Goal: Task Accomplishment & Management: Manage account settings

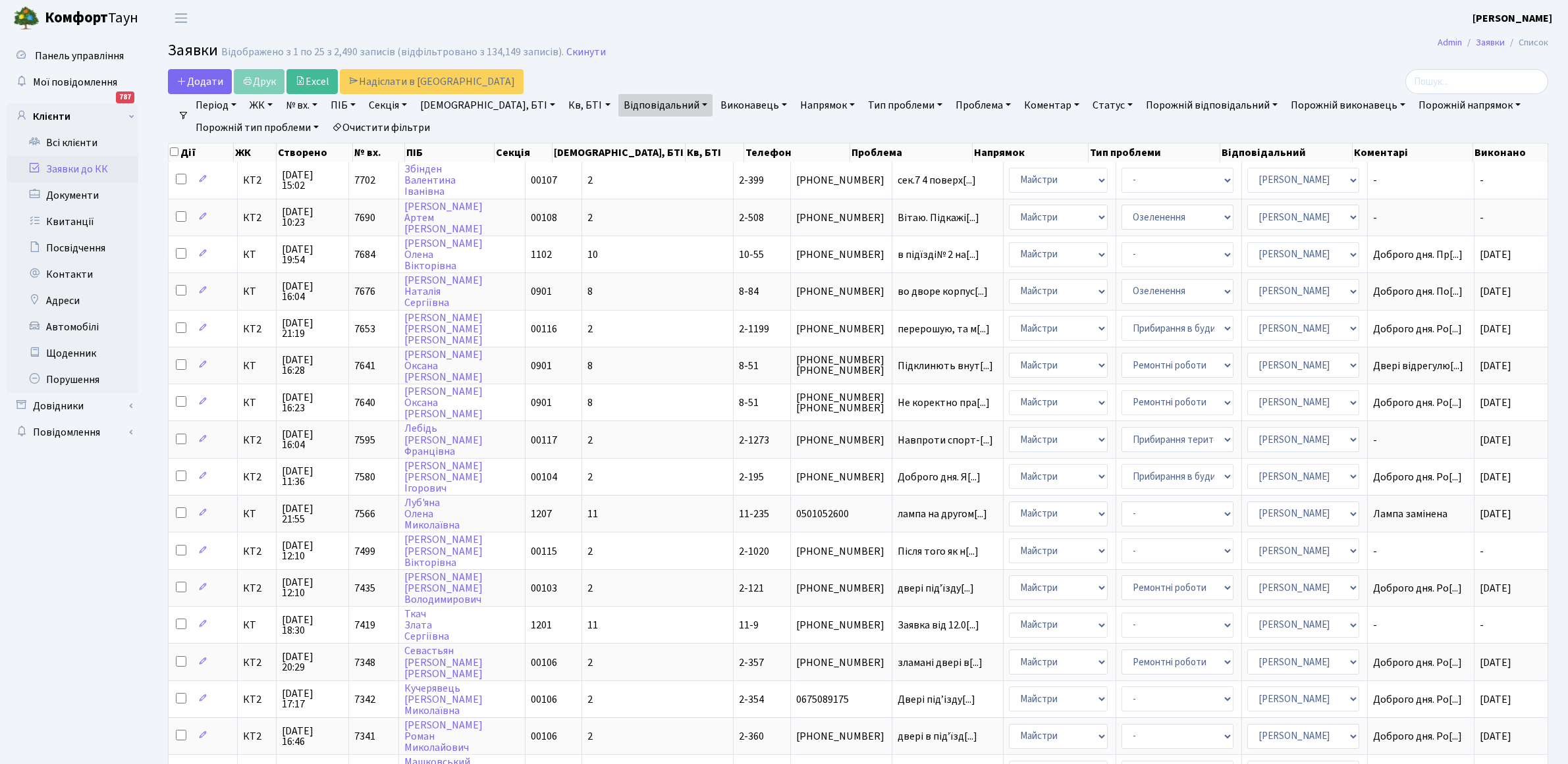
select select "25"
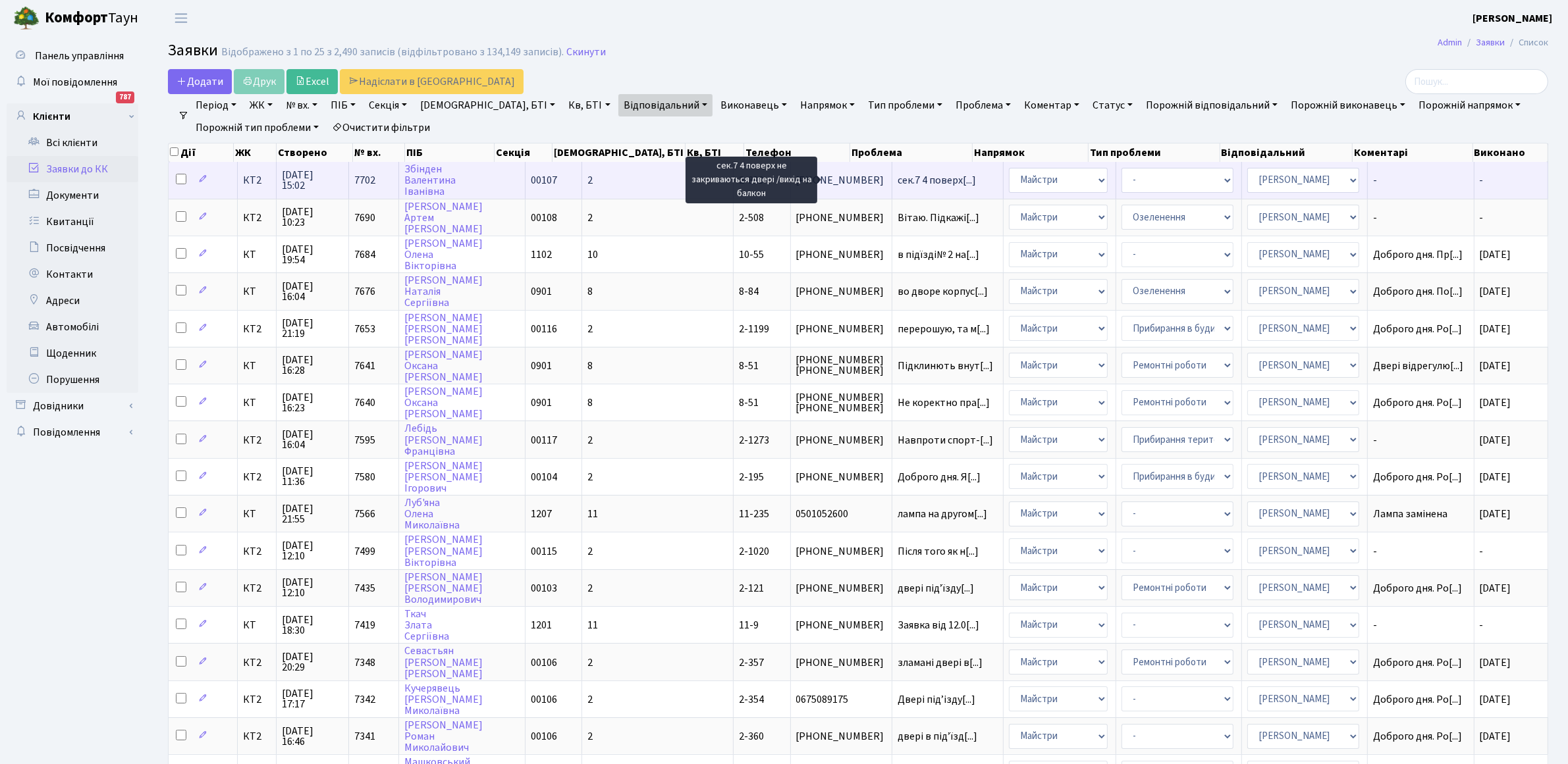
click at [898, 181] on span "сек.7 4 поверх[...]" at bounding box center [937, 181] width 78 height 15
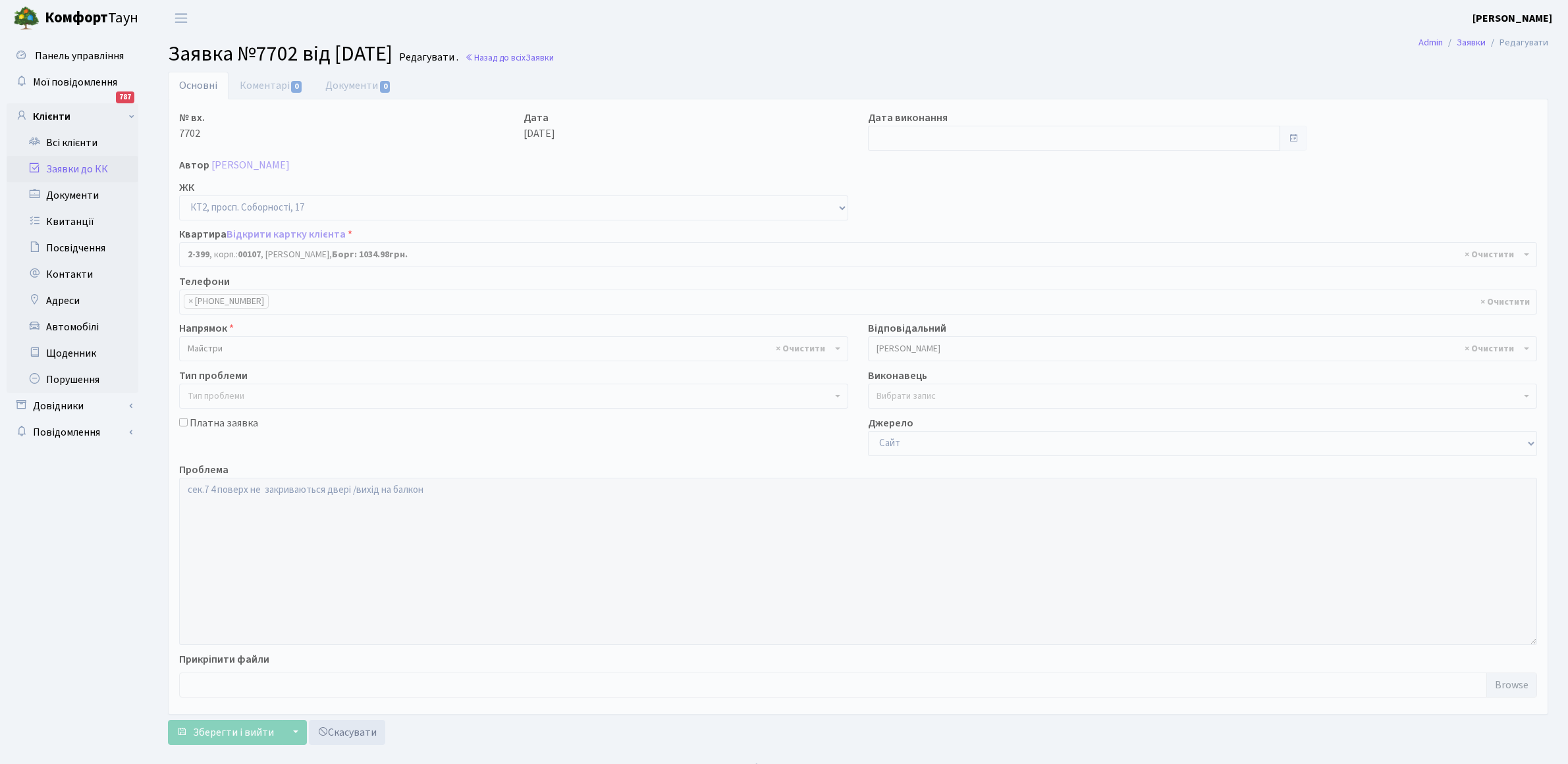
select select "15448"
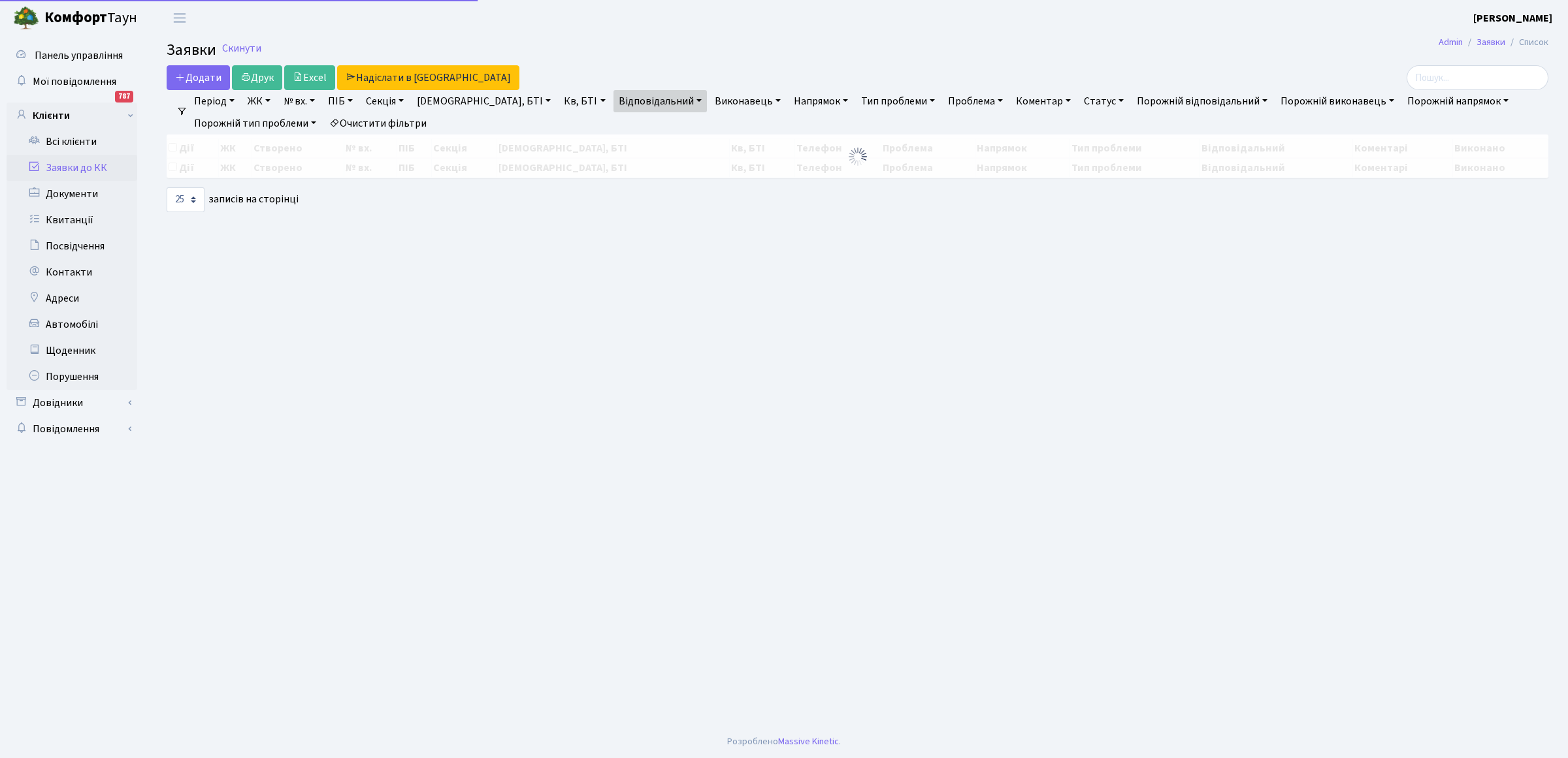
select select "25"
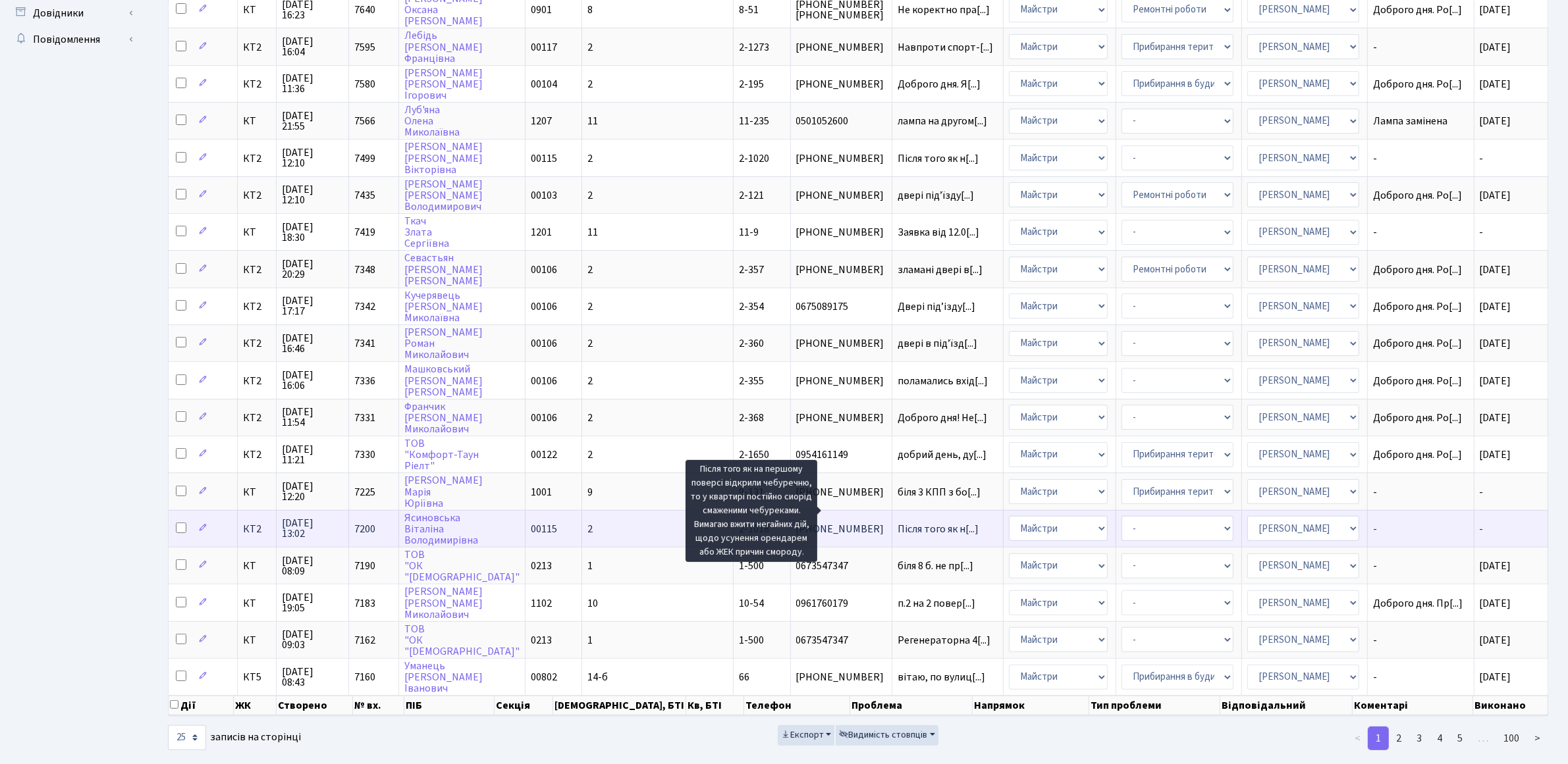
scroll to position [2, 0]
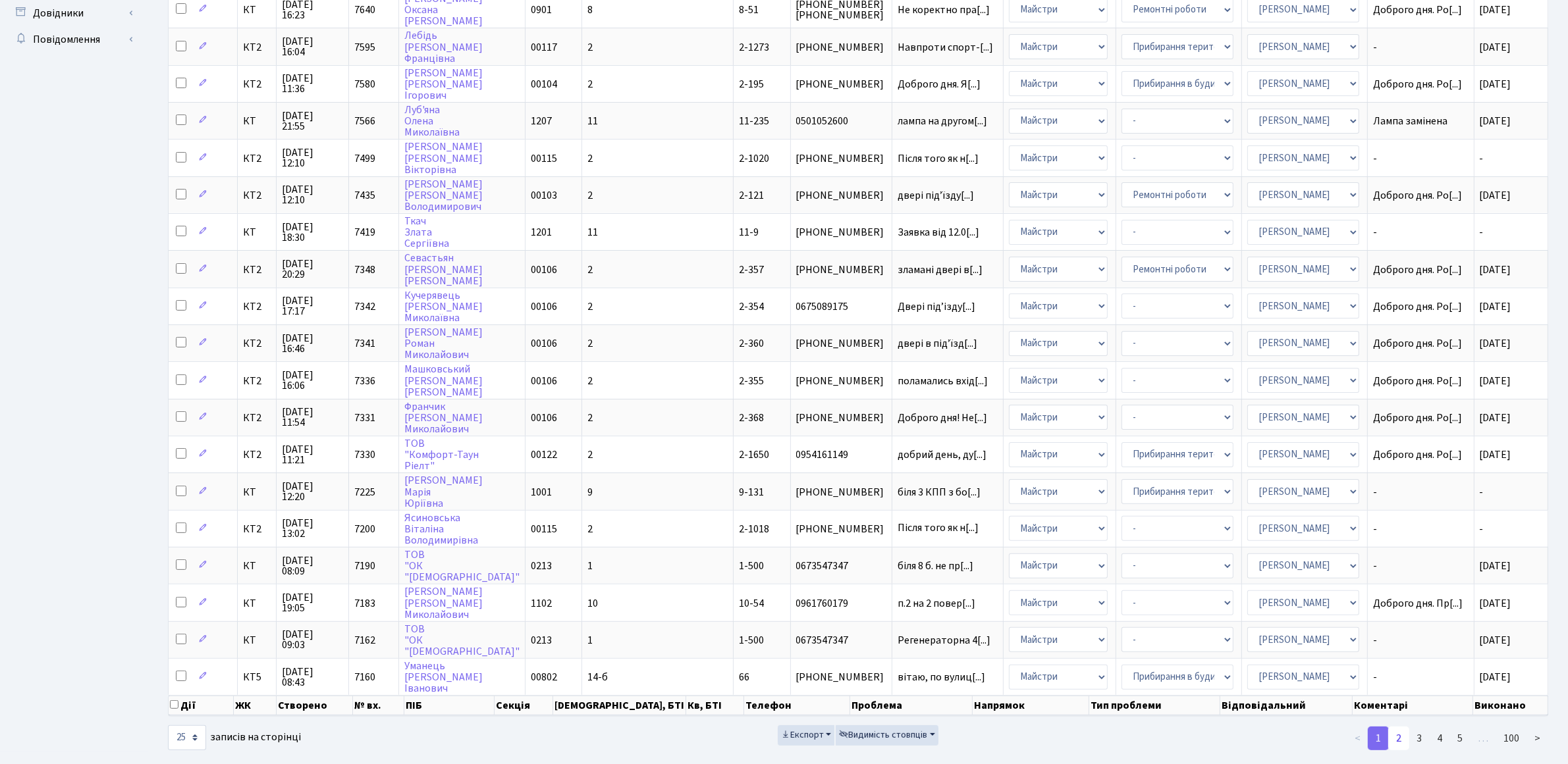
click at [1400, 726] on link "2" at bounding box center [1399, 738] width 21 height 24
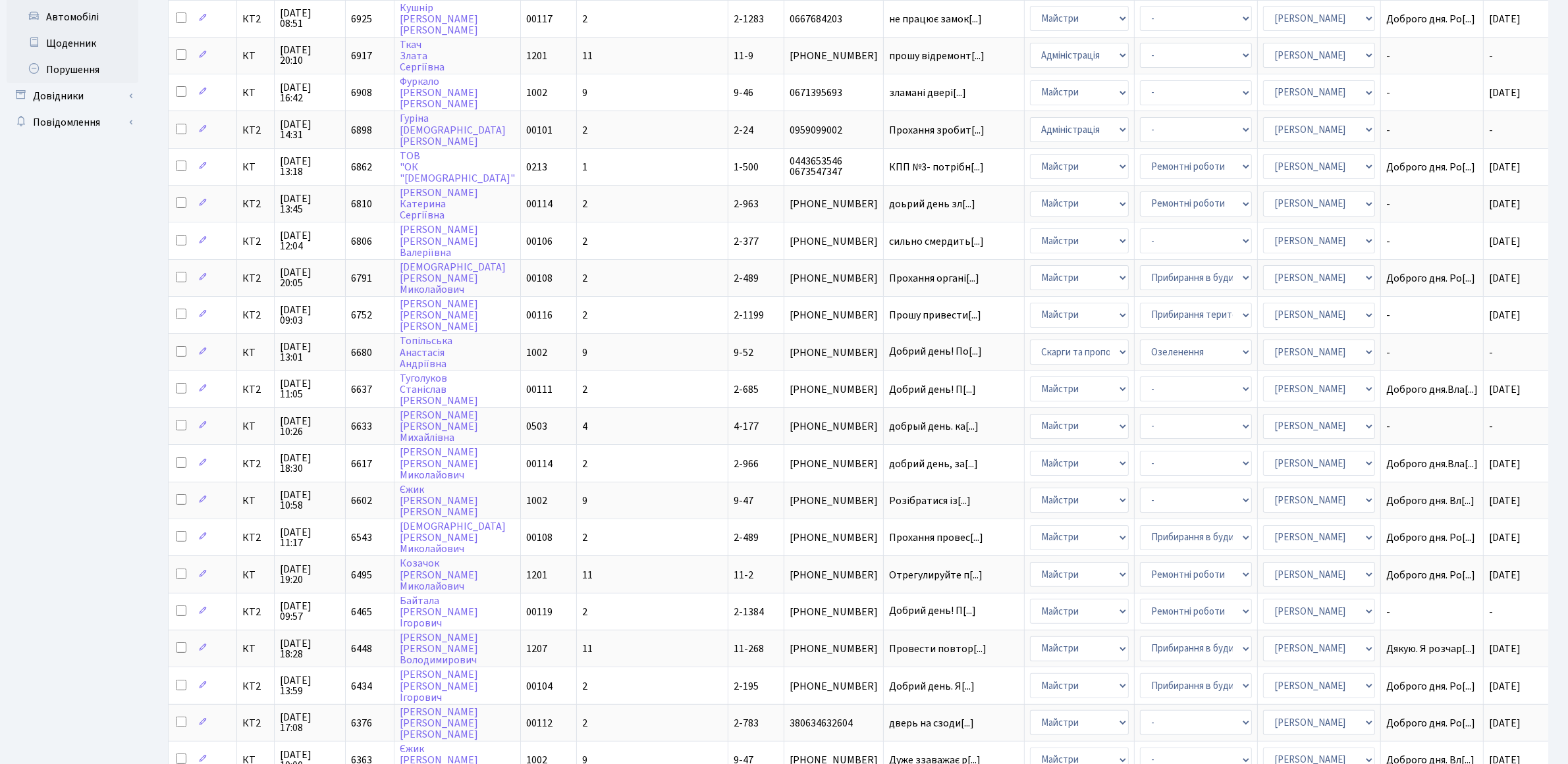
scroll to position [393, 0]
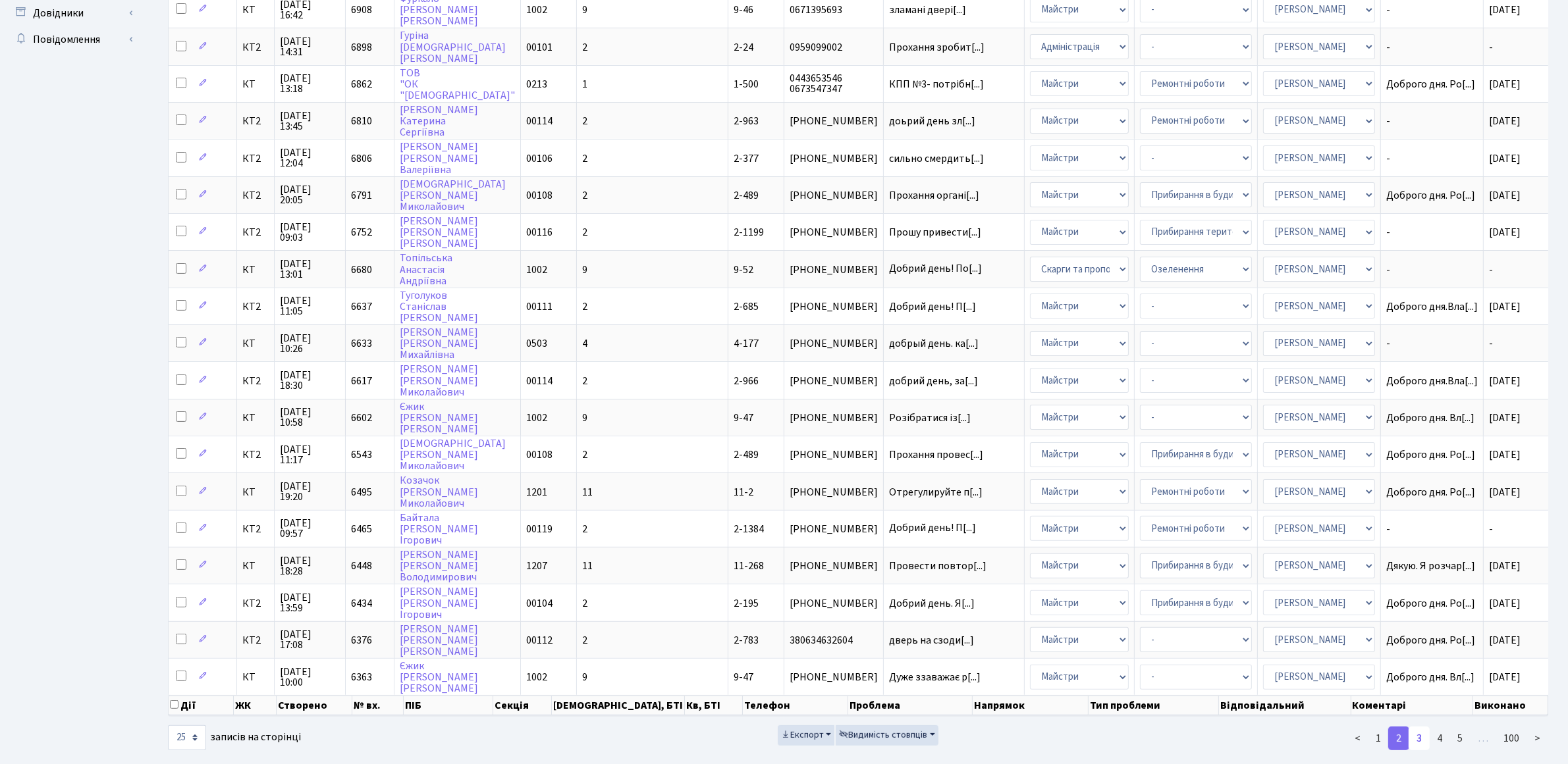
click at [1418, 726] on link "3" at bounding box center [1419, 738] width 21 height 24
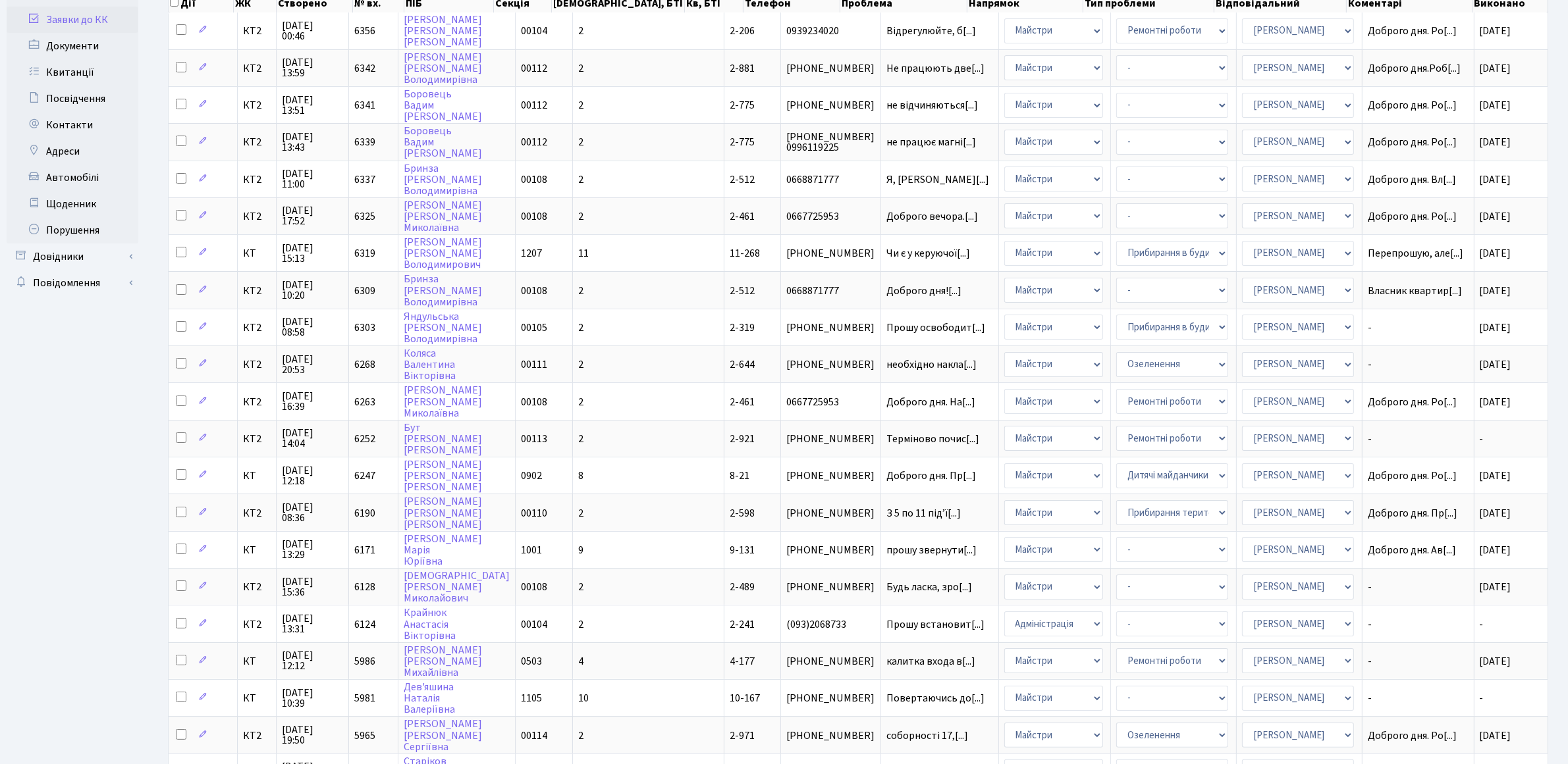
scroll to position [164, 0]
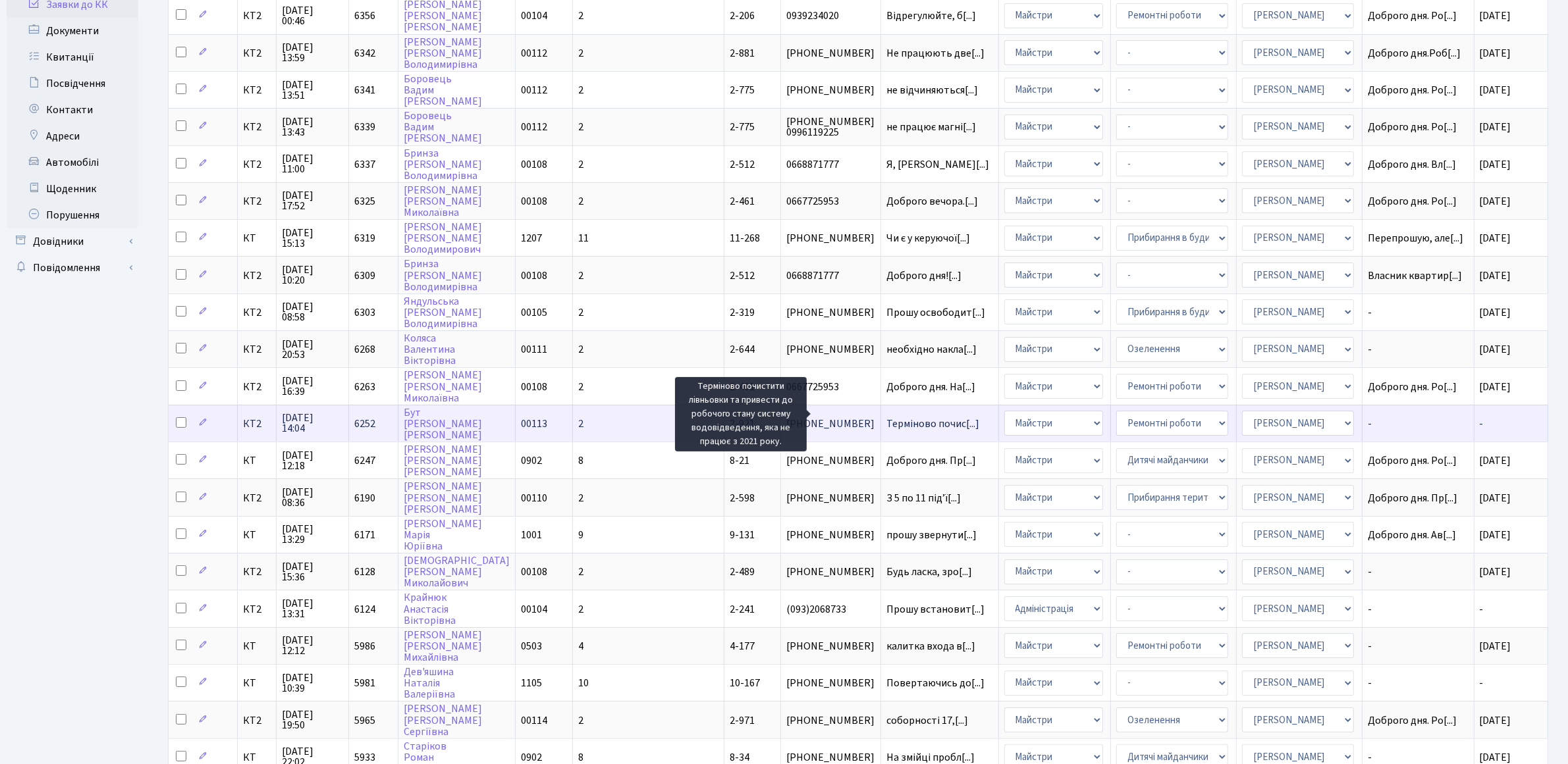
click at [889, 417] on span "Терміново почис[...]" at bounding box center [933, 424] width 93 height 15
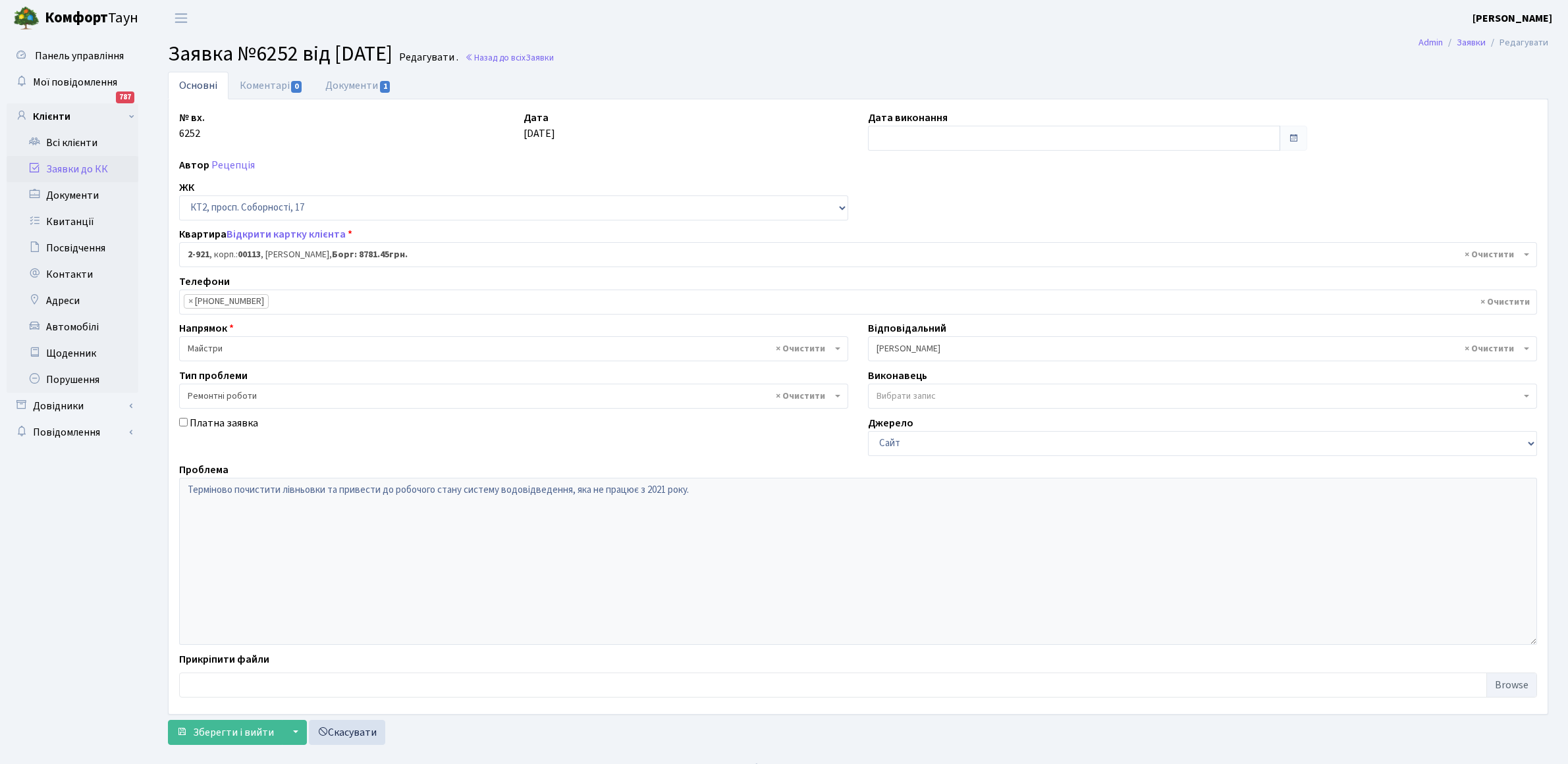
select select "15972"
select select "62"
click at [939, 136] on input "text" at bounding box center [1074, 138] width 412 height 25
click at [879, 168] on th "«" at bounding box center [881, 166] width 20 height 20
click at [883, 168] on th "«" at bounding box center [881, 166] width 20 height 20
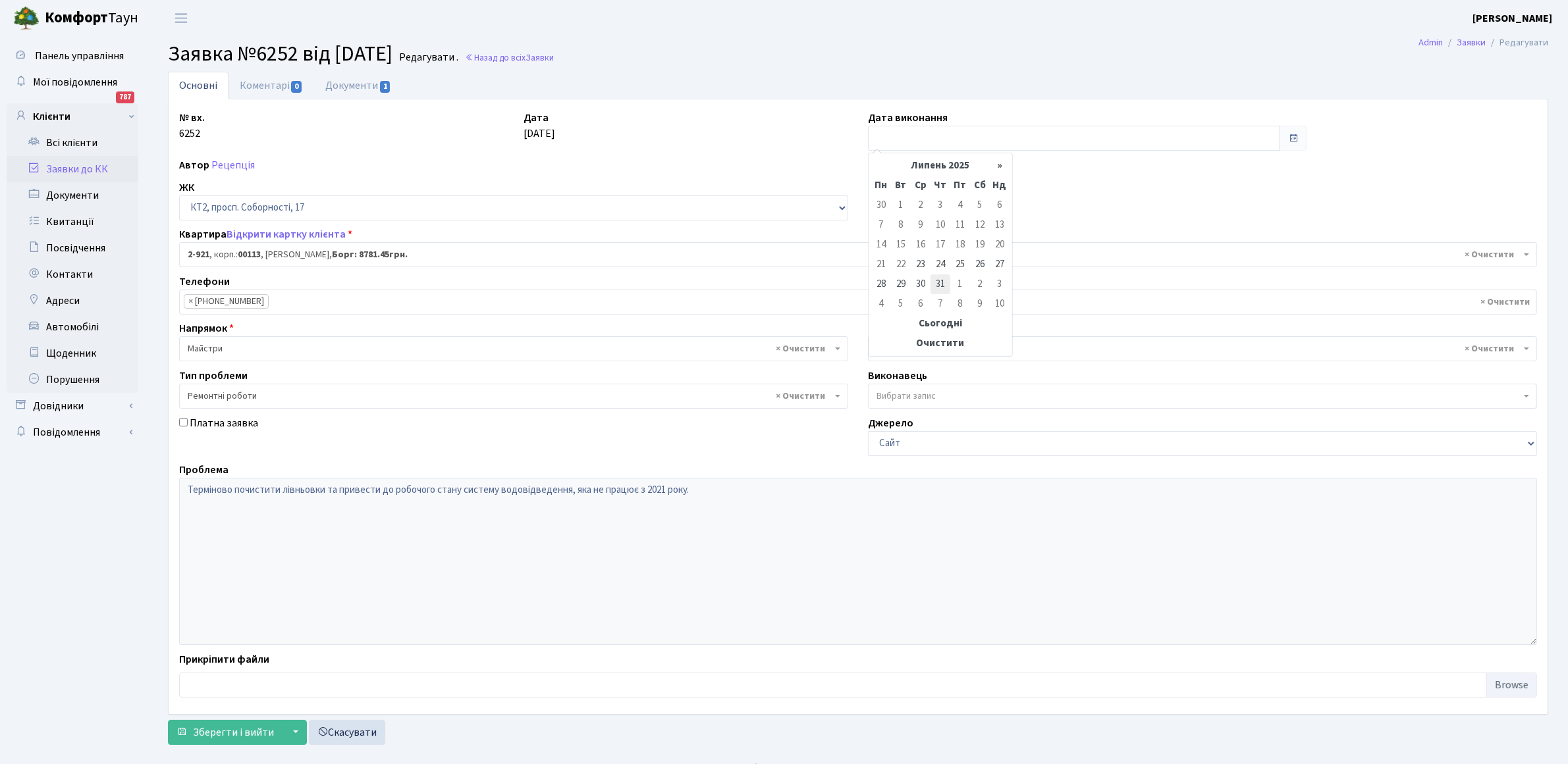
click at [939, 283] on td "31" at bounding box center [940, 284] width 20 height 20
type input "[DATE]"
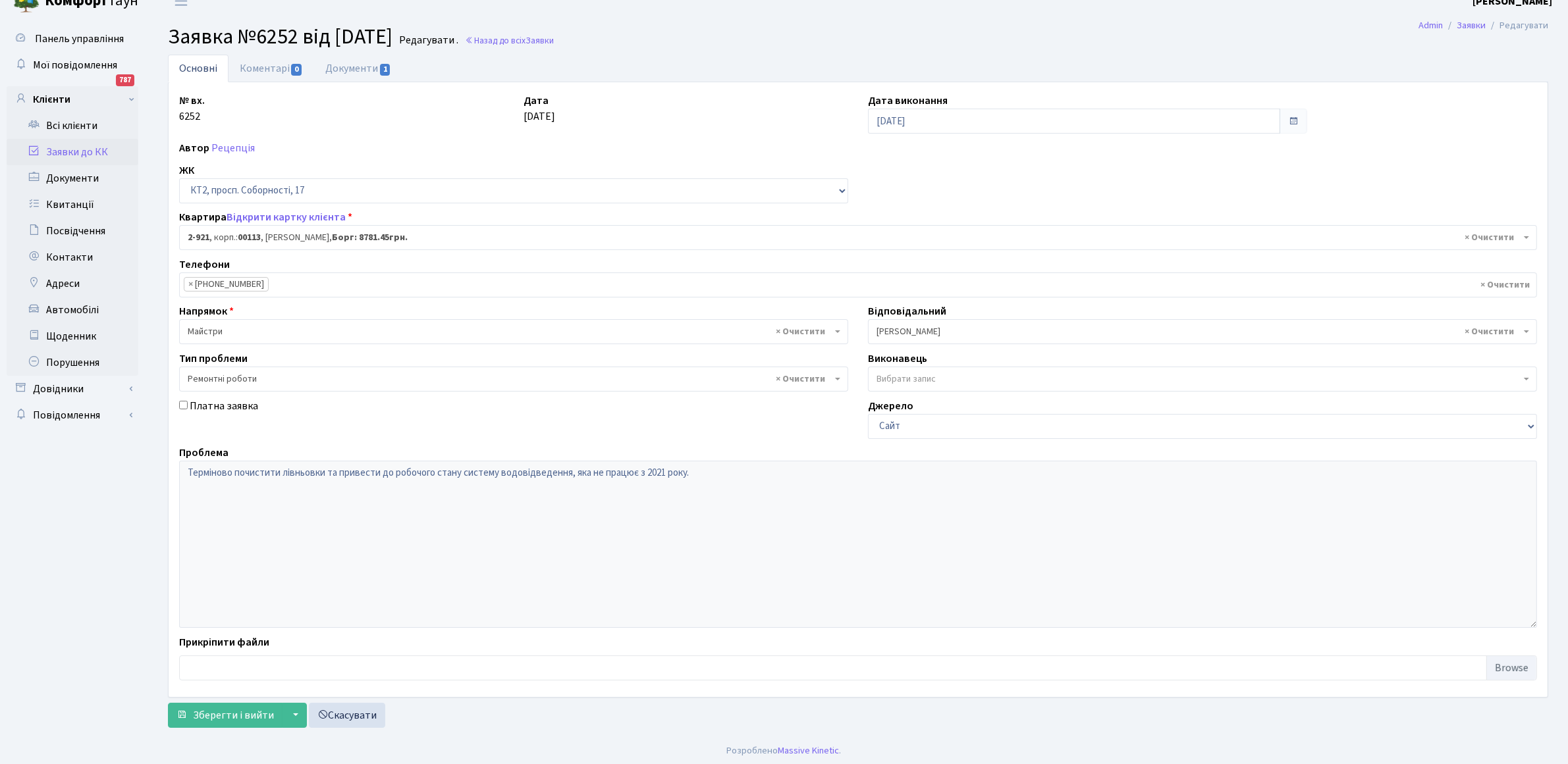
scroll to position [21, 0]
click at [253, 713] on span "Зберегти і вийти" at bounding box center [233, 713] width 81 height 15
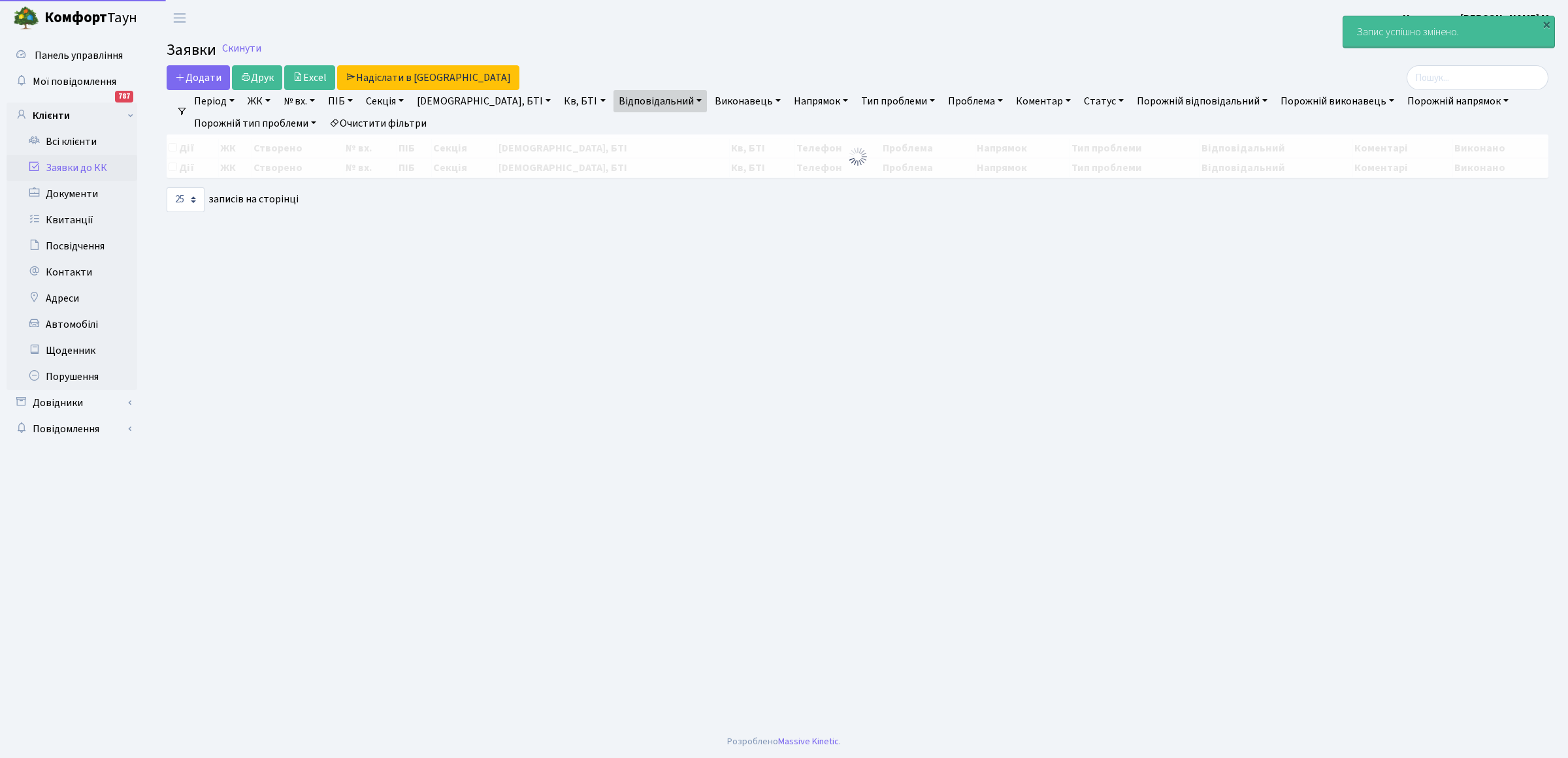
select select "25"
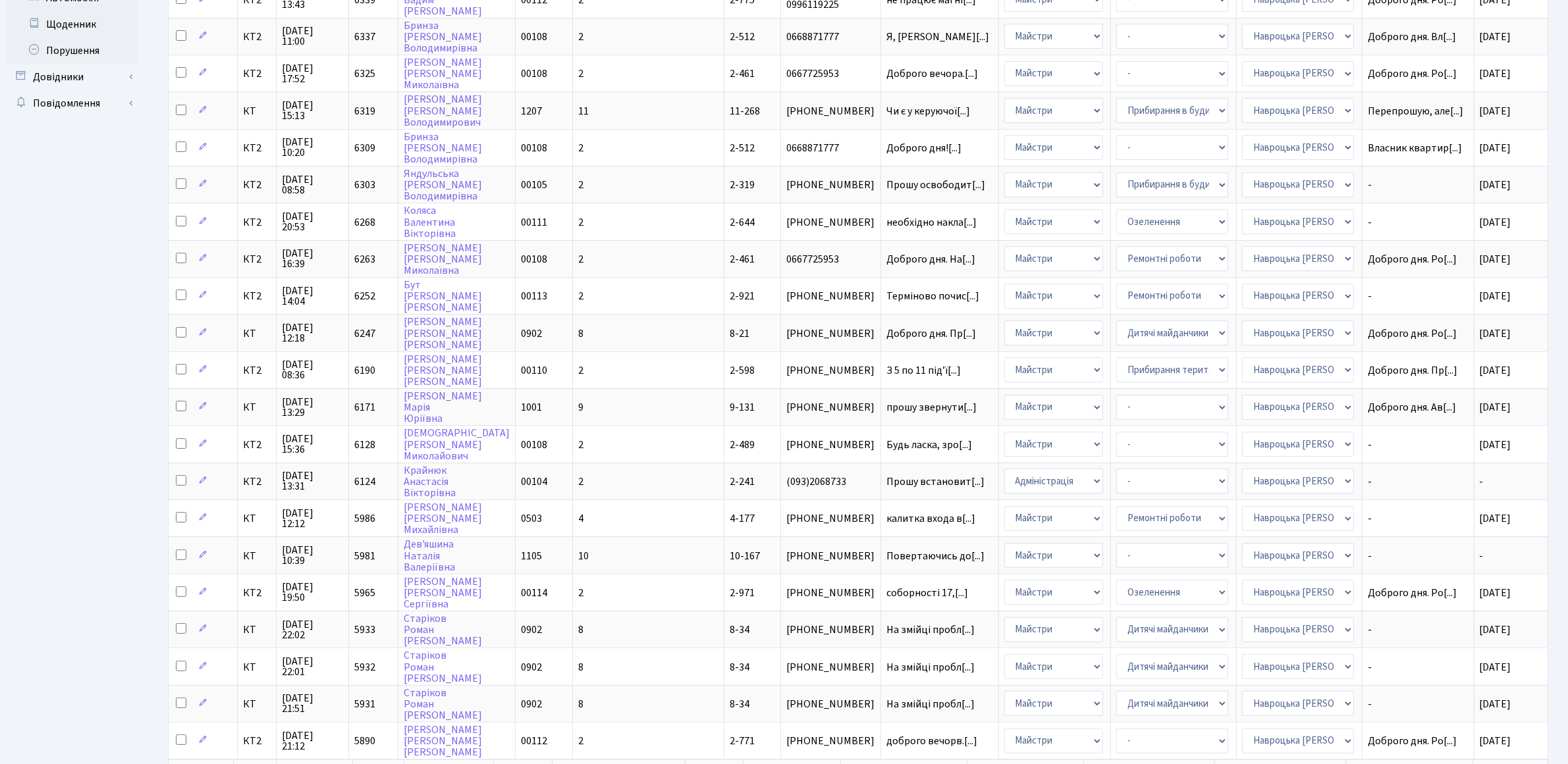
scroll to position [393, 0]
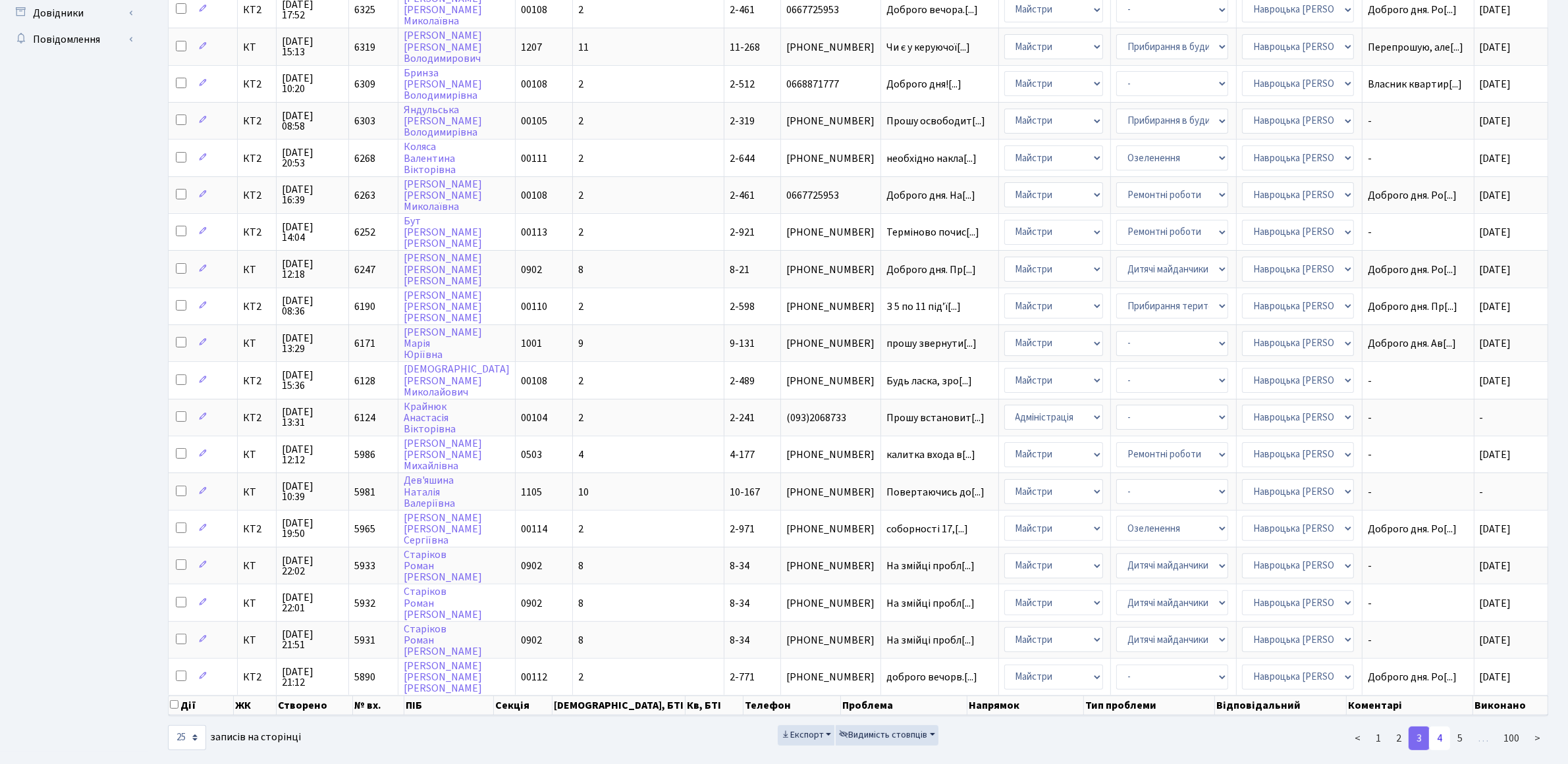
click at [1441, 726] on link "4" at bounding box center [1440, 738] width 21 height 24
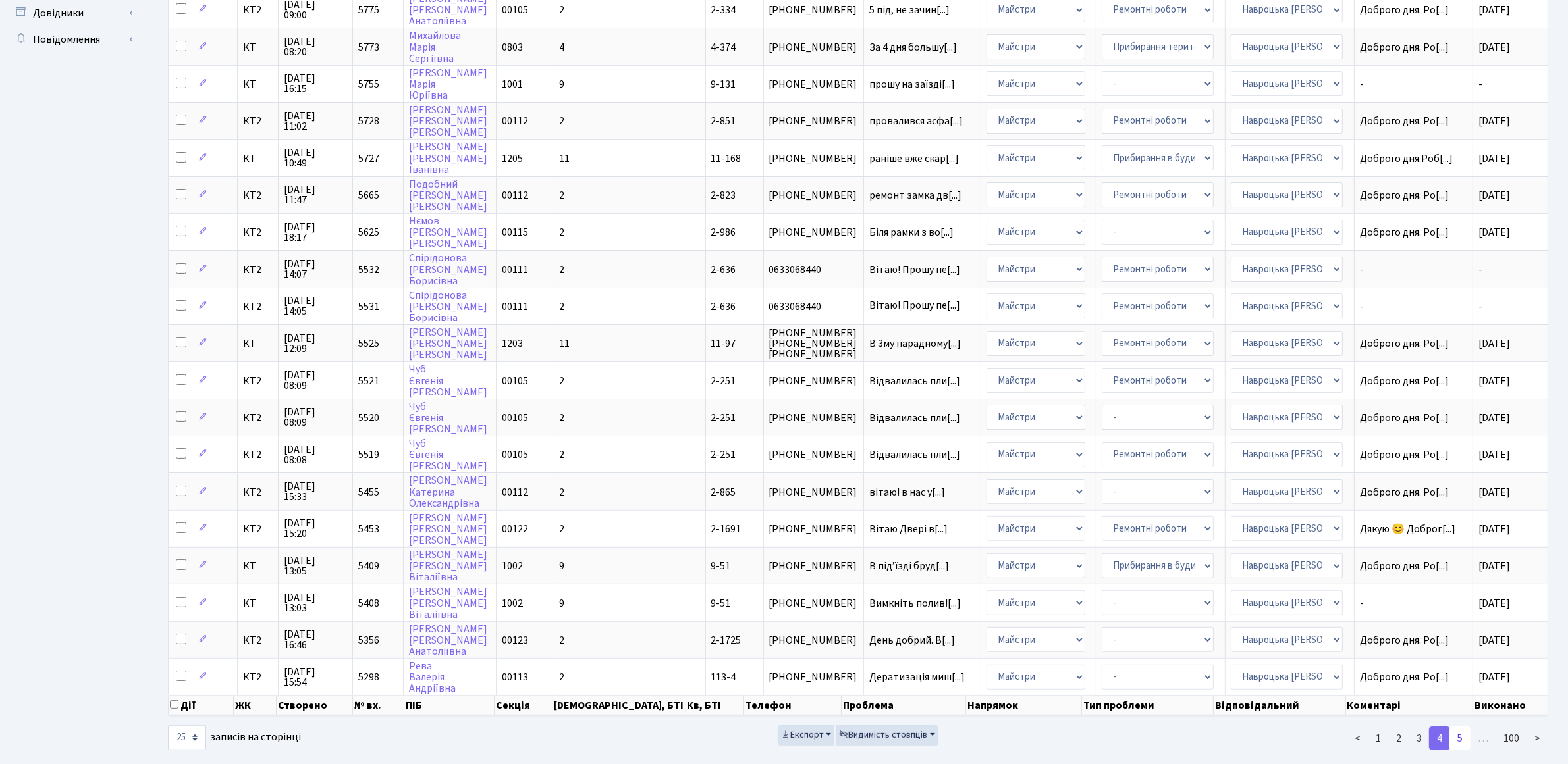
click at [1458, 726] on link "5" at bounding box center [1460, 738] width 21 height 24
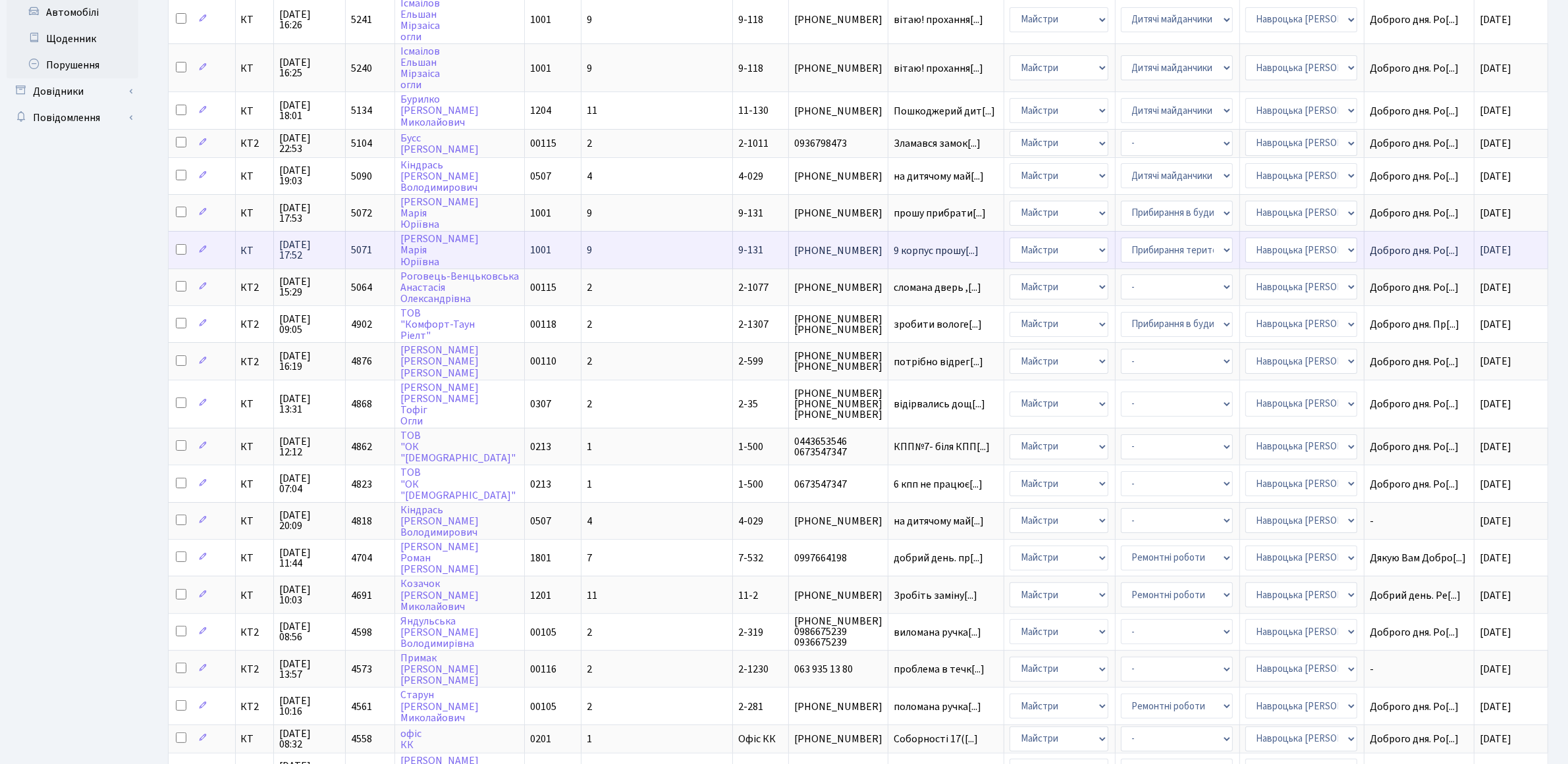
scroll to position [410, 0]
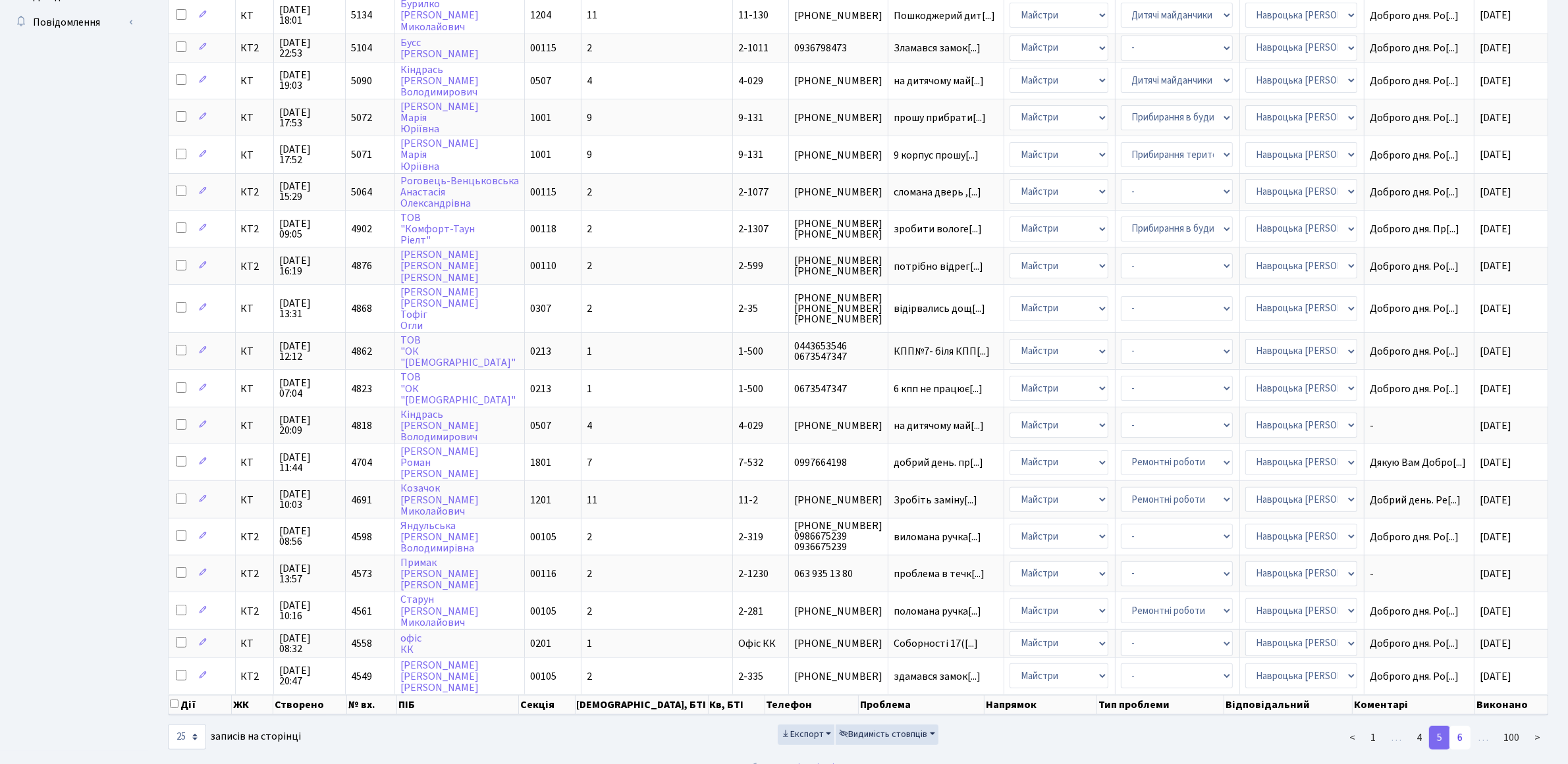
click at [1460, 726] on link "6" at bounding box center [1460, 738] width 21 height 24
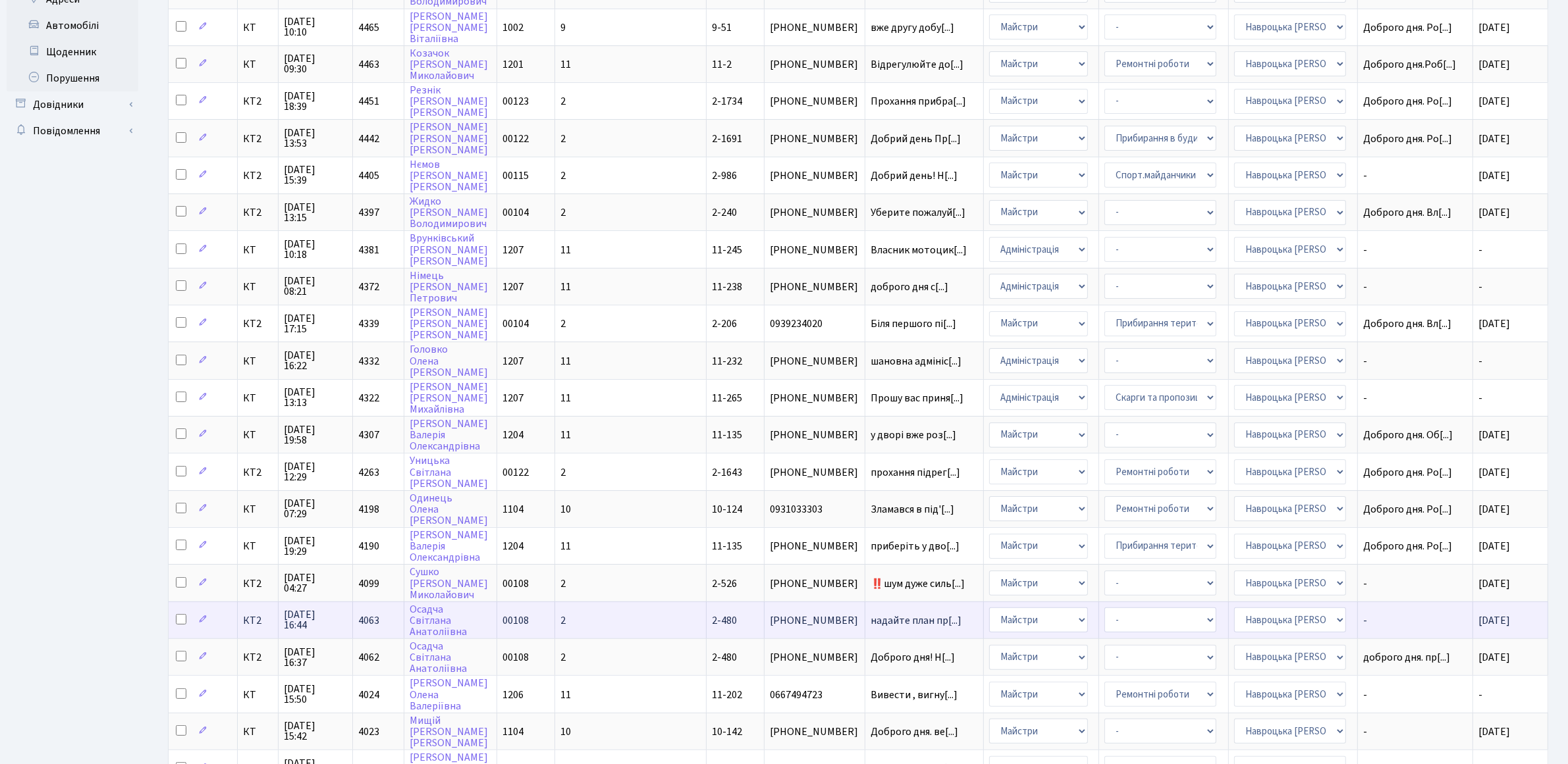
scroll to position [393, 0]
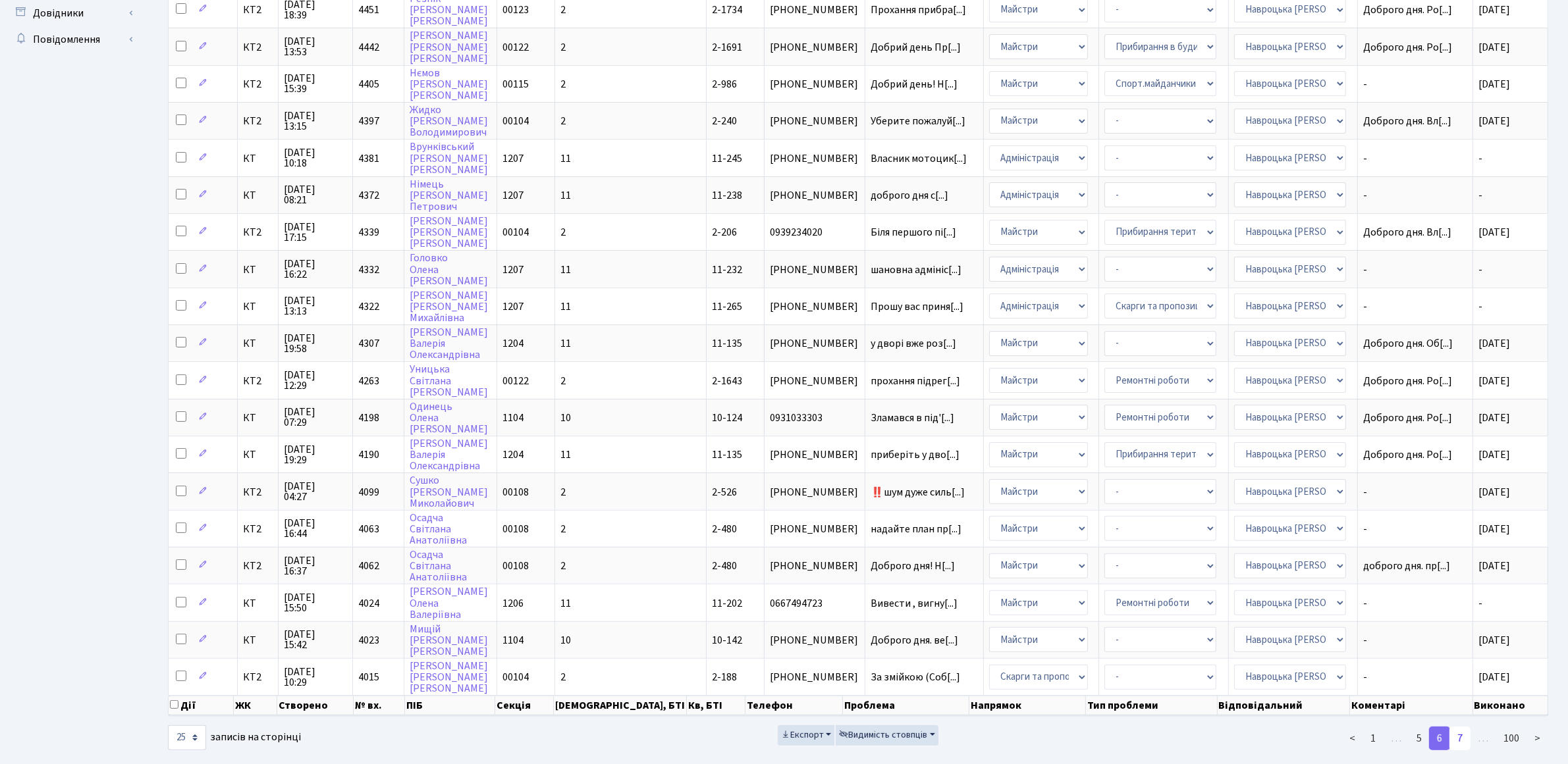
click at [1461, 726] on link "7" at bounding box center [1460, 738] width 21 height 24
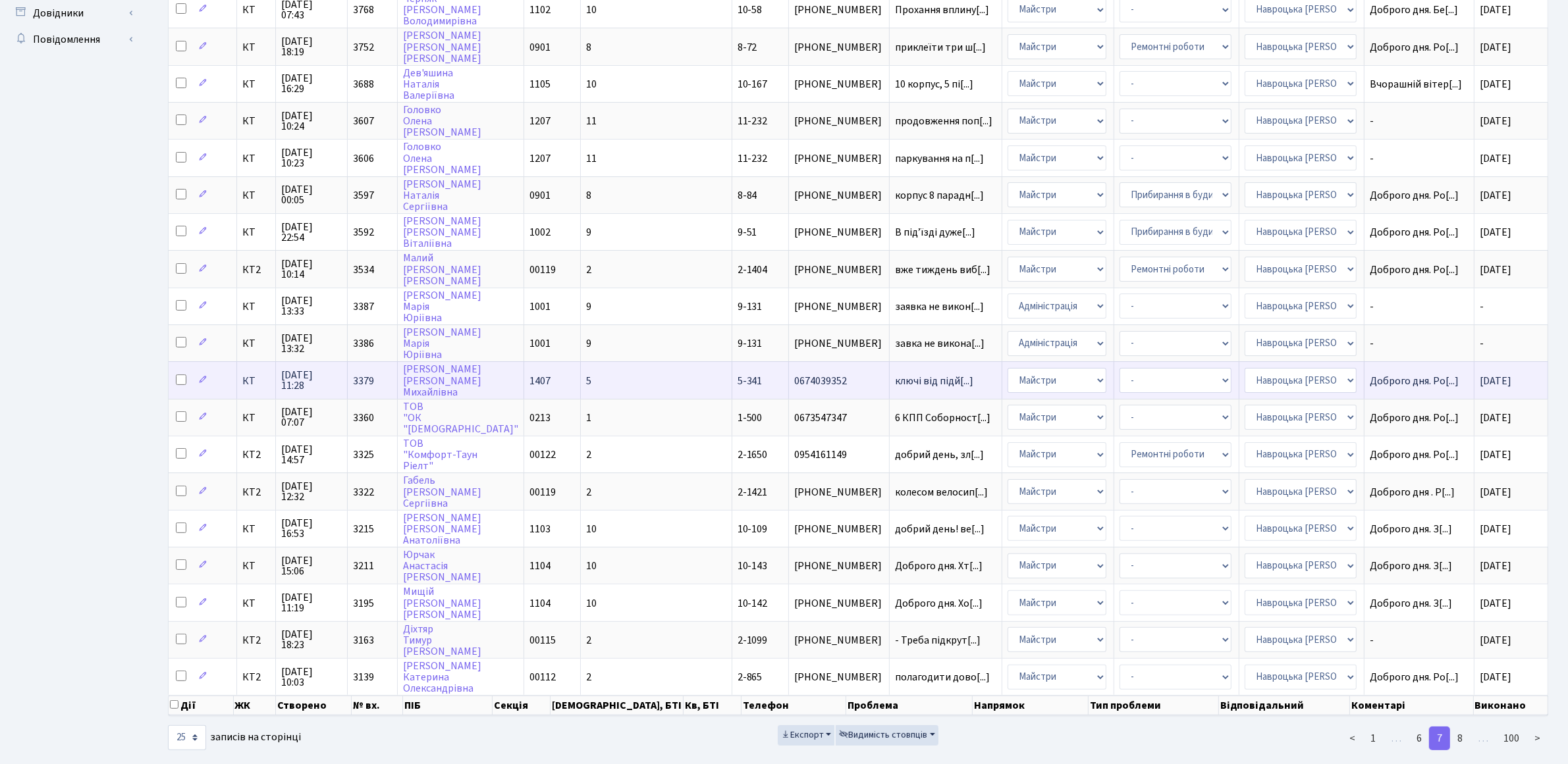
scroll to position [2, 0]
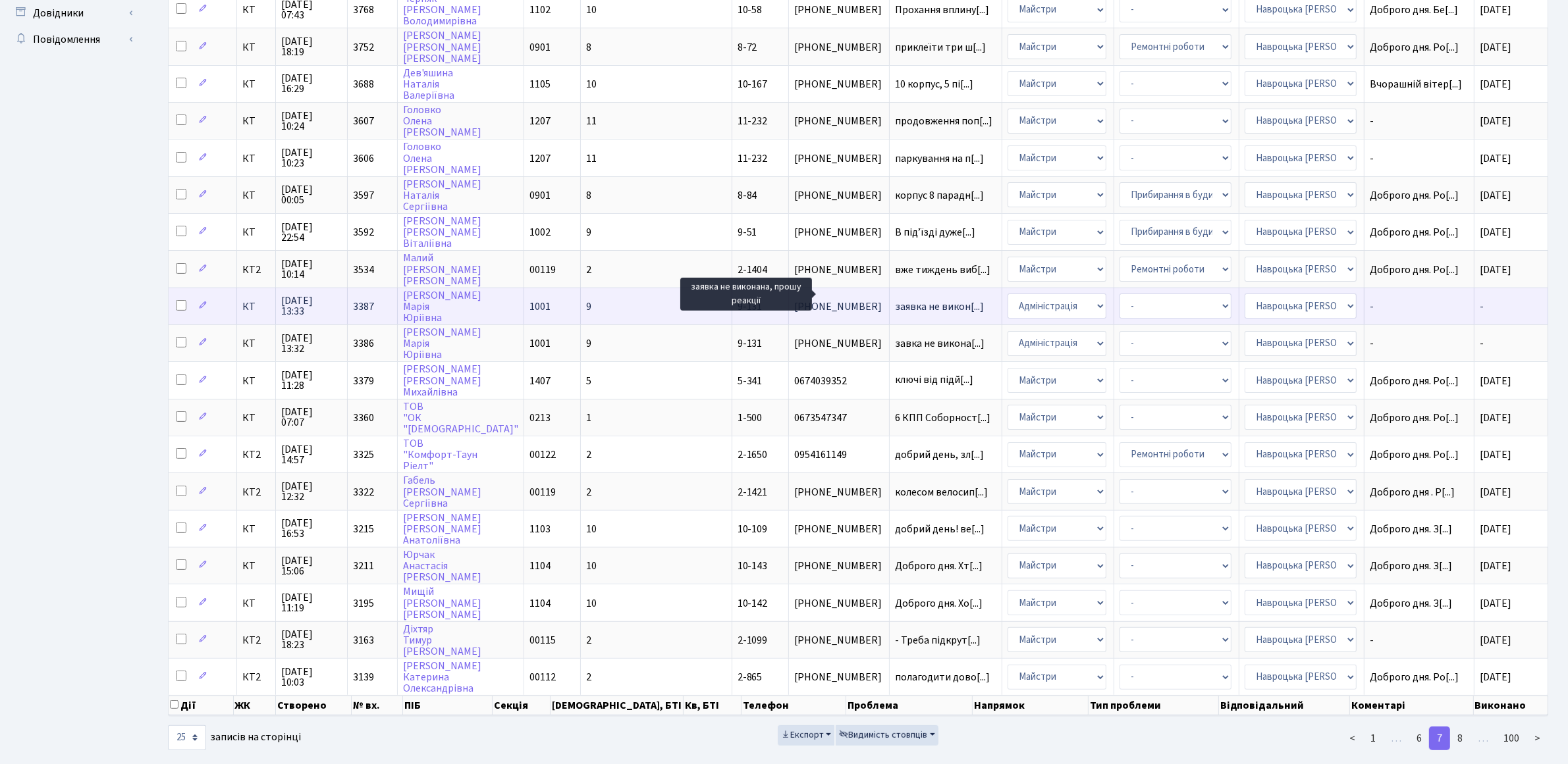
click at [895, 300] on span "заявка не викон[...]" at bounding box center [939, 307] width 89 height 15
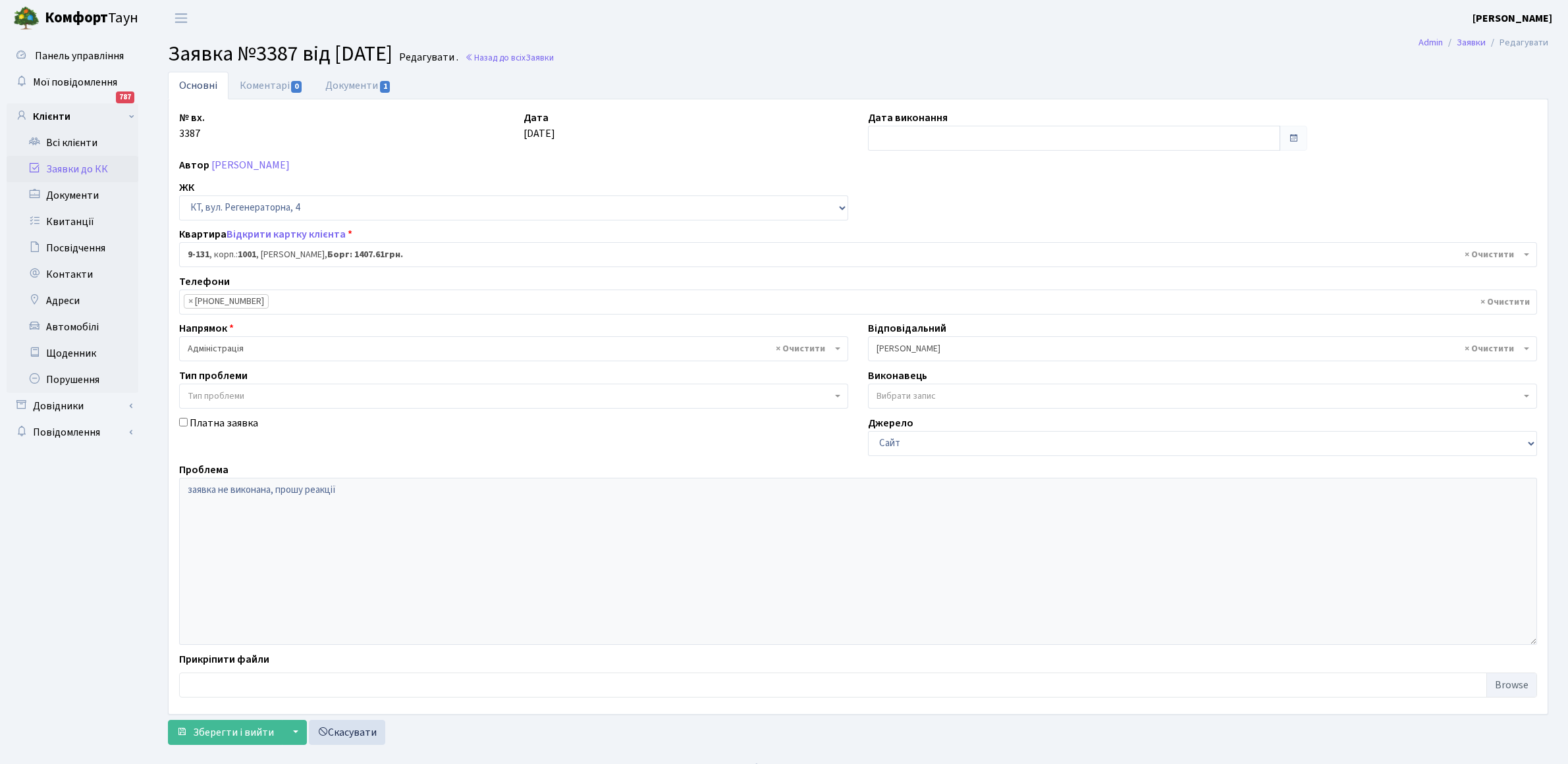
select select "6481"
click at [920, 135] on input "text" at bounding box center [1074, 138] width 412 height 25
click at [879, 169] on th "«" at bounding box center [881, 166] width 20 height 20
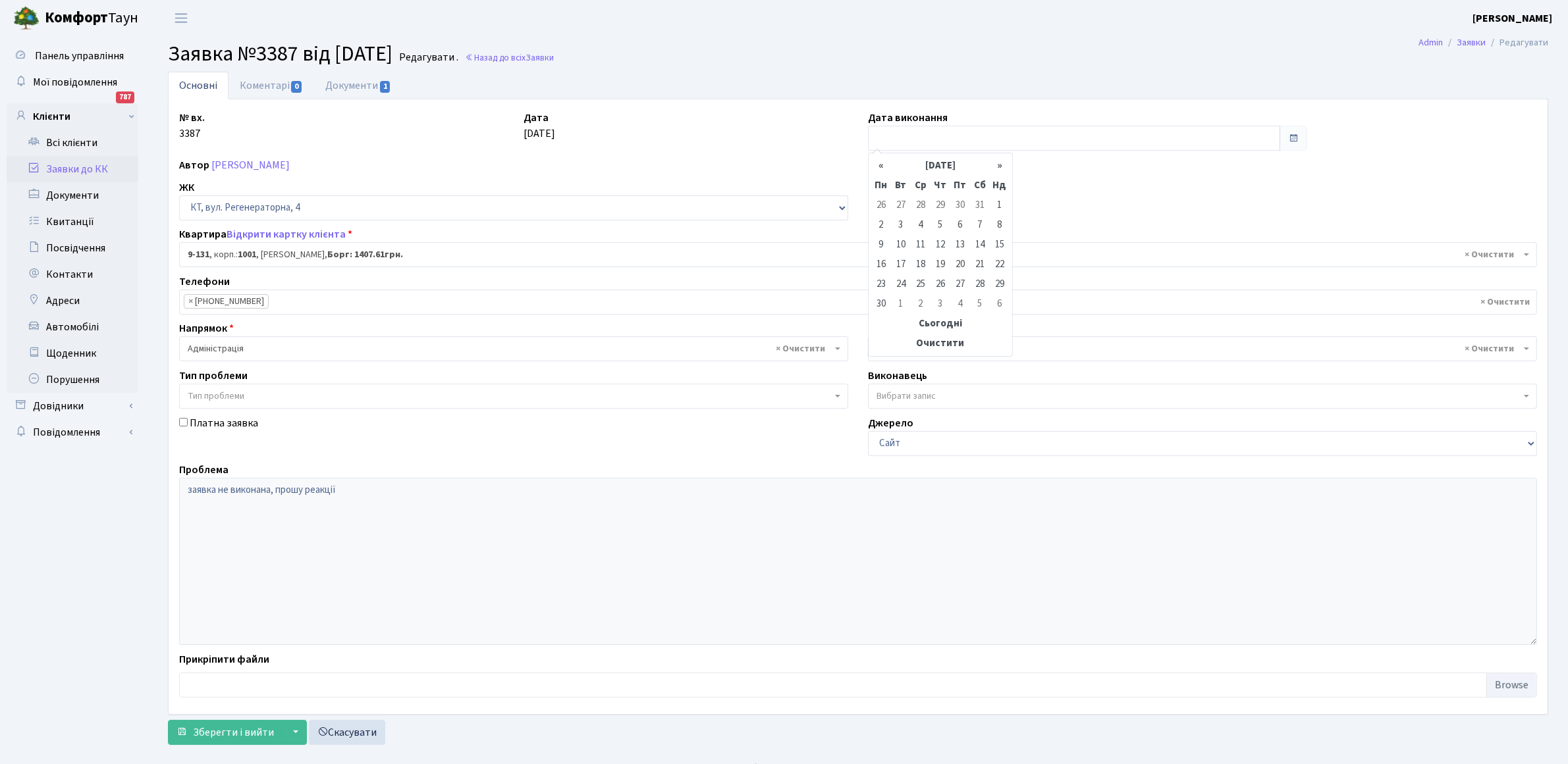
click at [879, 169] on th "«" at bounding box center [881, 166] width 20 height 20
click at [956, 279] on td "30" at bounding box center [960, 284] width 20 height 20
type input "[DATE]"
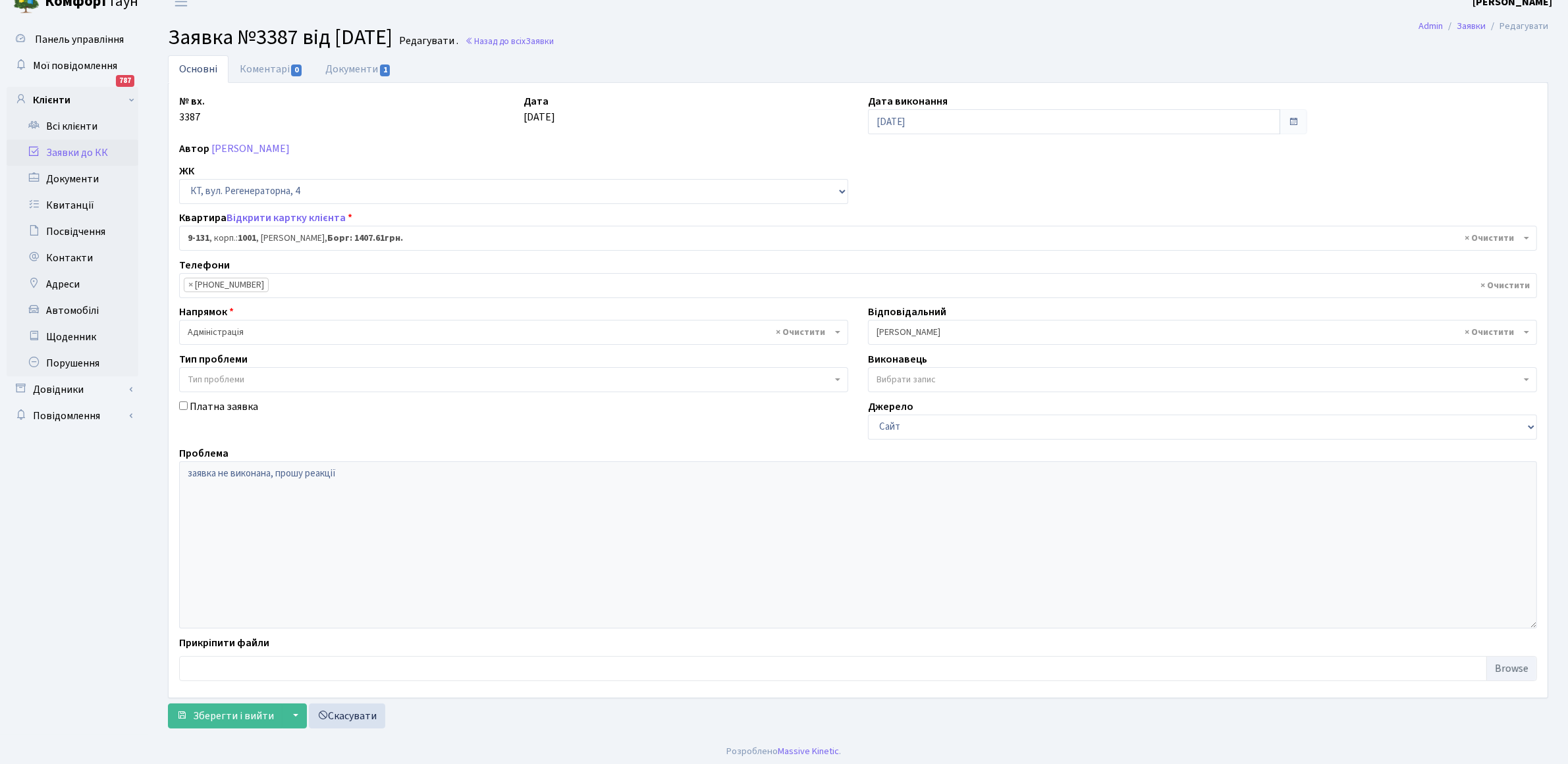
scroll to position [21, 0]
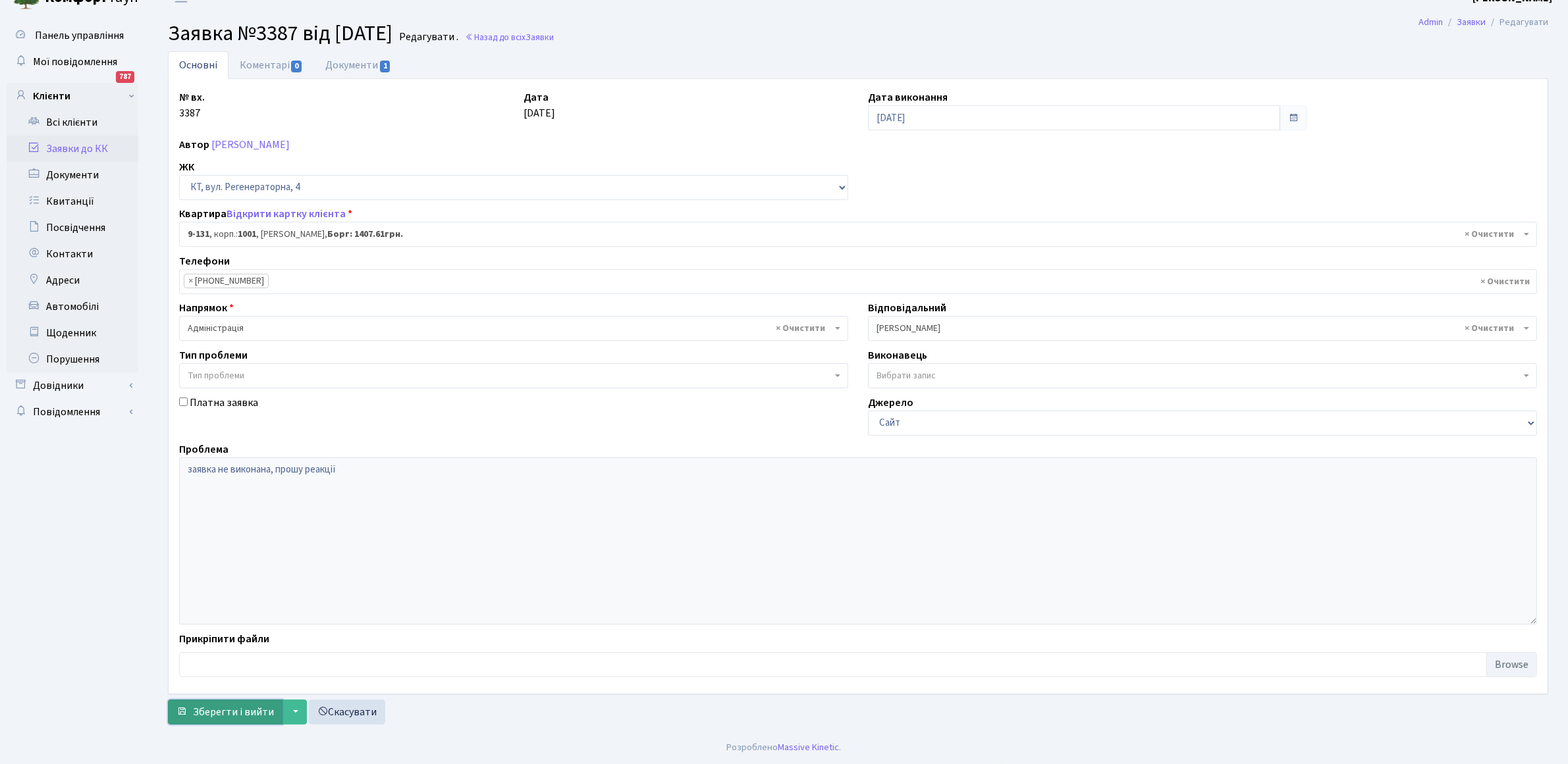
click at [217, 706] on span "Зберегти і вийти" at bounding box center [233, 713] width 81 height 15
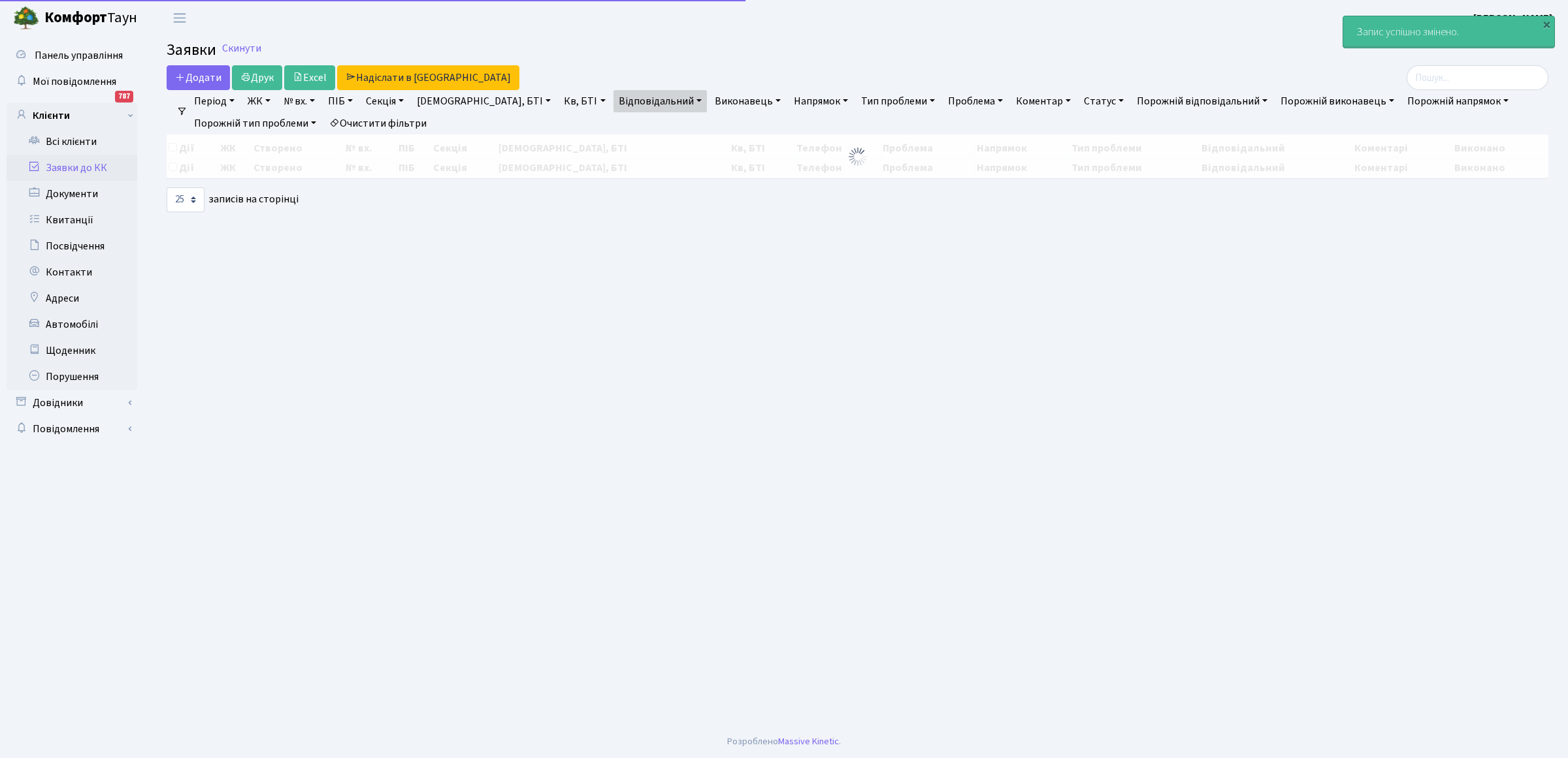
select select "25"
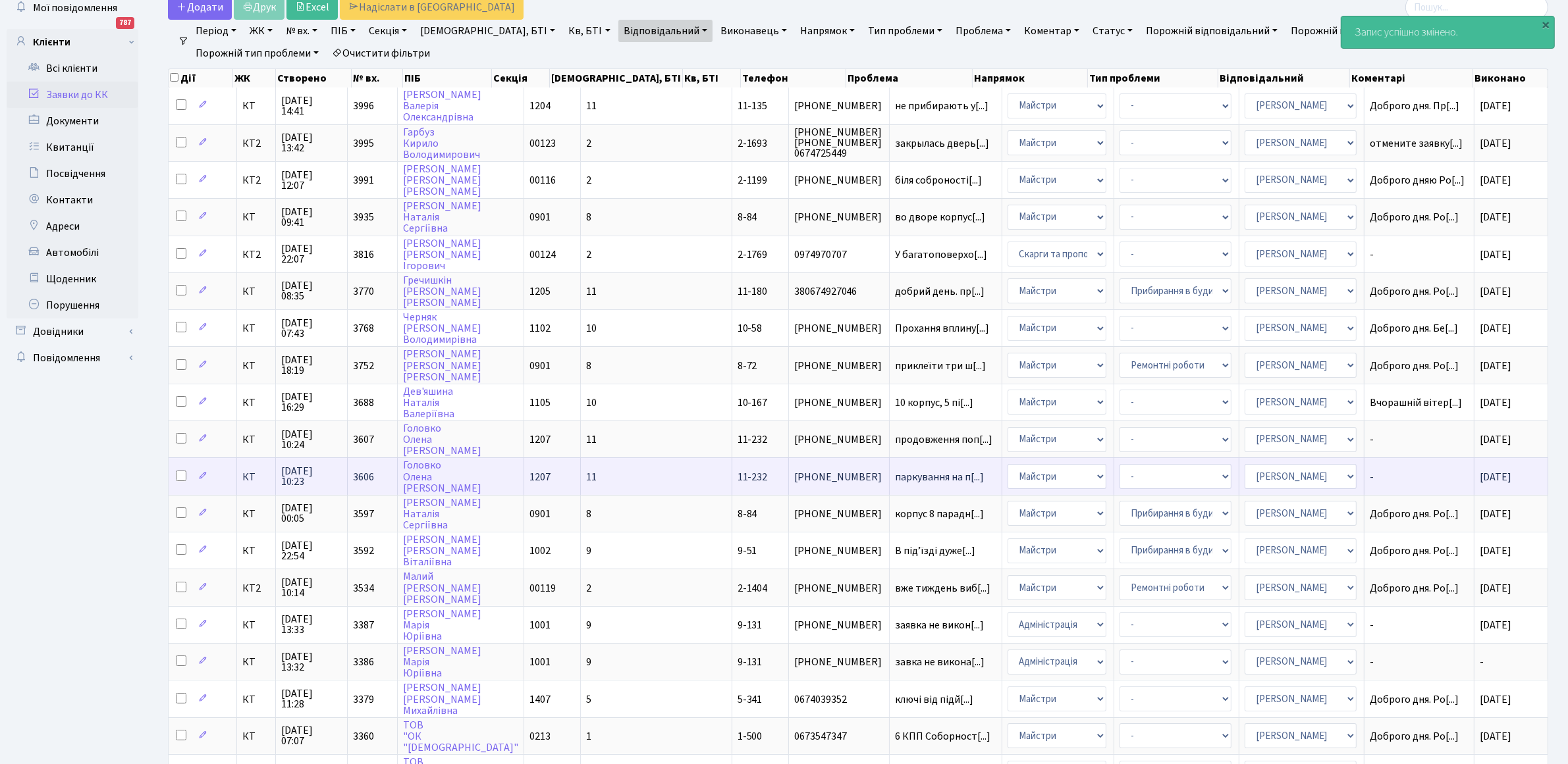
scroll to position [247, 0]
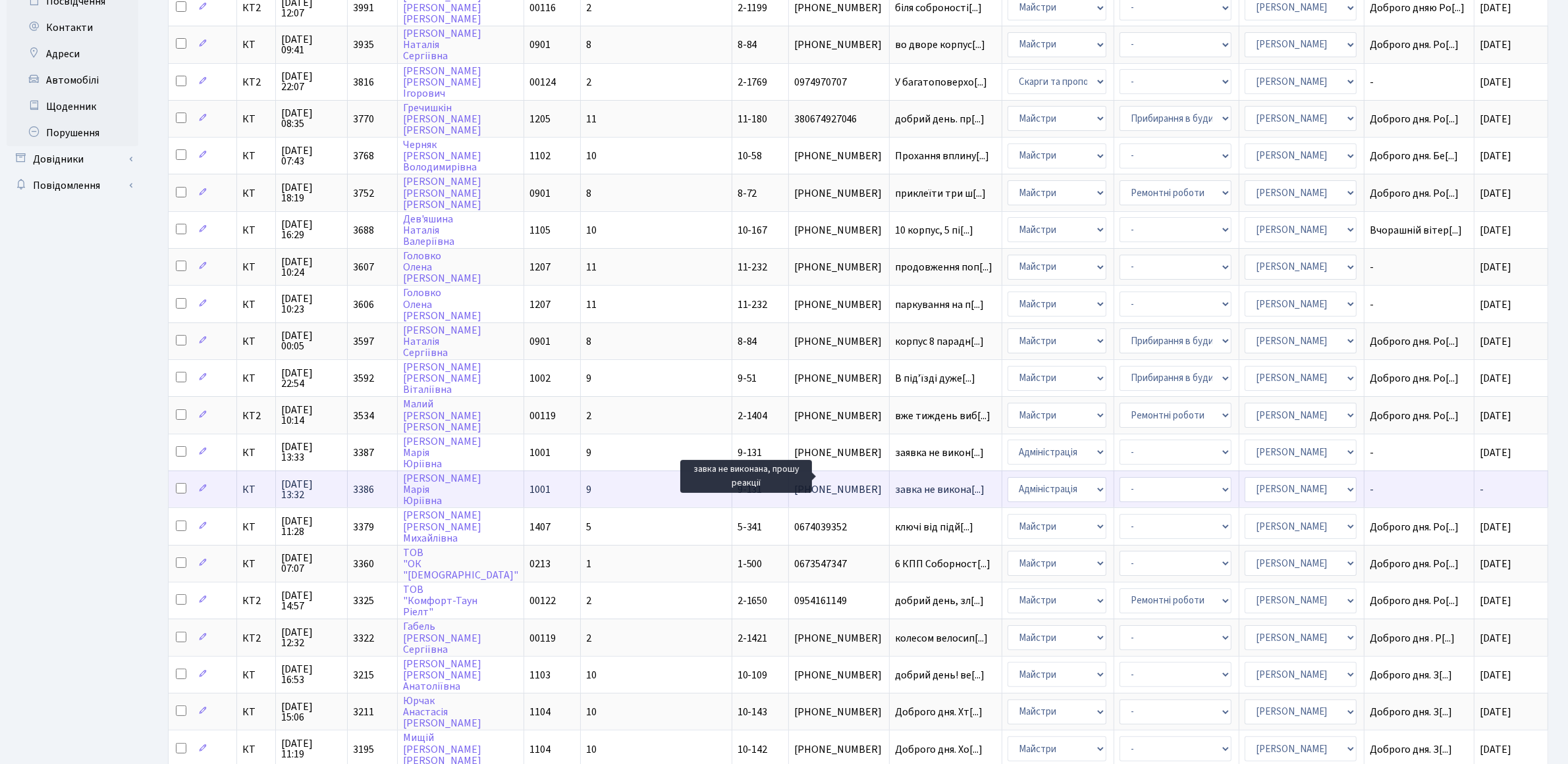
click at [895, 482] on span "завка не викона[...]" at bounding box center [940, 489] width 90 height 15
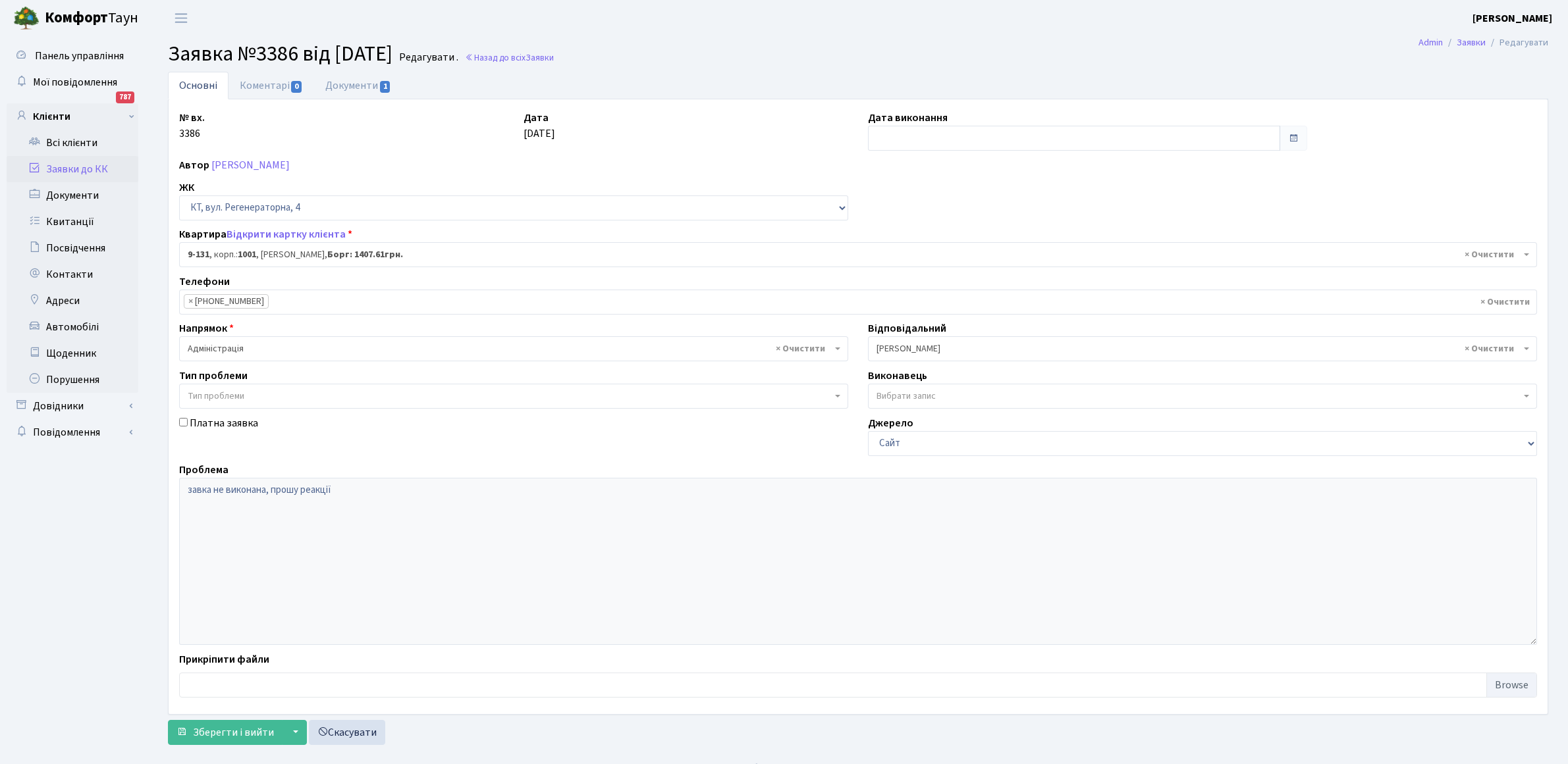
select select "6481"
click at [981, 135] on input "text" at bounding box center [1074, 138] width 412 height 25
click at [883, 163] on th "«" at bounding box center [881, 166] width 20 height 20
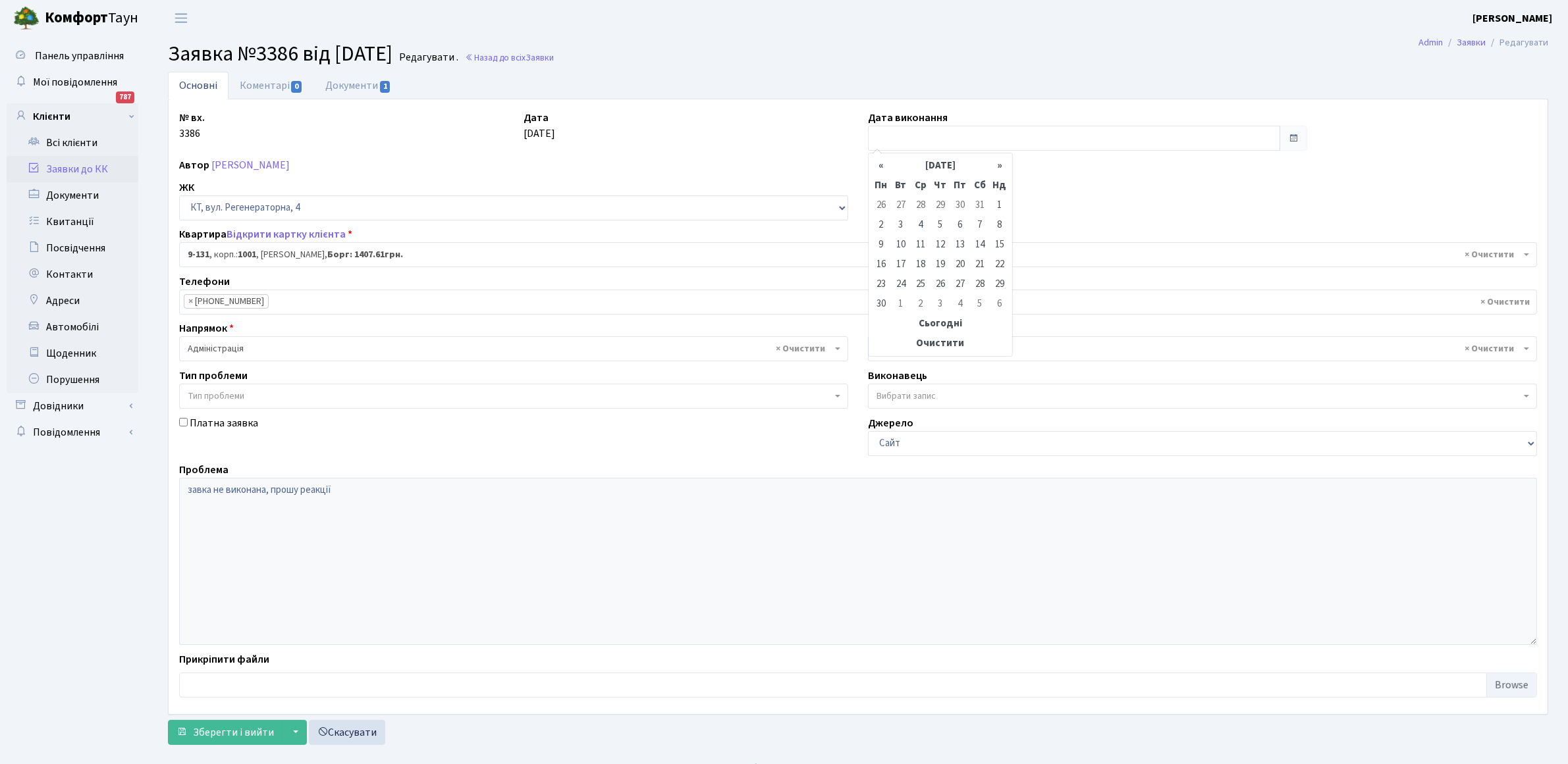
click at [883, 163] on th "«" at bounding box center [881, 166] width 20 height 20
click at [963, 288] on td "30" at bounding box center [960, 284] width 20 height 20
type input "[DATE]"
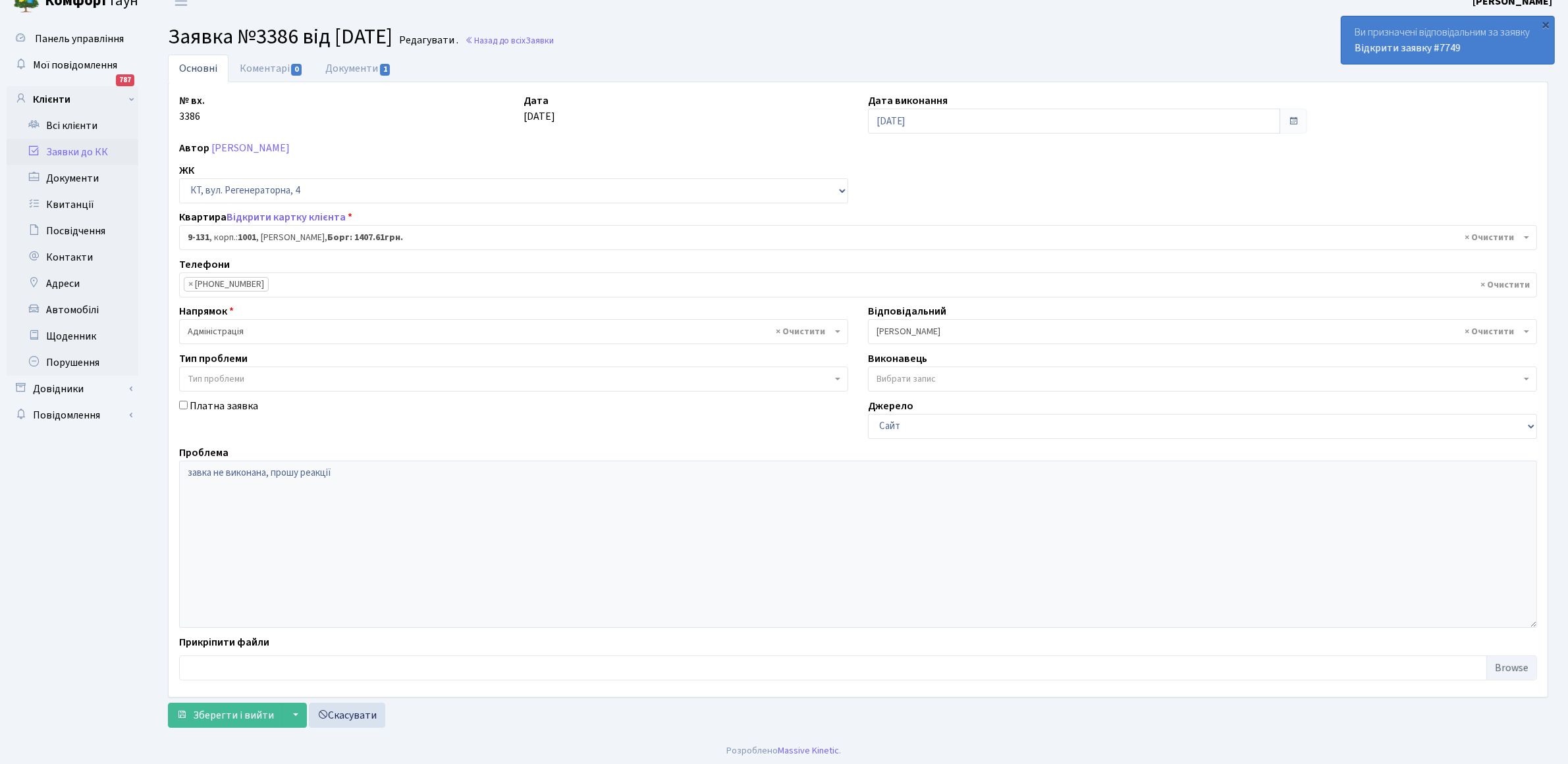
scroll to position [21, 0]
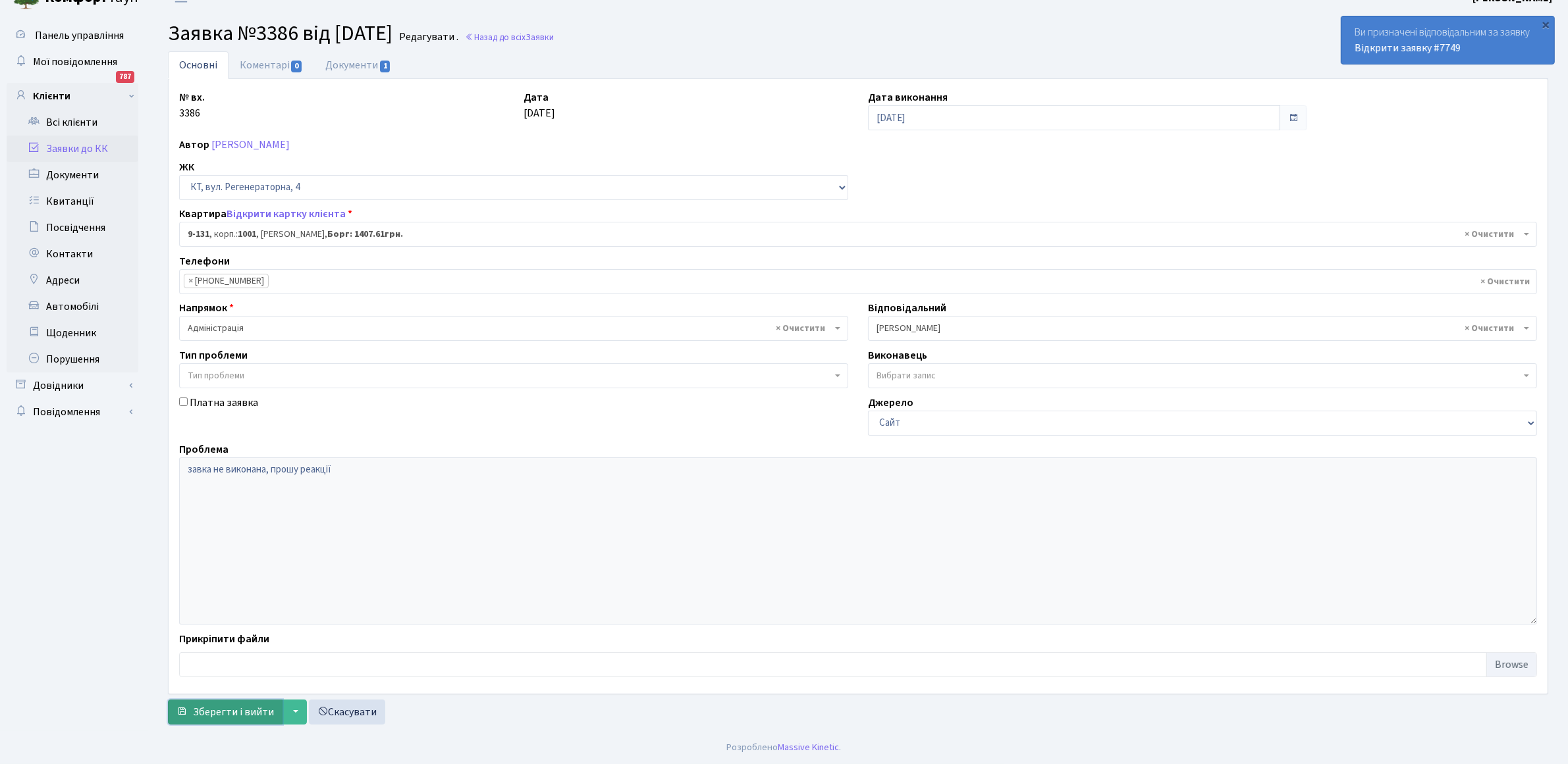
click at [254, 703] on button "Зберегти і вийти" at bounding box center [225, 712] width 114 height 25
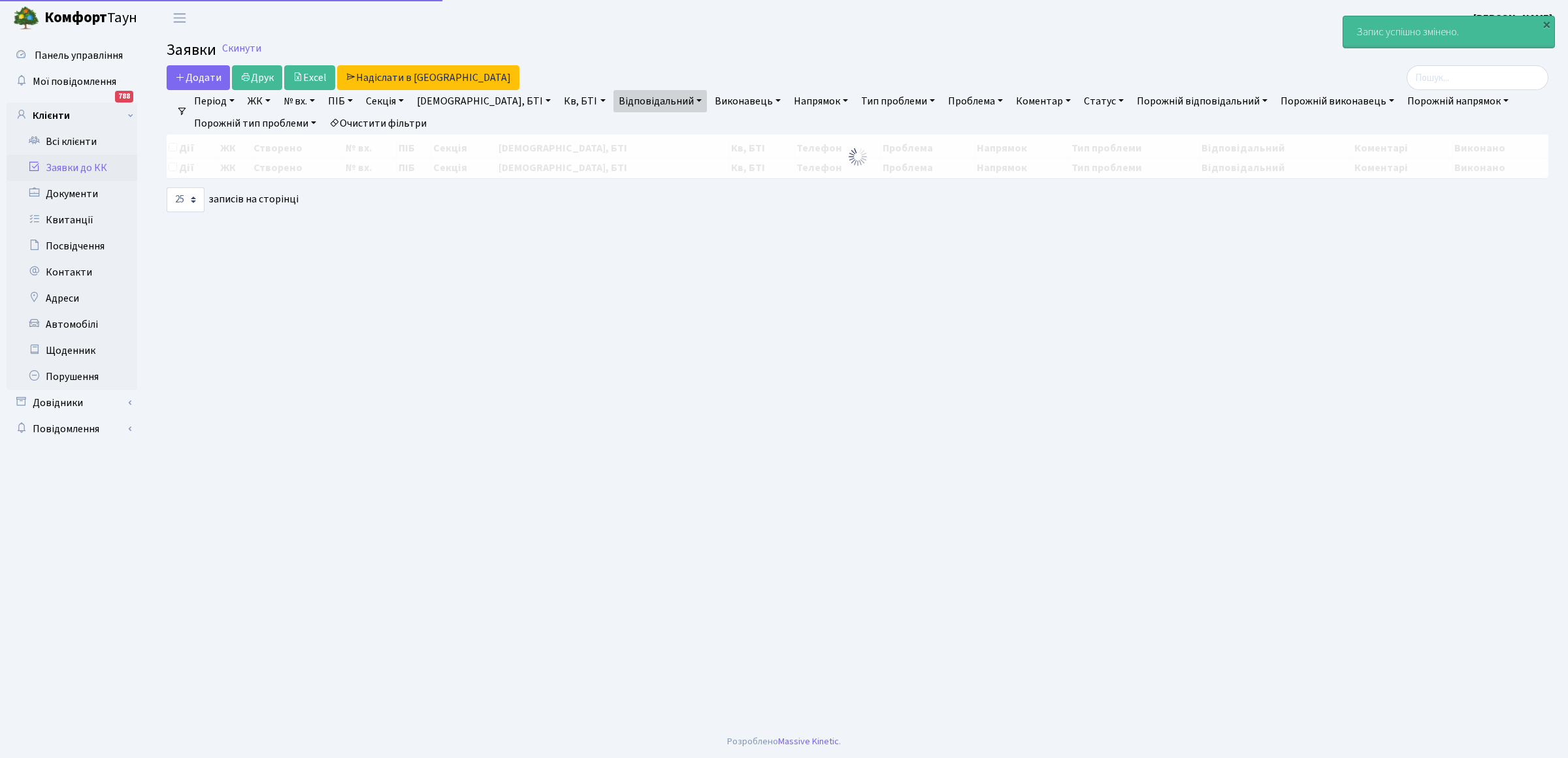
select select "25"
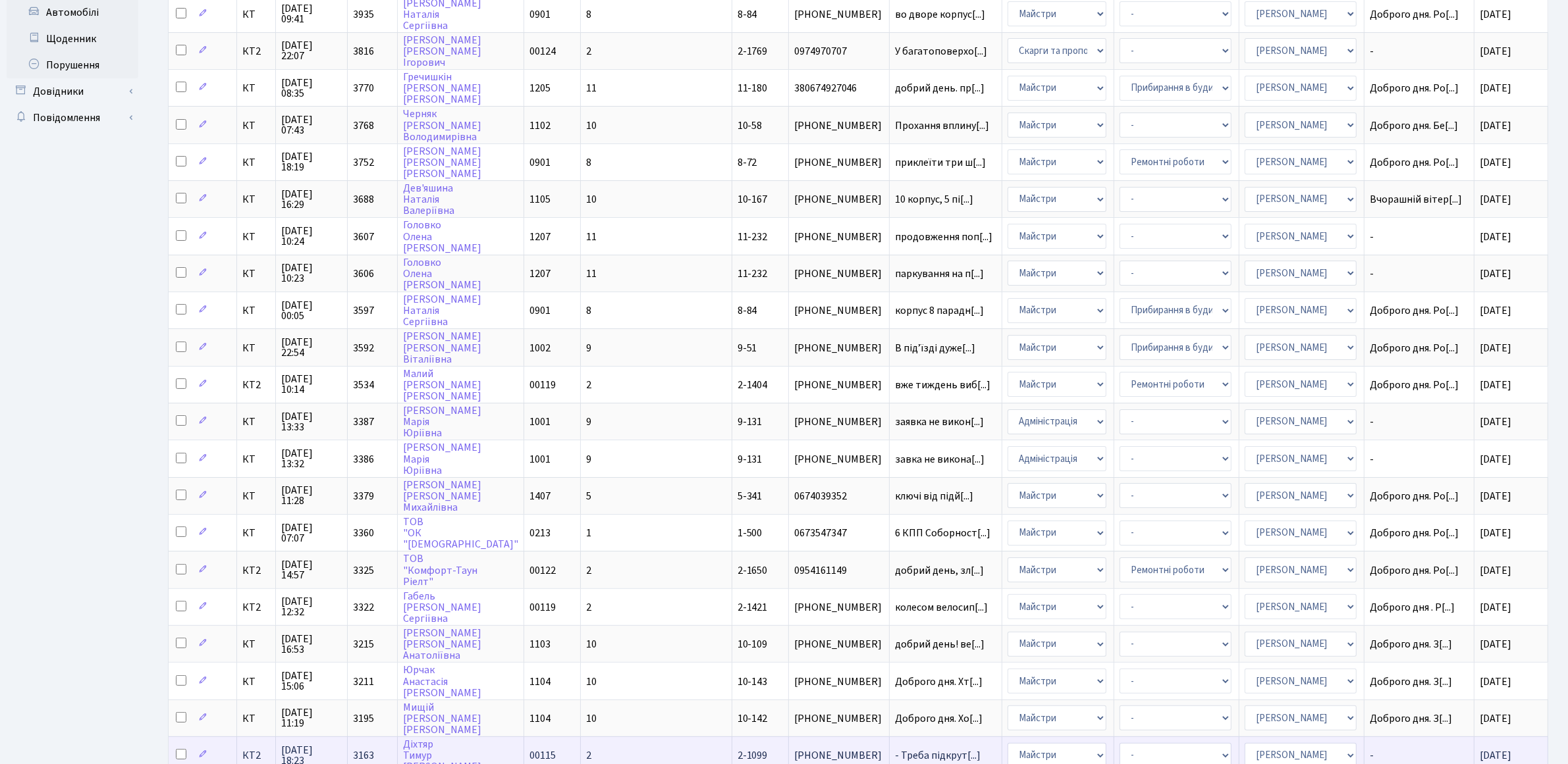
scroll to position [393, 0]
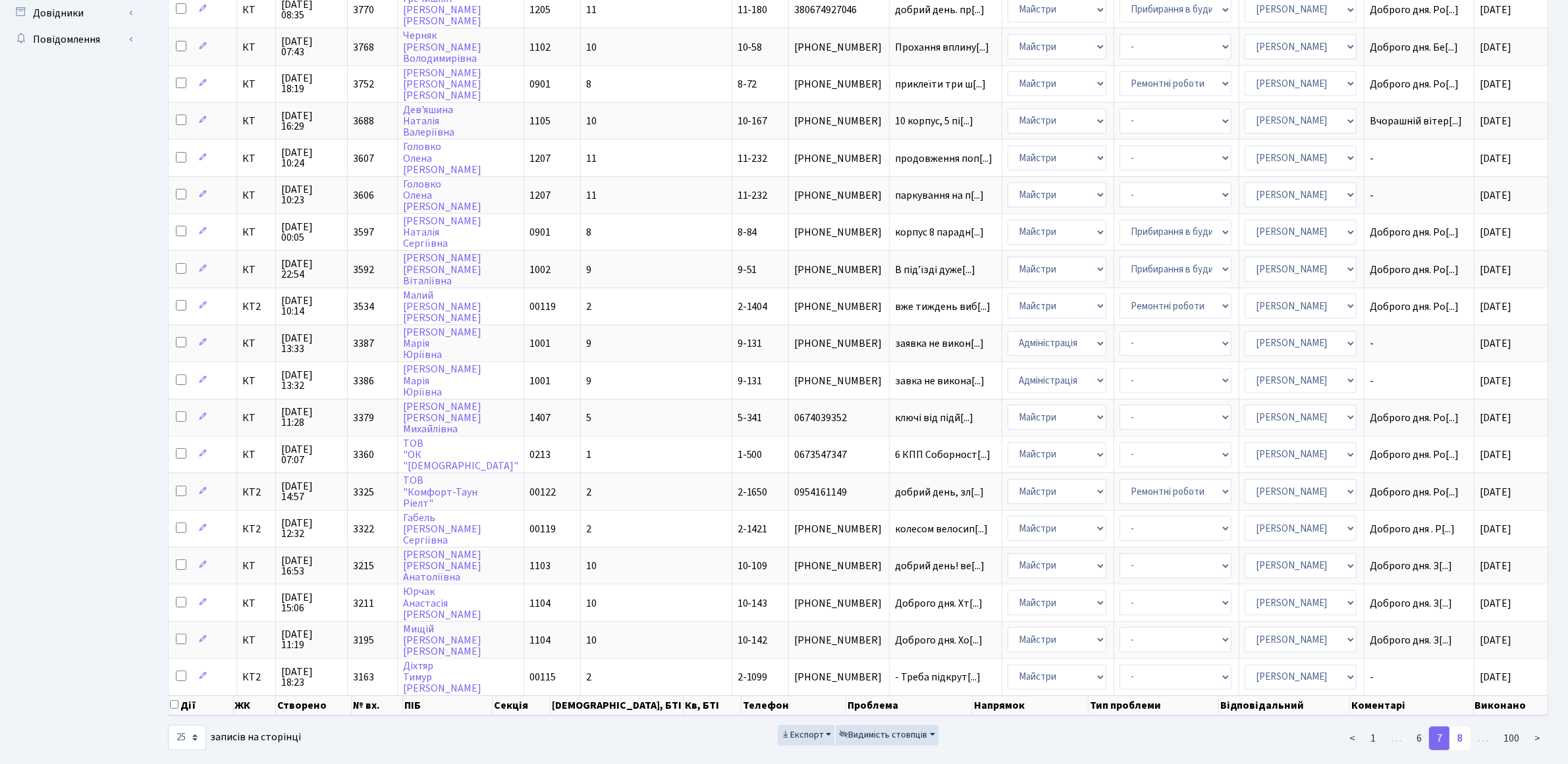
click at [1459, 726] on link "8" at bounding box center [1460, 738] width 21 height 24
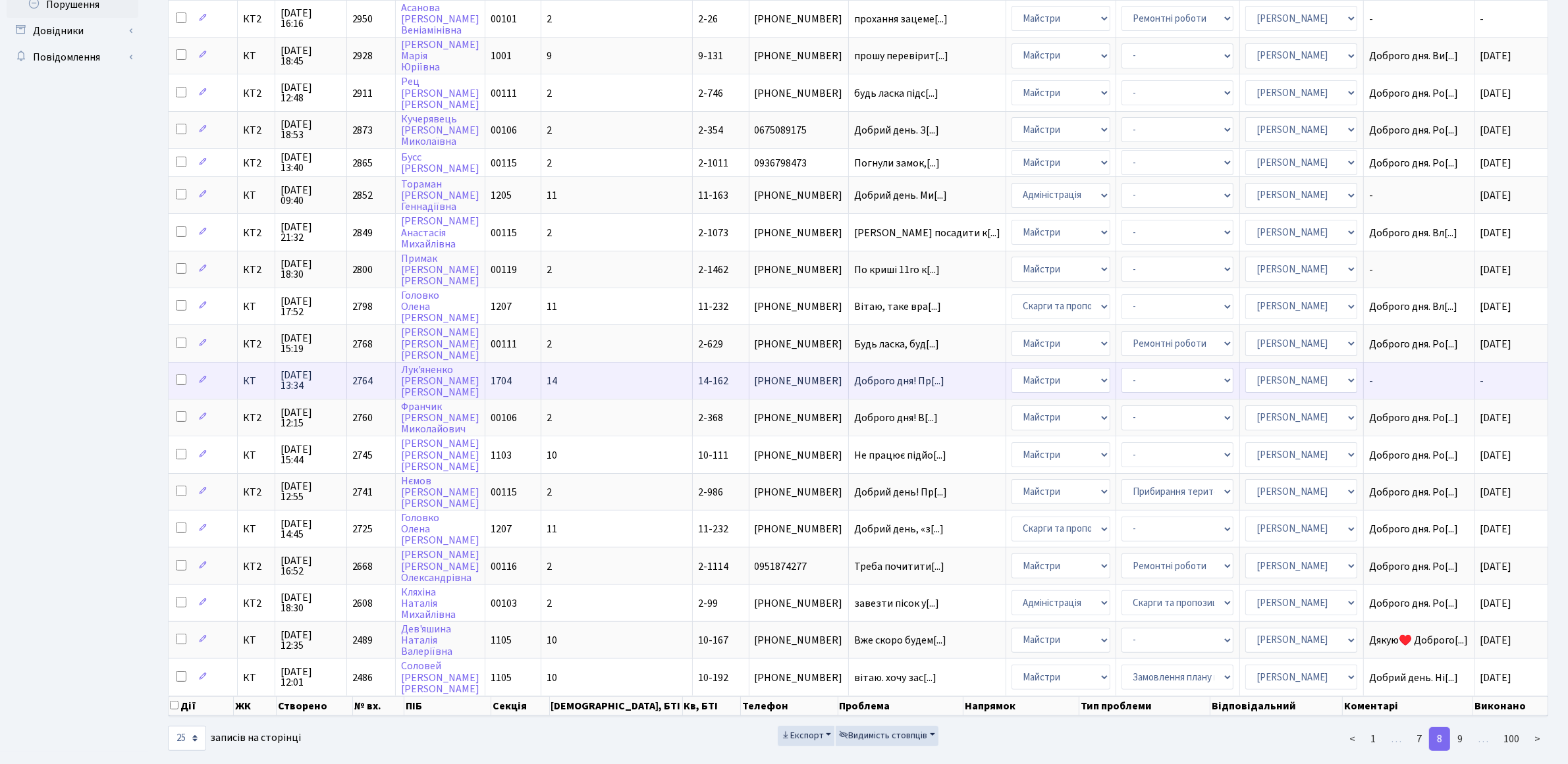
scroll to position [378, 0]
click at [854, 372] on span "Доброго дня! Пр[...]" at bounding box center [899, 379] width 90 height 15
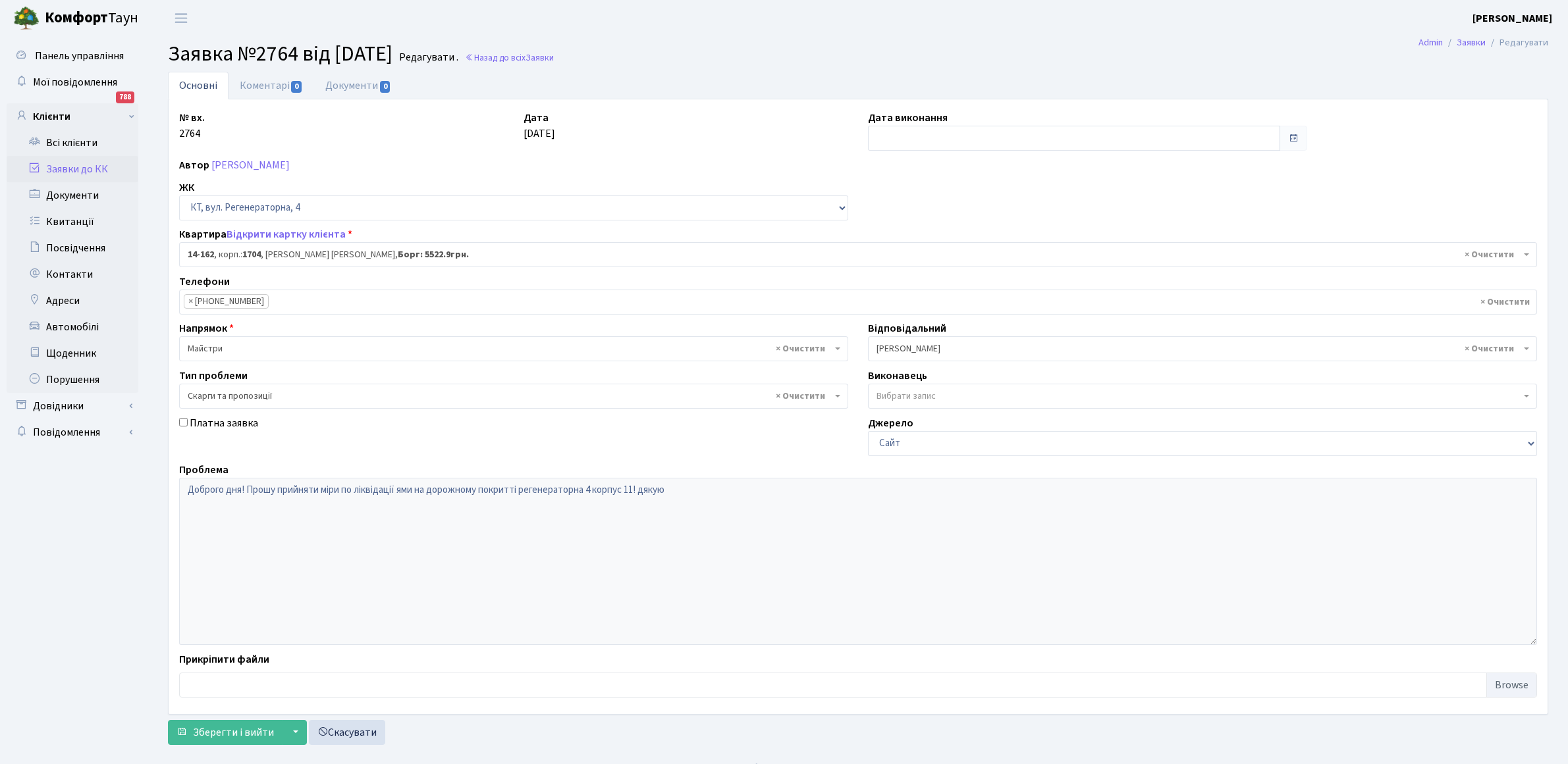
select select "7539"
select select "55"
drag, startPoint x: 943, startPoint y: 138, endPoint x: 930, endPoint y: 138, distance: 13.0
click at [940, 138] on input "text" at bounding box center [1074, 138] width 412 height 25
click at [880, 163] on th "«" at bounding box center [881, 166] width 20 height 20
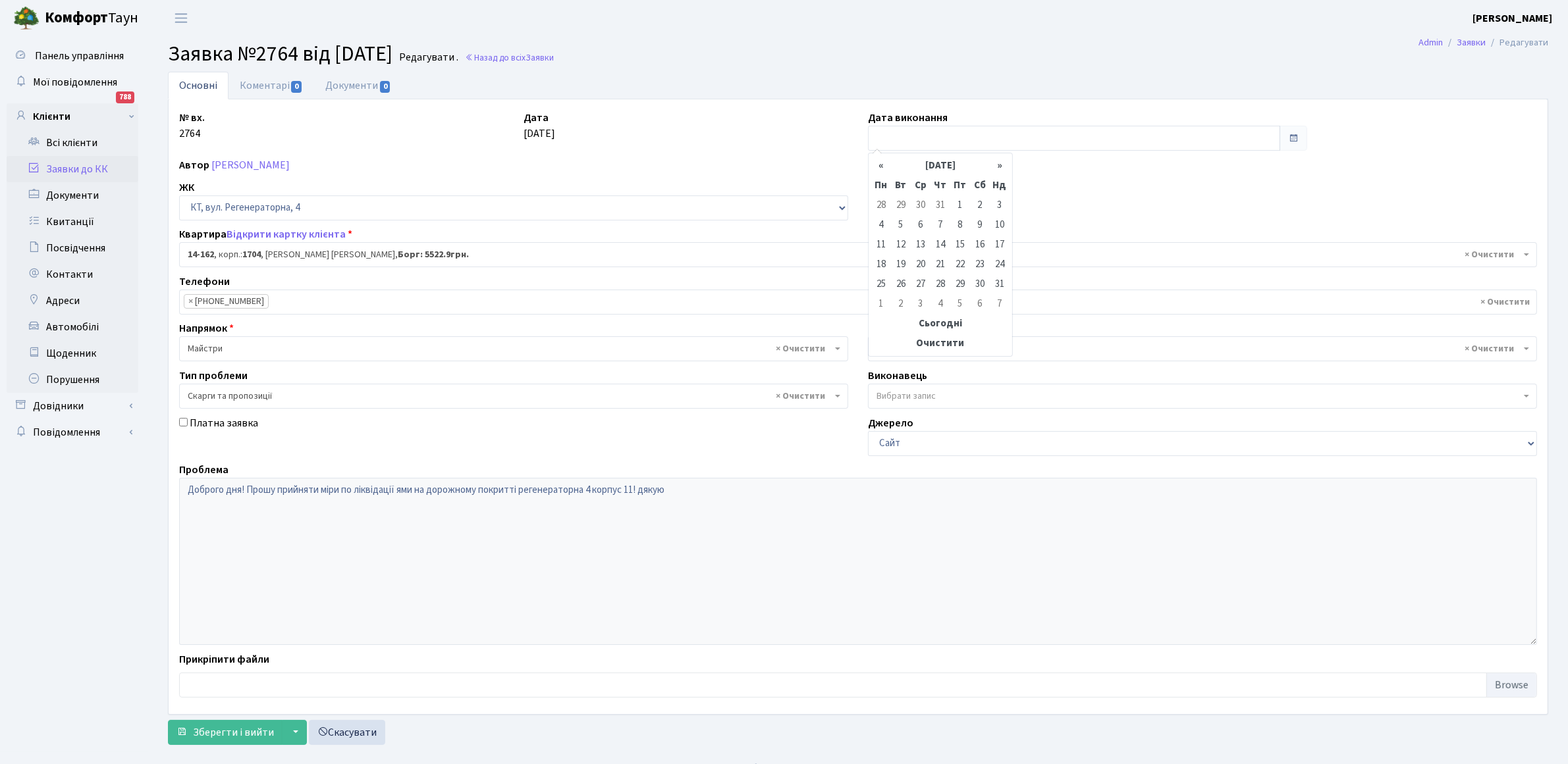
click at [880, 163] on th "«" at bounding box center [881, 166] width 20 height 20
click at [961, 282] on td "30" at bounding box center [960, 284] width 20 height 20
type input "30.05.2025"
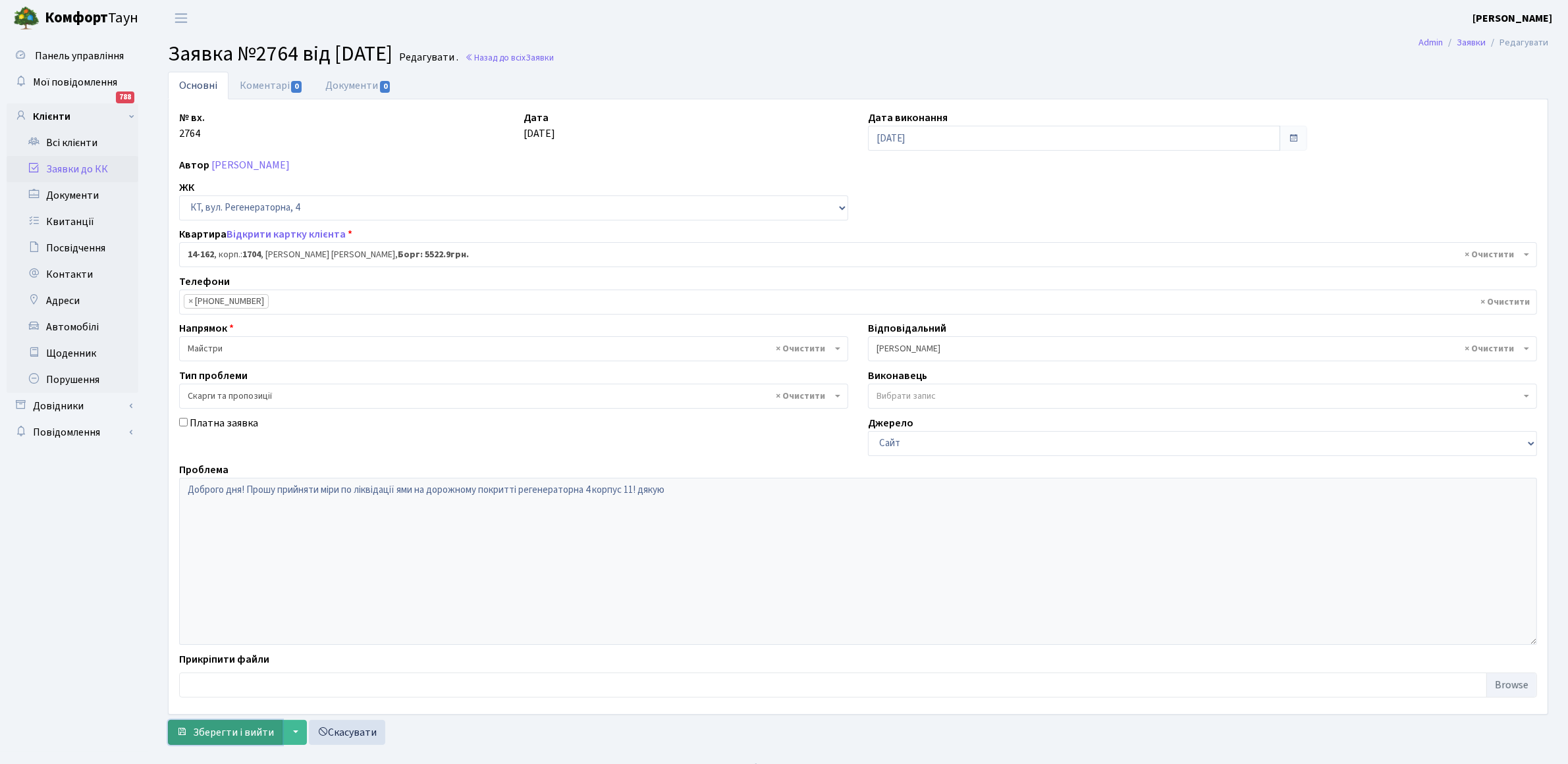
click at [235, 733] on span "Зберегти і вийти" at bounding box center [233, 733] width 81 height 15
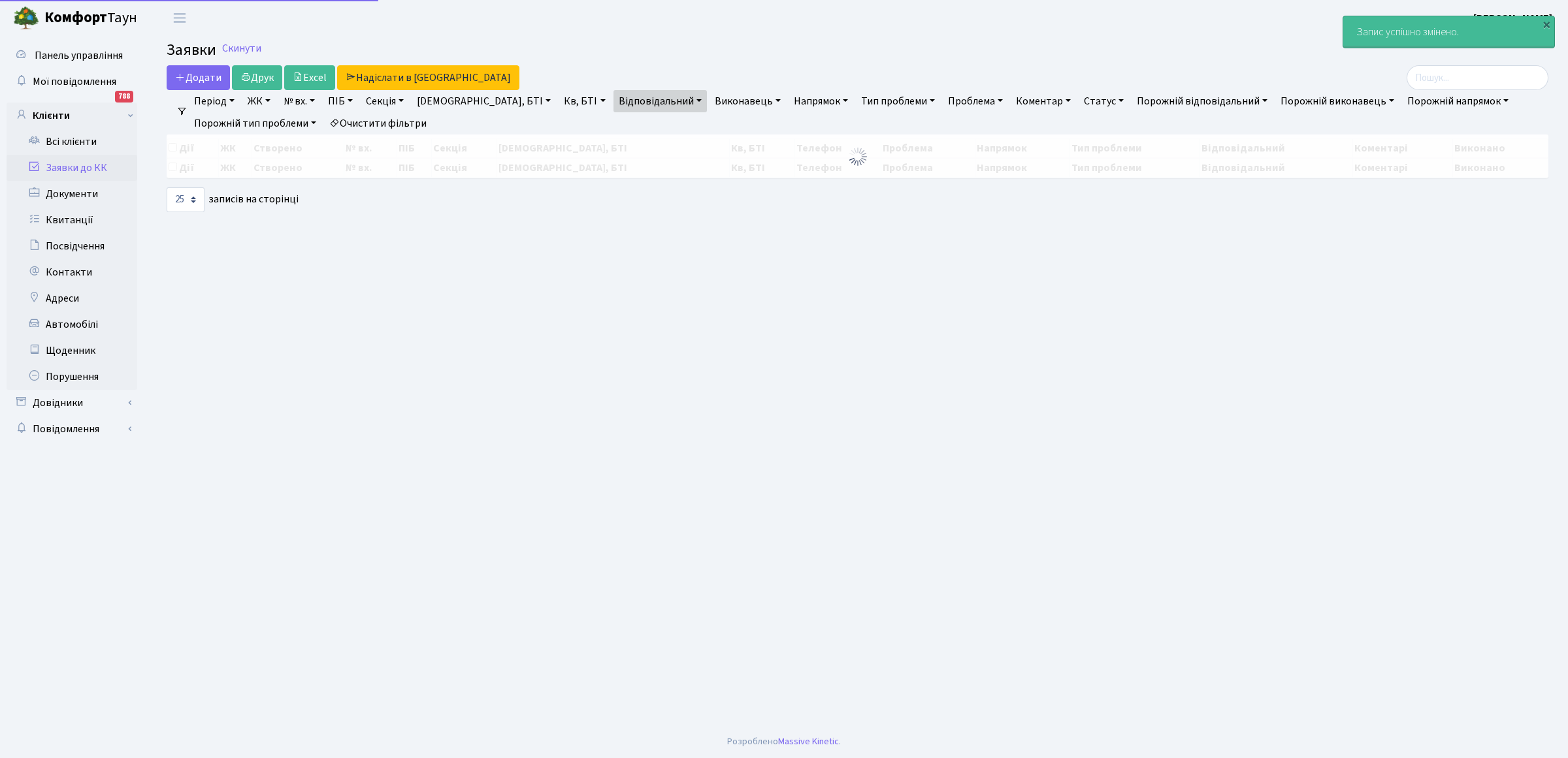
select select "25"
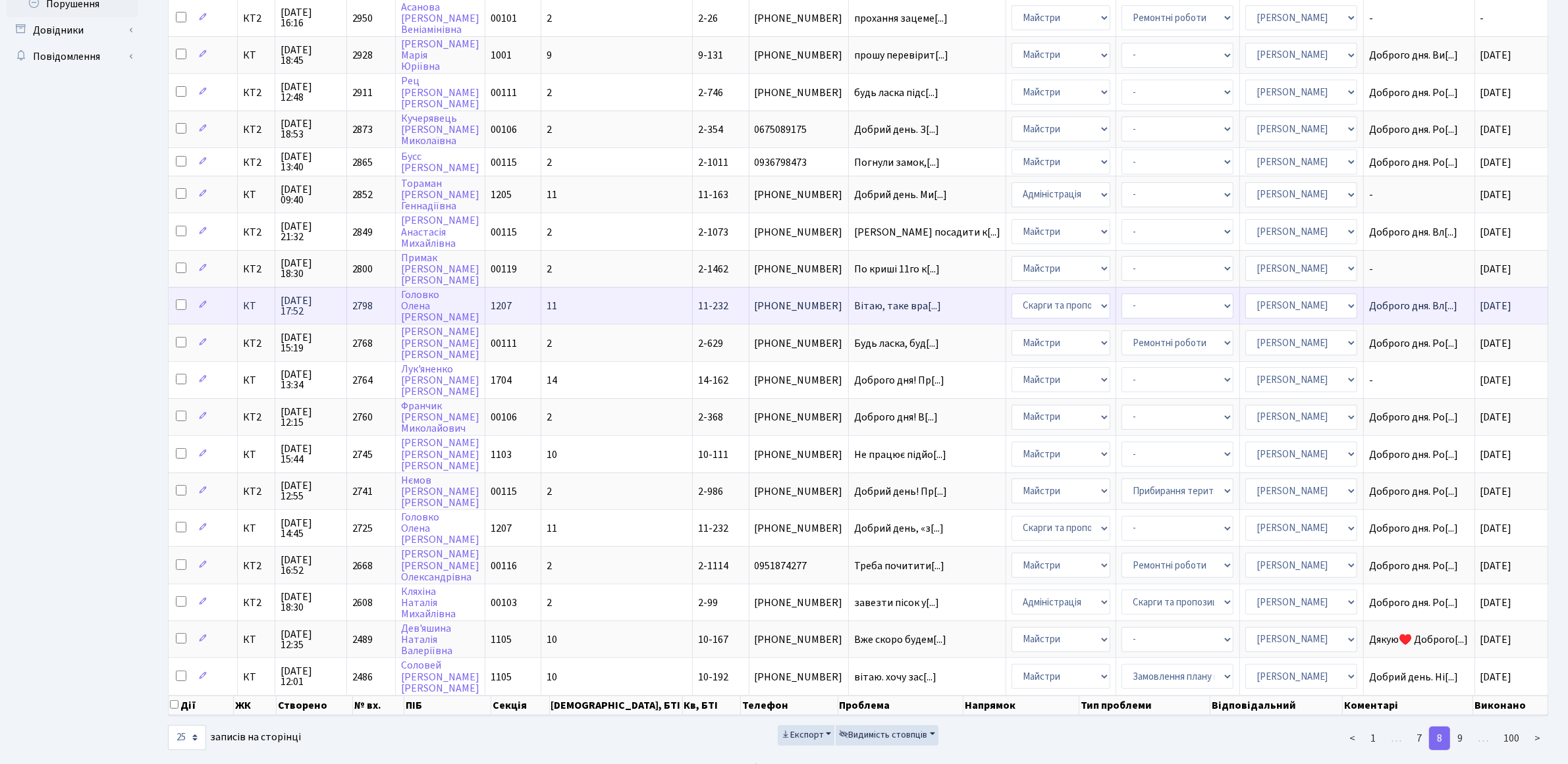
scroll to position [378, 0]
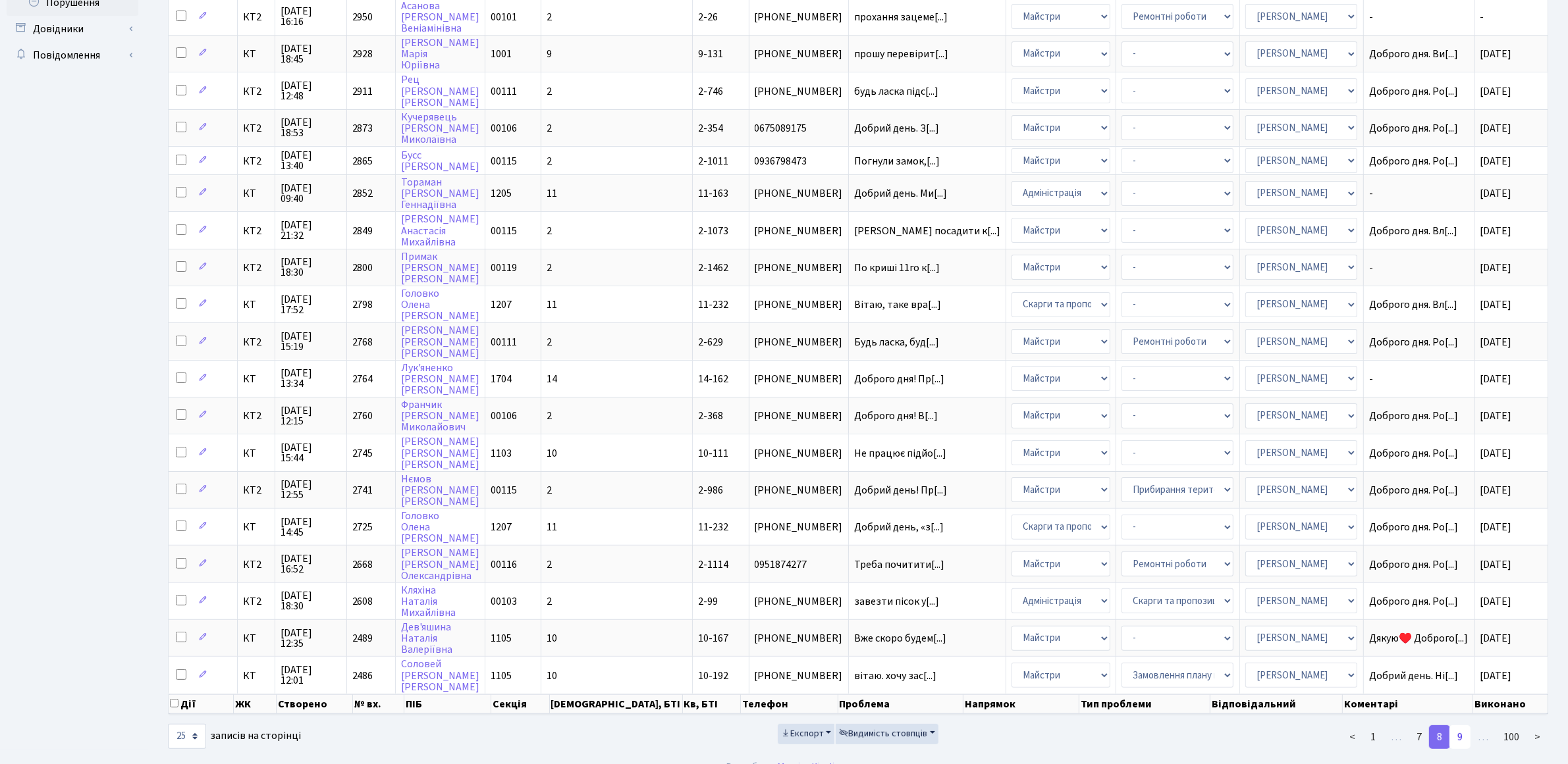
click at [1460, 726] on link "9" at bounding box center [1460, 737] width 21 height 24
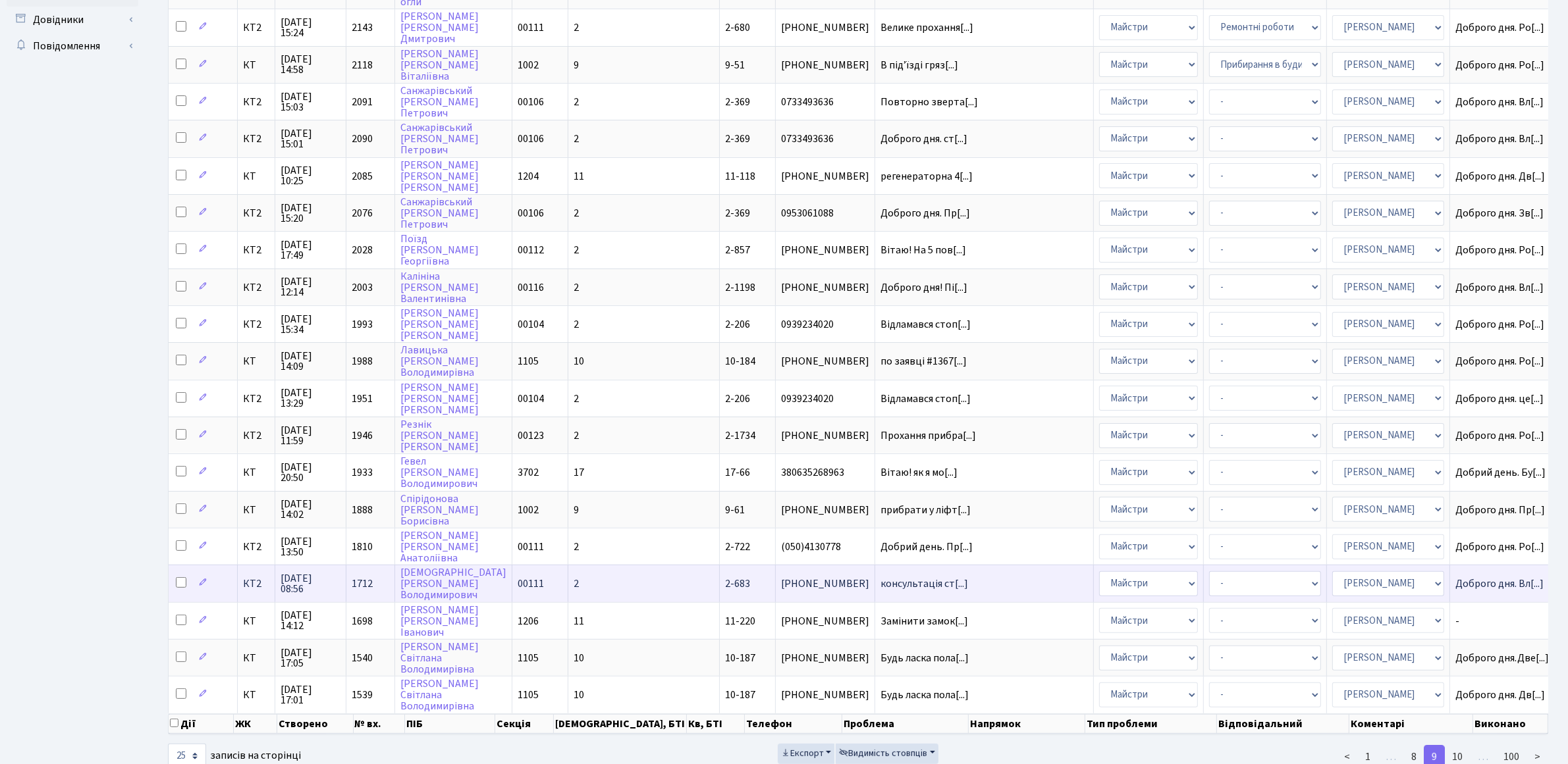
scroll to position [404, 0]
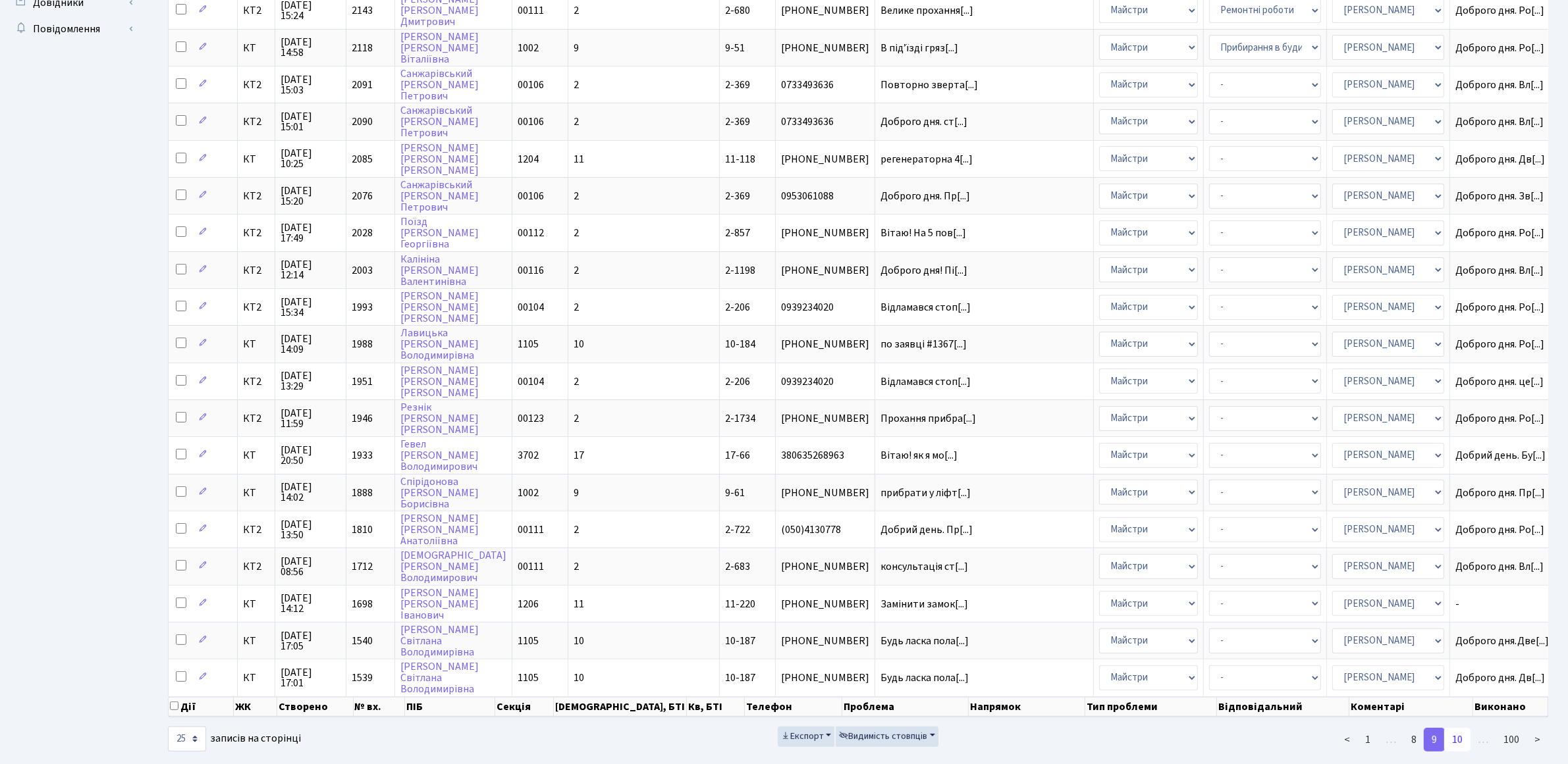
click at [1458, 728] on link "10" at bounding box center [1458, 739] width 26 height 24
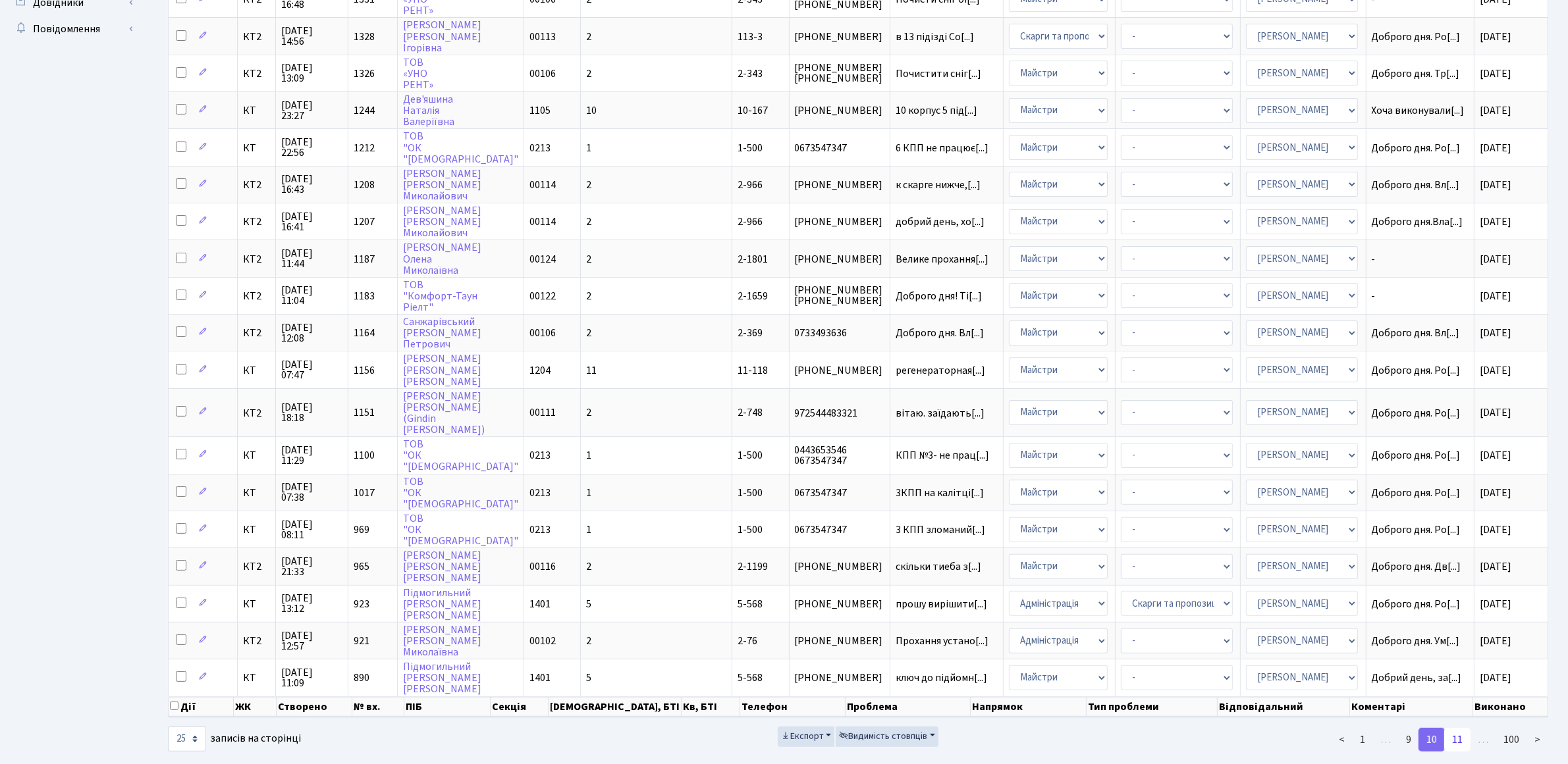
click at [1460, 728] on link "11" at bounding box center [1458, 739] width 26 height 24
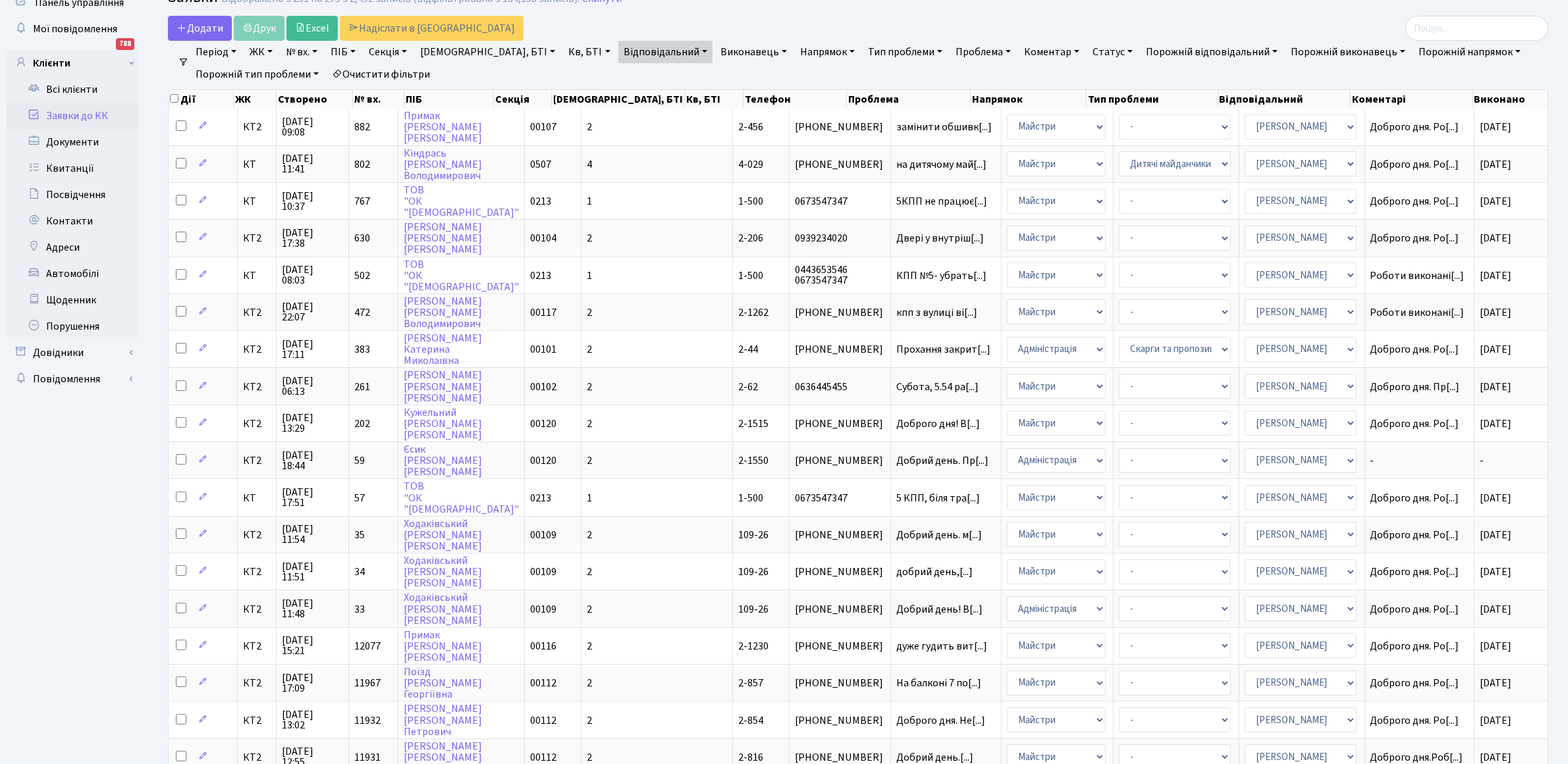
scroll to position [83, 0]
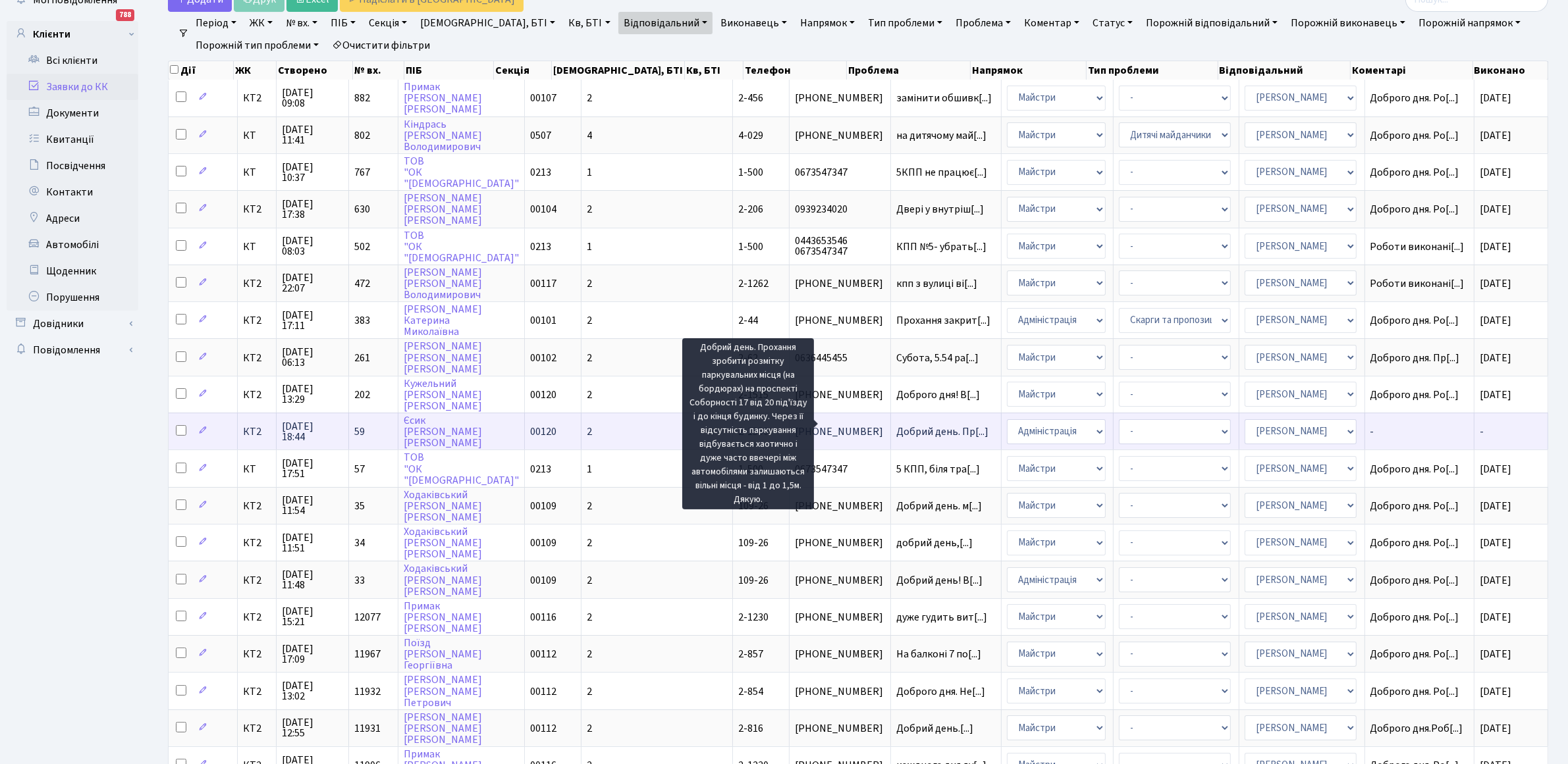
click at [896, 425] on span "Добрий день. Пр[...]" at bounding box center [942, 432] width 92 height 15
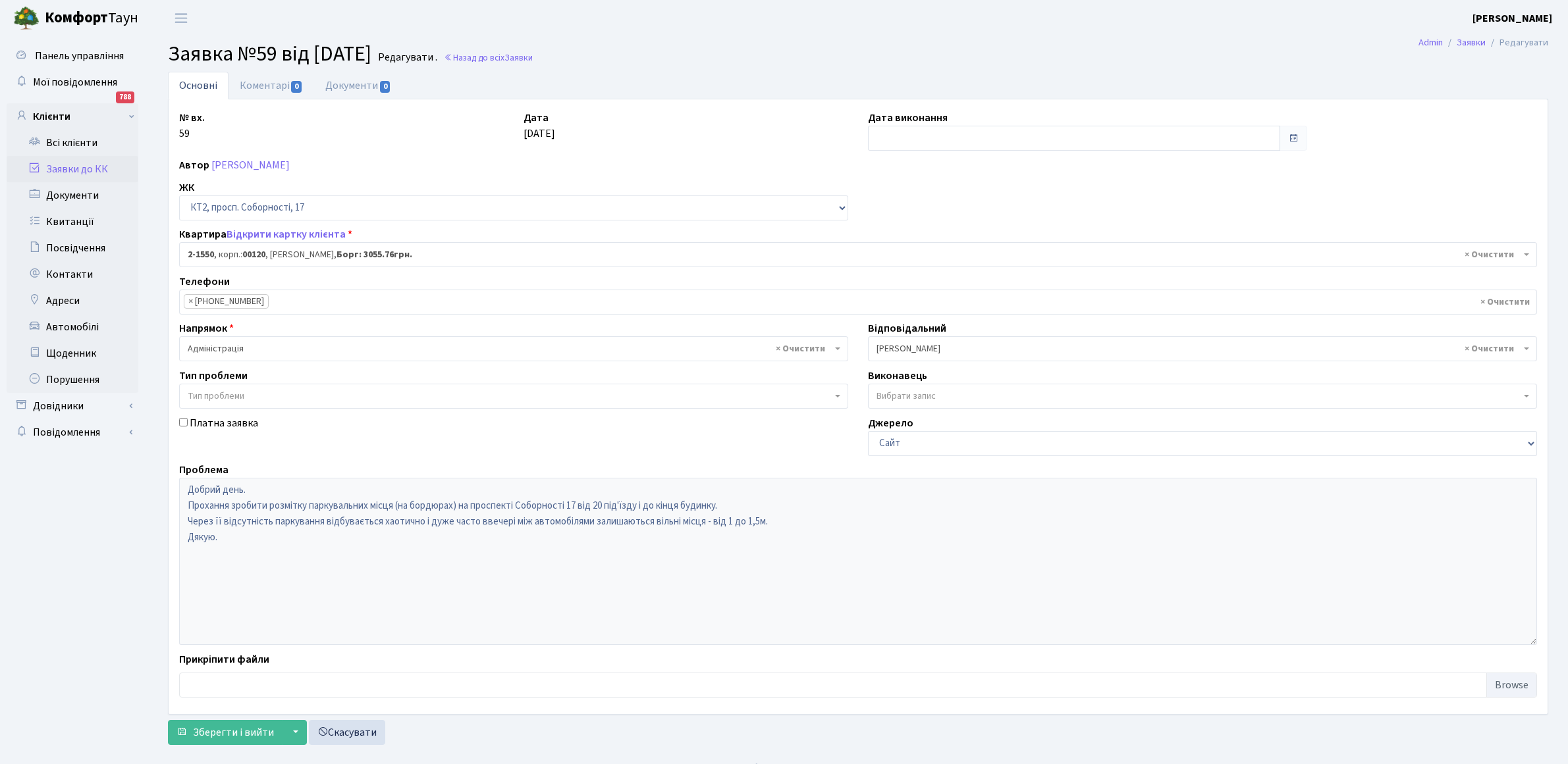
select select "13165"
click at [947, 135] on input "text" at bounding box center [1074, 138] width 412 height 25
click at [880, 221] on td "1" at bounding box center [881, 225] width 20 height 20
type input "[DATE]"
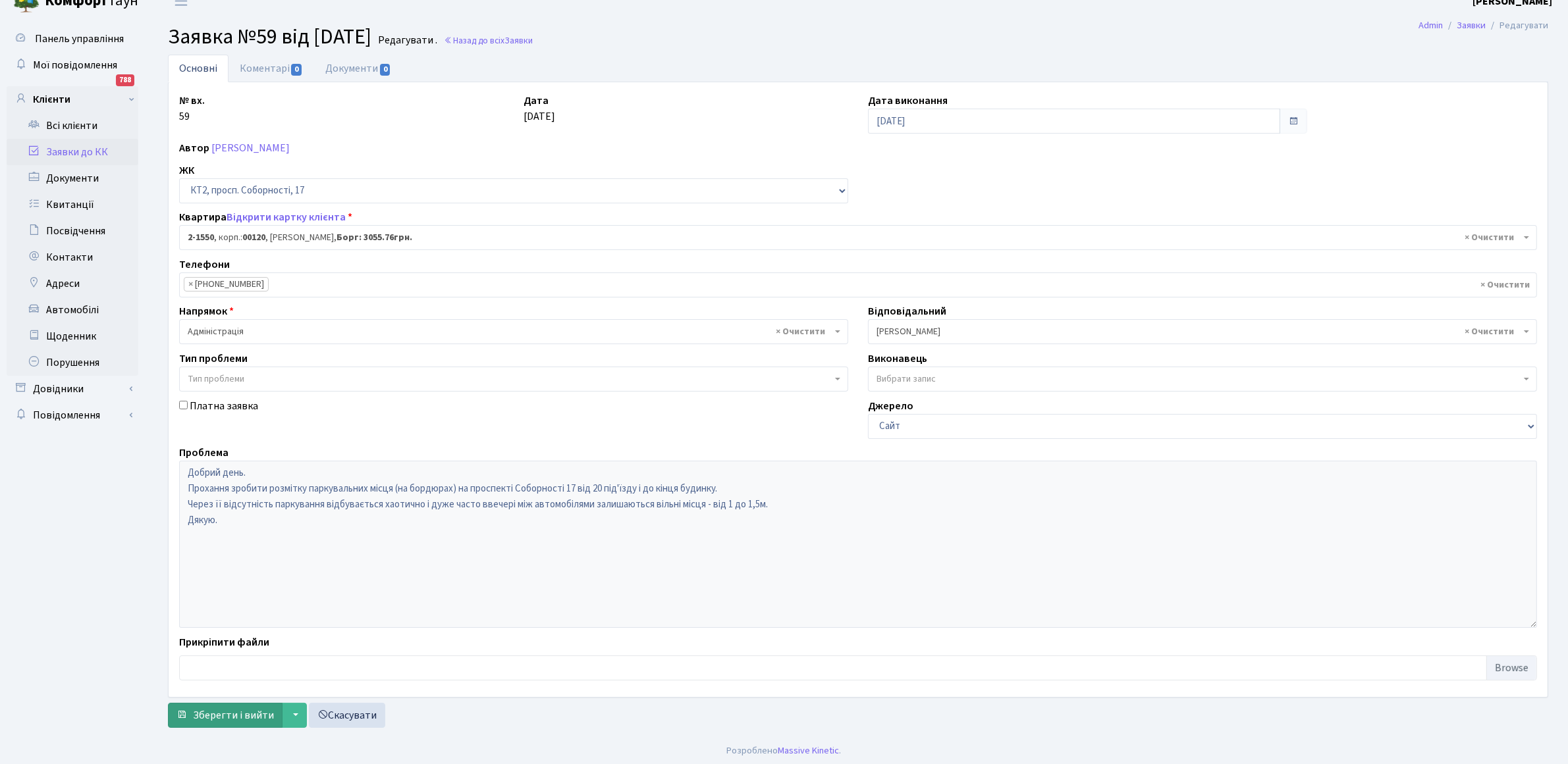
scroll to position [21, 0]
click at [199, 706] on span "Зберегти і вийти" at bounding box center [233, 713] width 81 height 15
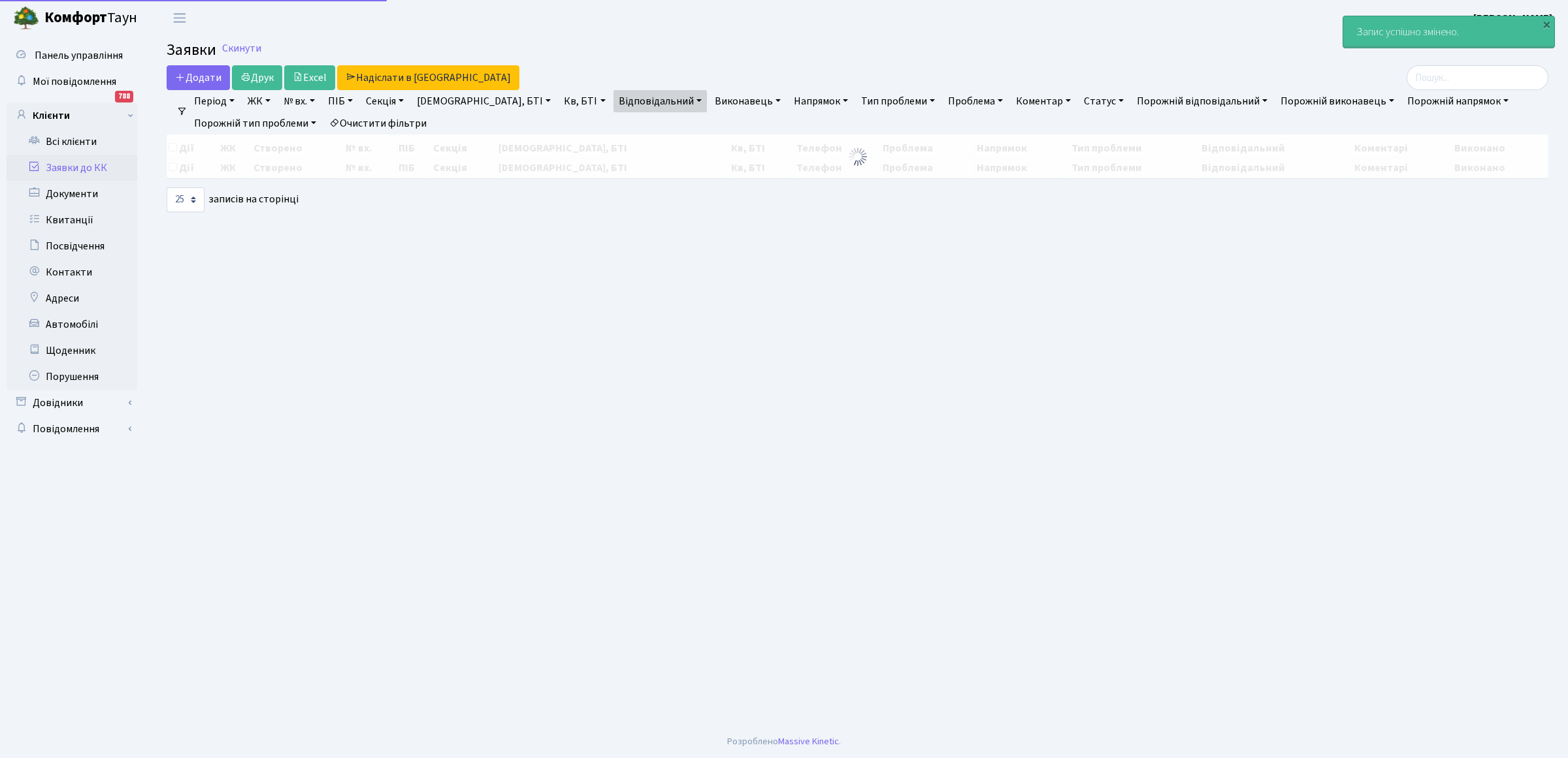
select select "25"
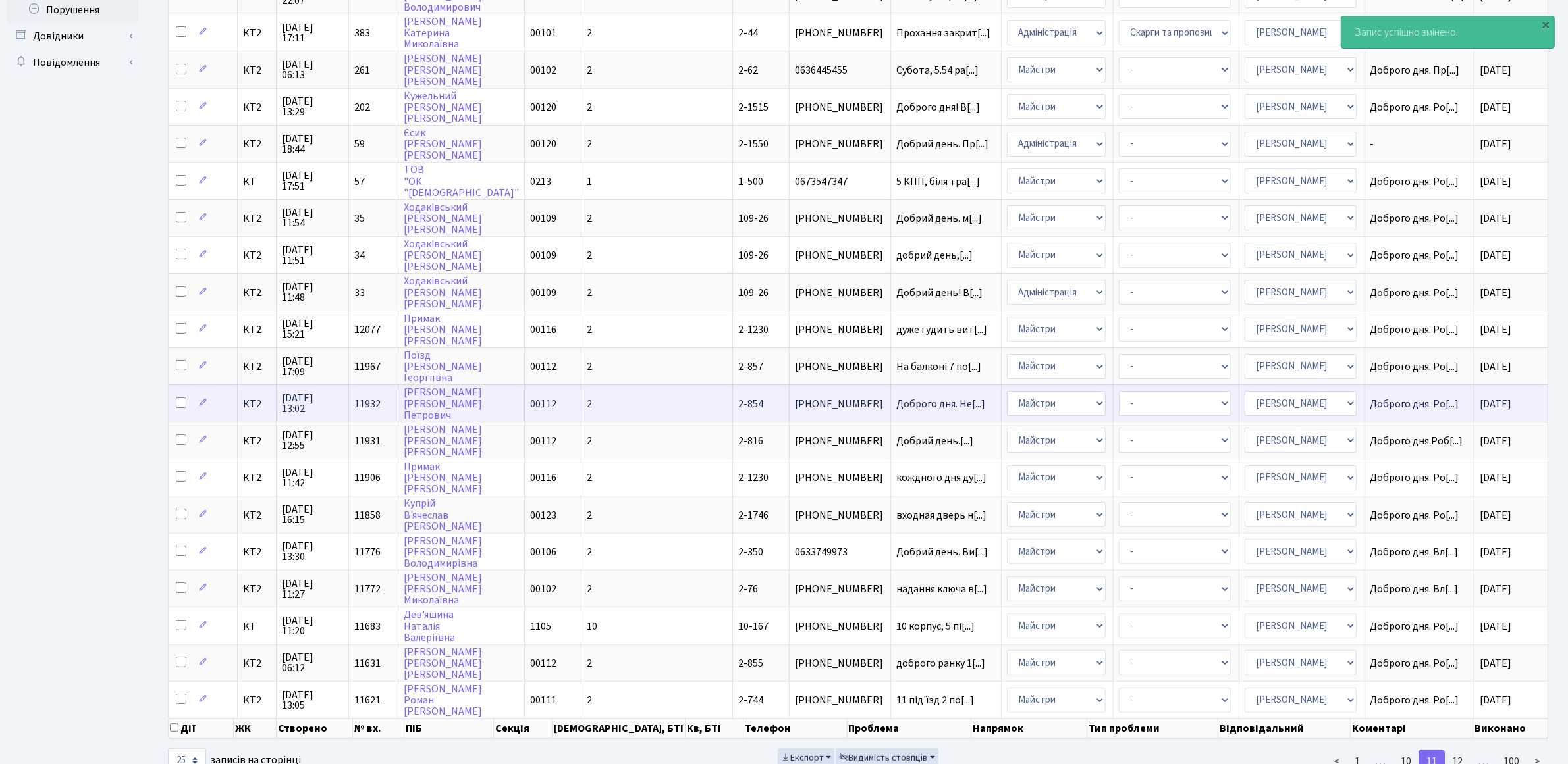
scroll to position [393, 0]
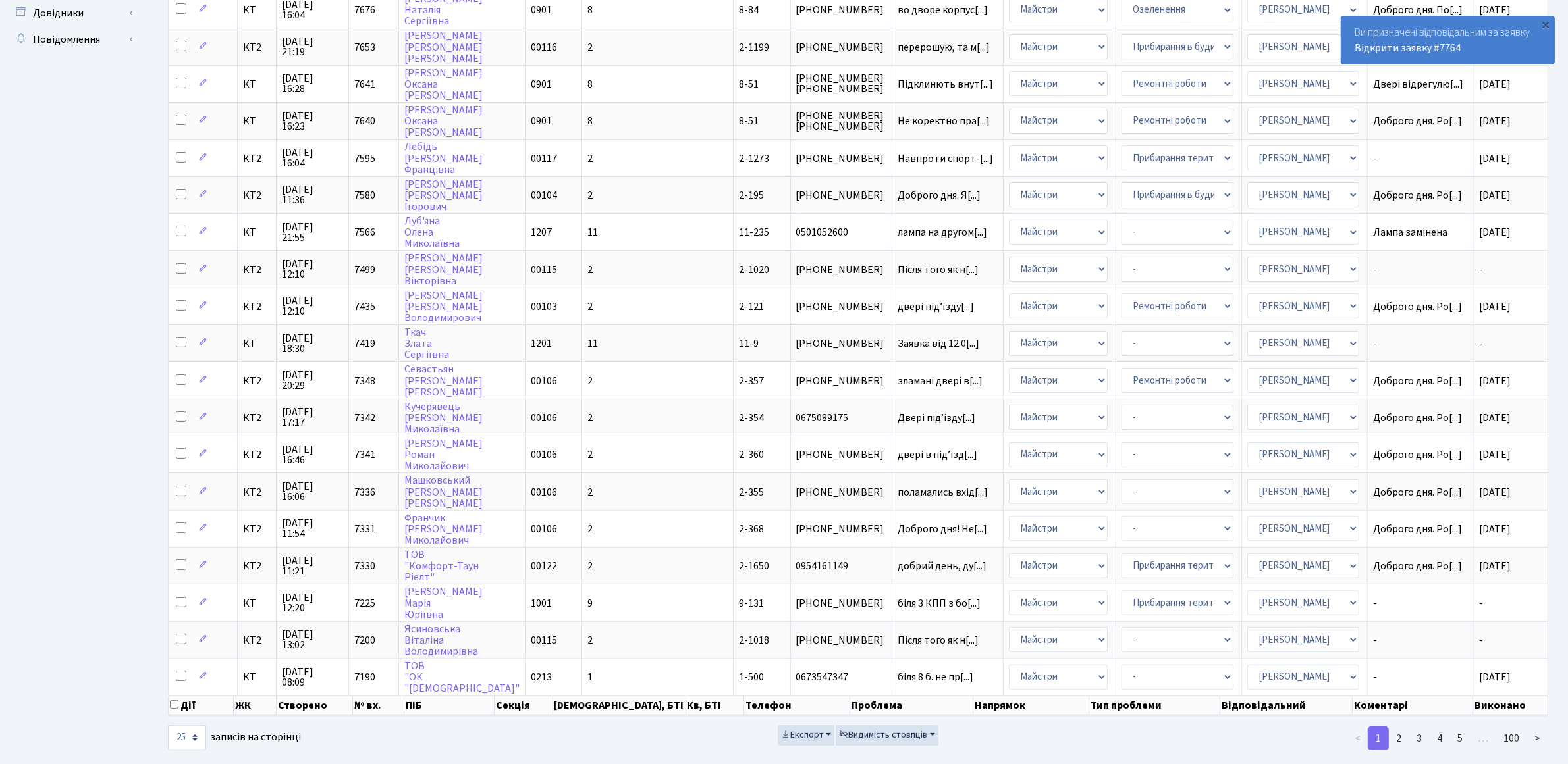
click at [1443, 34] on div "Ви призначені відповідальним за заявку Відкрити заявку #7764" at bounding box center [1448, 40] width 213 height 47
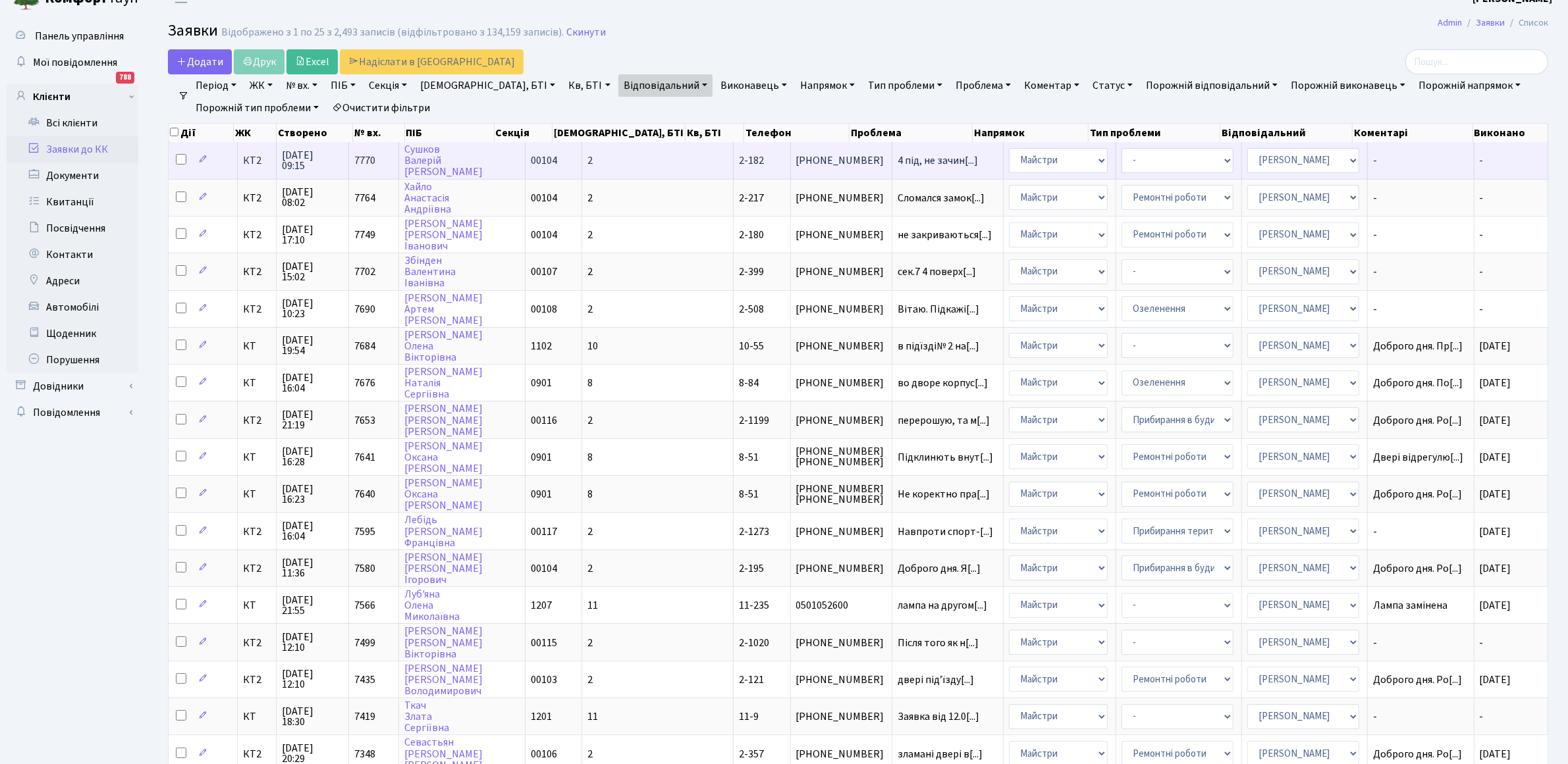
scroll to position [0, 0]
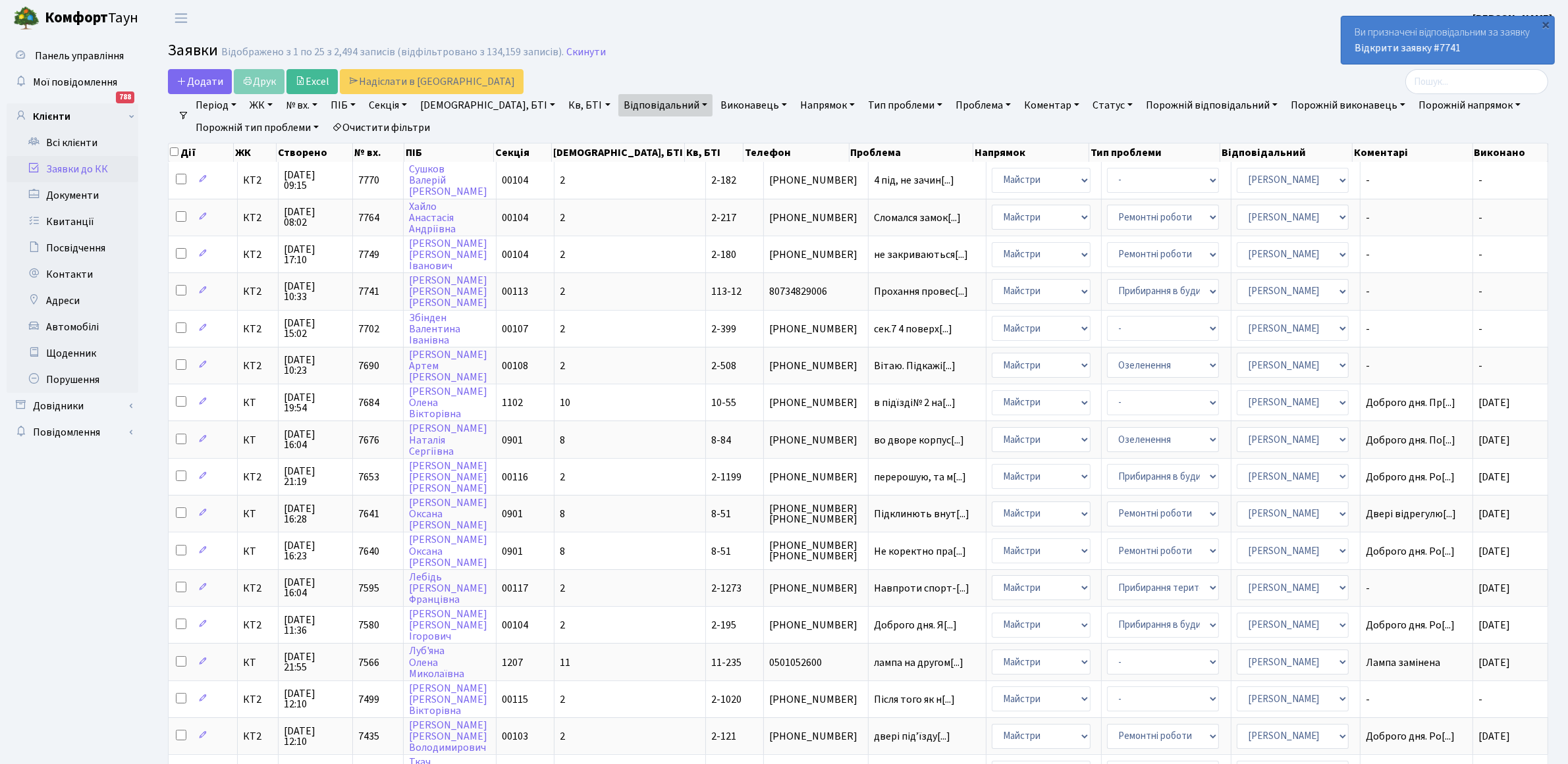
click at [1473, 44] on div "Ви призначені відповідальним за заявку Відкрити заявку #7741" at bounding box center [1448, 40] width 213 height 47
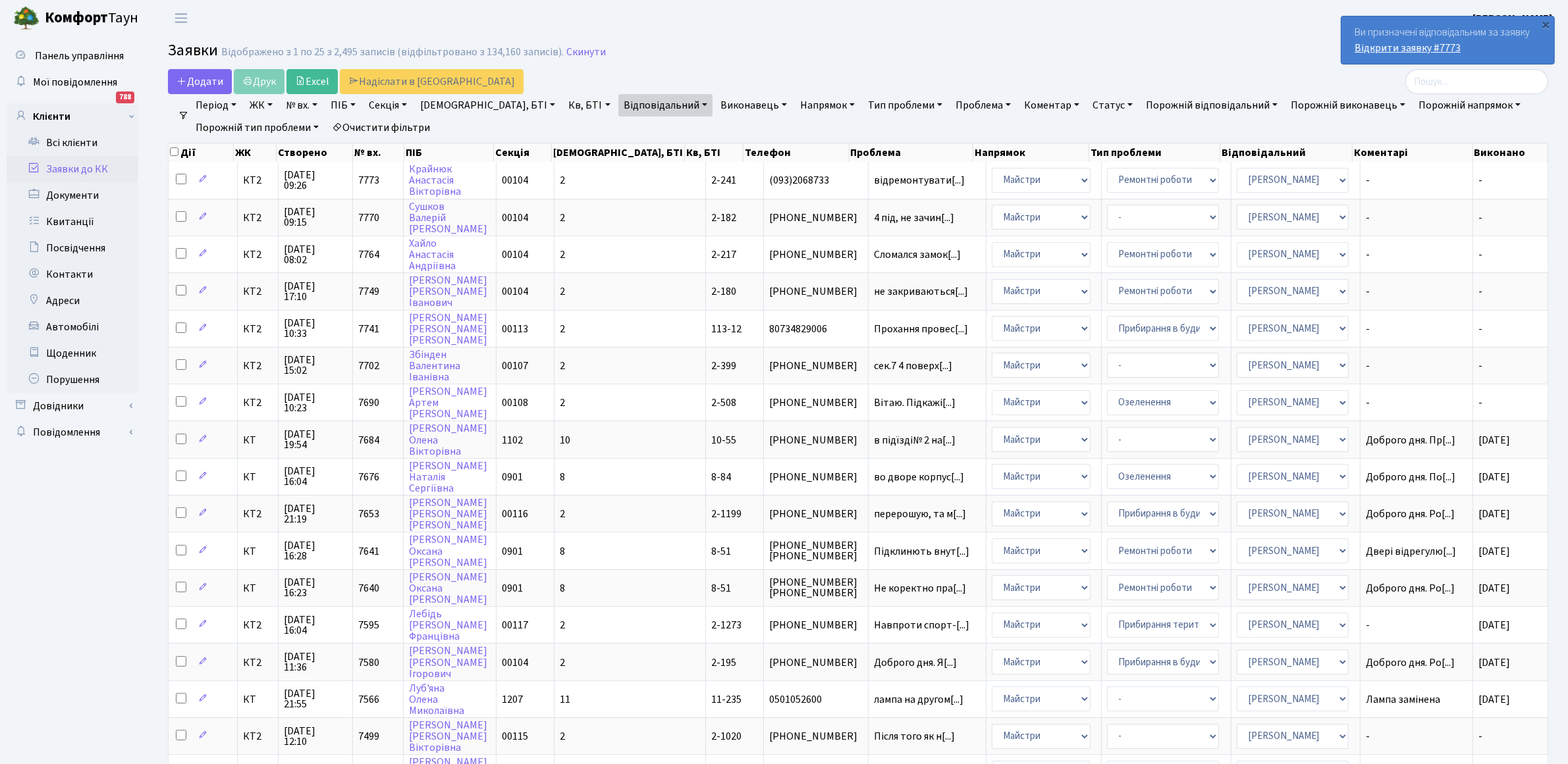
click at [1387, 42] on link "Відкрити заявку #7773" at bounding box center [1408, 48] width 106 height 15
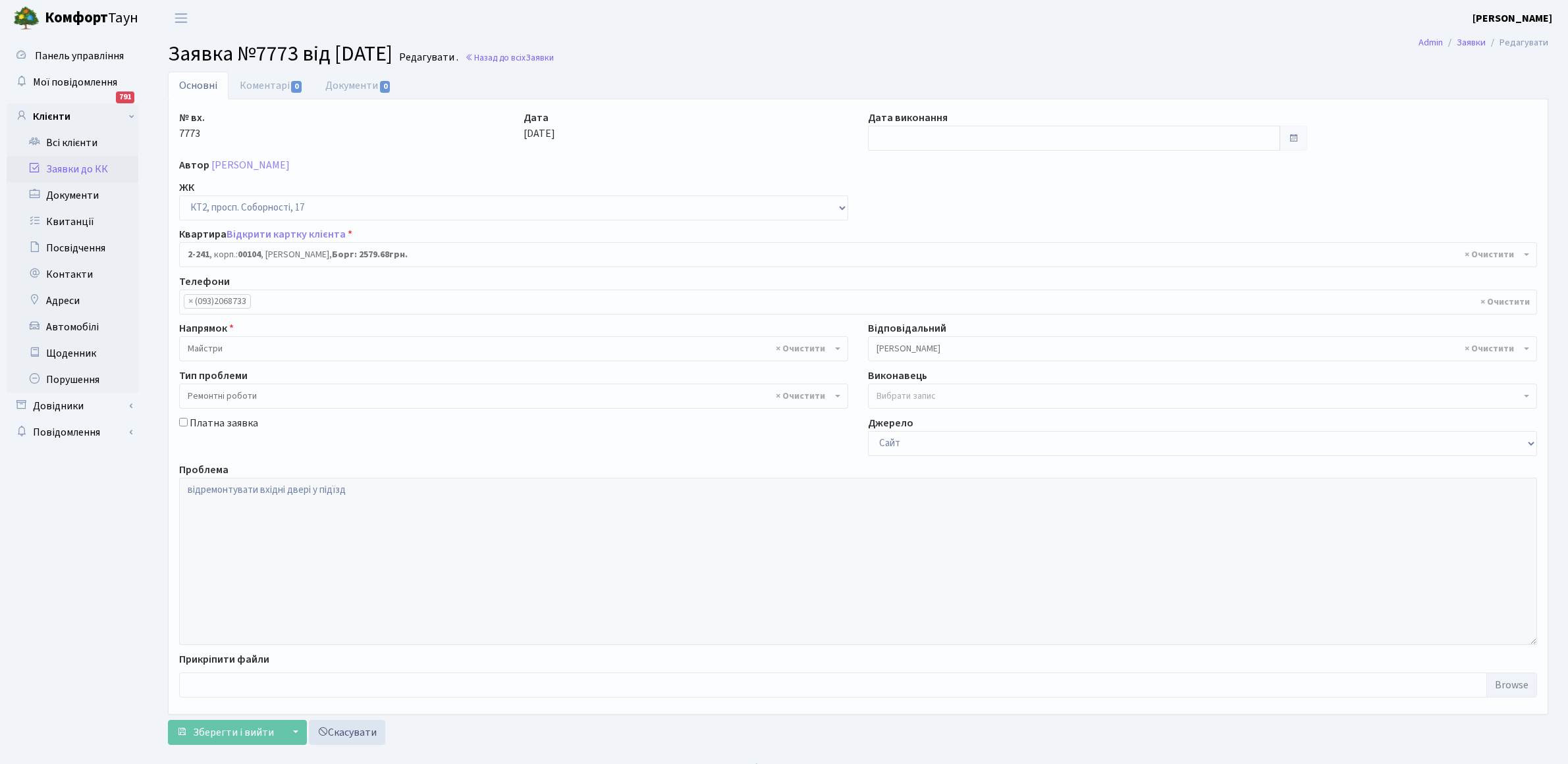
select select "15291"
select select "62"
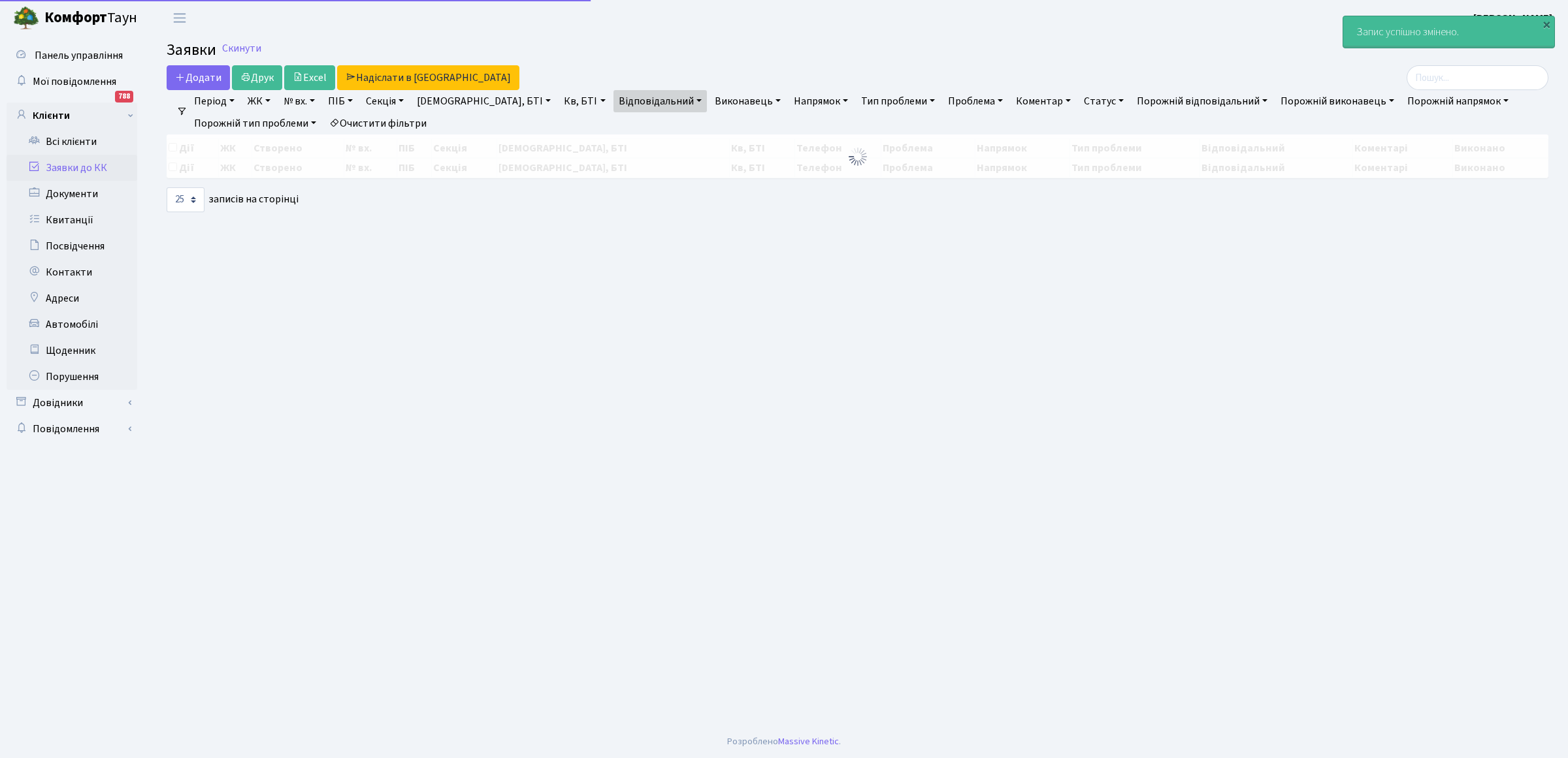
select select "25"
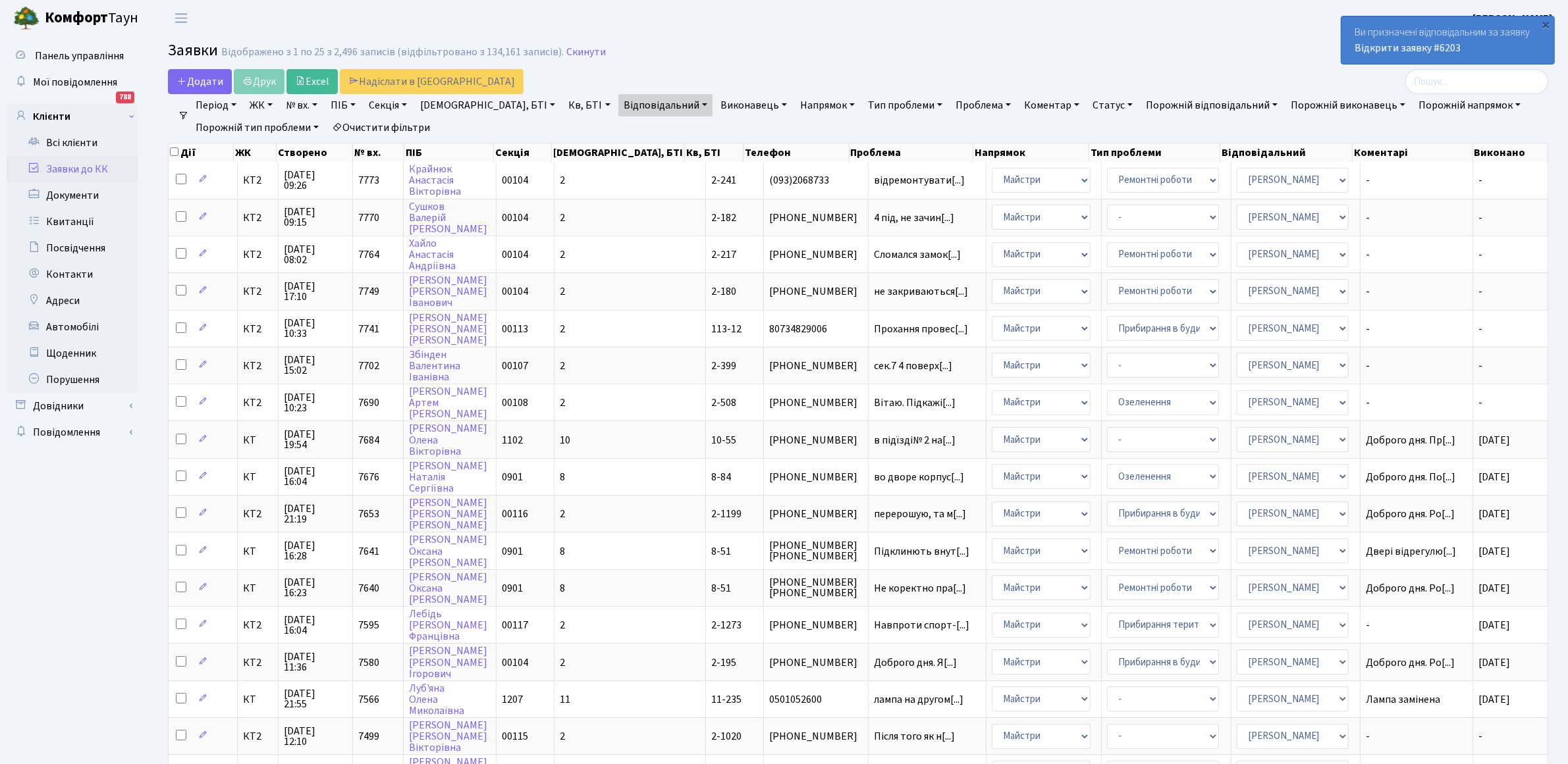
click at [1408, 36] on div "Ви призначені відповідальним за заявку Відкрити заявку #6203" at bounding box center [1448, 40] width 213 height 47
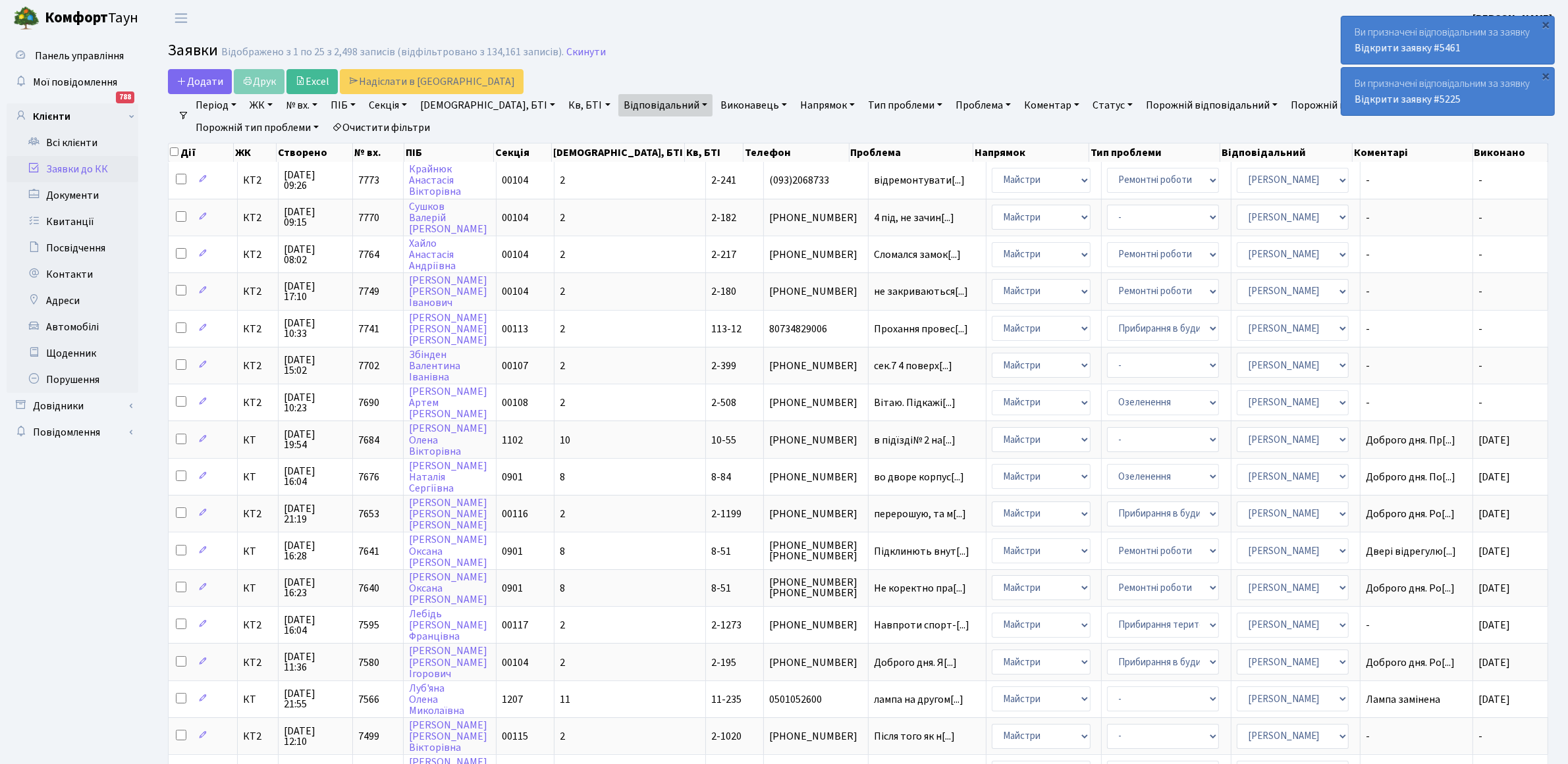
click at [1436, 89] on div "Ви призначені відповідальним за заявку Відкрити заявку #5225" at bounding box center [1448, 92] width 213 height 47
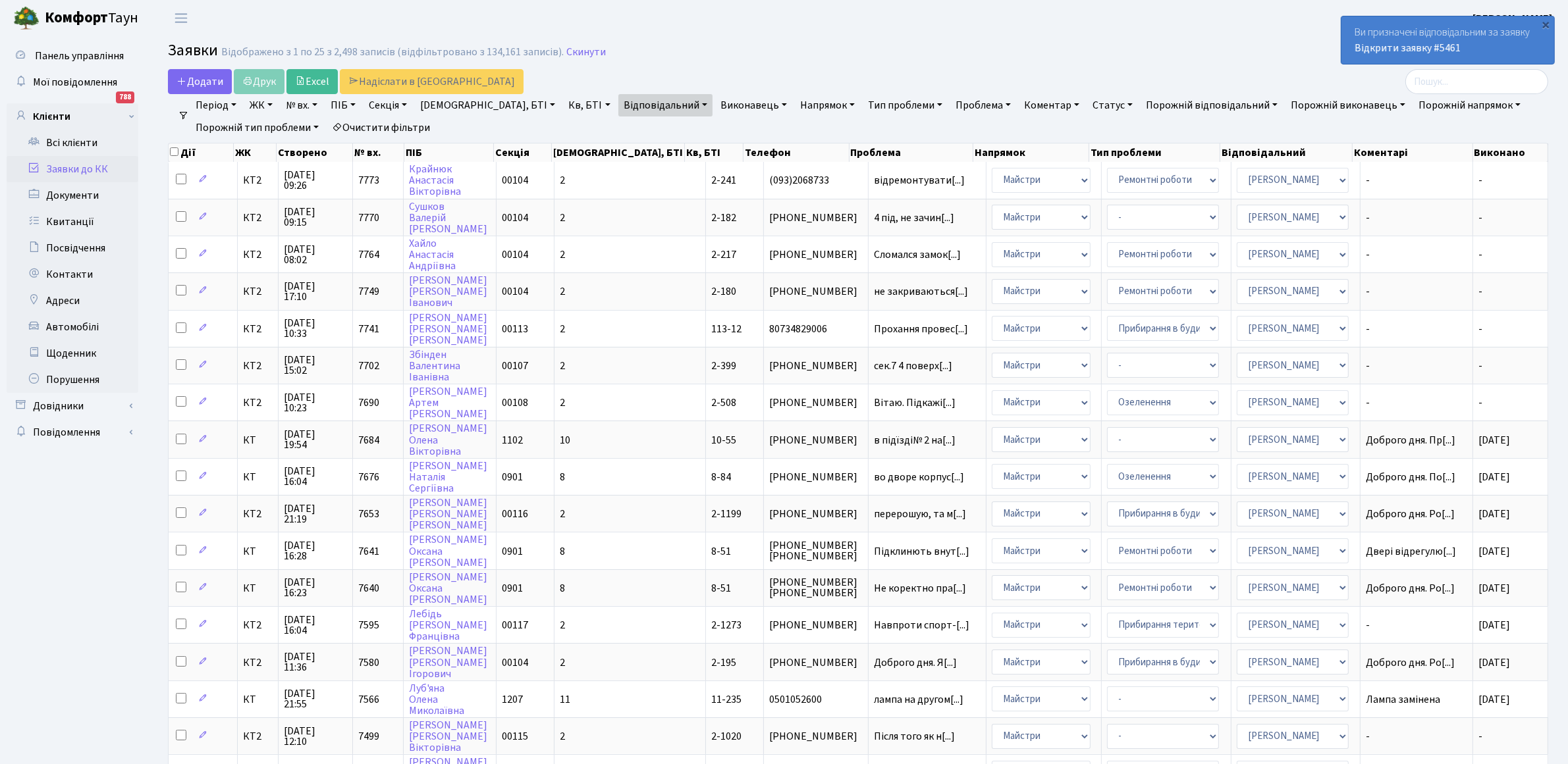
click at [1417, 38] on div "Ви призначені відповідальним за заявку Відкрити заявку #5461" at bounding box center [1448, 40] width 213 height 47
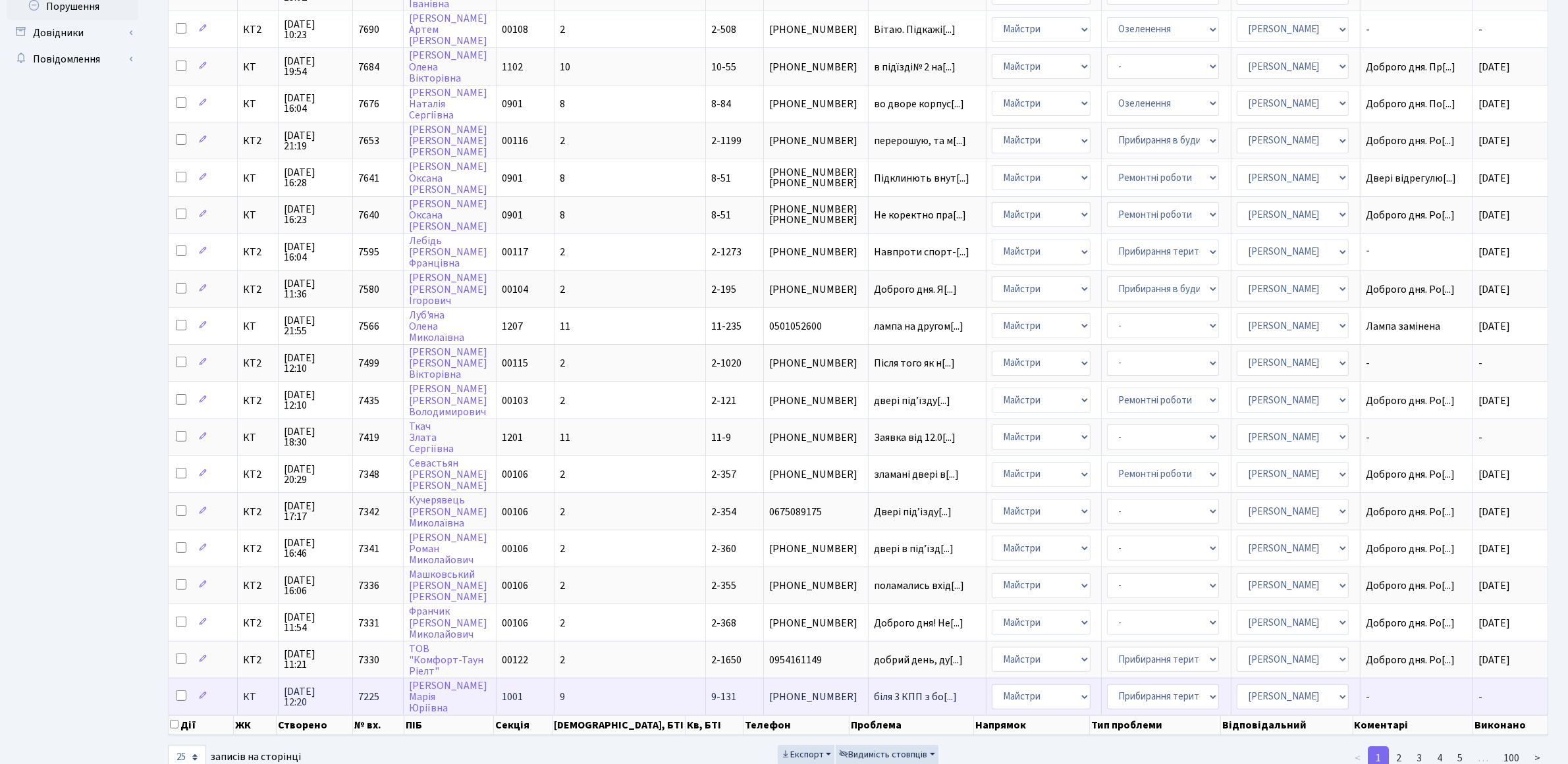
scroll to position [393, 0]
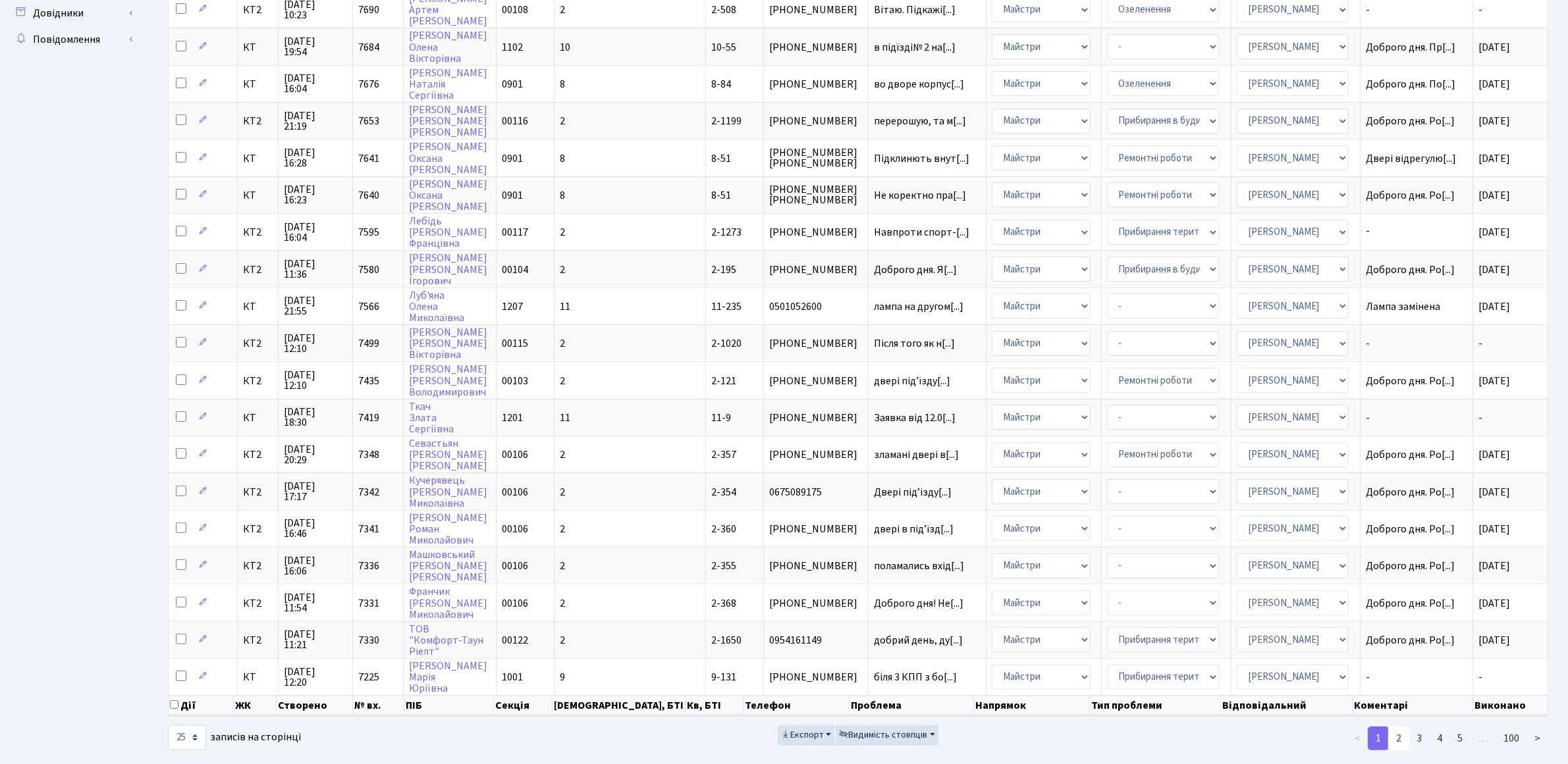
click at [1400, 726] on link "2" at bounding box center [1399, 738] width 21 height 24
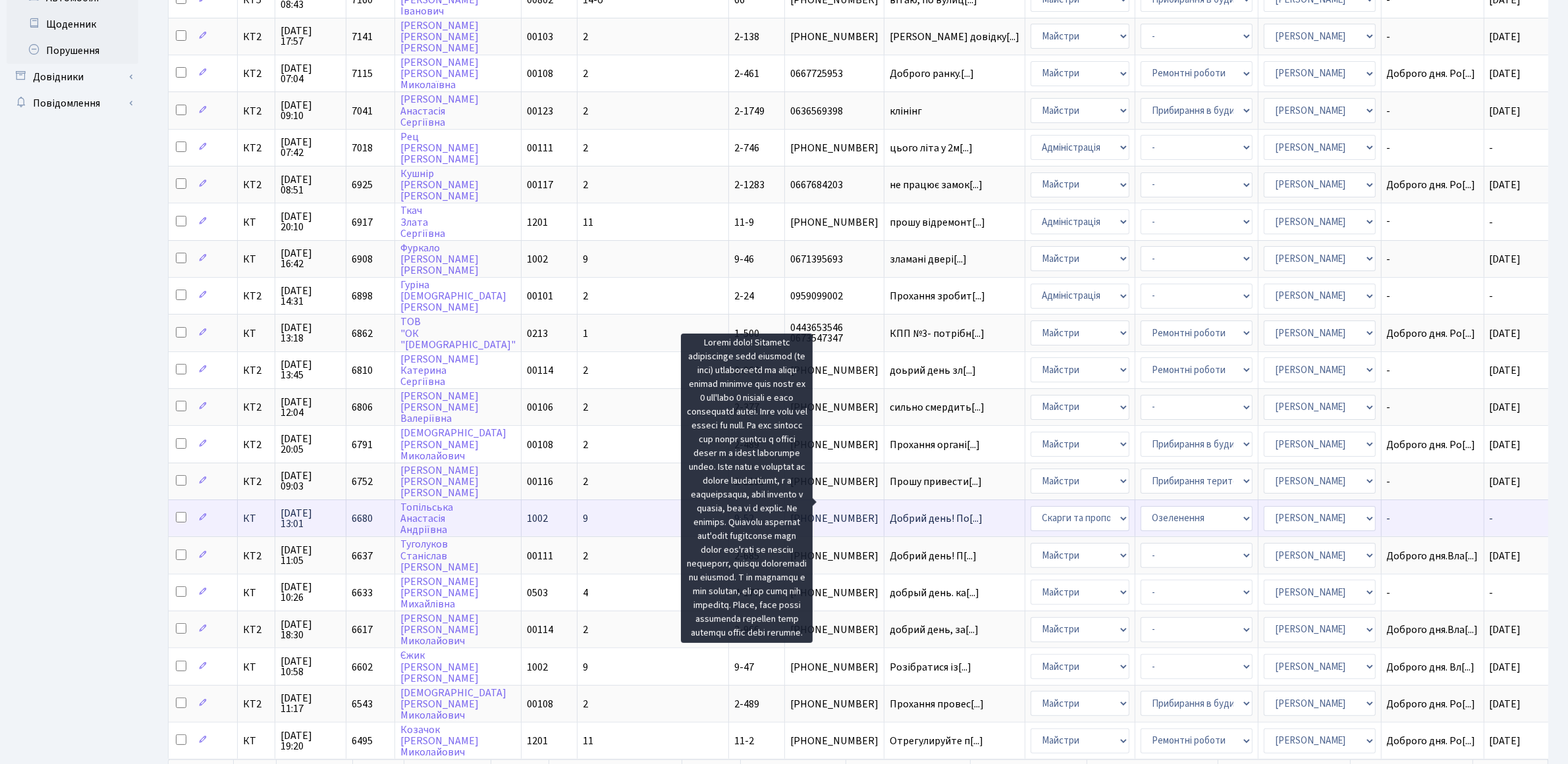
scroll to position [2, 0]
click at [889, 510] on span "Добрий день! По[...]" at bounding box center [936, 517] width 93 height 15
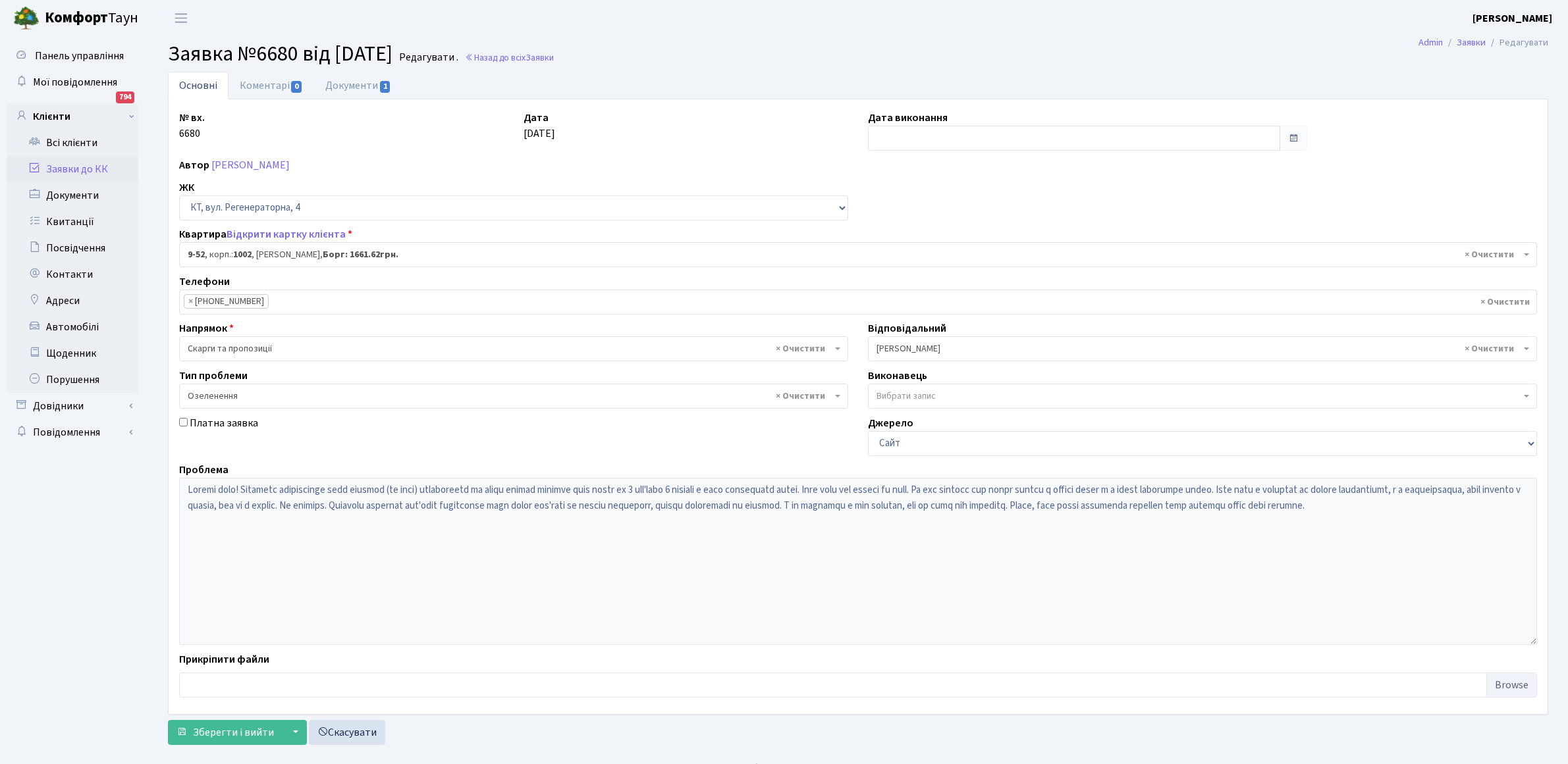
select select "6506"
select select "65"
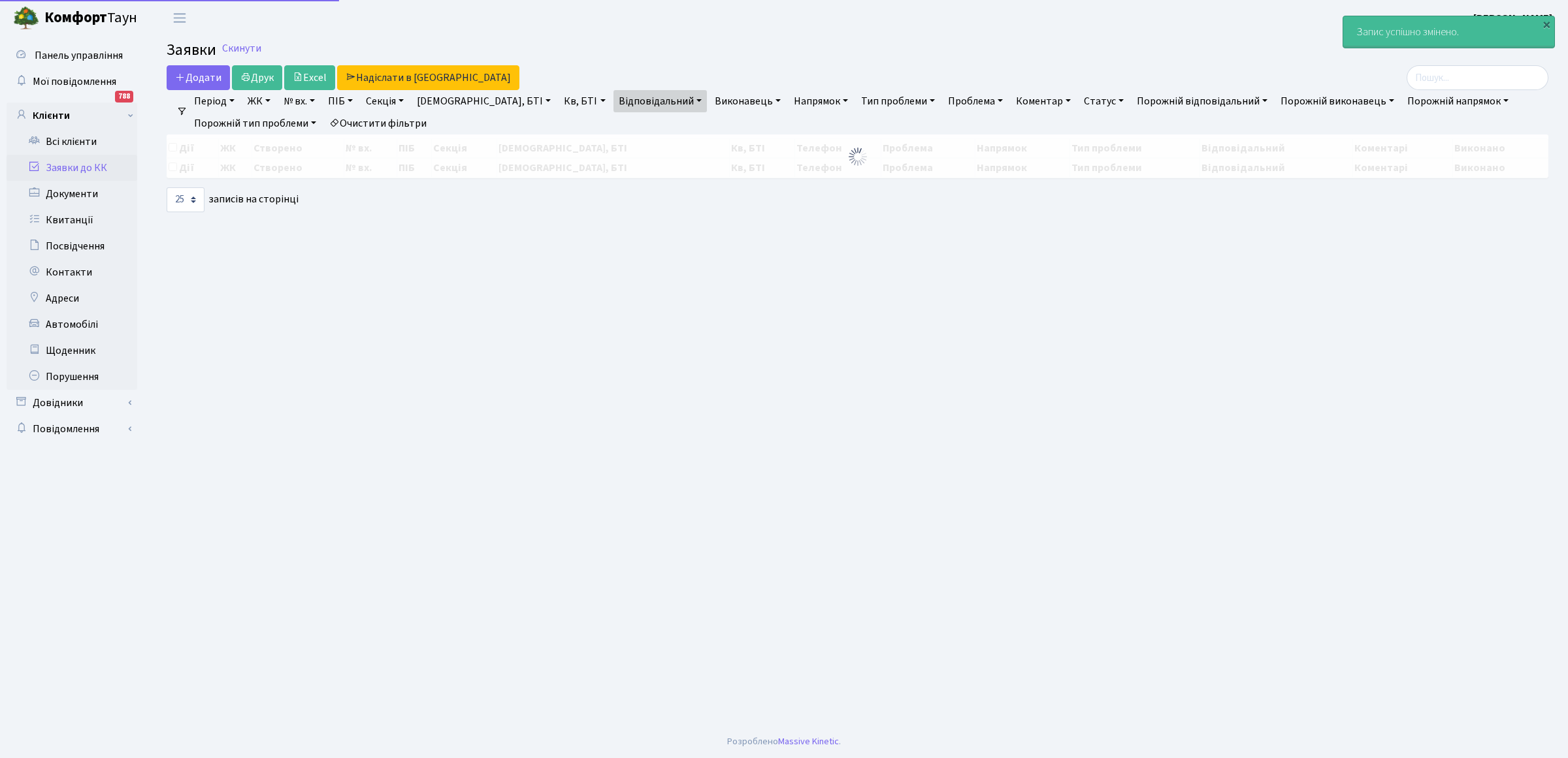
select select "25"
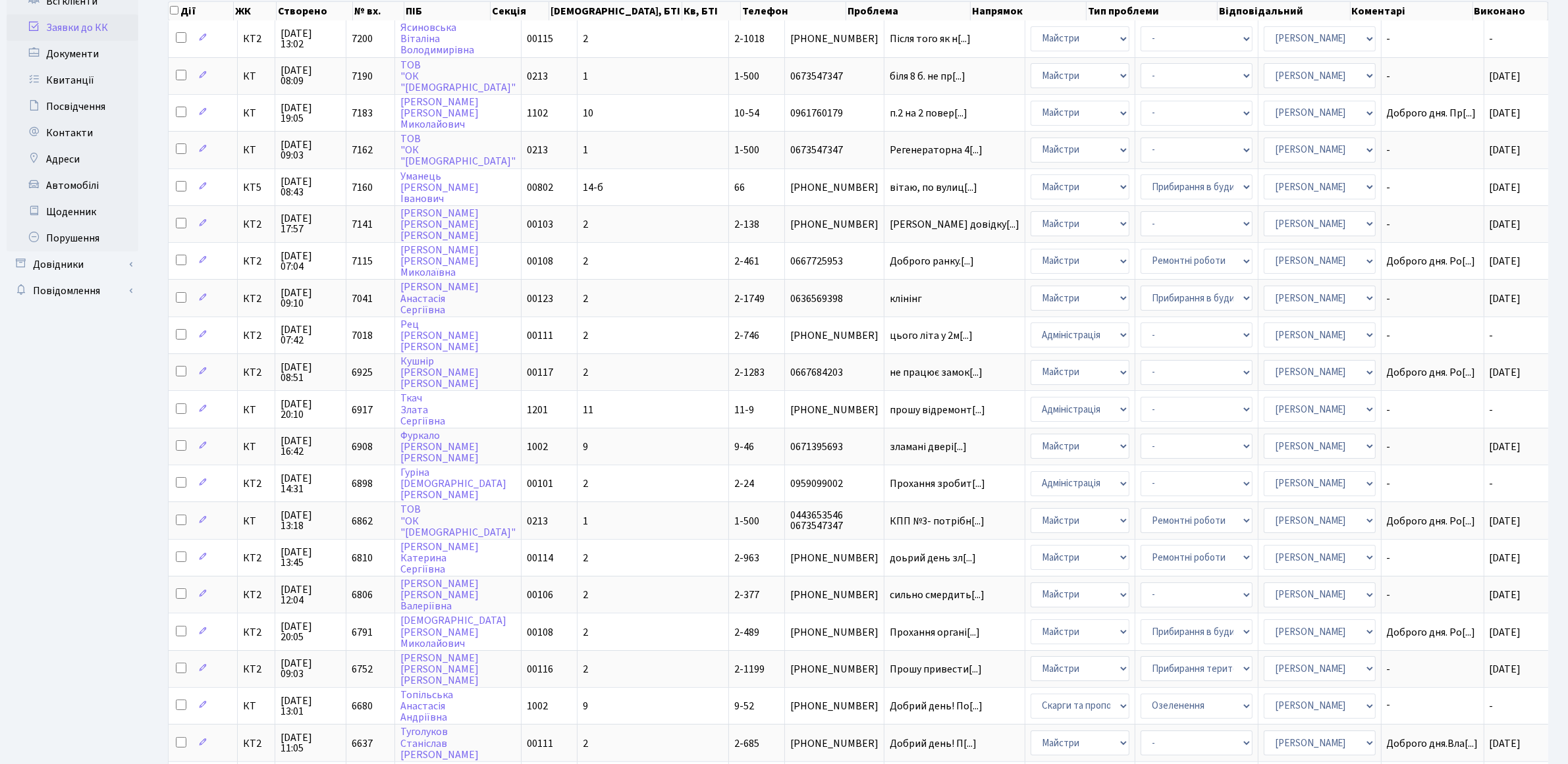
scroll to position [393, 0]
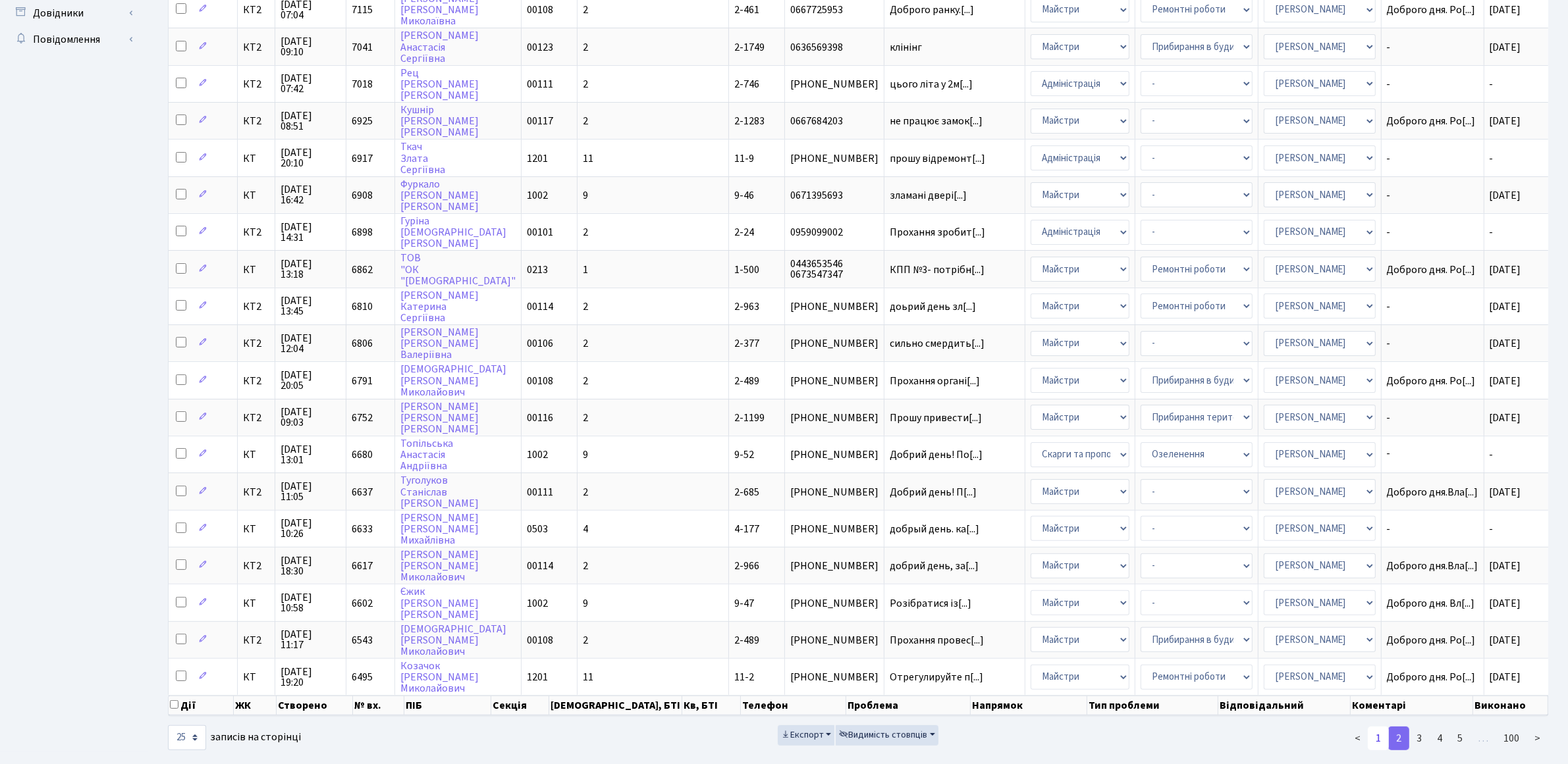
click at [1382, 726] on link "1" at bounding box center [1378, 738] width 21 height 24
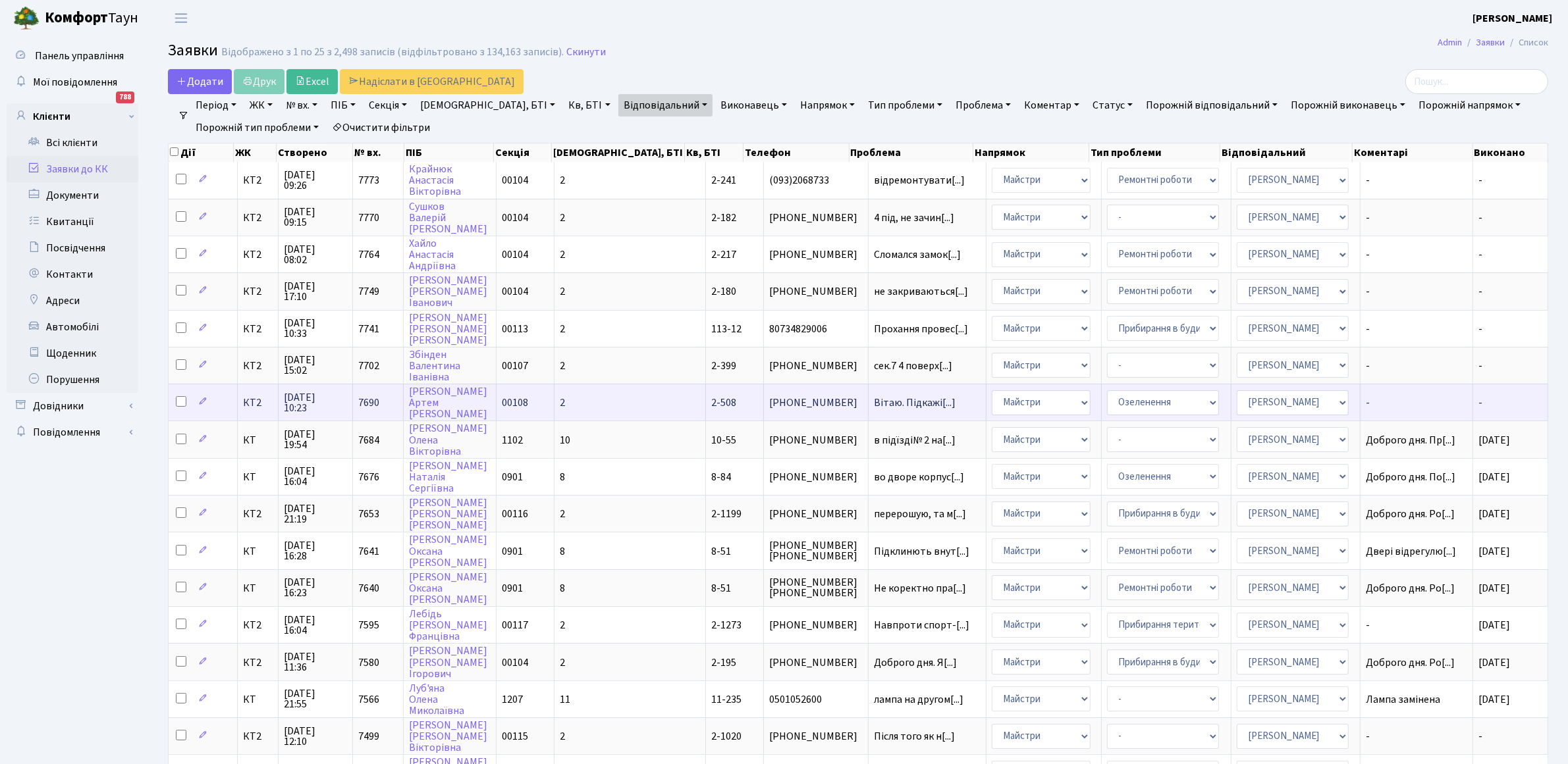
scroll to position [2, 0]
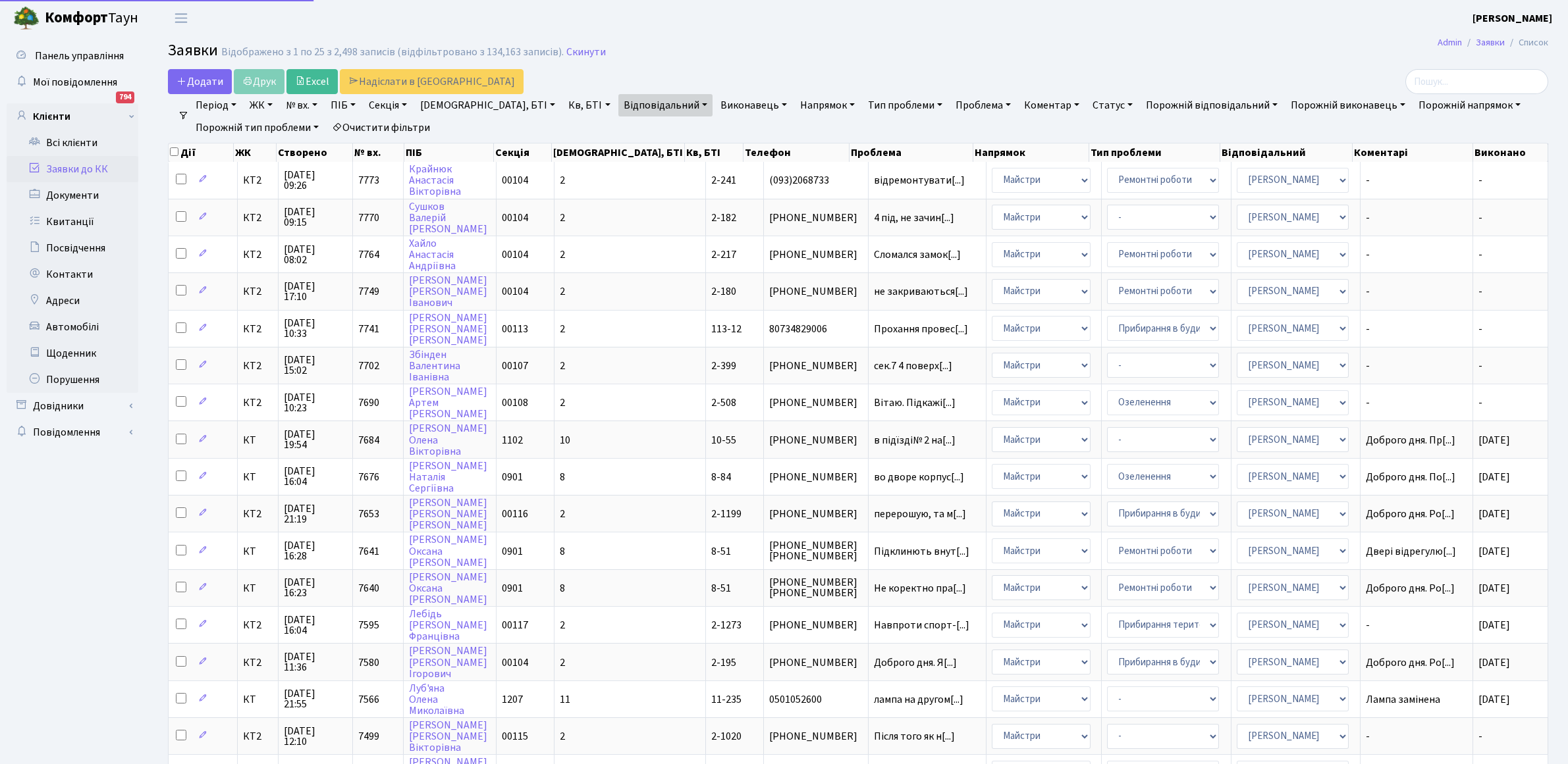
select select "25"
click at [706, 301] on td "2-180" at bounding box center [735, 290] width 58 height 37
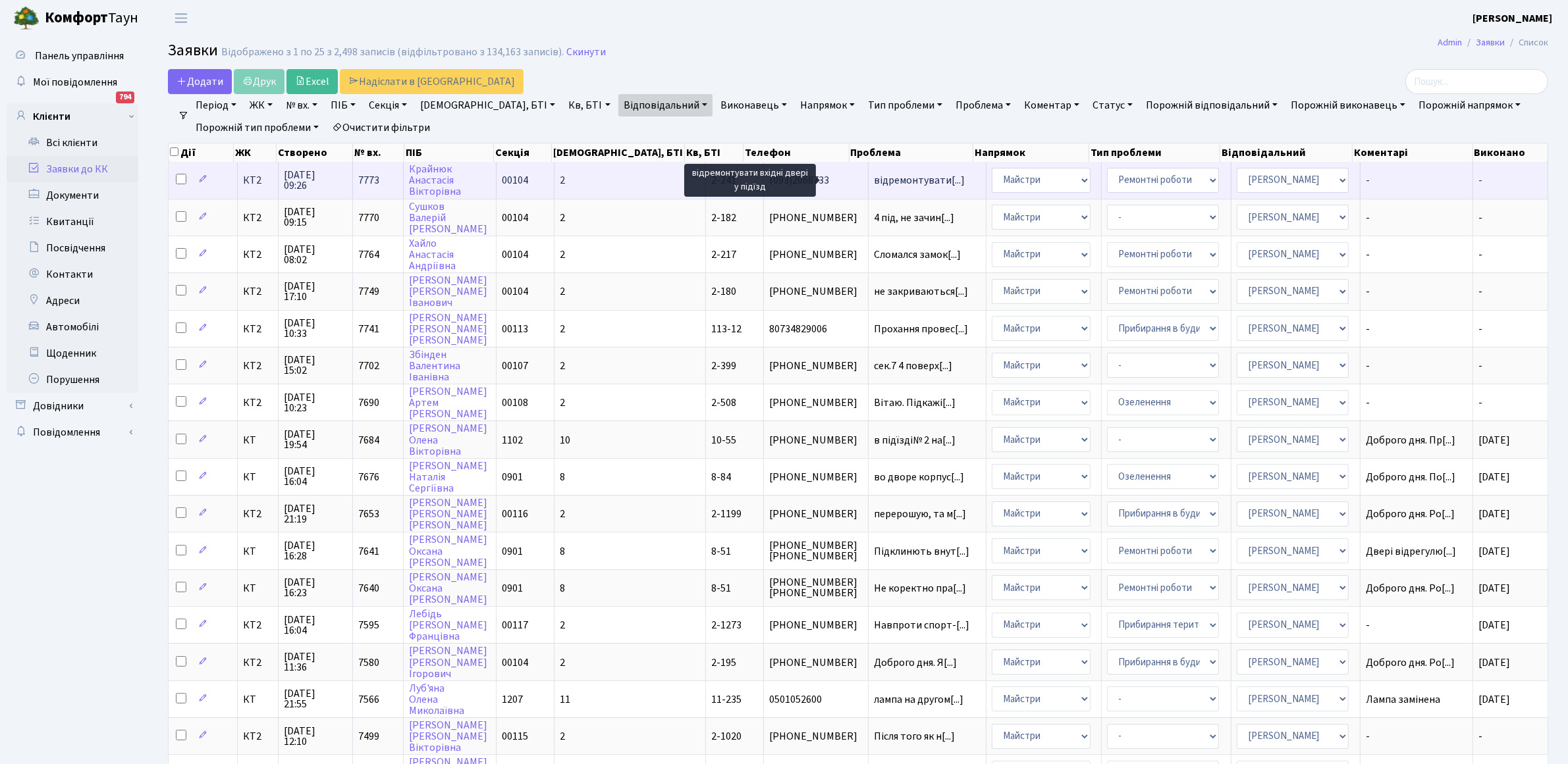
click at [875, 185] on span "відремонтувати[...]" at bounding box center [919, 181] width 91 height 15
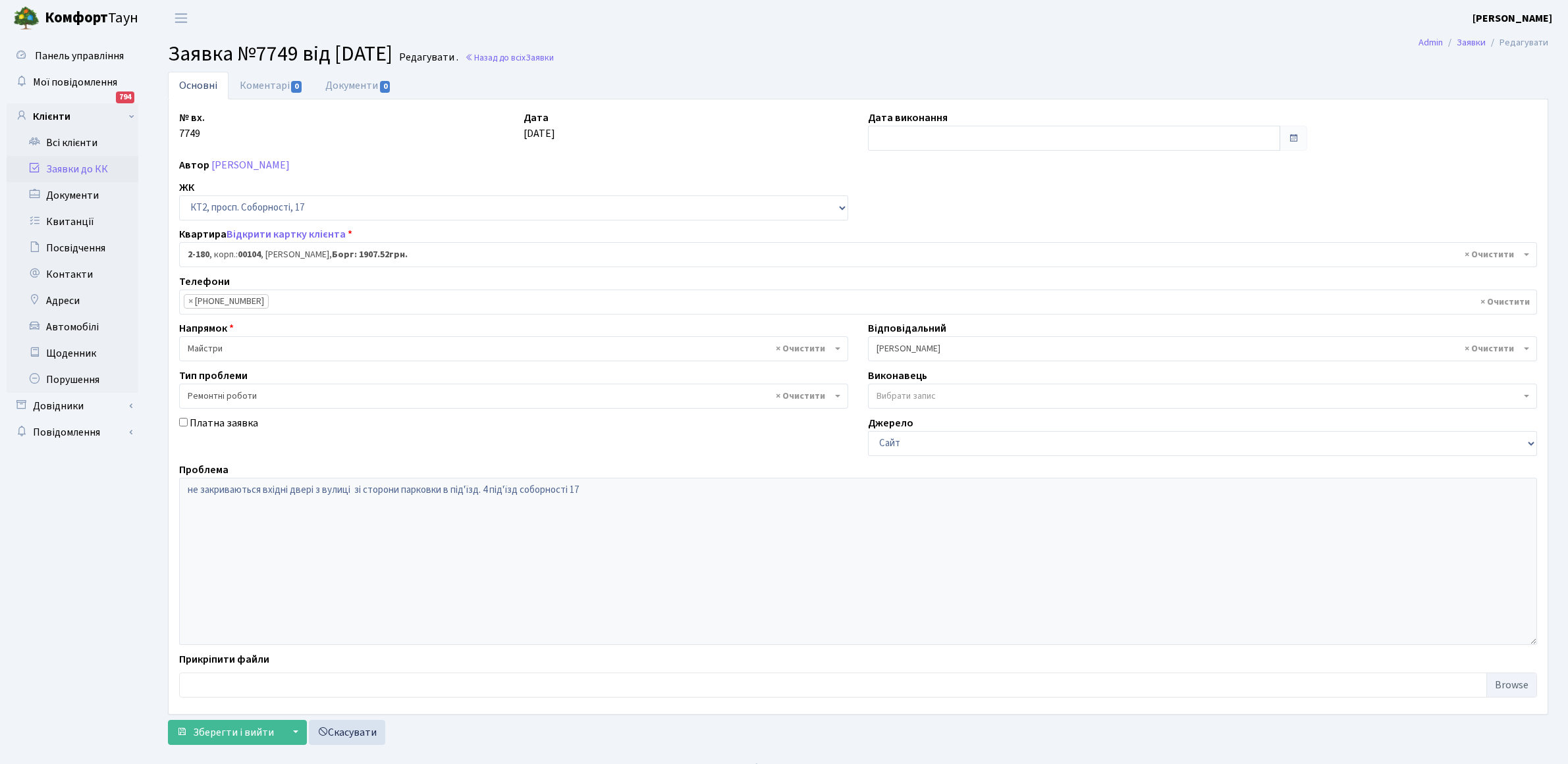
select select "15229"
select select "62"
select select "15291"
select select "62"
click at [277, 83] on link "Коментарі 0" at bounding box center [271, 85] width 86 height 27
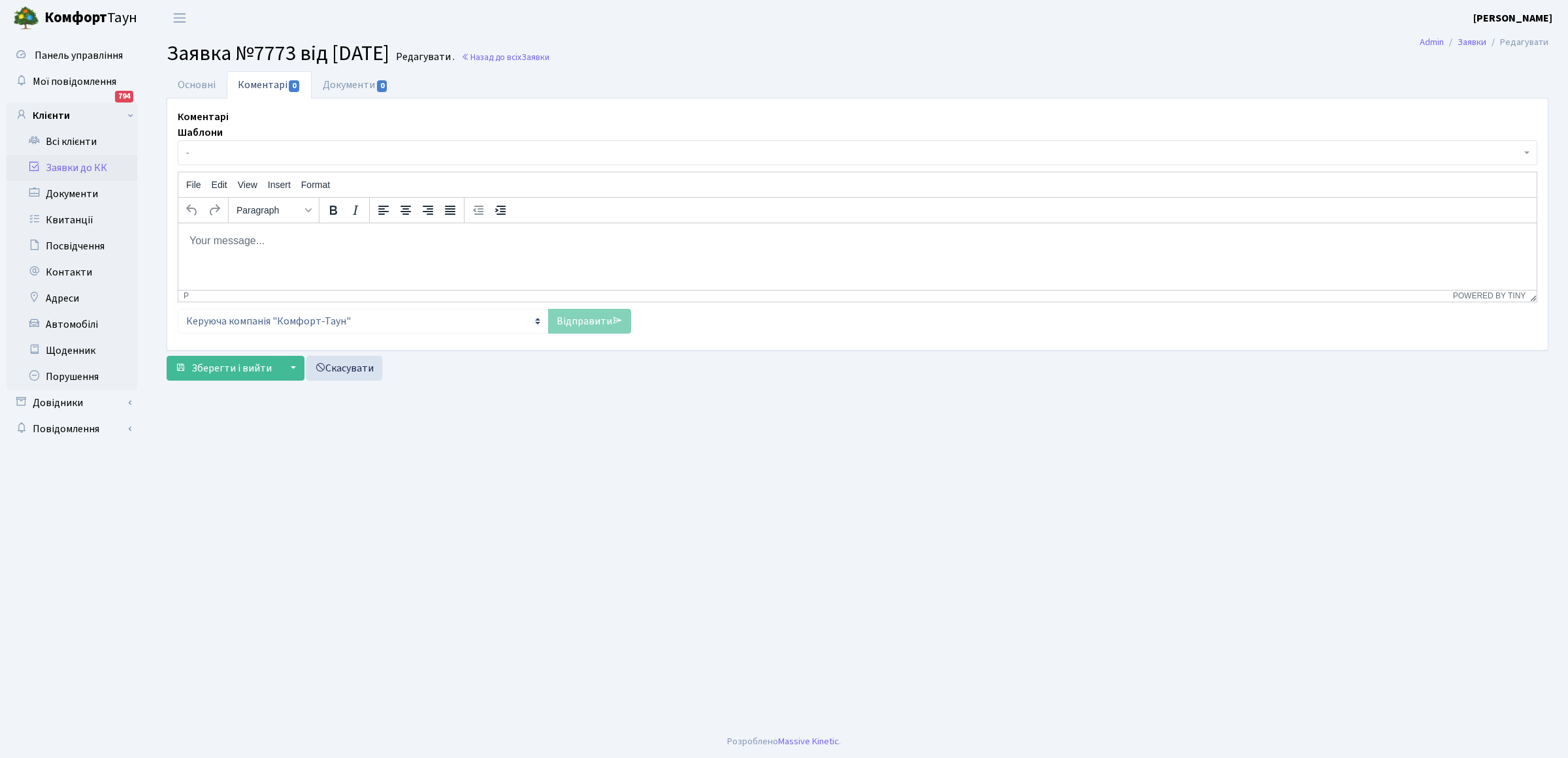
click at [216, 246] on body "Rich Text Area. Press ALT-0 for help." at bounding box center [857, 241] width 1338 height 15
click at [578, 320] on link "Відправити" at bounding box center [590, 321] width 83 height 25
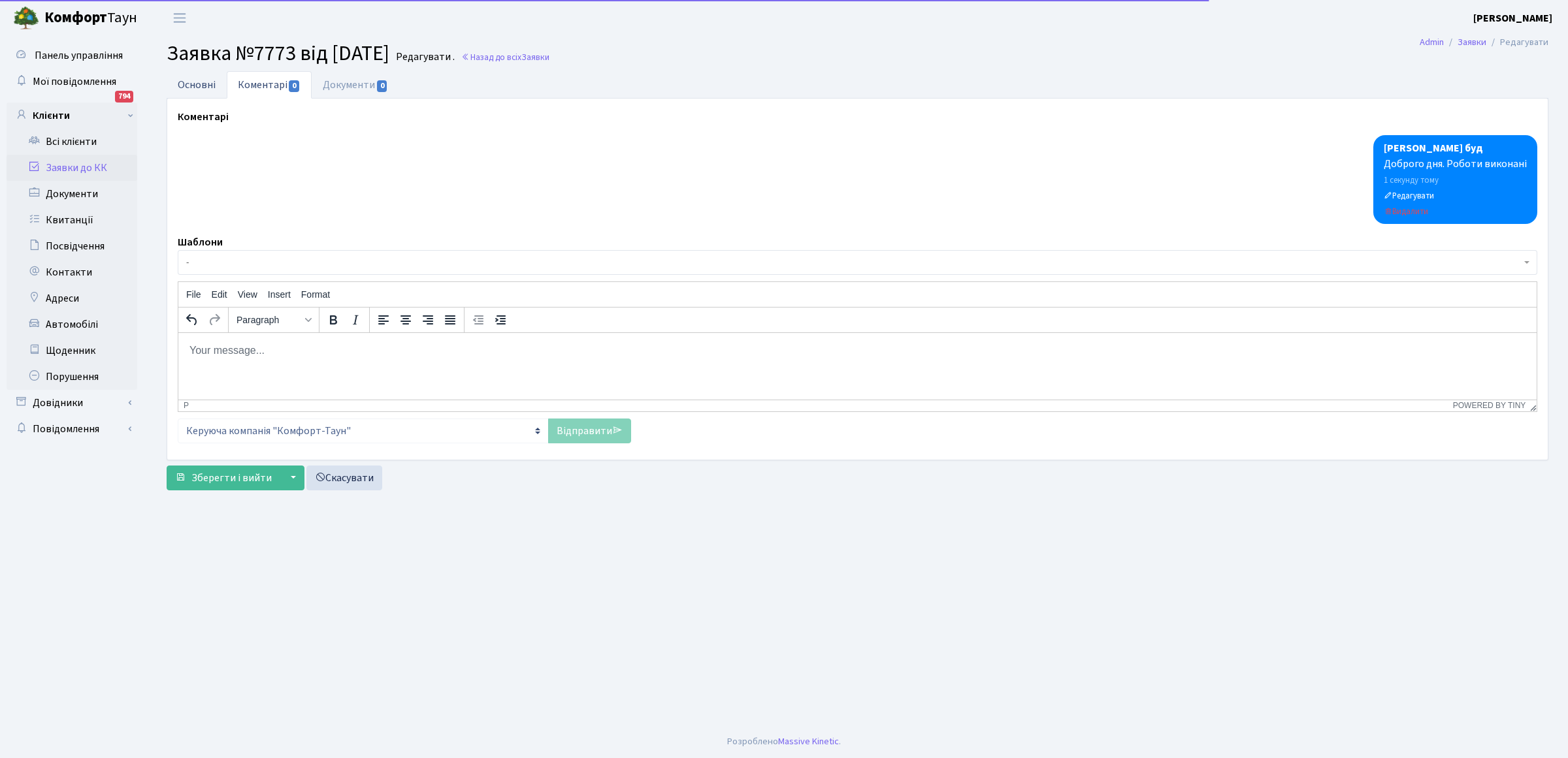
click at [183, 86] on link "Основні" at bounding box center [196, 84] width 60 height 27
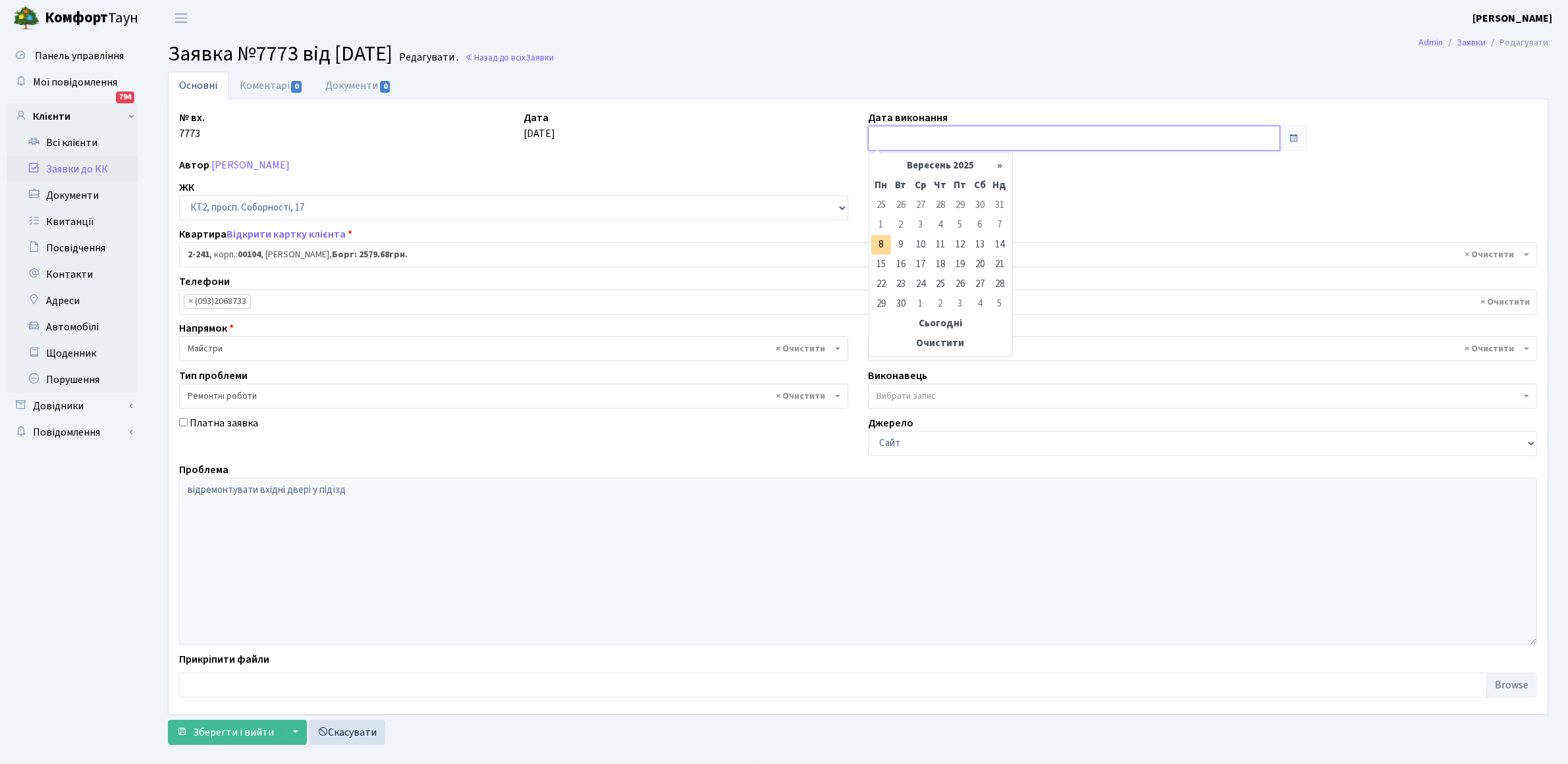
click at [904, 136] on input "text" at bounding box center [1074, 138] width 412 height 25
click at [884, 248] on td "8" at bounding box center [881, 245] width 20 height 20
type input "08.09.2025"
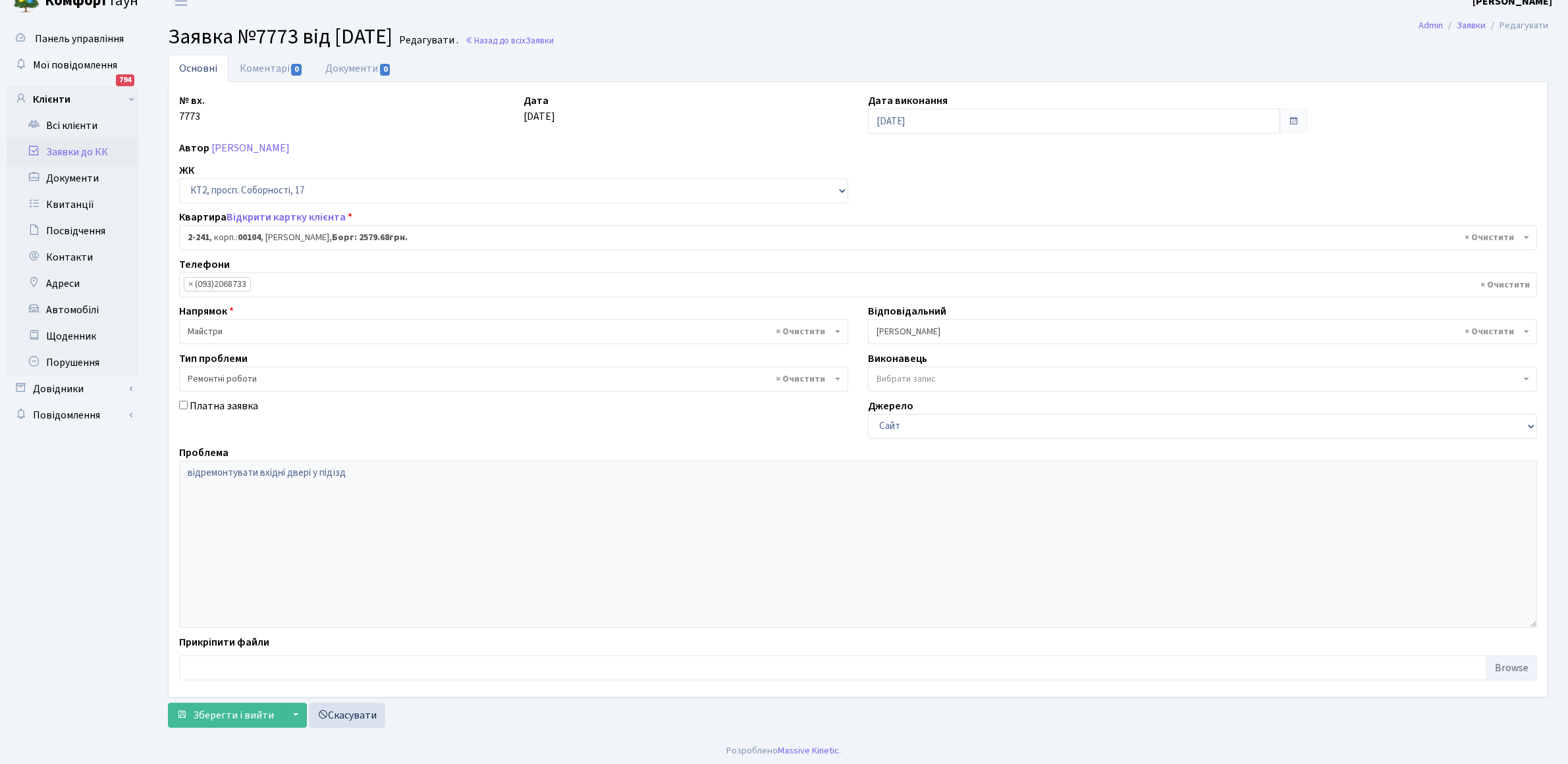
scroll to position [21, 0]
click at [241, 712] on span "Зберегти і вийти" at bounding box center [233, 713] width 81 height 15
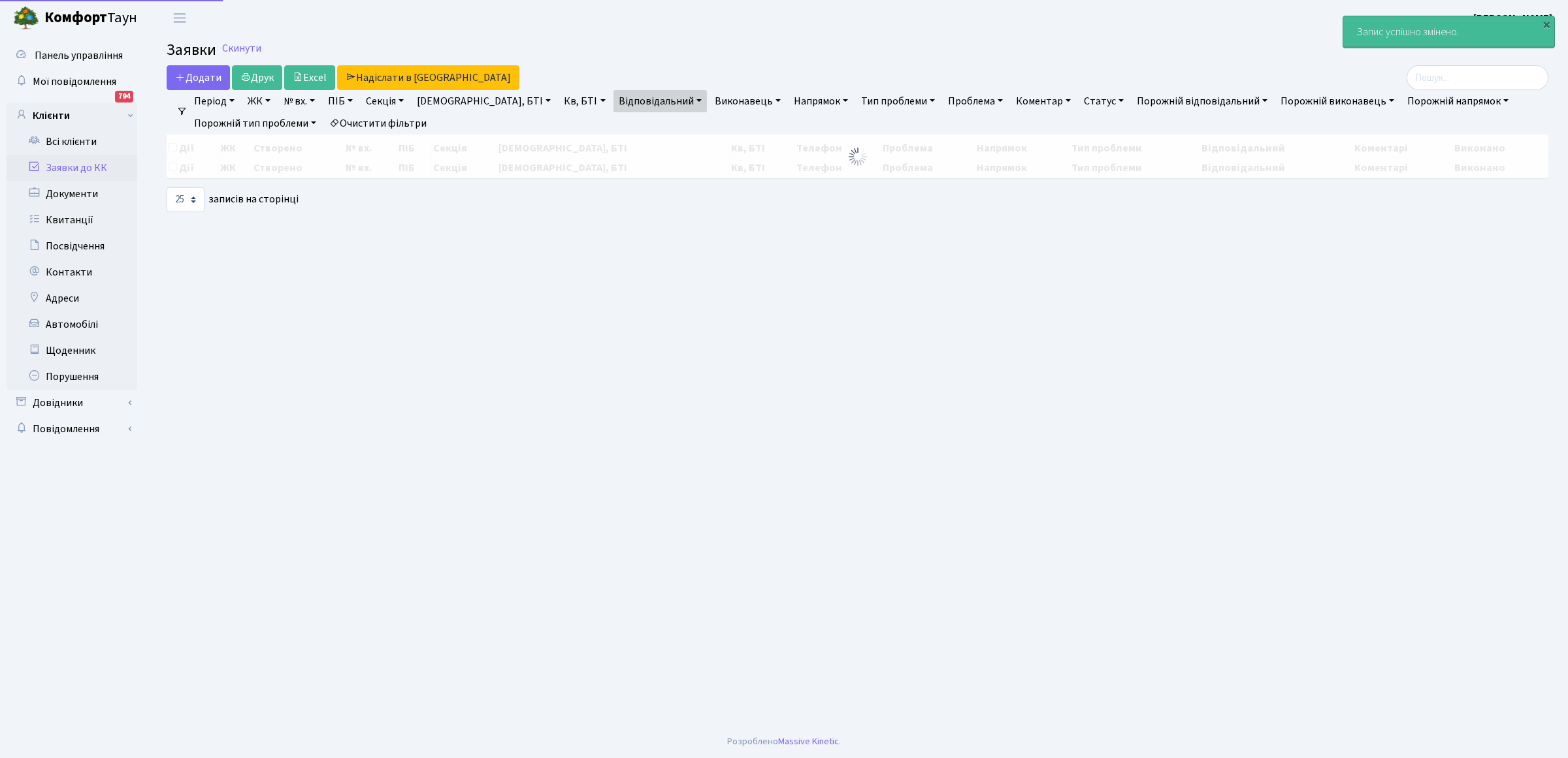
select select "25"
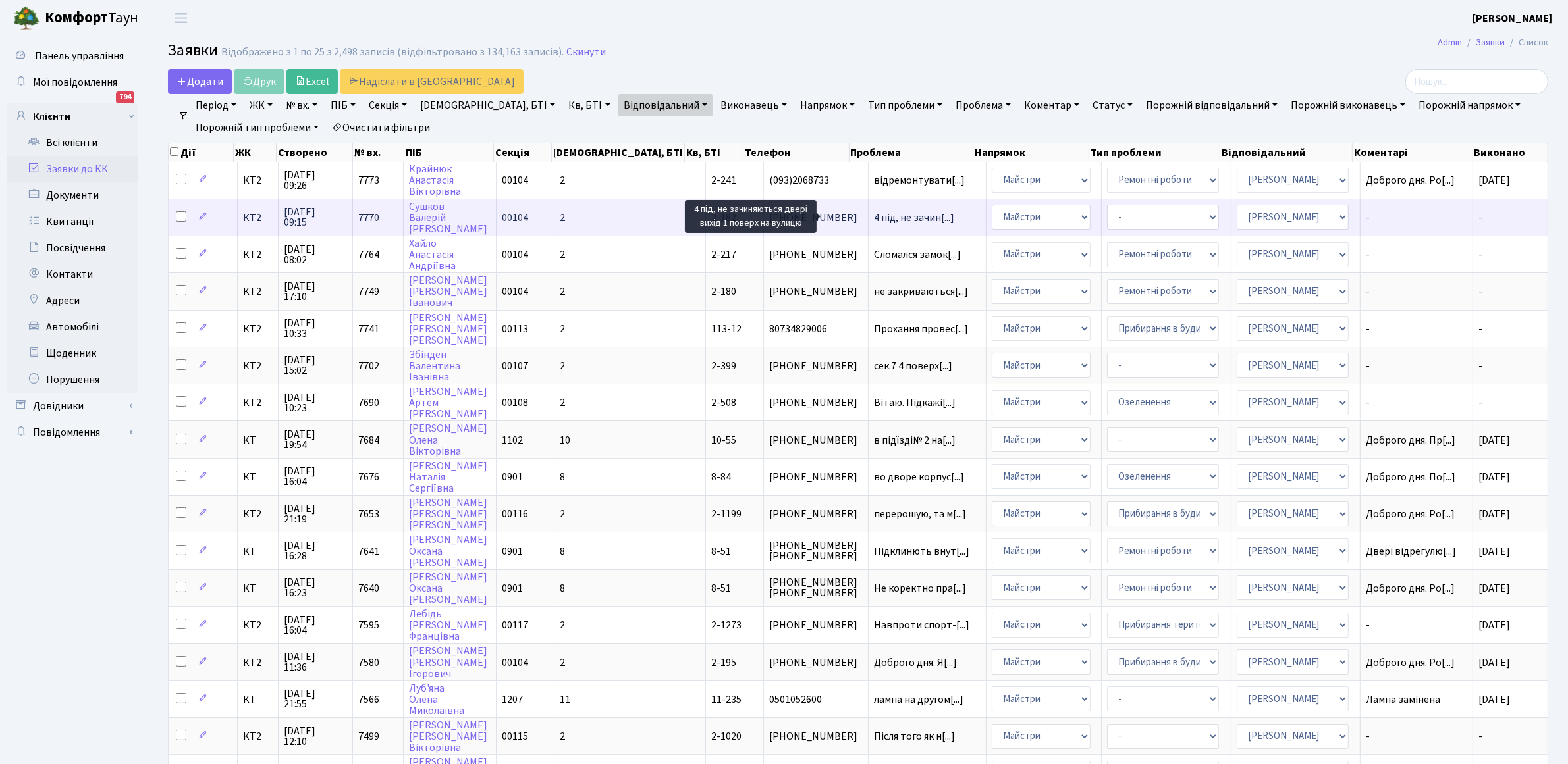
click at [874, 215] on span "4 під, не зачин[...]" at bounding box center [914, 218] width 80 height 15
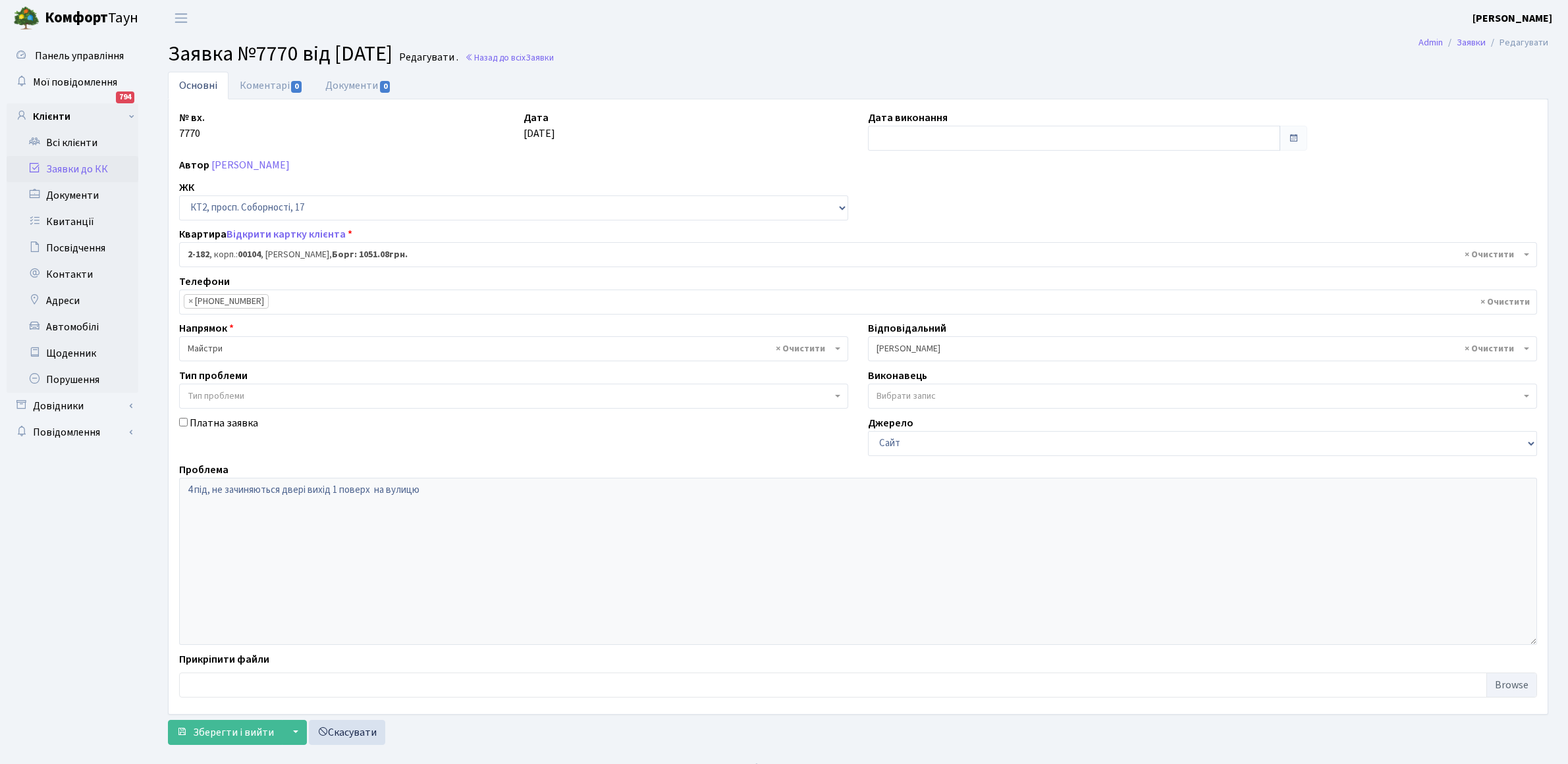
select select "15234"
click at [284, 86] on link "Коментарі 0" at bounding box center [271, 85] width 86 height 27
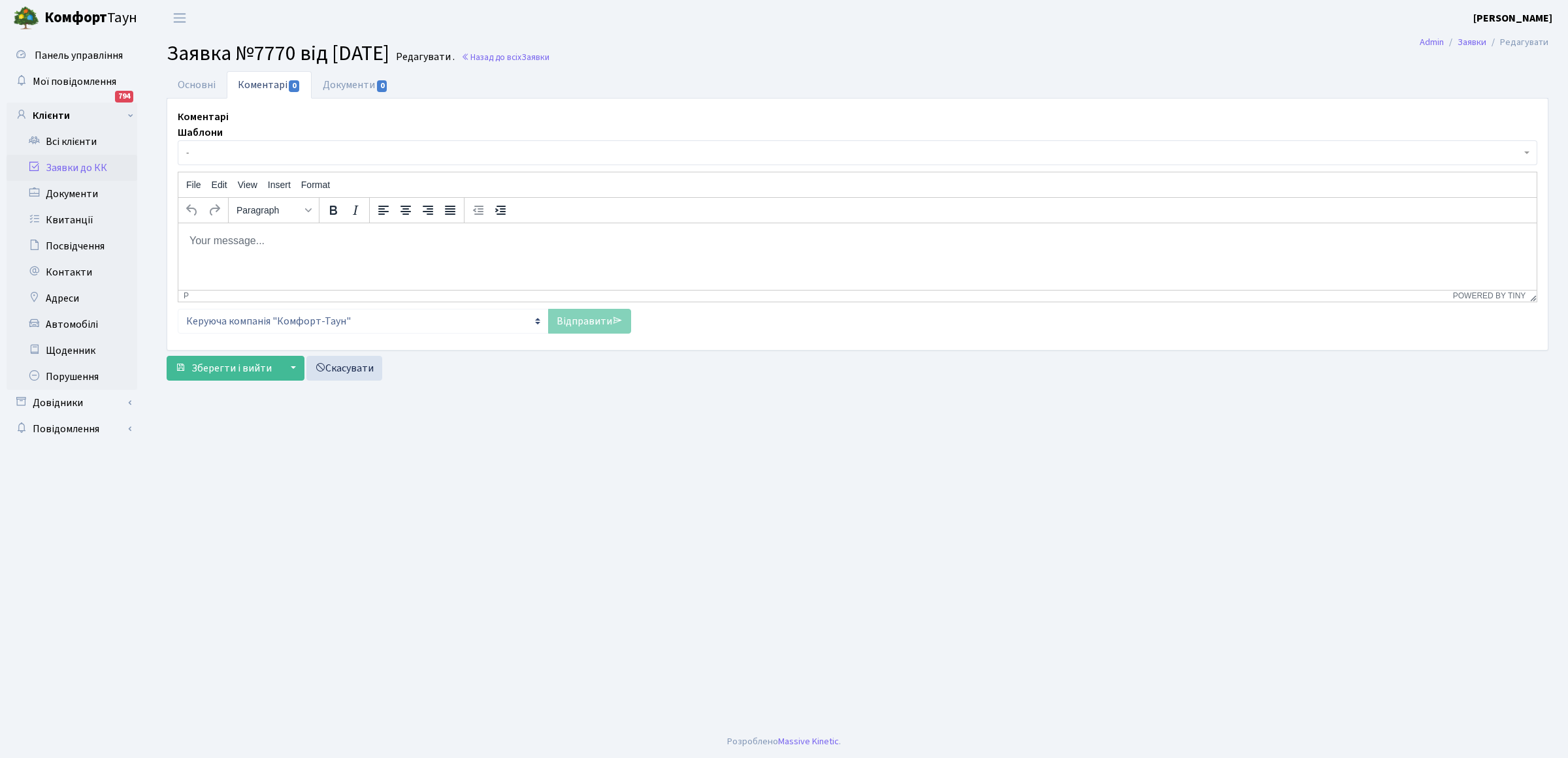
click at [234, 258] on html at bounding box center [857, 240] width 1359 height 35
click at [569, 315] on link "Відправити" at bounding box center [590, 321] width 83 height 25
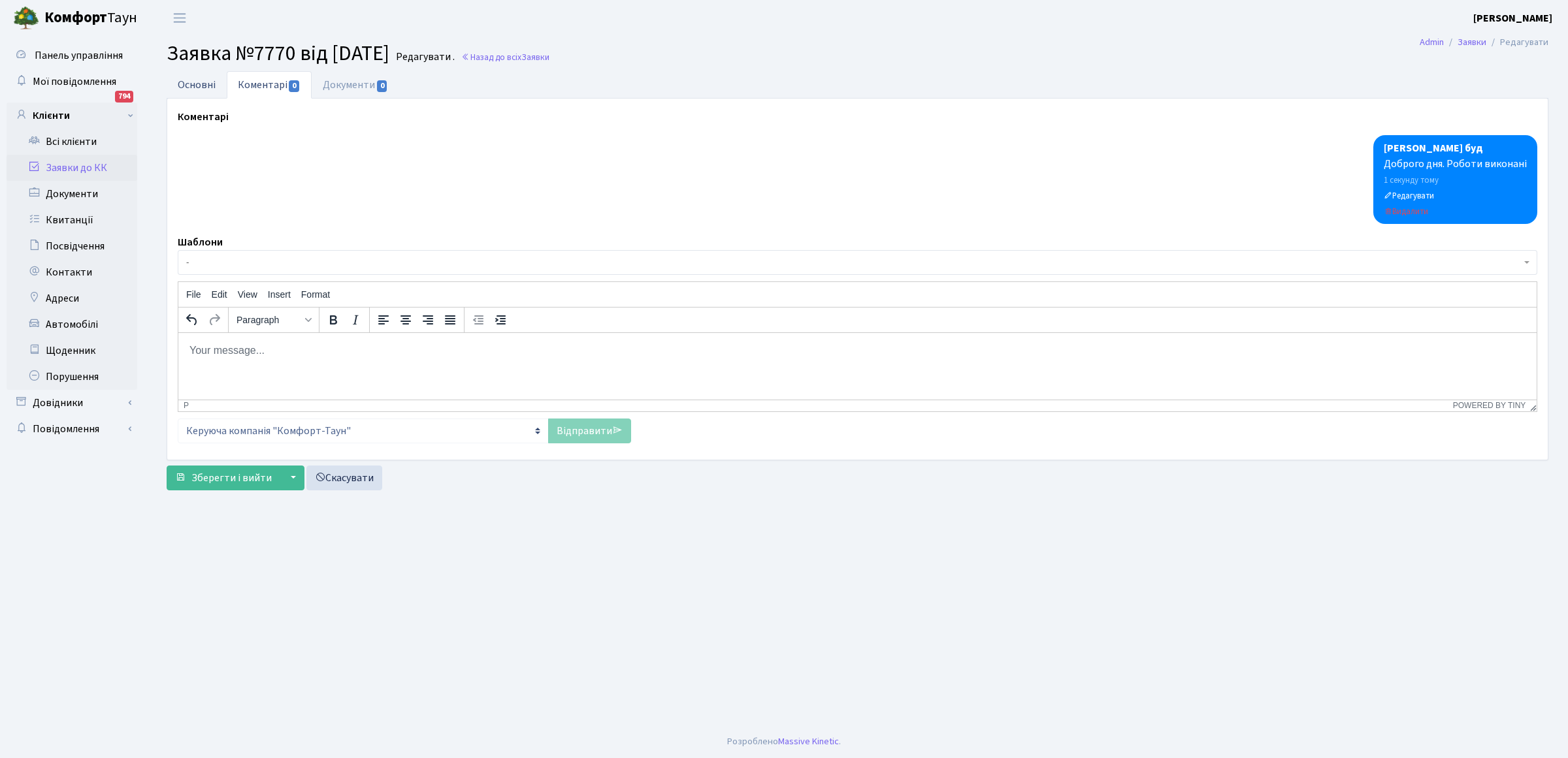
click at [195, 82] on link "Основні" at bounding box center [196, 84] width 60 height 27
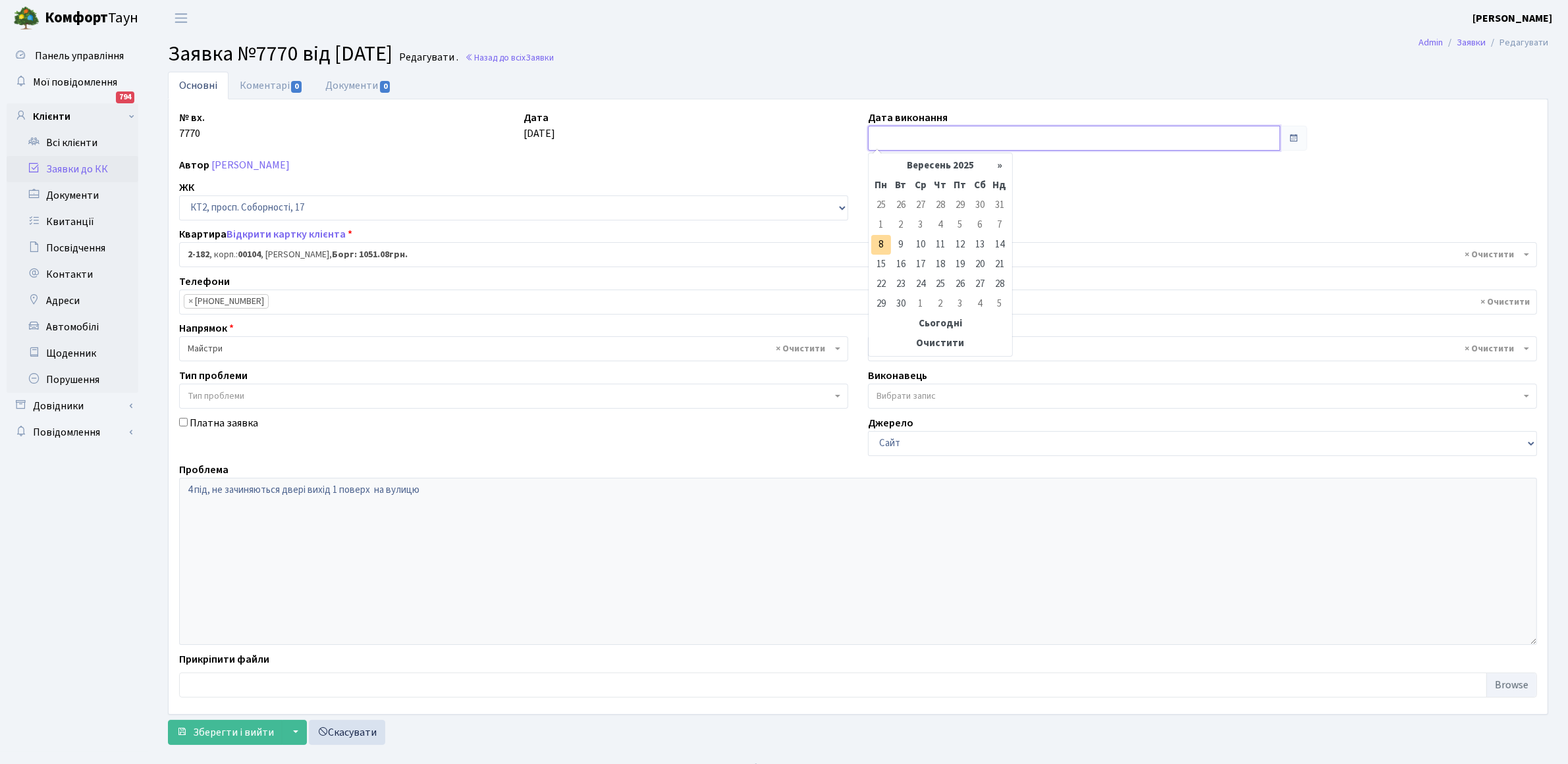
click at [942, 136] on input "text" at bounding box center [1074, 138] width 412 height 25
click at [877, 245] on td "8" at bounding box center [881, 245] width 20 height 20
type input "[DATE]"
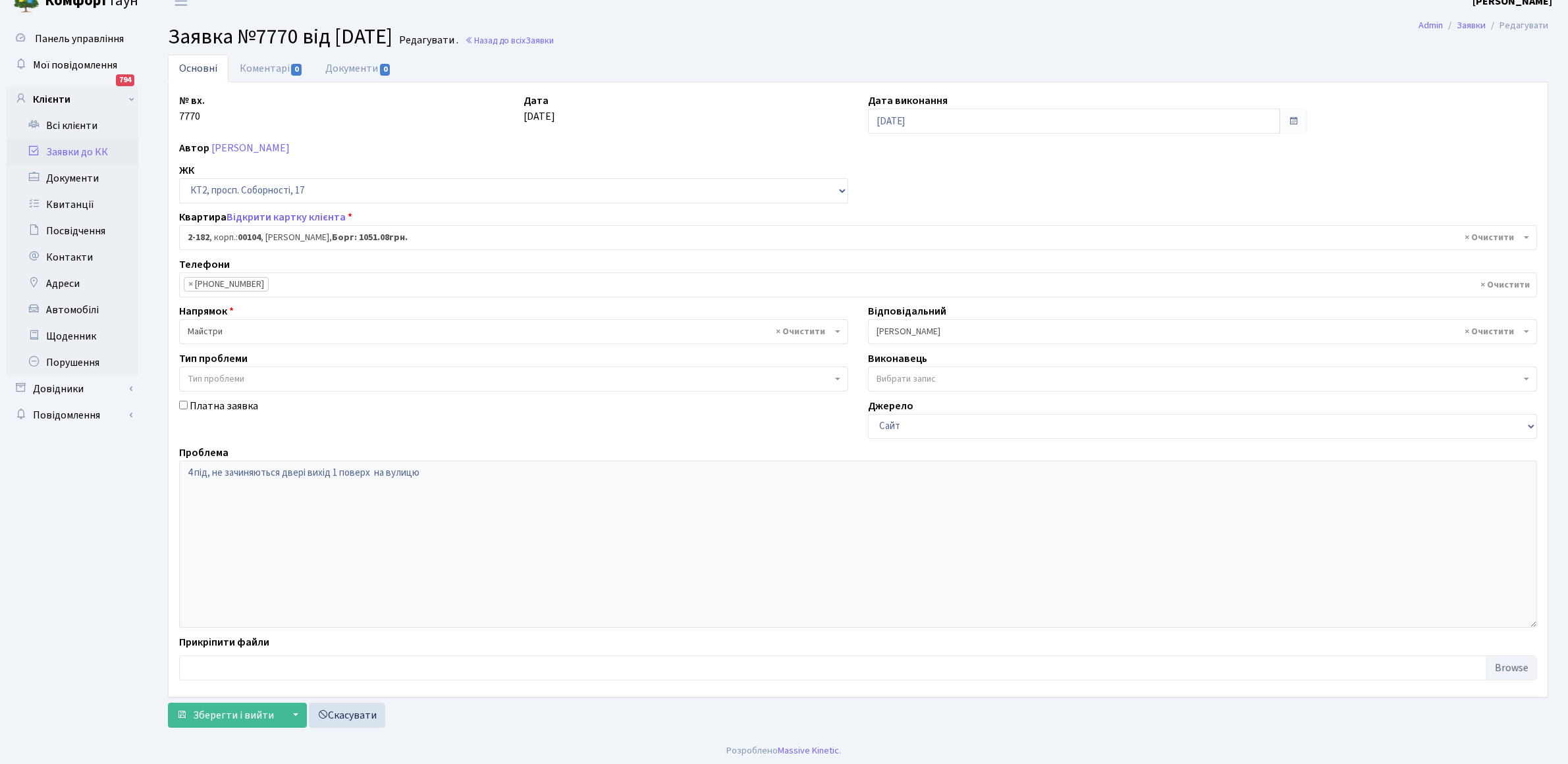
scroll to position [21, 0]
click at [219, 713] on span "Зберегти і вийти" at bounding box center [233, 713] width 81 height 15
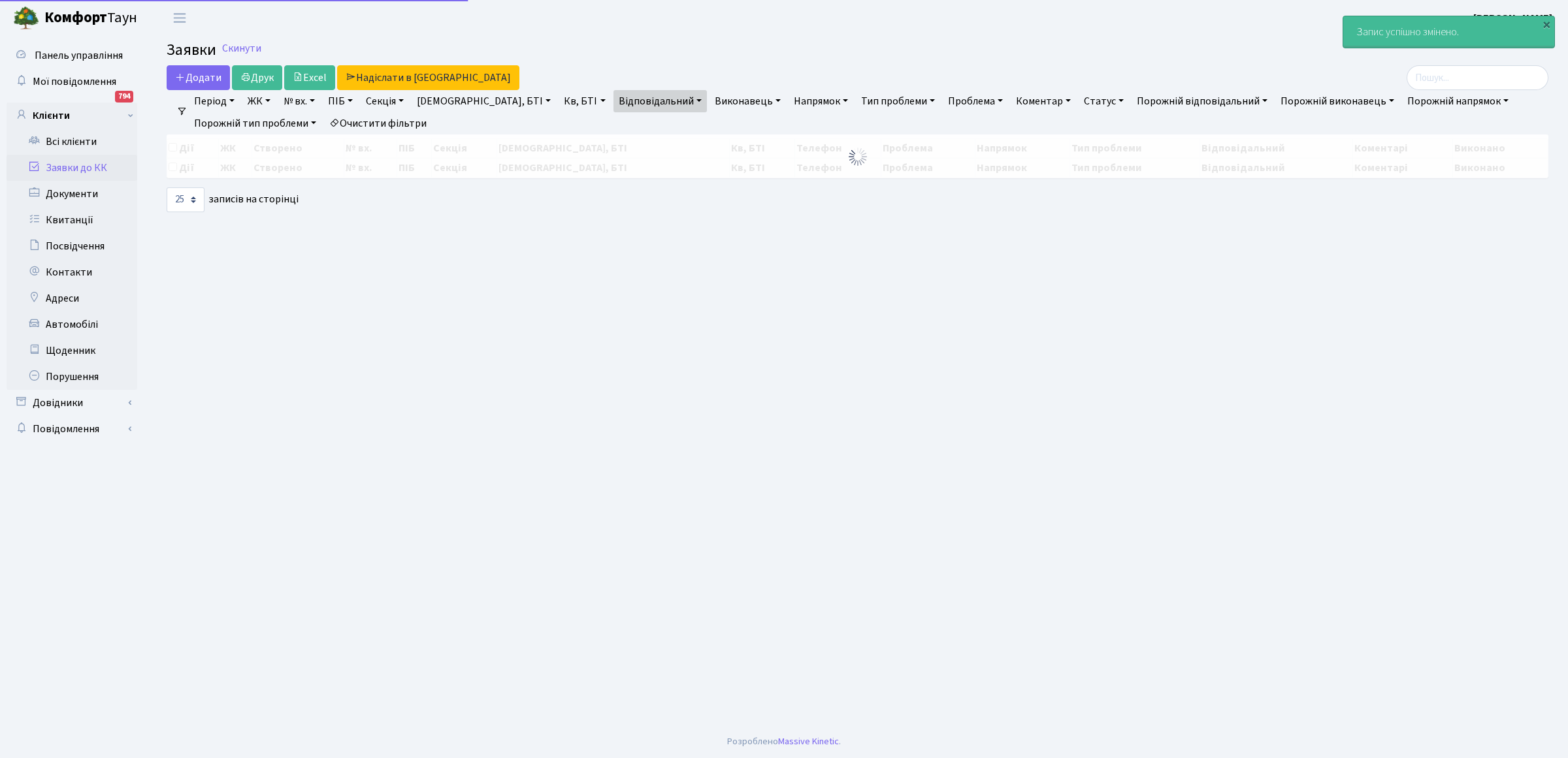
select select "25"
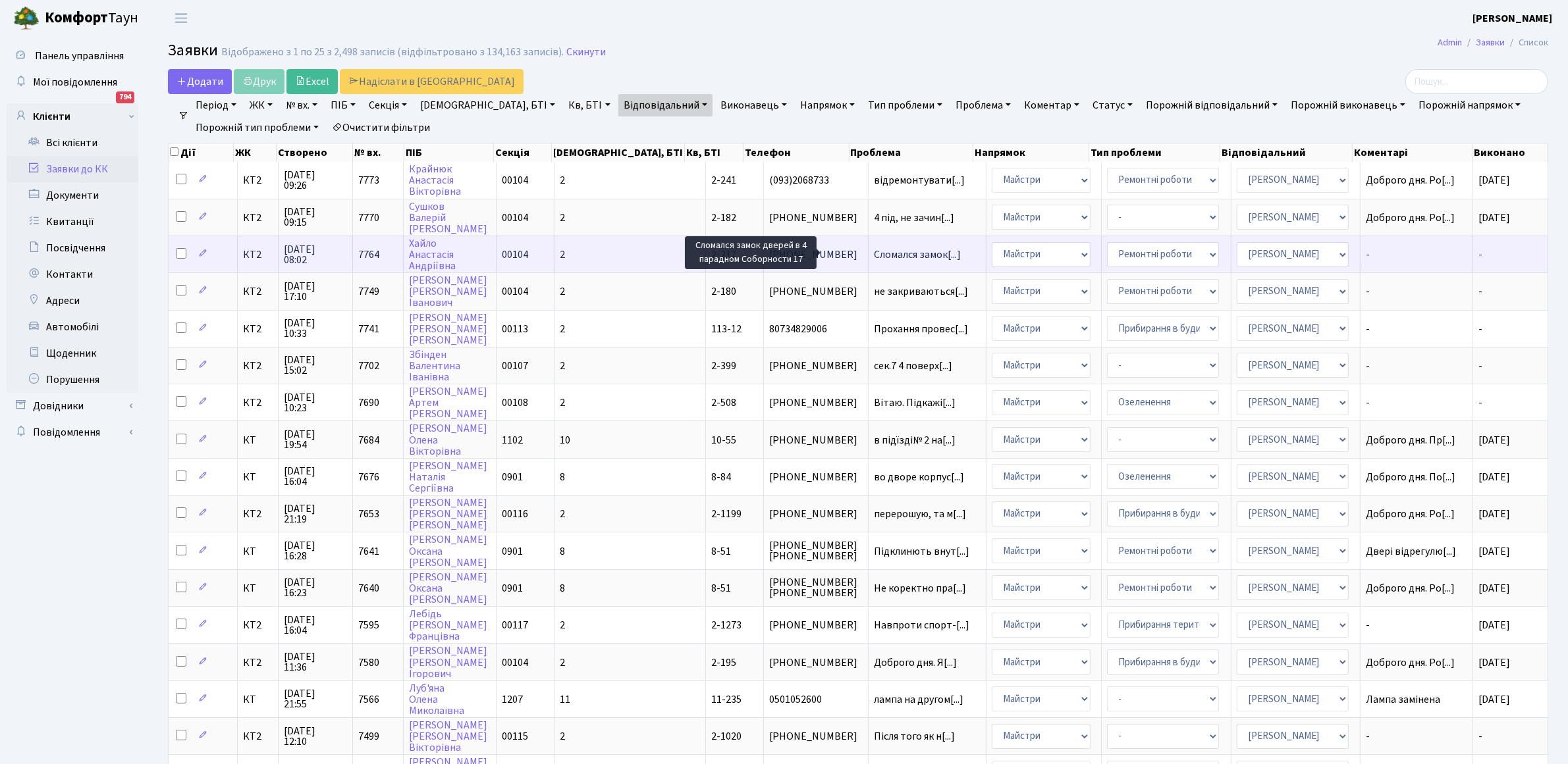
click at [874, 250] on span "Сломался замок[...]" at bounding box center [917, 255] width 87 height 15
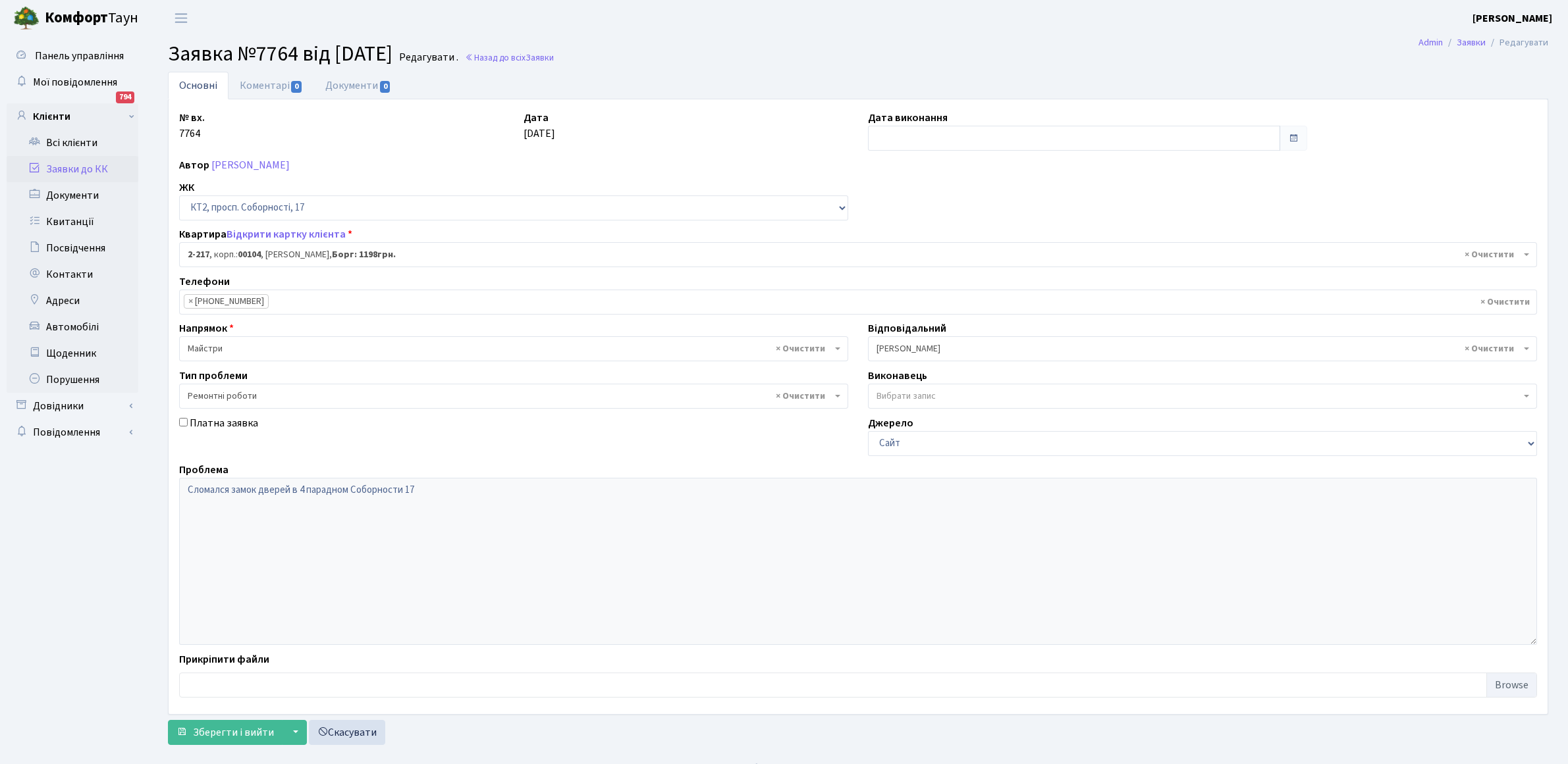
select select "15269"
select select "62"
click at [258, 87] on link "Коментарі 0" at bounding box center [271, 85] width 86 height 27
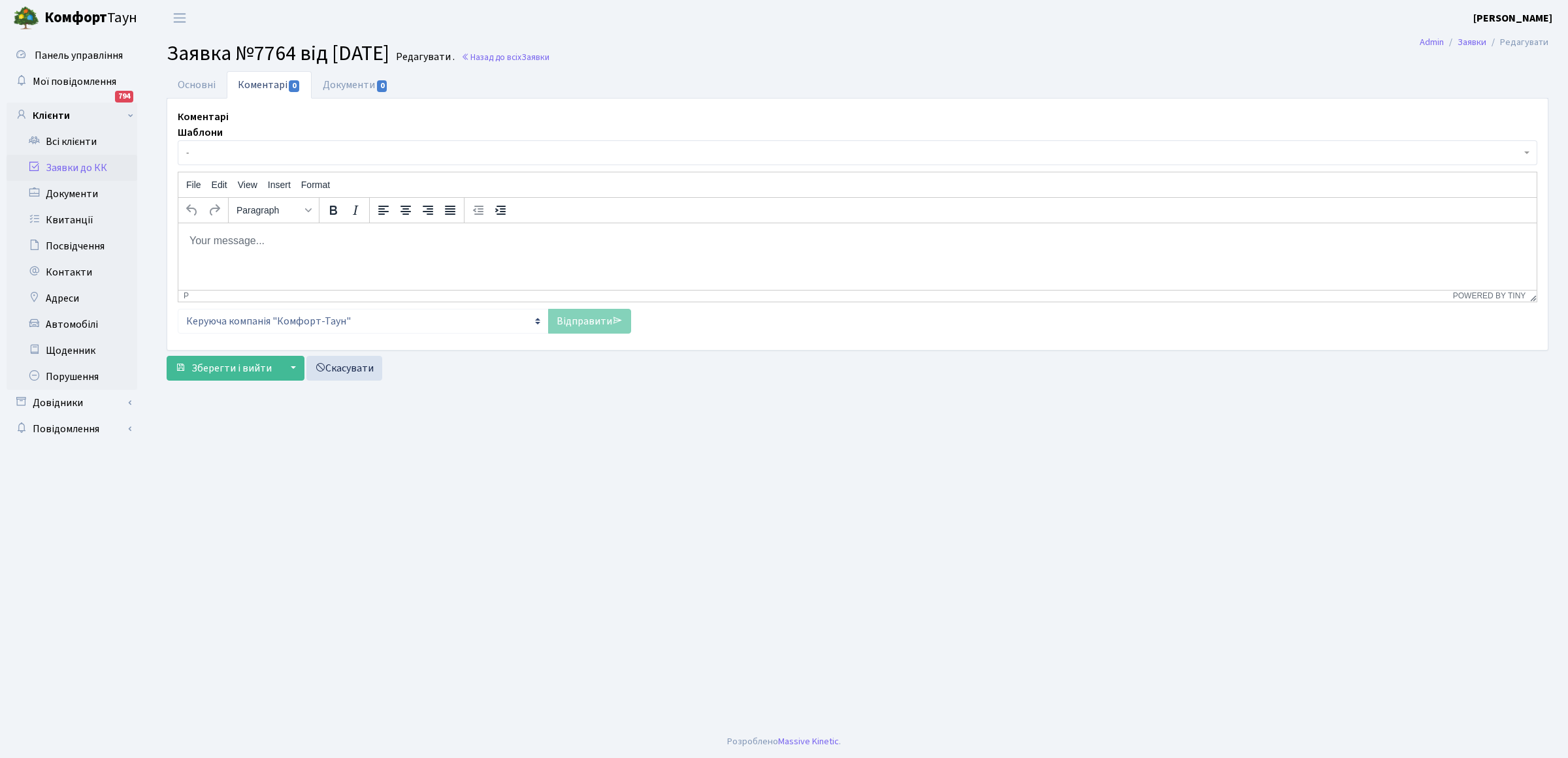
click at [257, 248] on html at bounding box center [857, 240] width 1359 height 35
click at [588, 324] on link "Відправити" at bounding box center [590, 321] width 83 height 25
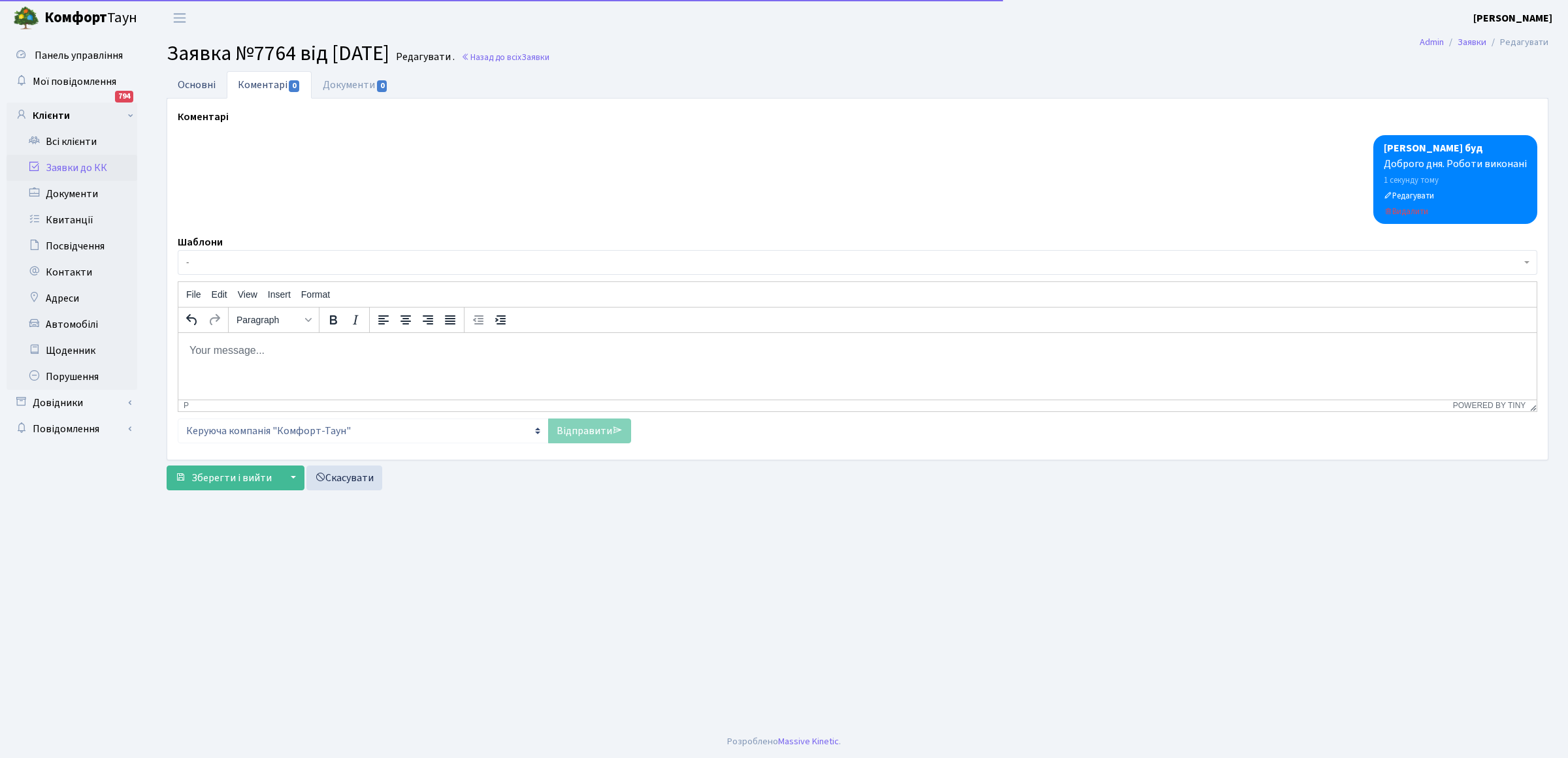
click at [187, 84] on link "Основні" at bounding box center [196, 84] width 60 height 27
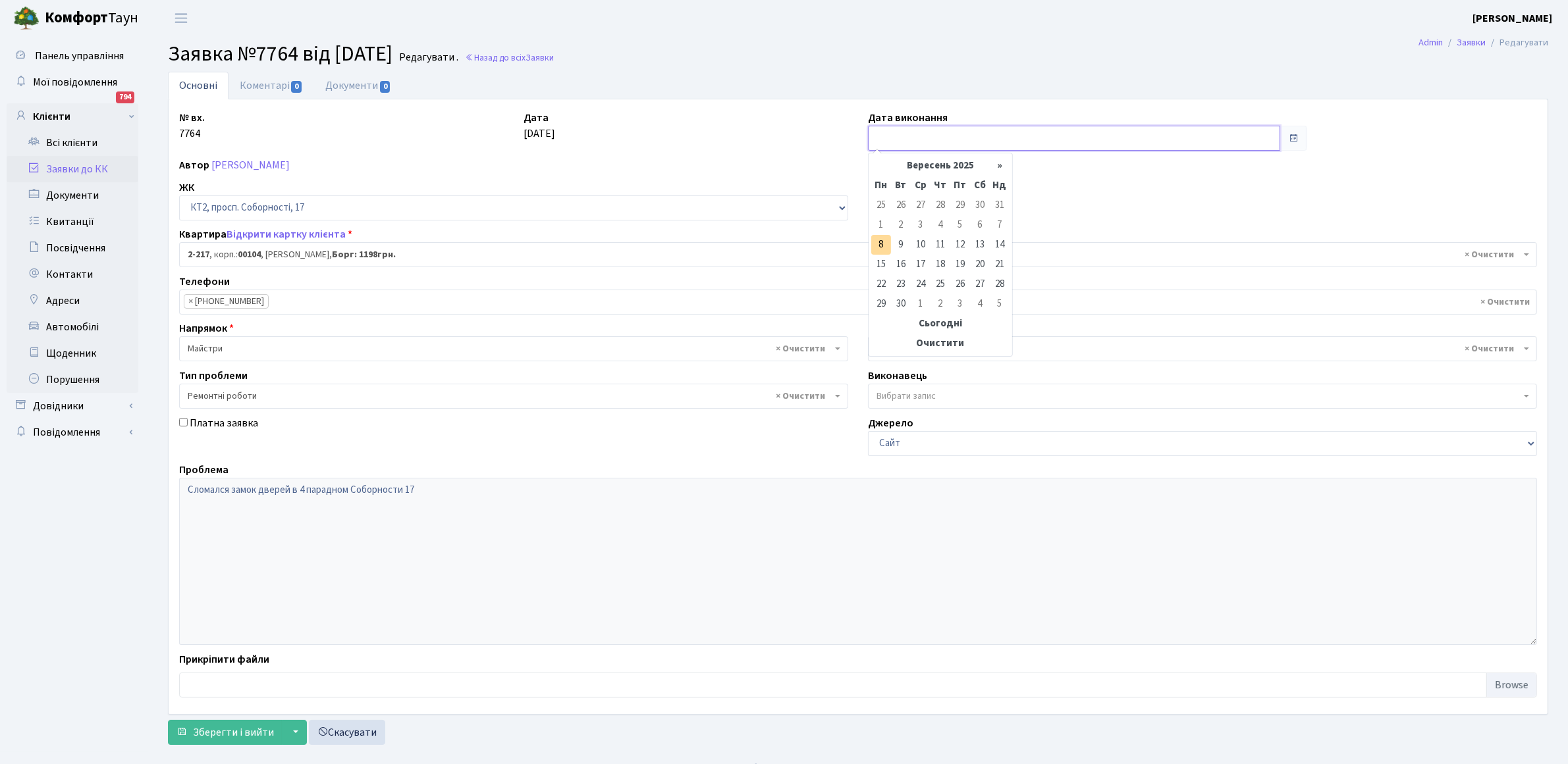
click at [903, 135] on input "text" at bounding box center [1074, 138] width 412 height 25
drag, startPoint x: 880, startPoint y: 245, endPoint x: 865, endPoint y: 245, distance: 15.0
click at [879, 245] on td "8" at bounding box center [881, 245] width 20 height 20
type input "[DATE]"
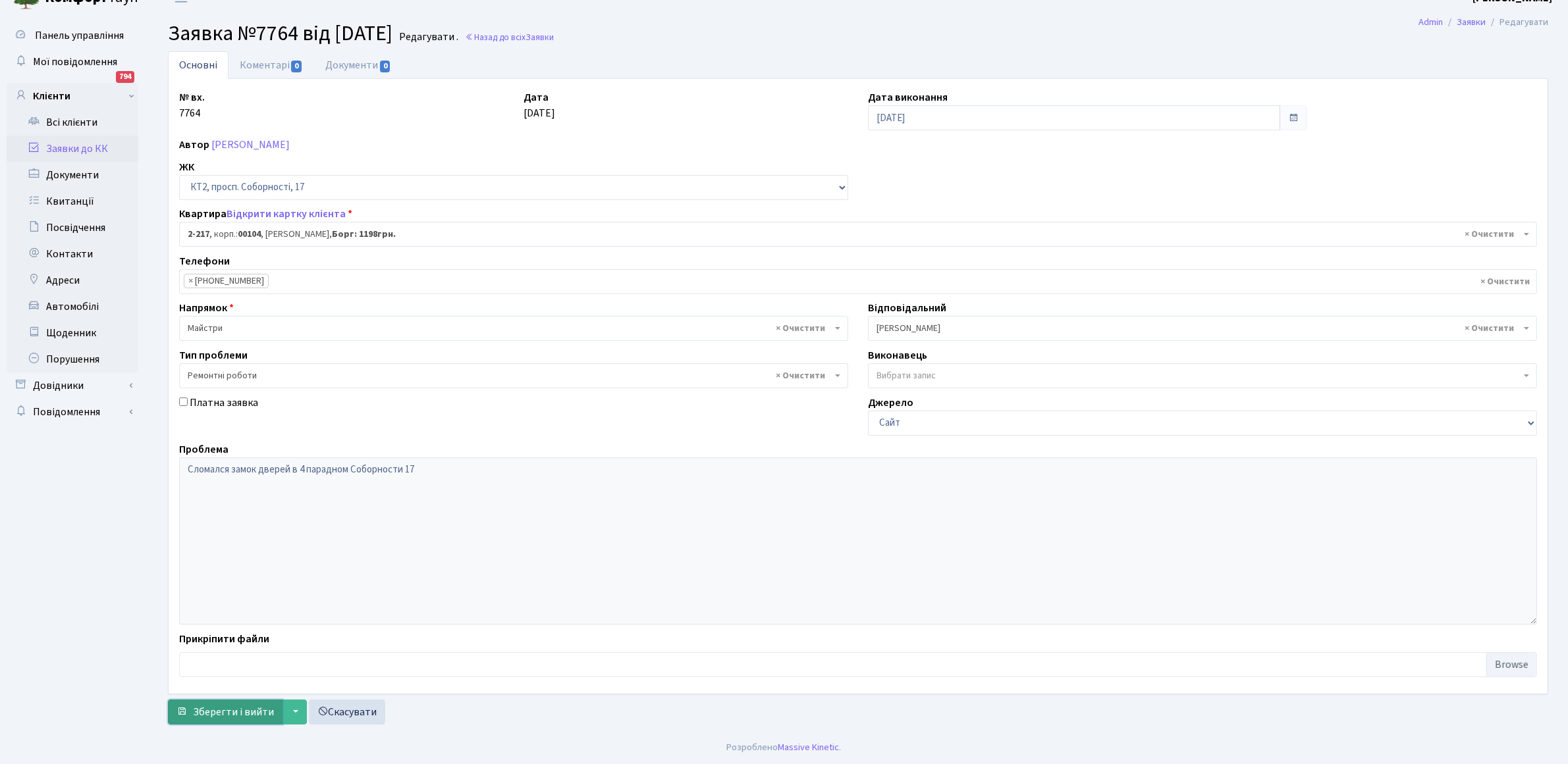
click at [206, 703] on button "Зберегти і вийти" at bounding box center [225, 712] width 114 height 25
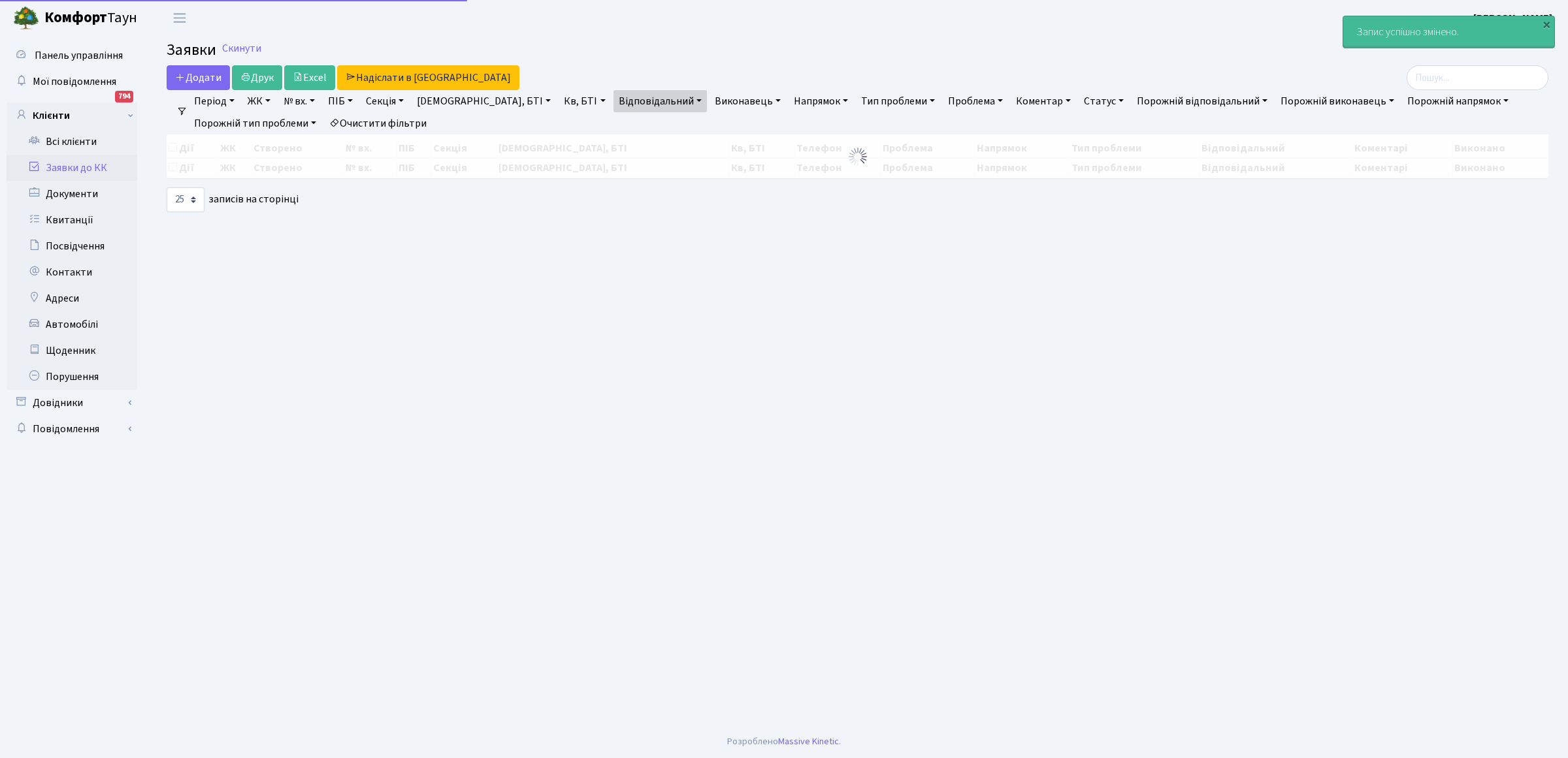
select select "25"
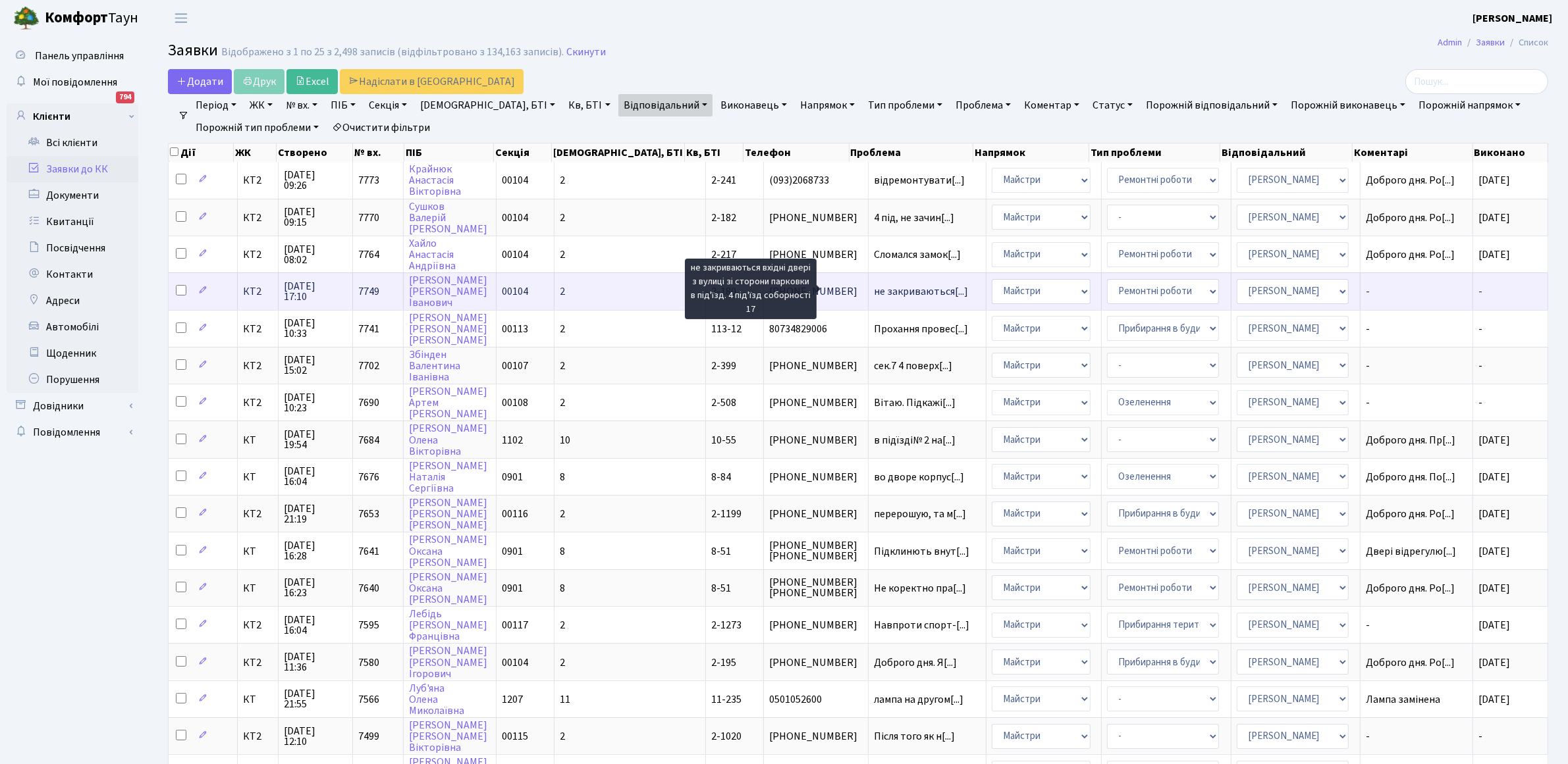
click at [874, 287] on span "не закриваються[...]" at bounding box center [921, 292] width 94 height 15
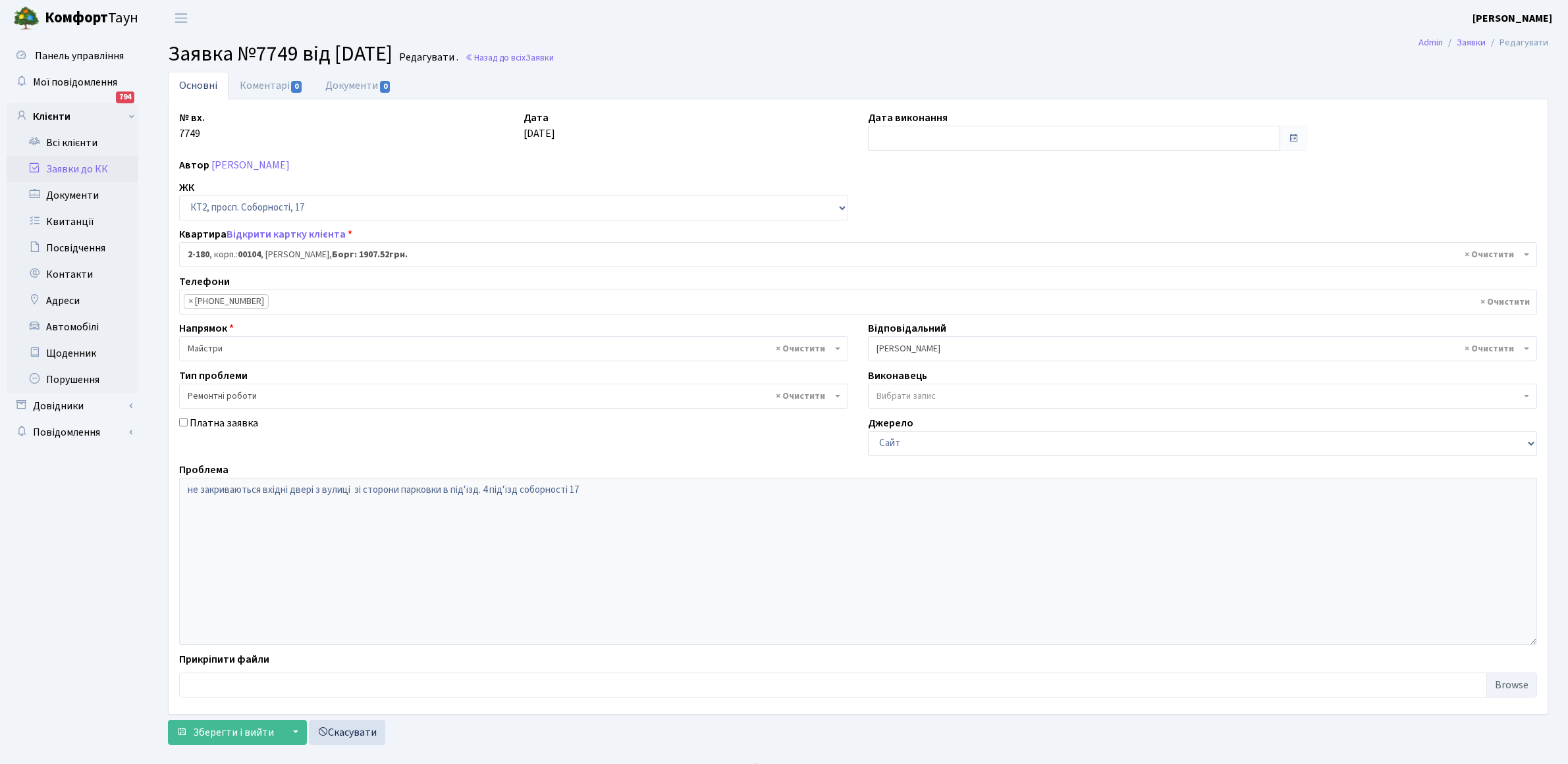
select select "15229"
select select "62"
click at [270, 89] on link "Коментарі 0" at bounding box center [271, 85] width 86 height 27
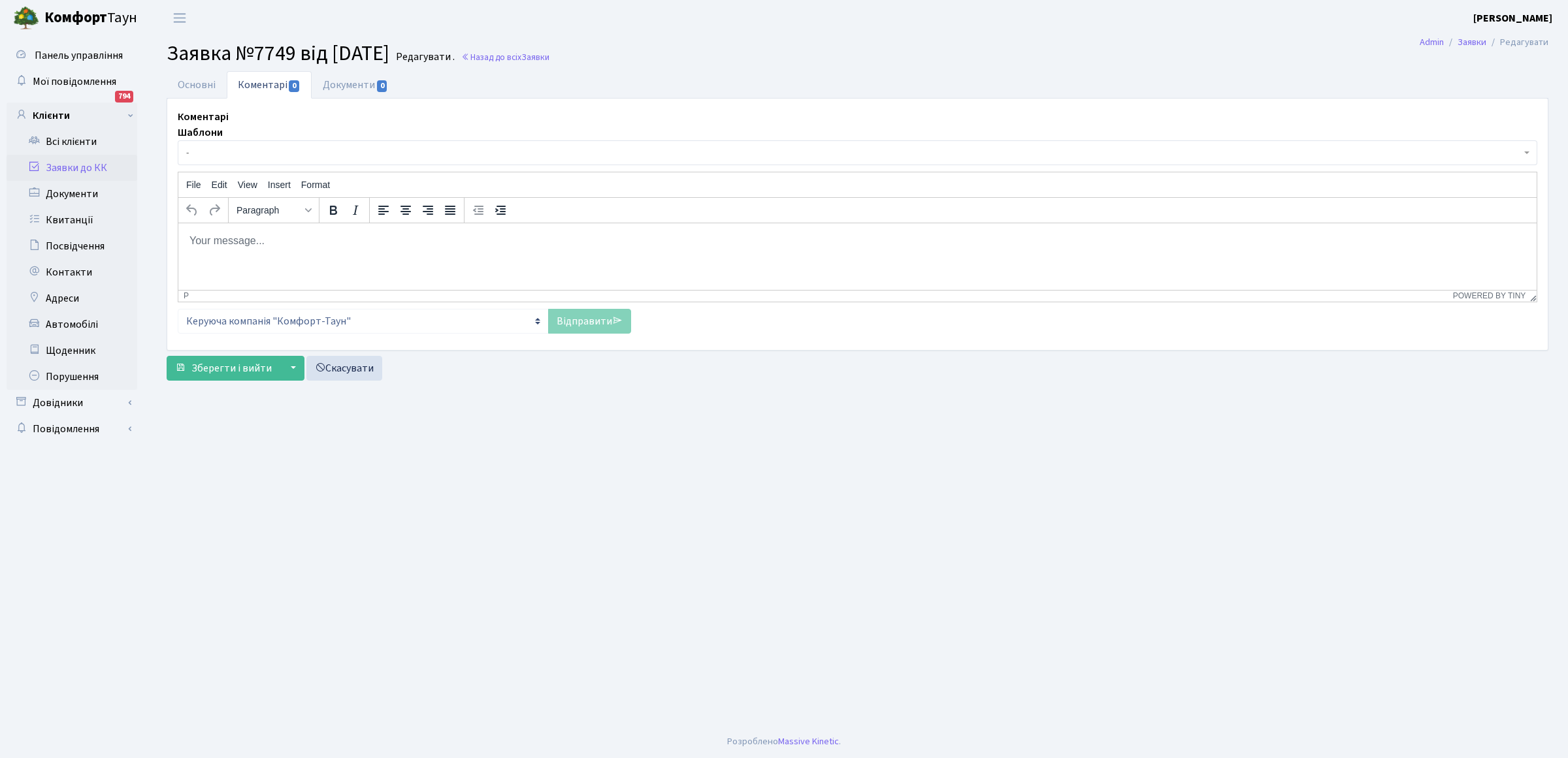
click at [221, 251] on html at bounding box center [857, 240] width 1359 height 35
click at [574, 323] on link "Відправити" at bounding box center [590, 321] width 83 height 25
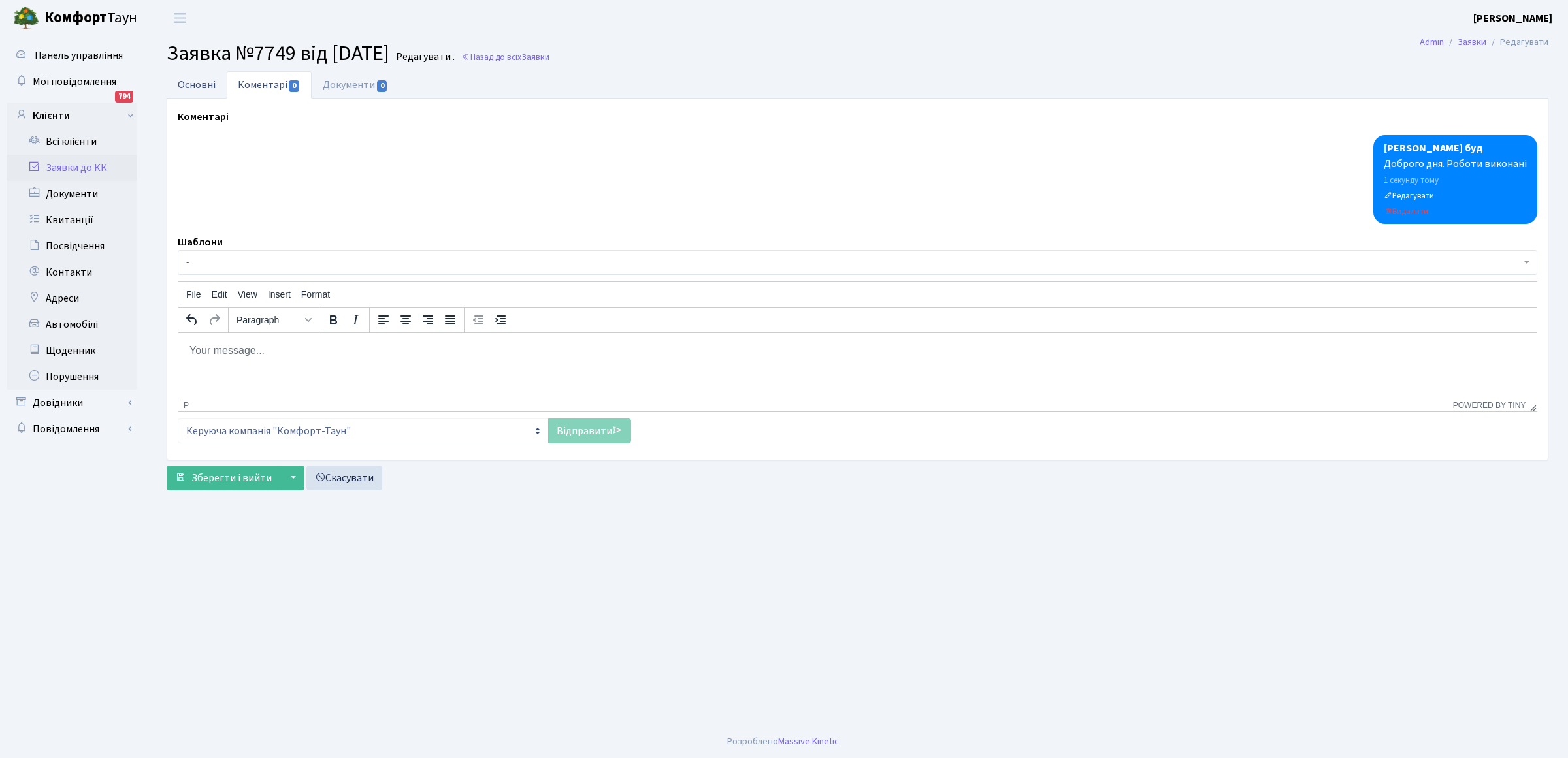
click at [210, 83] on link "Основні" at bounding box center [196, 84] width 60 height 27
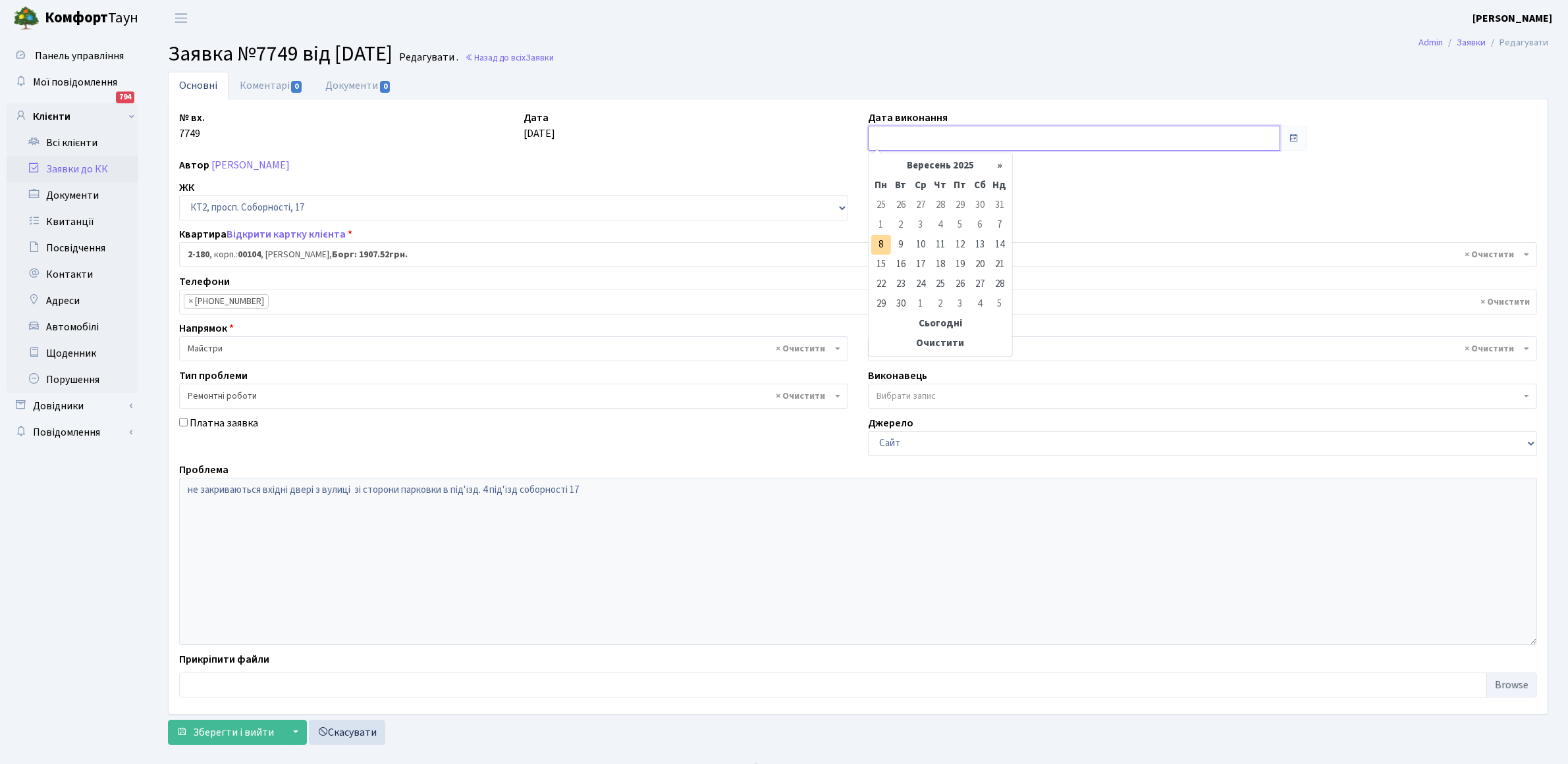
click at [901, 136] on input "text" at bounding box center [1074, 138] width 412 height 25
click at [880, 242] on td "8" at bounding box center [881, 245] width 20 height 20
type input "[DATE]"
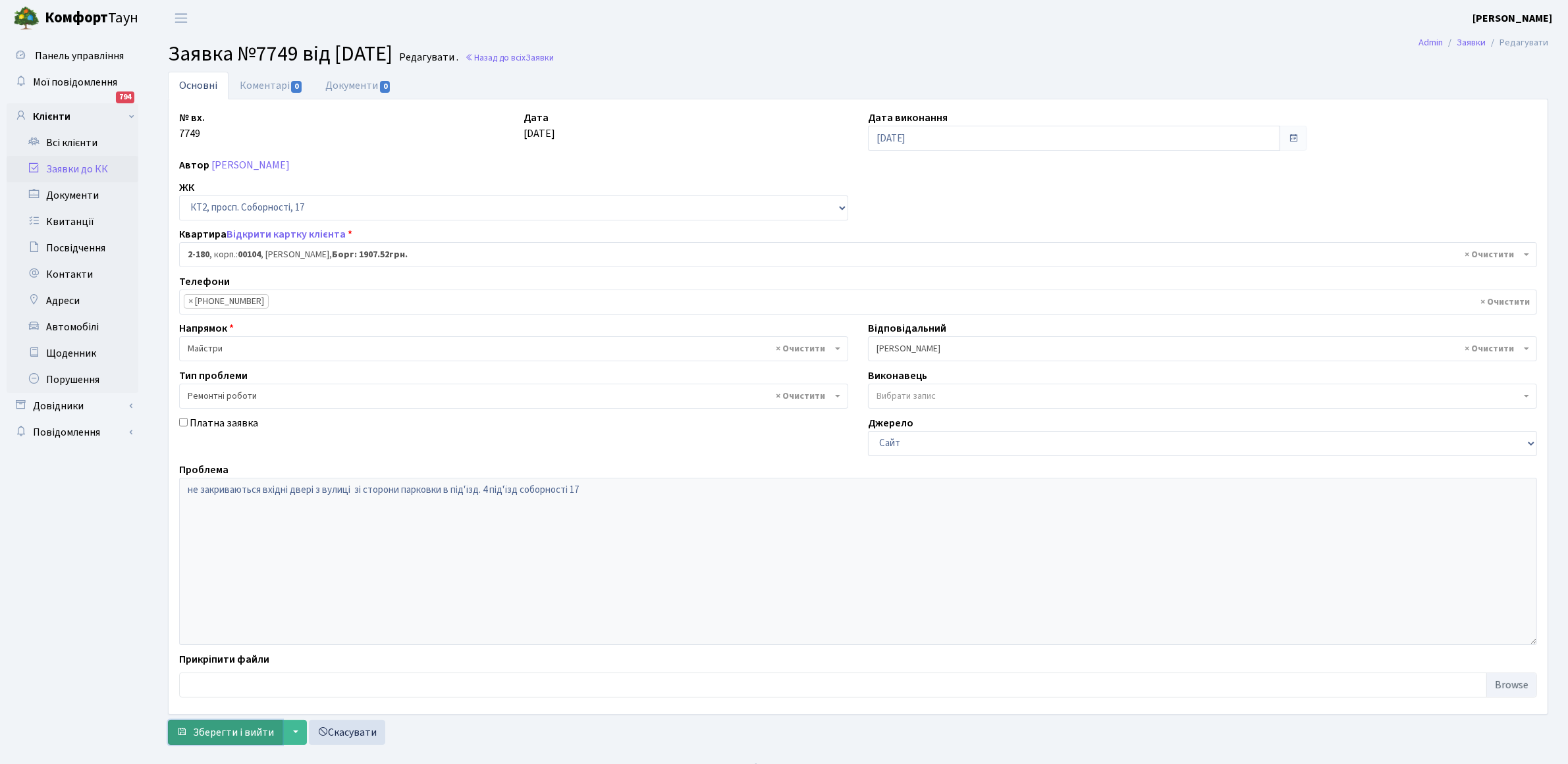
click at [235, 733] on span "Зберегти і вийти" at bounding box center [233, 733] width 81 height 15
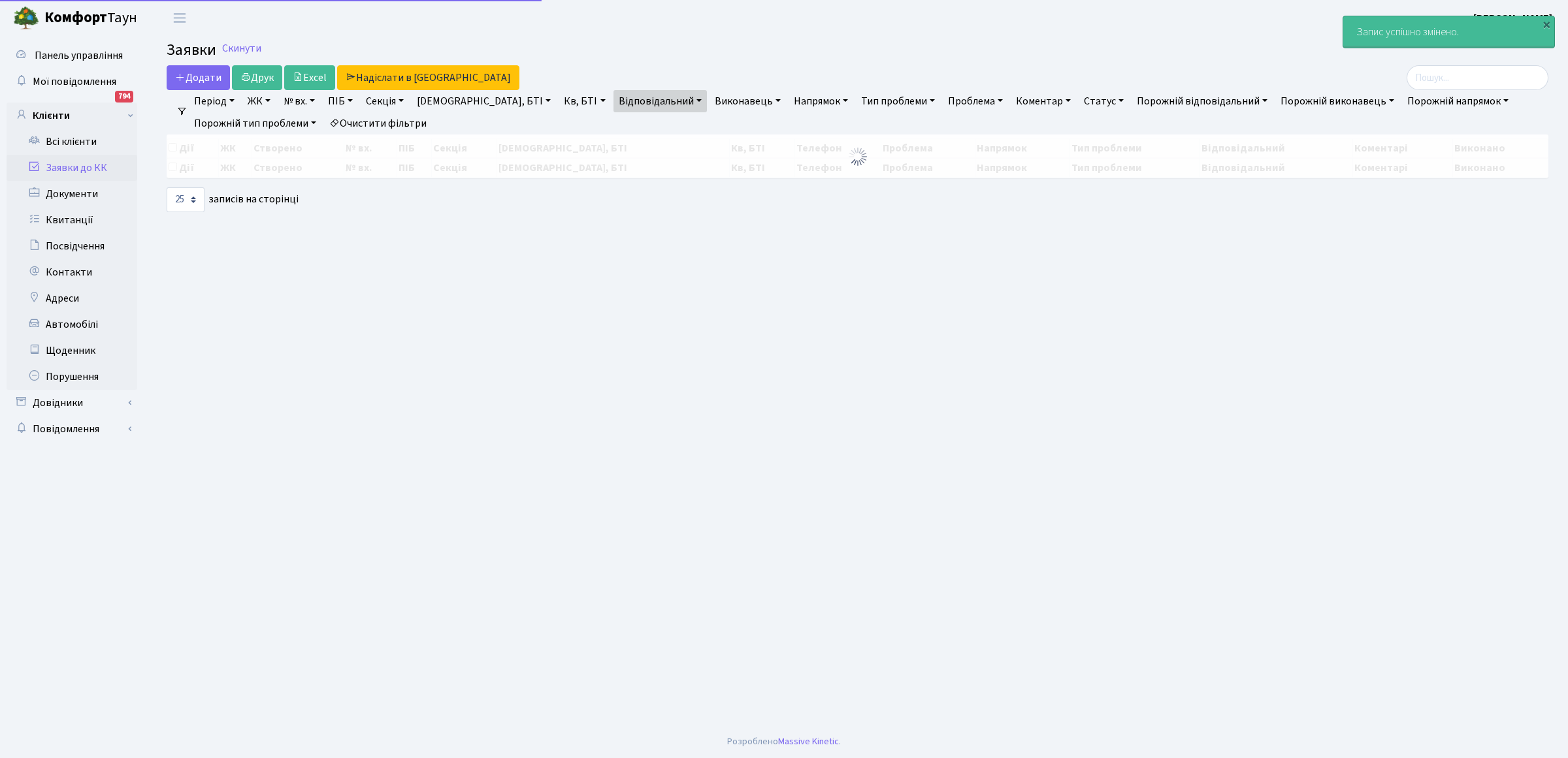
select select "25"
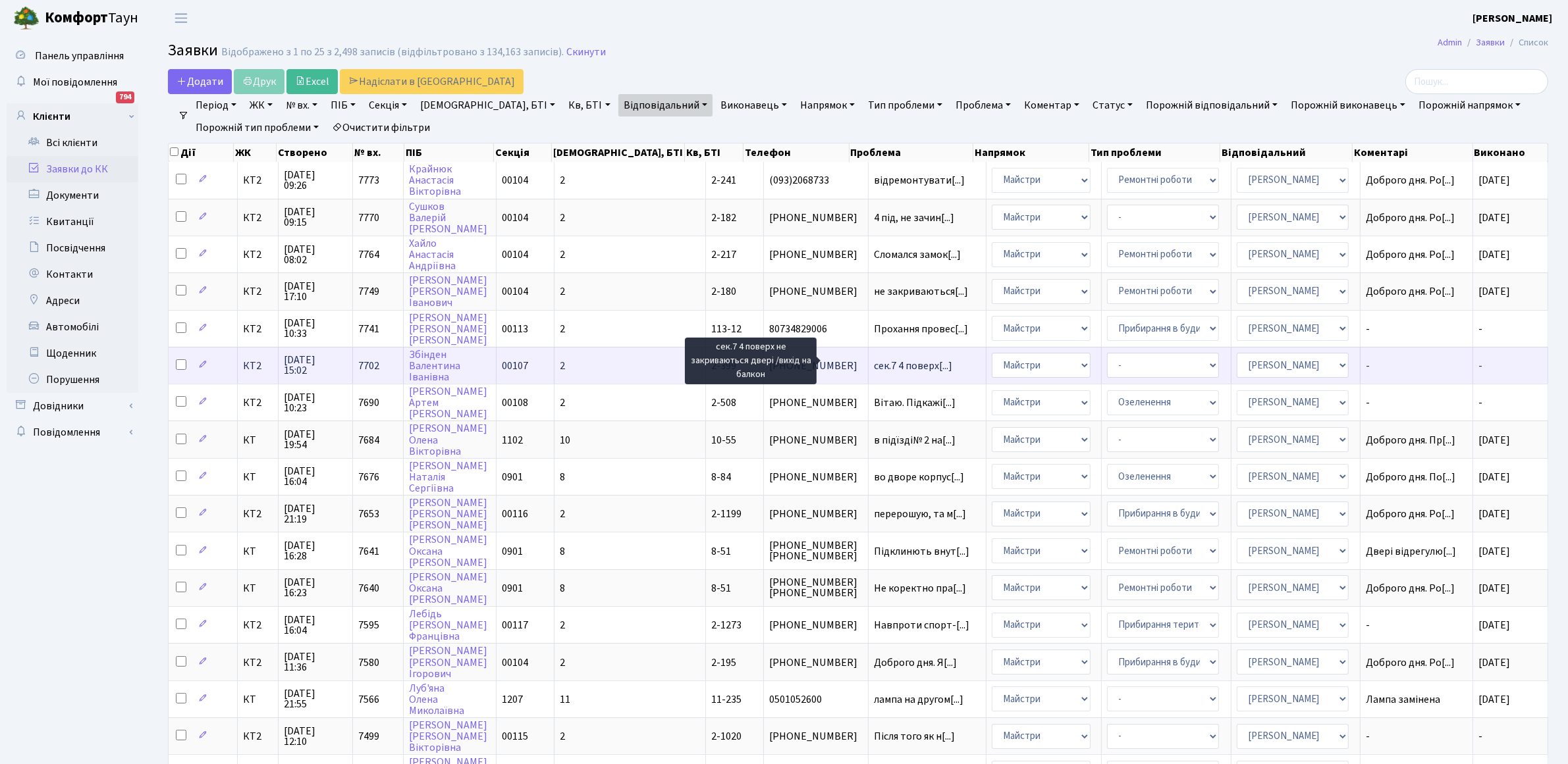
click at [874, 362] on span "сек.7 4 поверх[...]" at bounding box center [913, 366] width 78 height 15
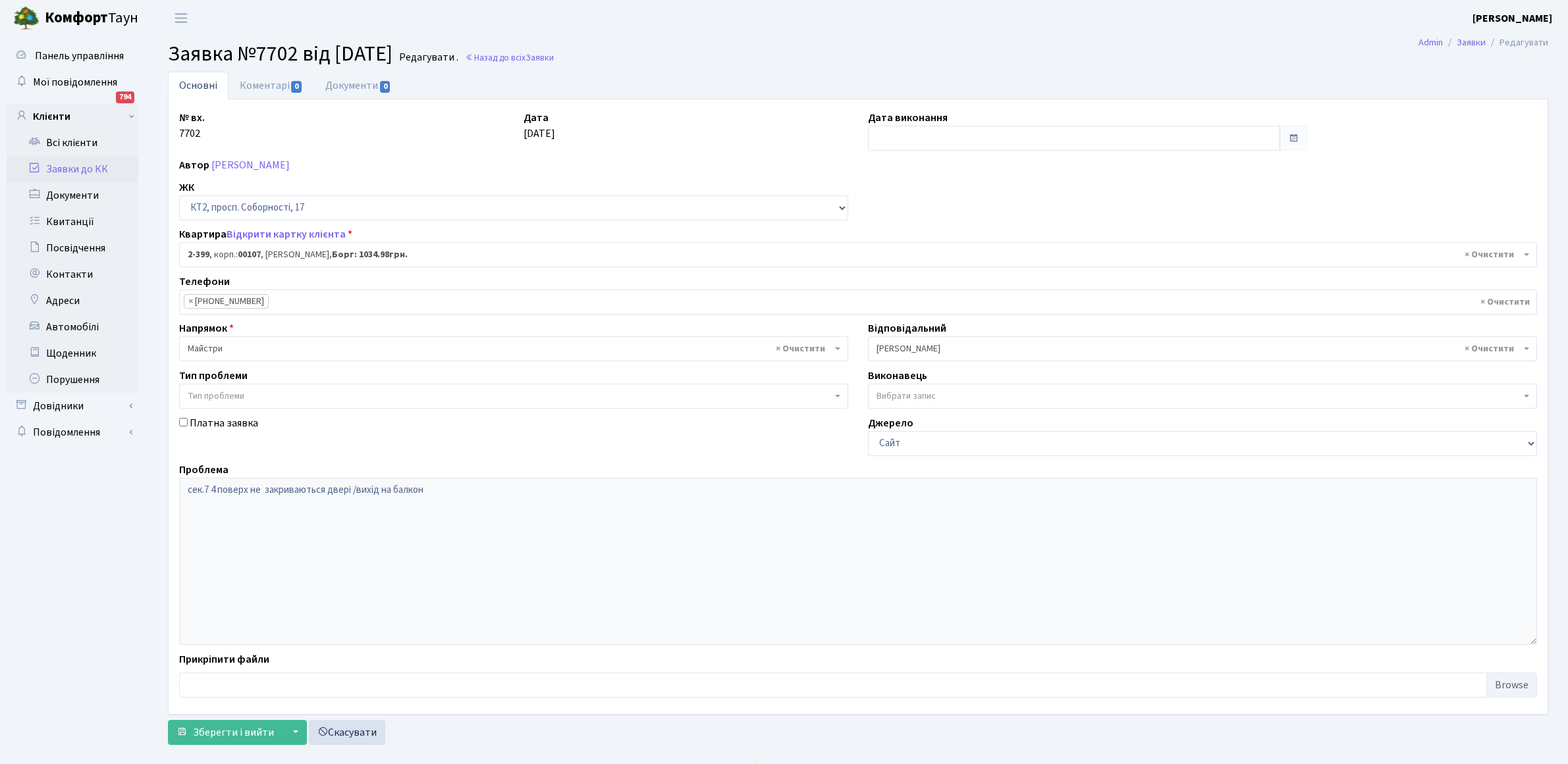
select select "15448"
click at [262, 83] on link "Коментарі 0" at bounding box center [271, 85] width 86 height 27
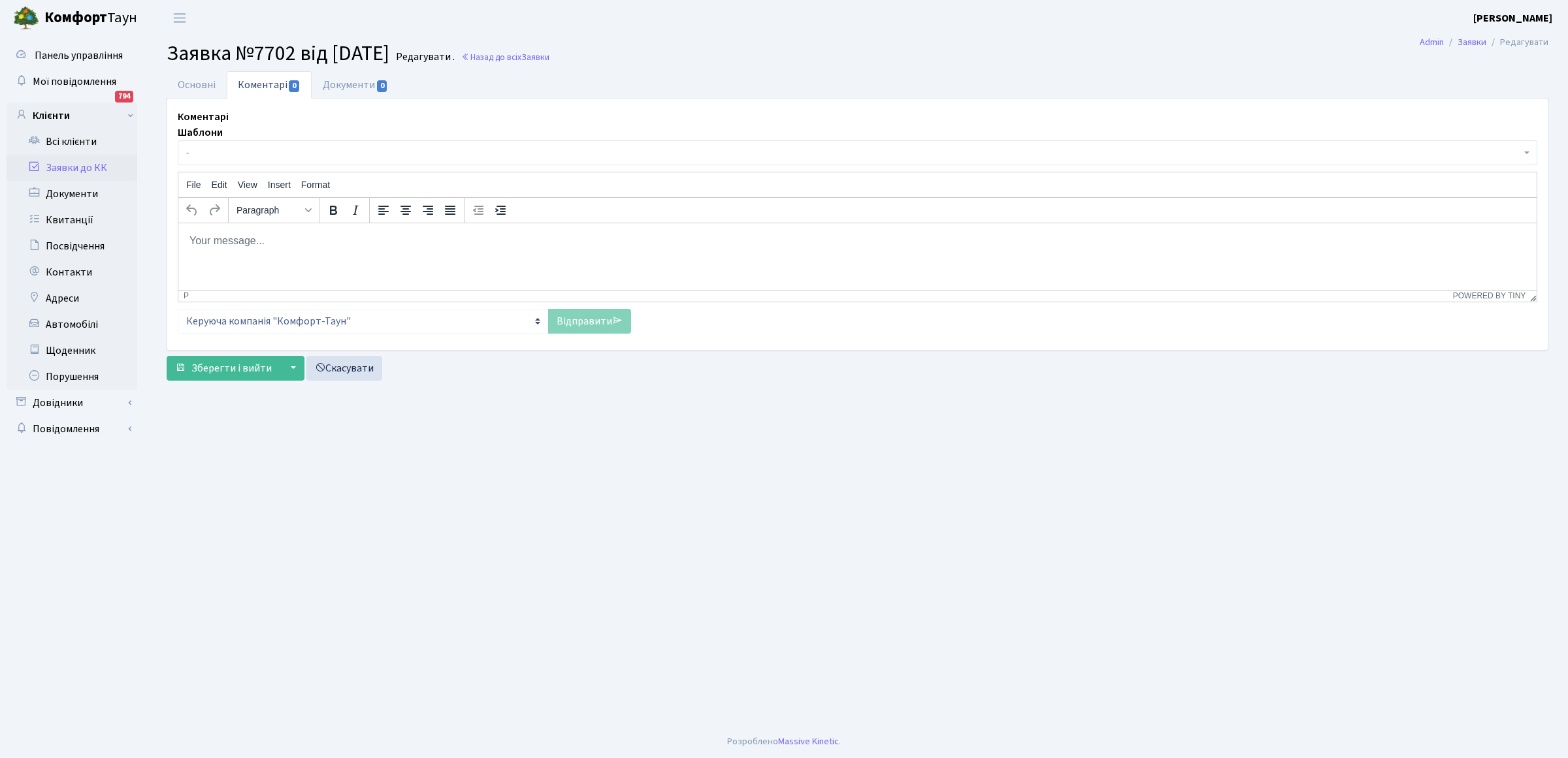
click at [243, 237] on body "Rich Text Area. Press ALT-0 for help." at bounding box center [857, 241] width 1338 height 15
click at [559, 328] on link "Відправити" at bounding box center [590, 321] width 83 height 25
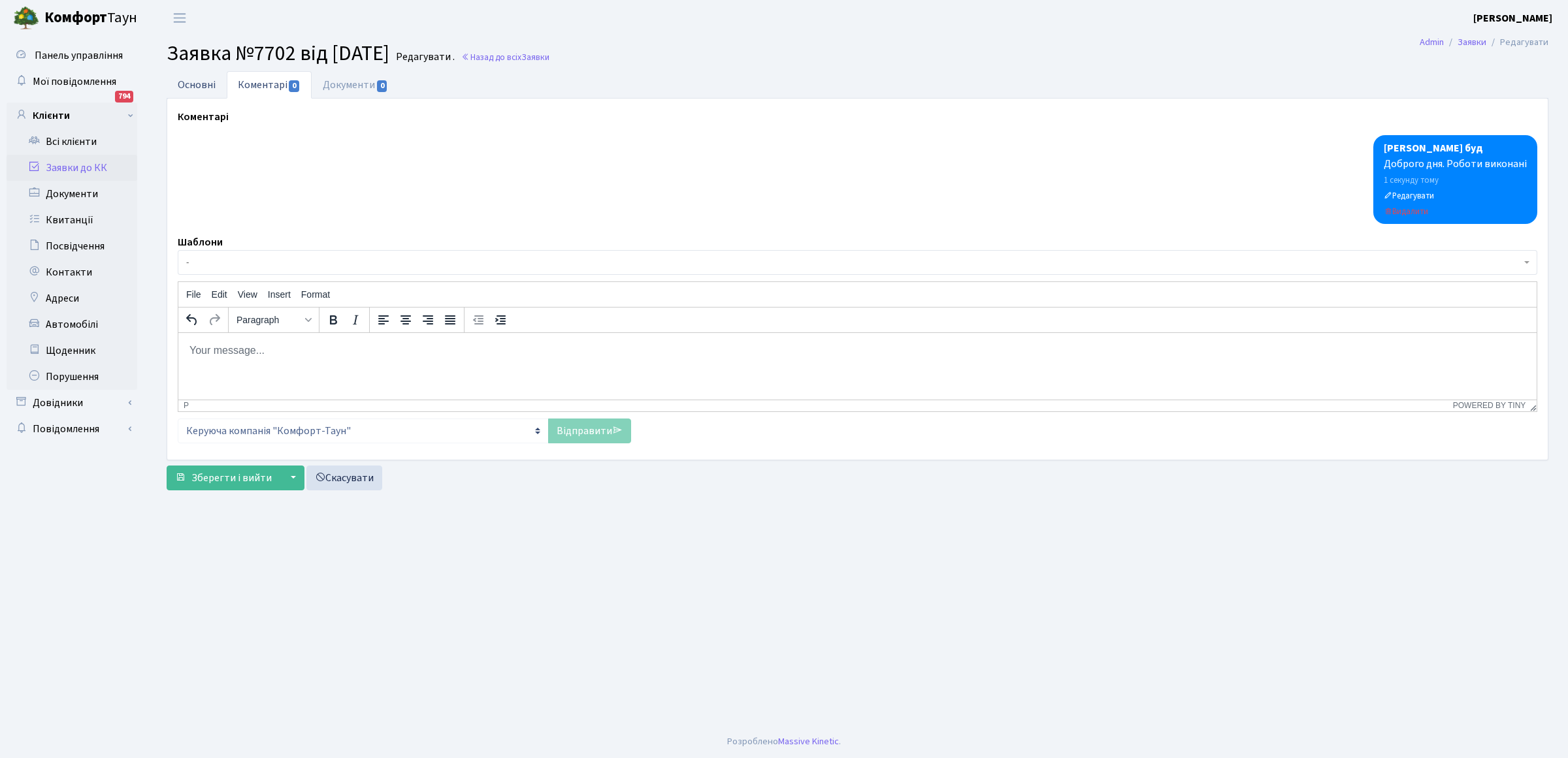
click at [191, 85] on link "Основні" at bounding box center [196, 84] width 60 height 27
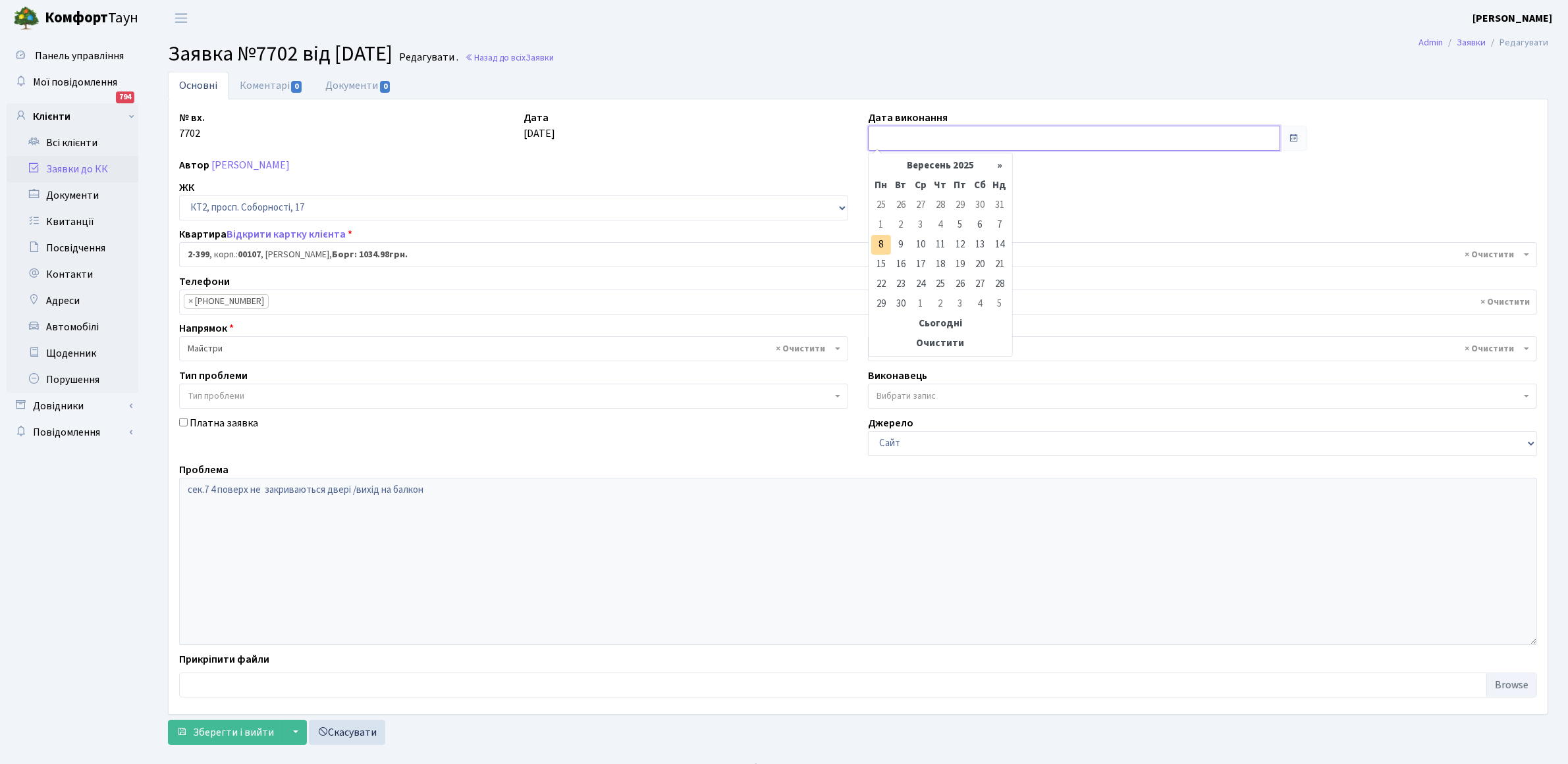
click at [947, 137] on input "text" at bounding box center [1074, 138] width 412 height 25
click at [879, 245] on td "8" at bounding box center [881, 245] width 20 height 20
type input "[DATE]"
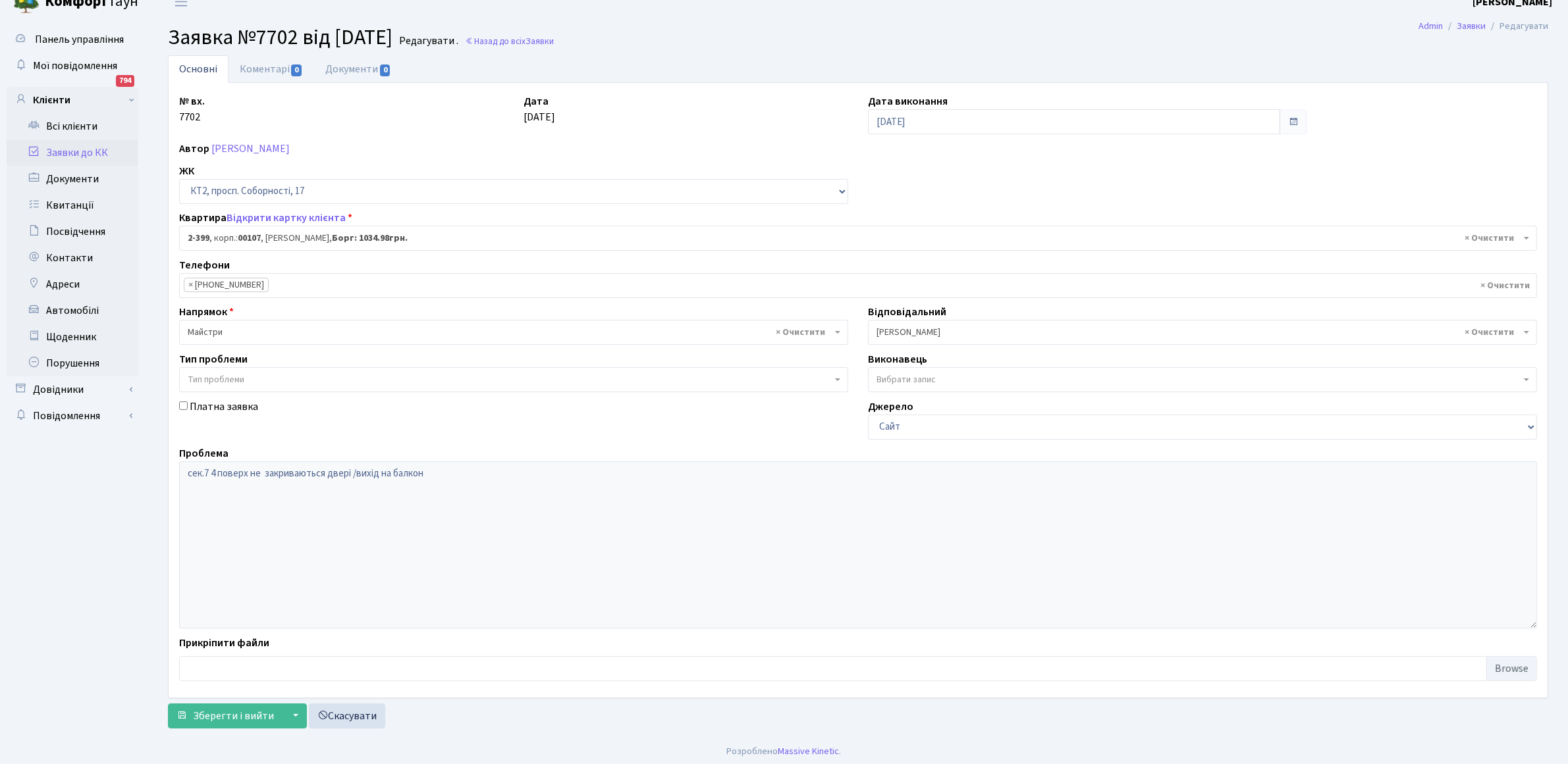
scroll to position [21, 0]
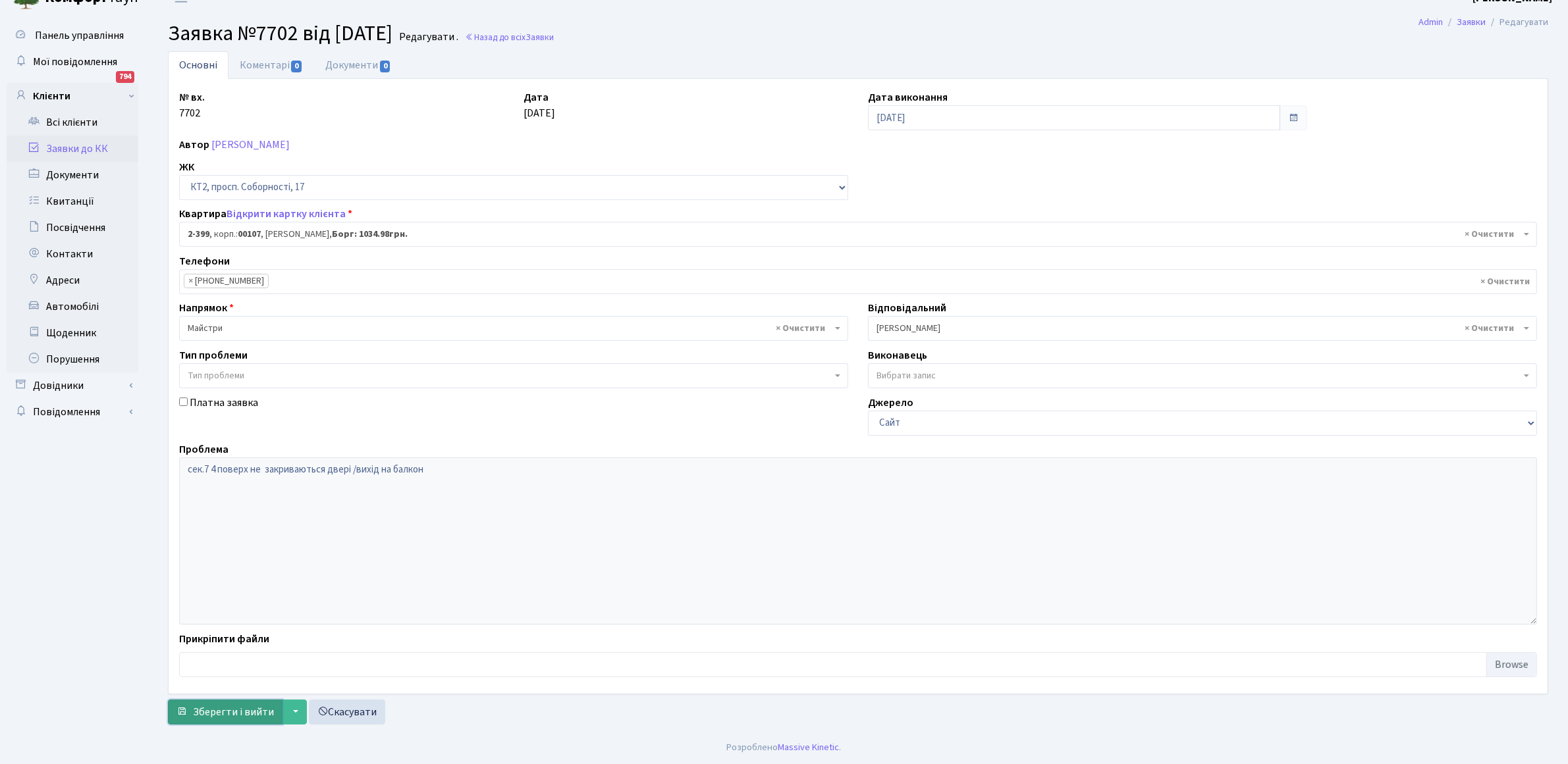
click at [234, 713] on span "Зберегти і вийти" at bounding box center [233, 713] width 81 height 15
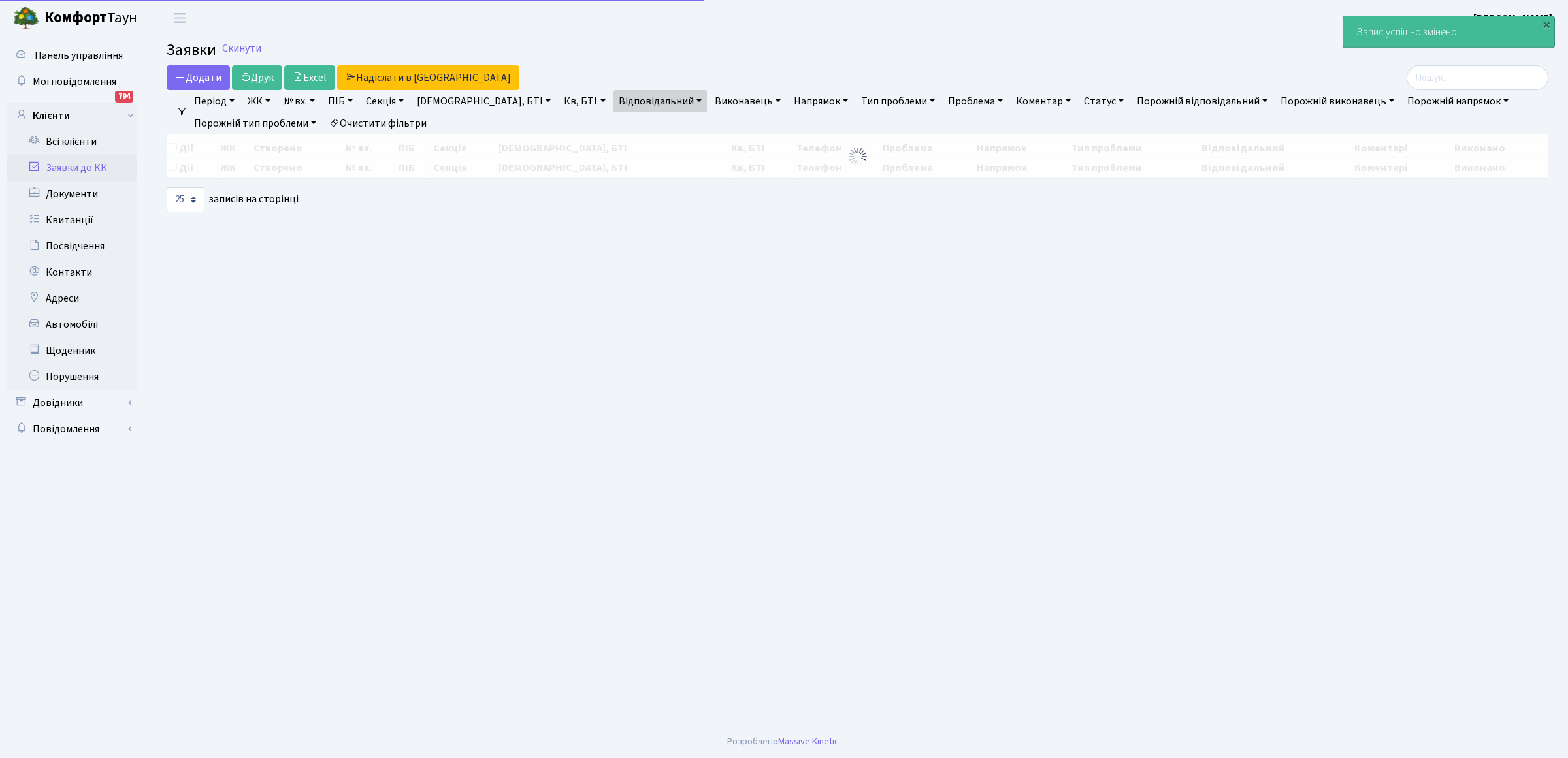
select select "25"
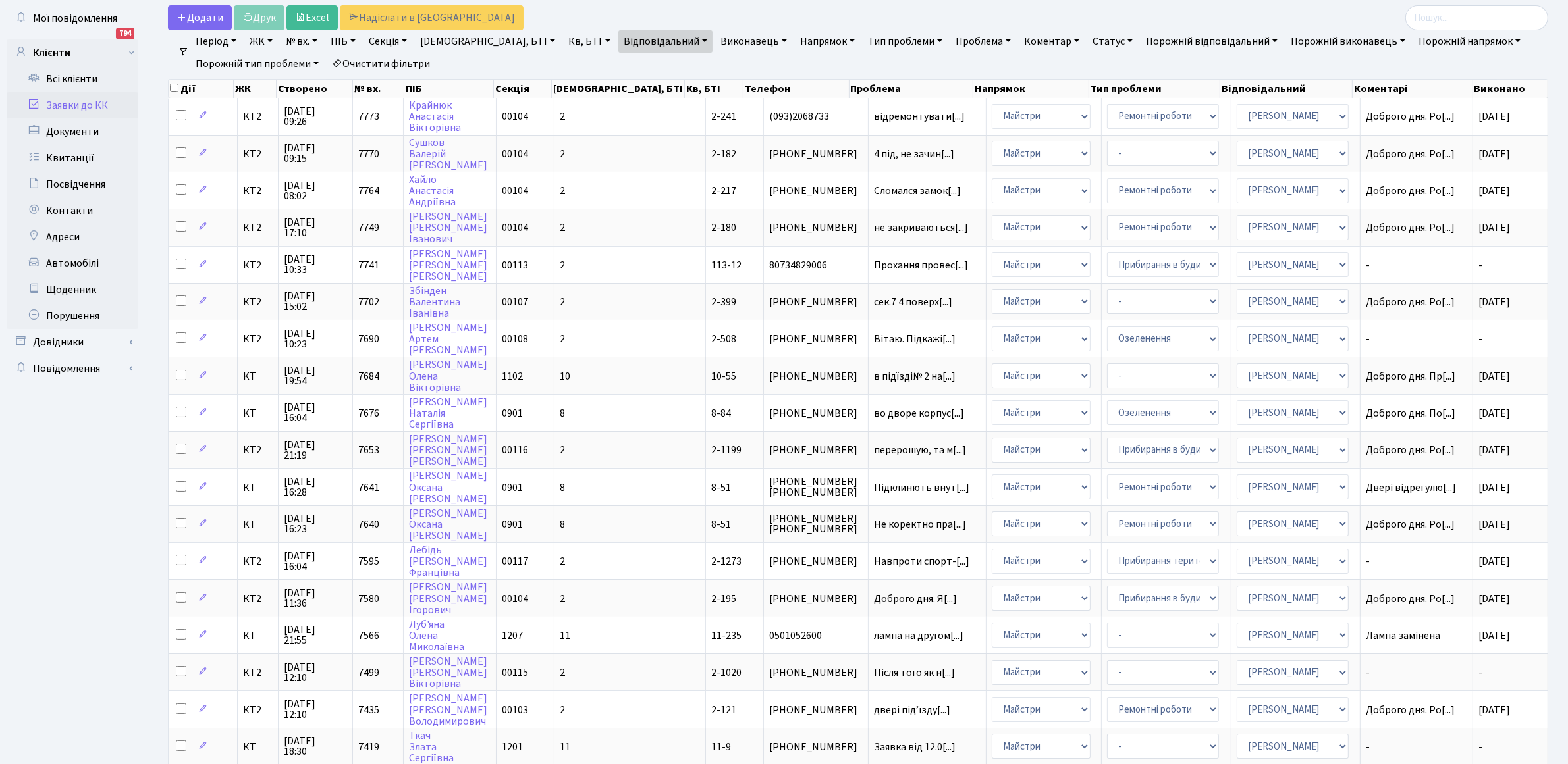
scroll to position [83, 0]
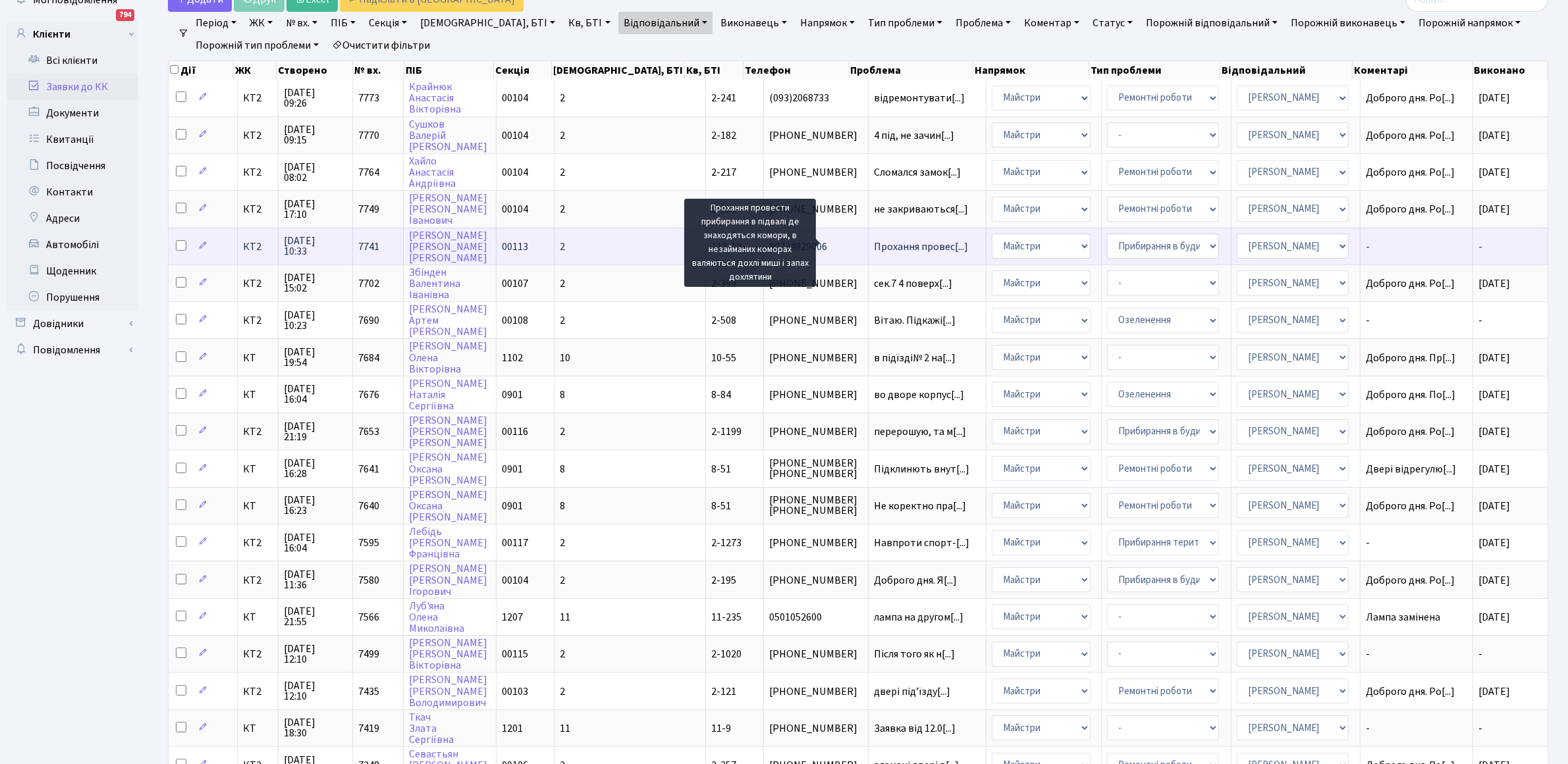
click at [874, 248] on span "Прохання провес[...]" at bounding box center [921, 247] width 94 height 15
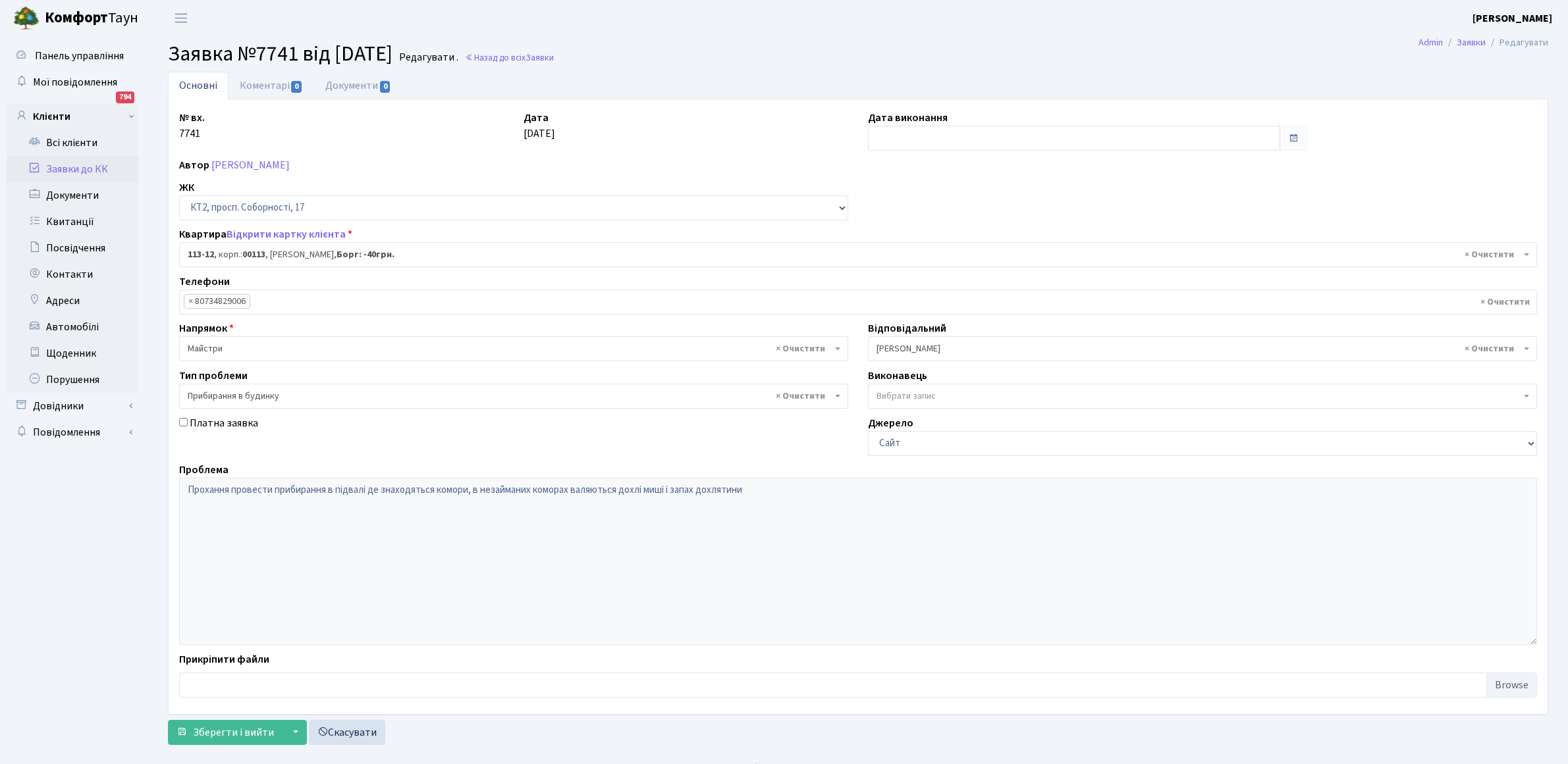
select select "16247"
select select "58"
click at [251, 84] on link "Коментарі 0" at bounding box center [271, 85] width 86 height 27
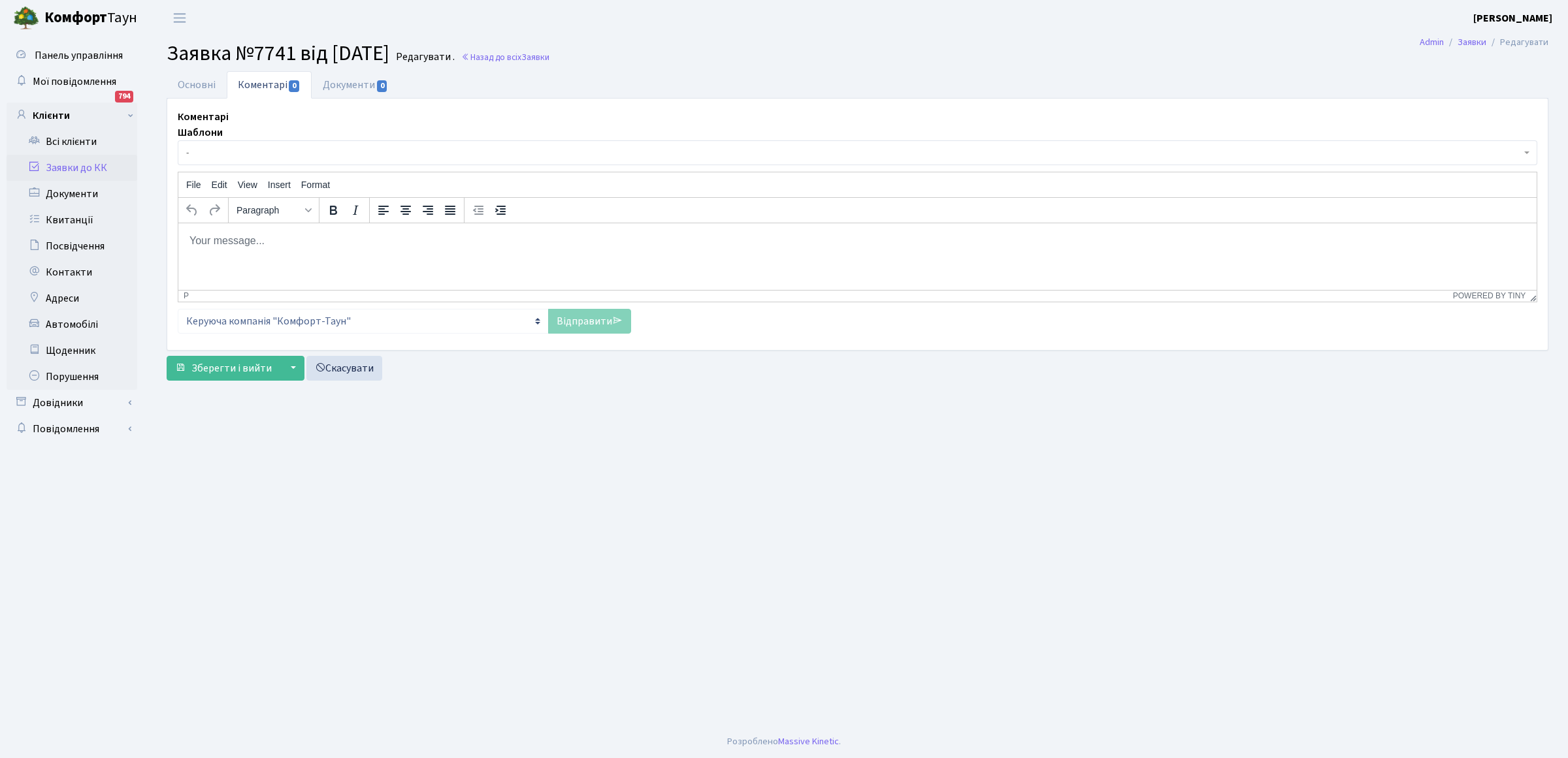
click at [209, 242] on body "Rich Text Area. Press ALT-0 for help." at bounding box center [857, 241] width 1338 height 15
drag, startPoint x: 574, startPoint y: 321, endPoint x: 503, endPoint y: 301, distance: 73.8
click at [573, 321] on link "Відправити" at bounding box center [590, 321] width 83 height 25
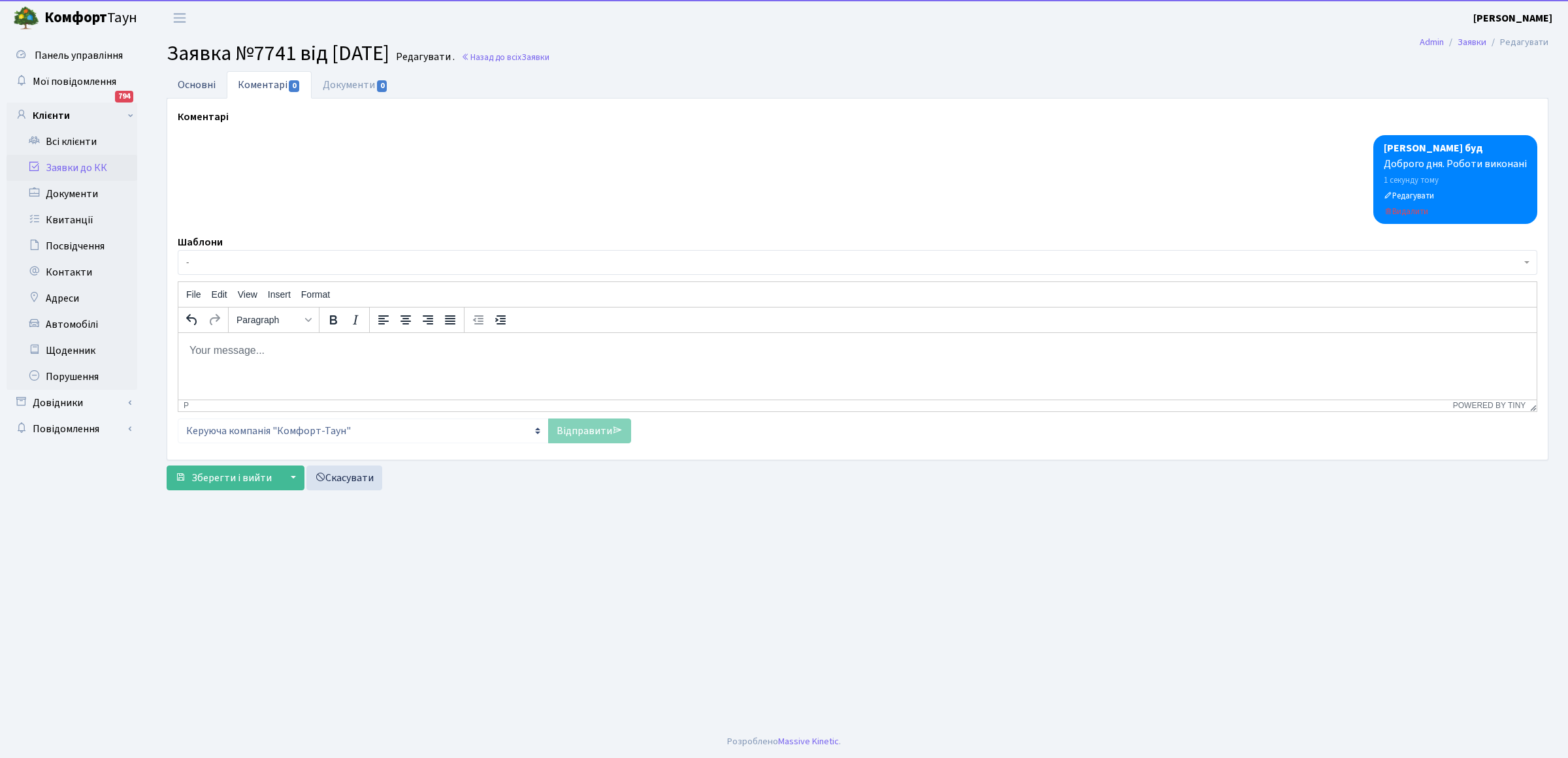
click at [193, 79] on link "Основні" at bounding box center [196, 84] width 60 height 27
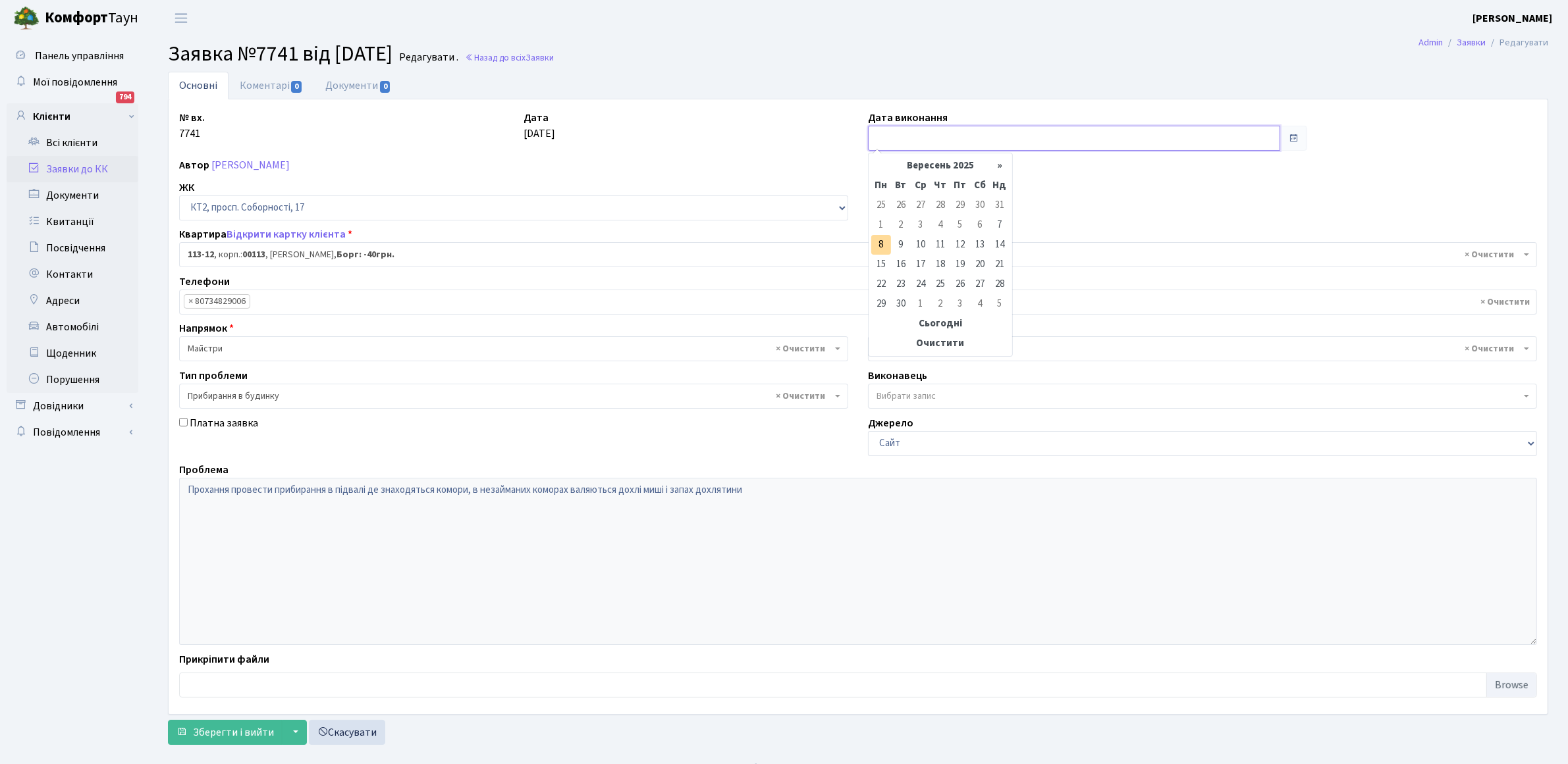
click at [896, 135] on input "text" at bounding box center [1074, 138] width 412 height 25
click at [880, 245] on td "8" at bounding box center [881, 245] width 20 height 20
type input "[DATE]"
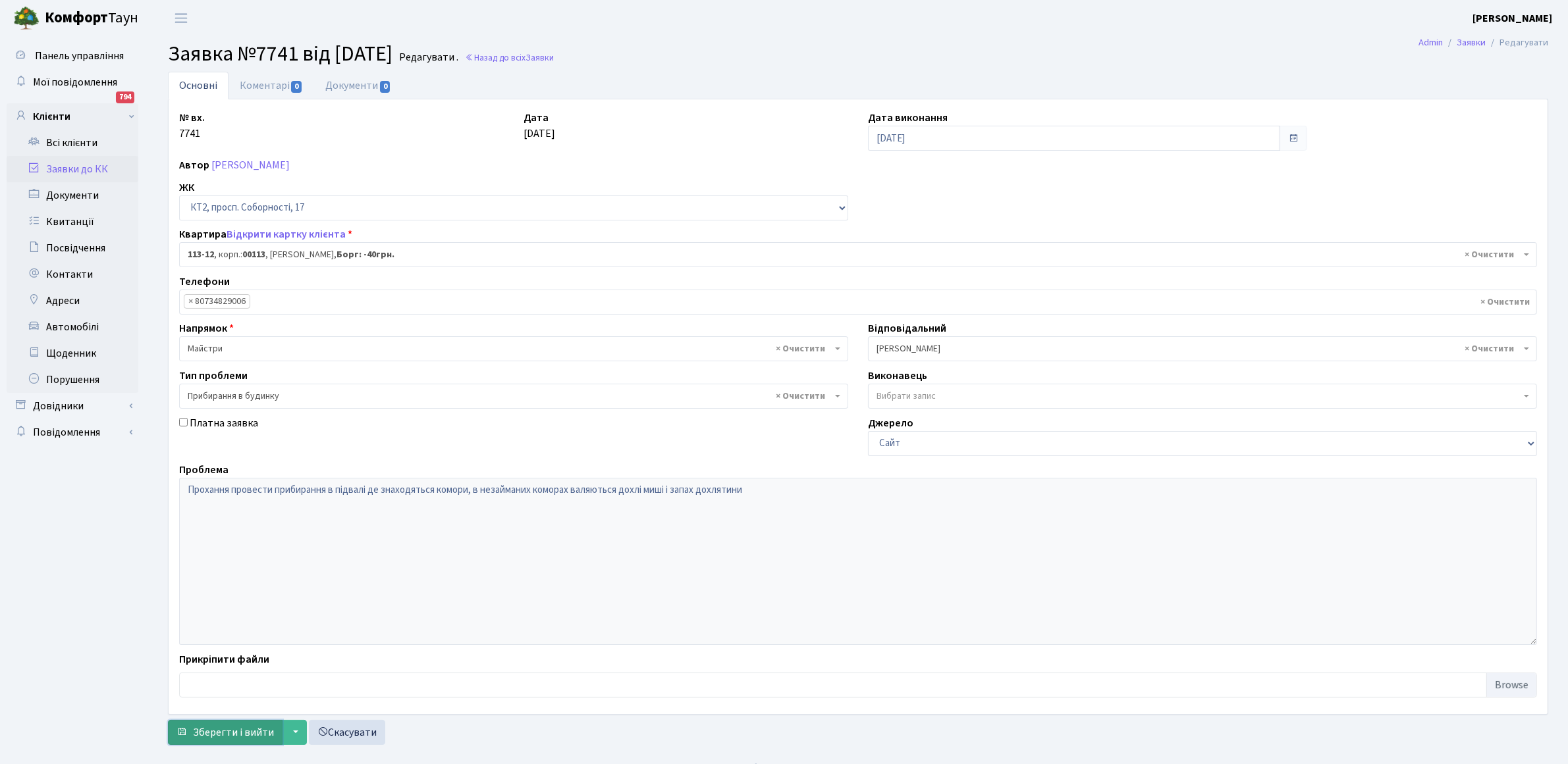
click at [208, 733] on span "Зберегти і вийти" at bounding box center [233, 733] width 81 height 15
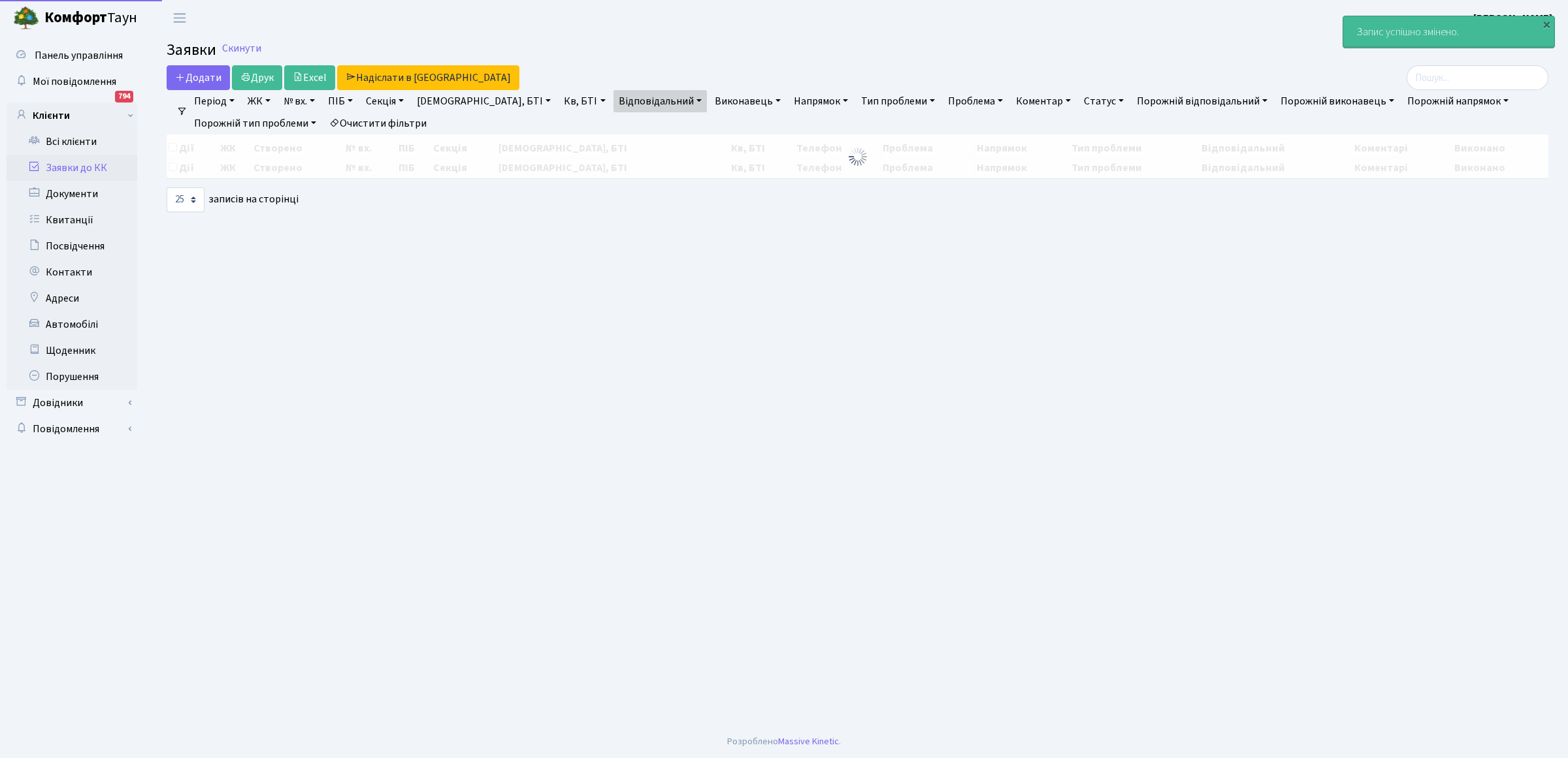
select select "25"
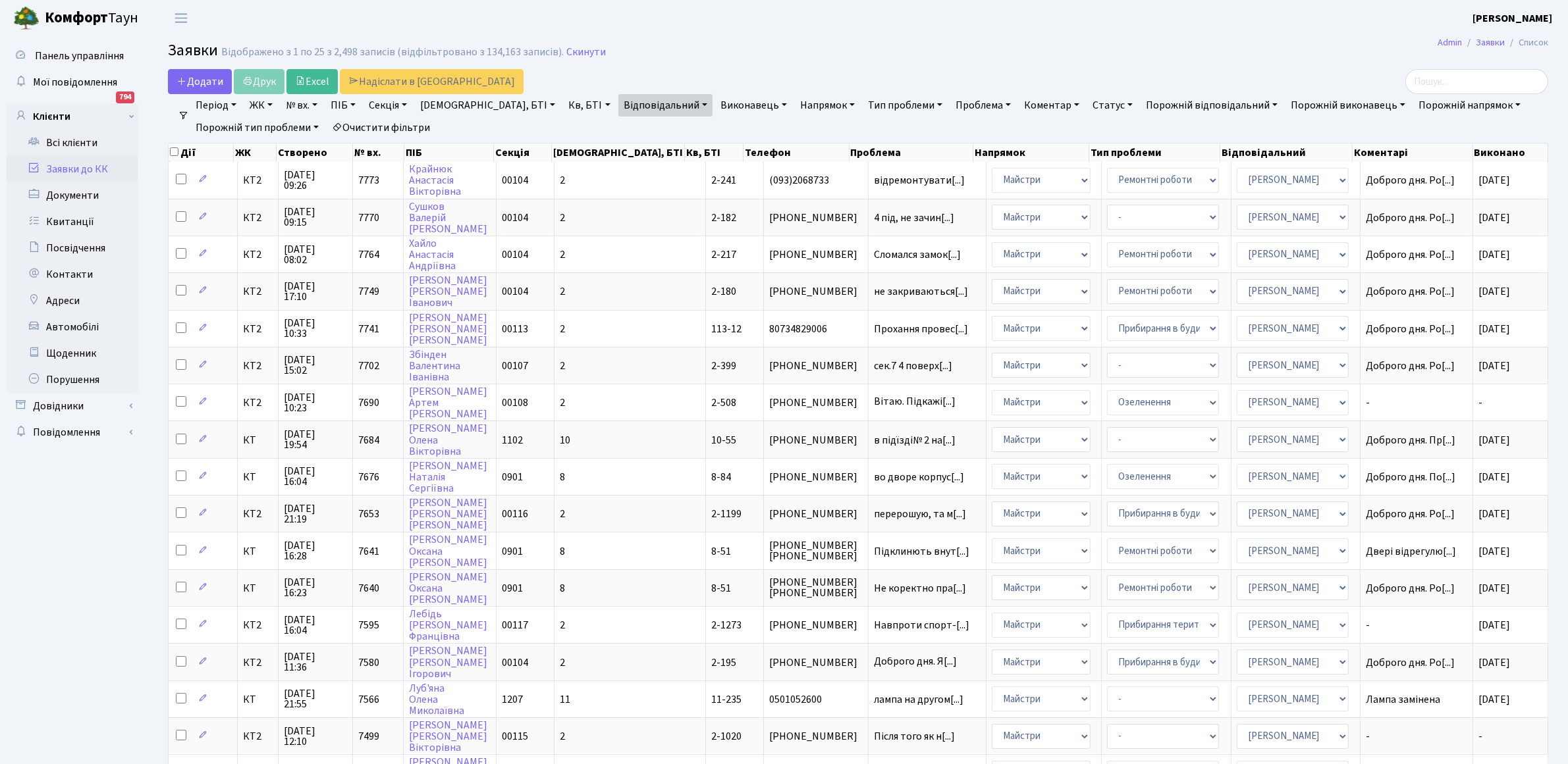
click at [204, 103] on link "Період" at bounding box center [216, 105] width 52 height 22
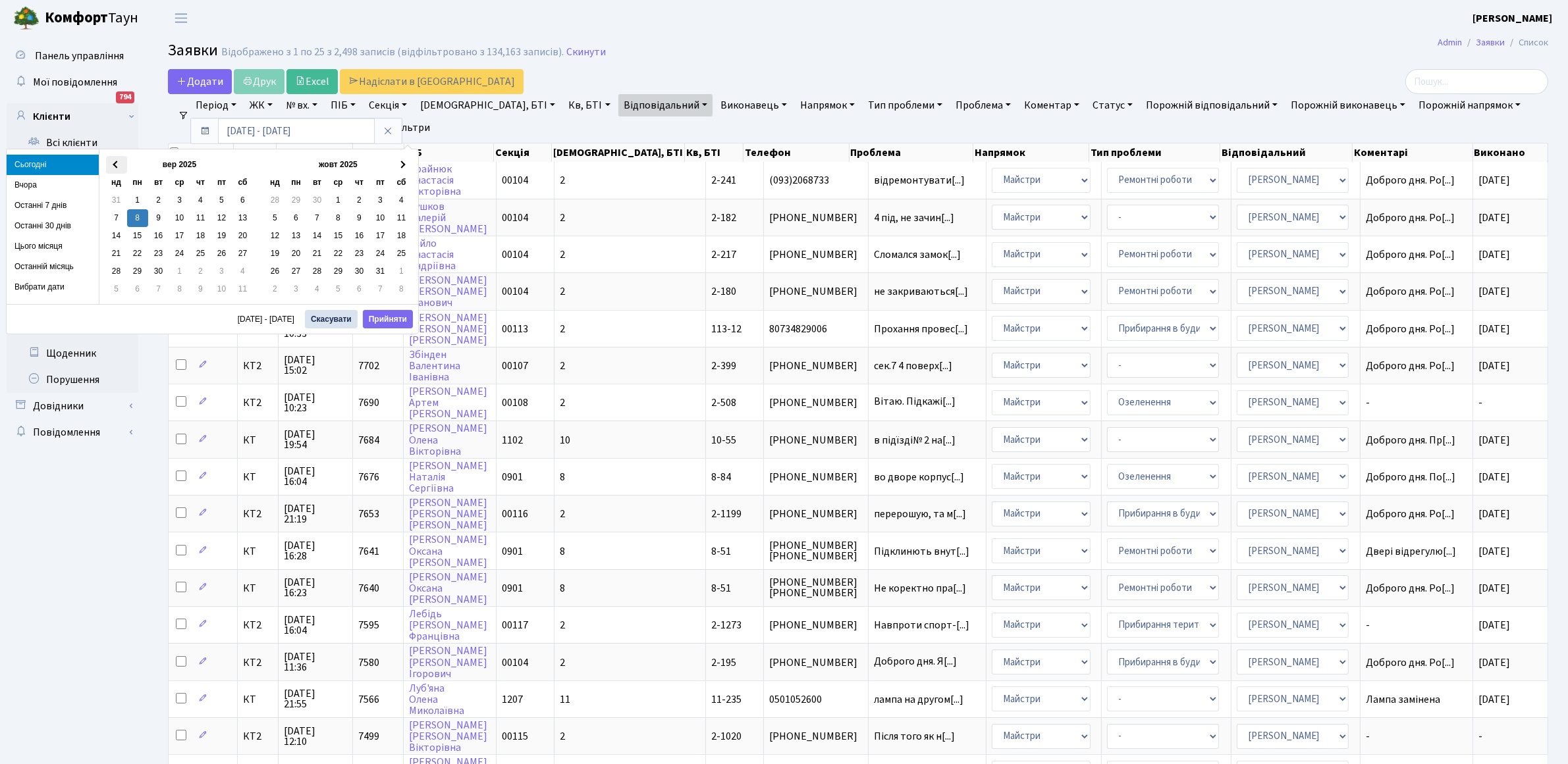
click at [116, 162] on span at bounding box center [116, 164] width 7 height 7
click at [235, 128] on input "08.09.2025 - 08.09.2025" at bounding box center [297, 131] width 157 height 25
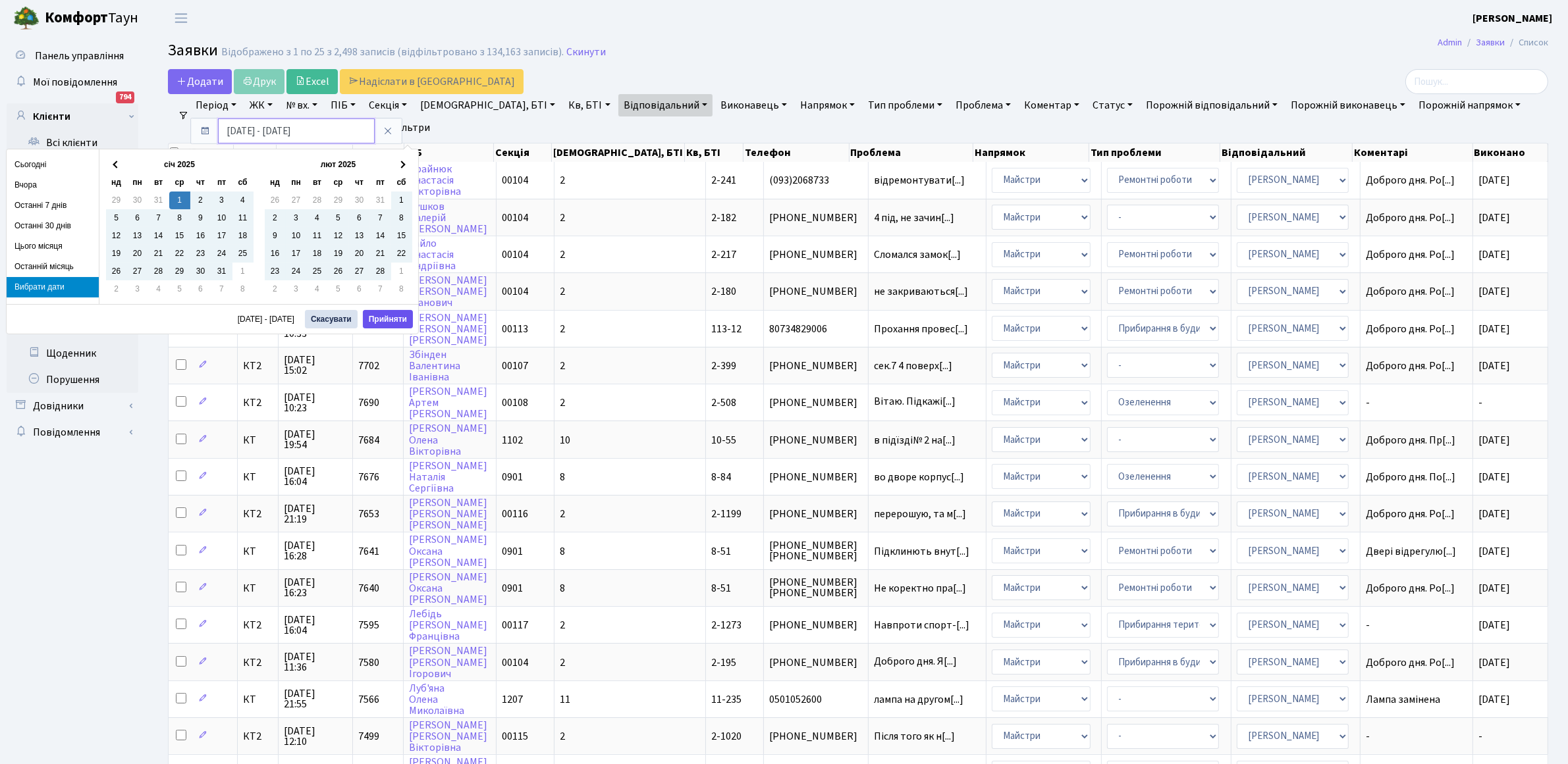
type input "01.01.2025 - 08.09.2025"
click at [369, 316] on button "Прийняти" at bounding box center [388, 319] width 50 height 19
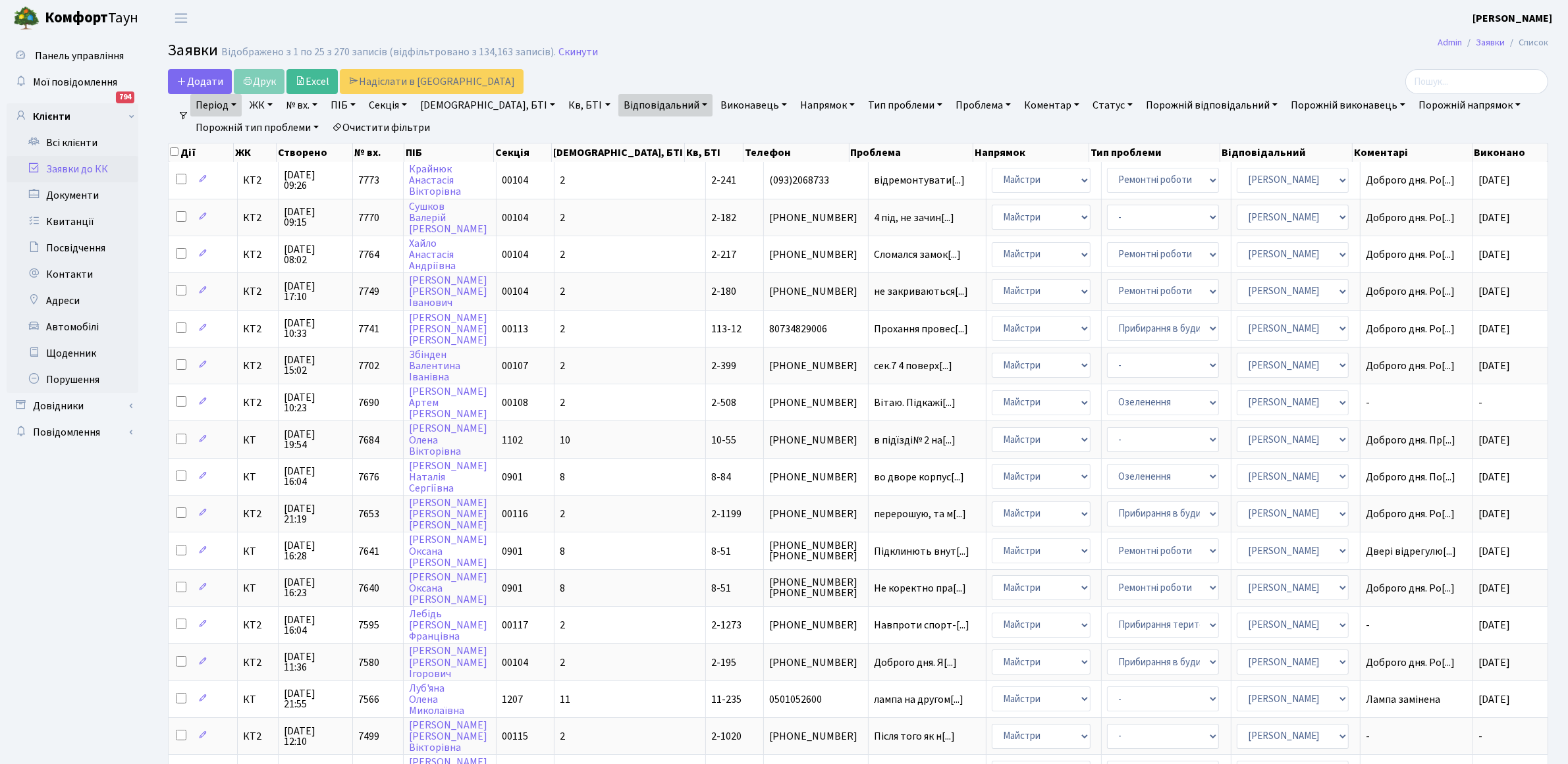
click at [1087, 105] on link "Статус" at bounding box center [1113, 105] width 51 height 22
click at [1088, 180] on link "Не виконано" at bounding box center [1140, 185] width 104 height 20
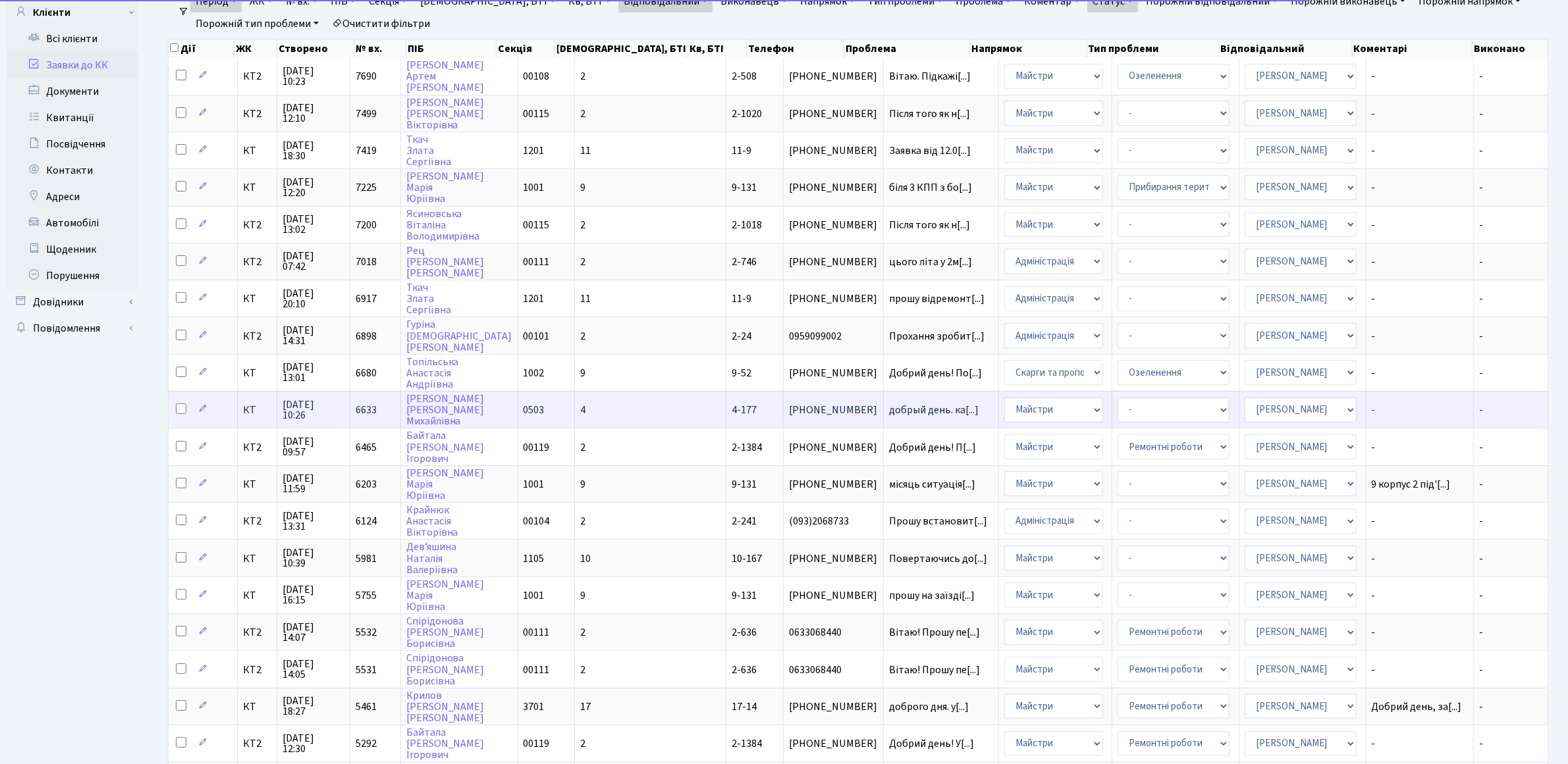
scroll to position [393, 0]
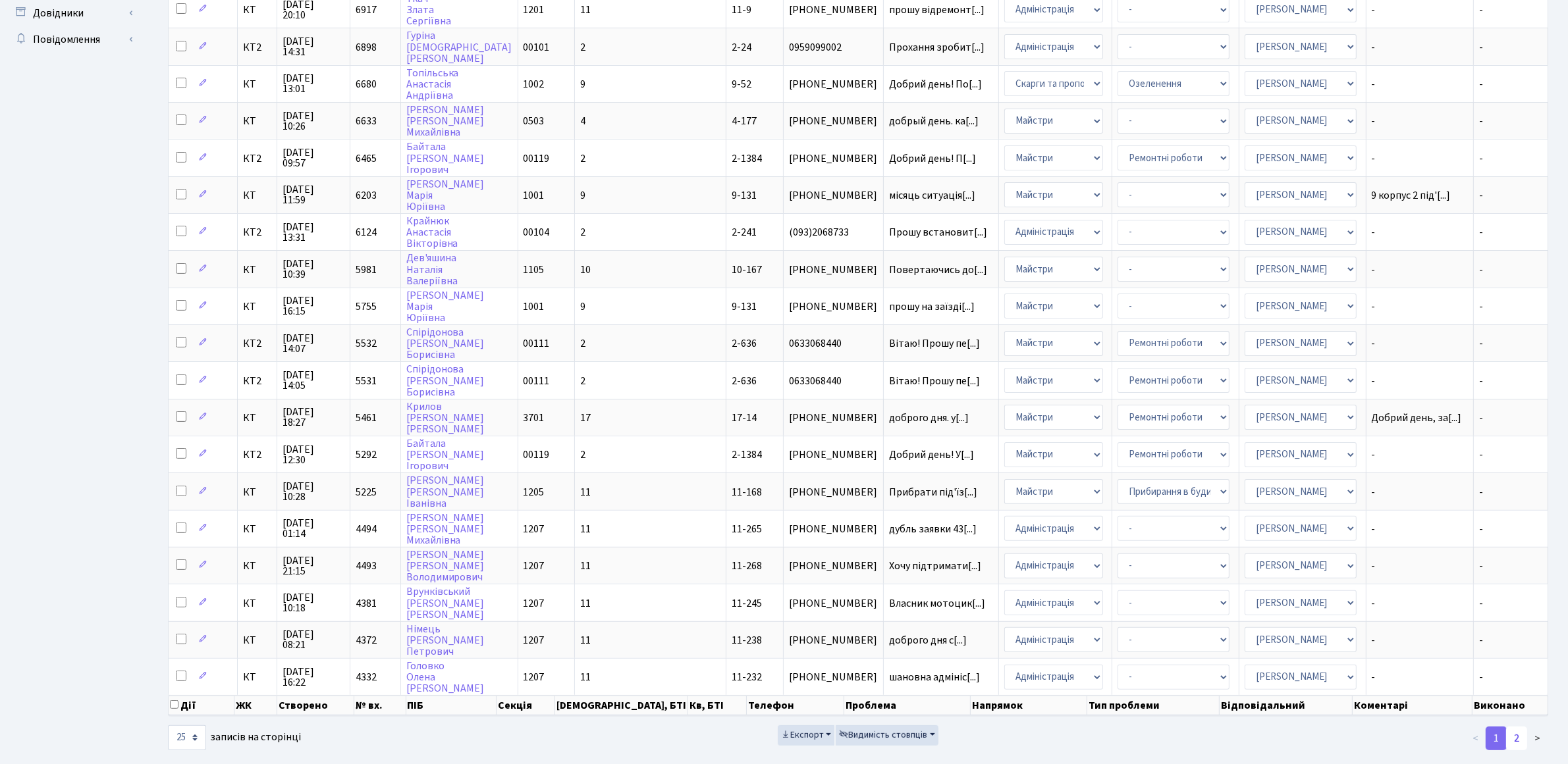
click at [1516, 726] on link "2" at bounding box center [1516, 738] width 21 height 24
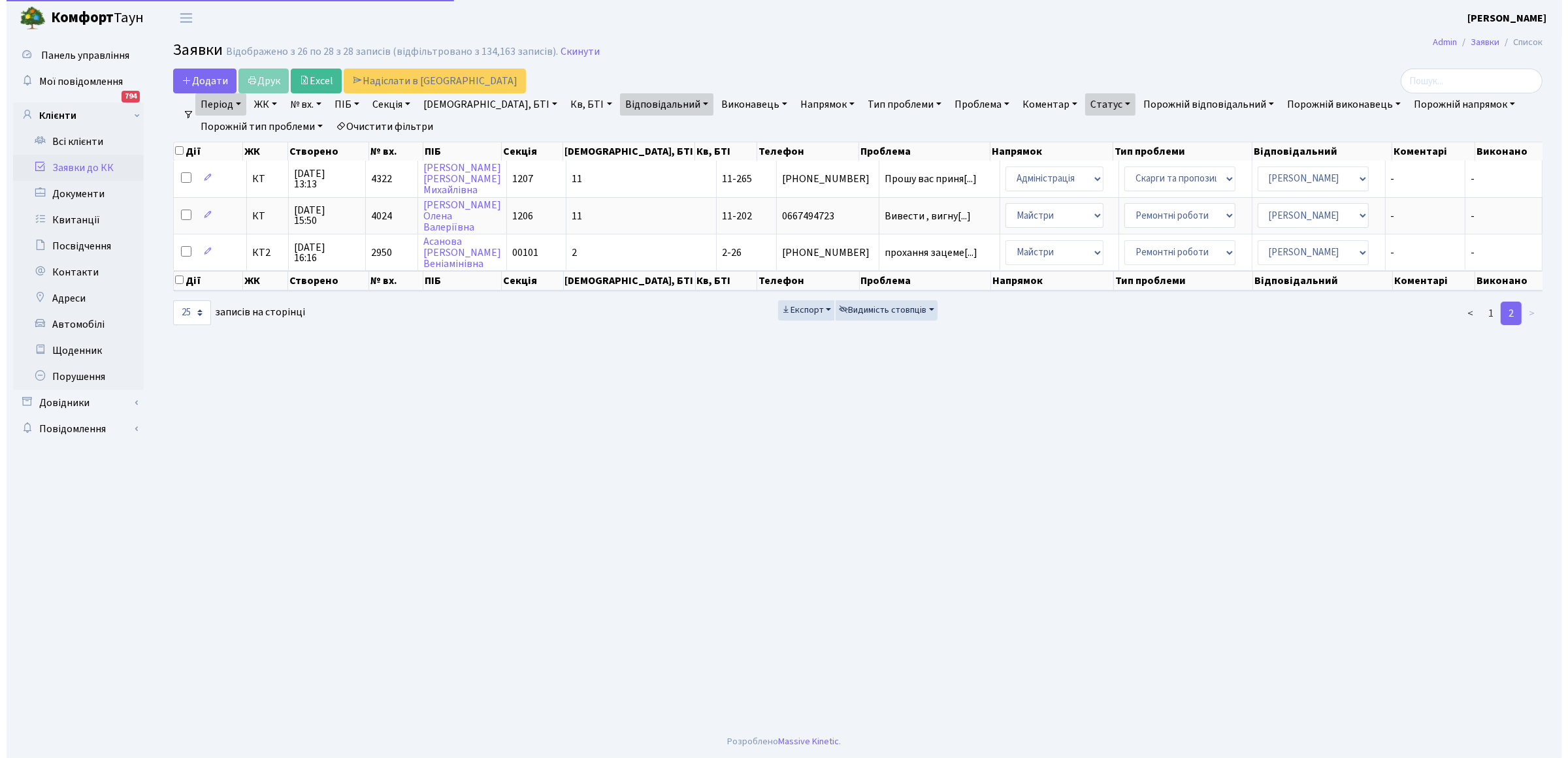
scroll to position [0, 0]
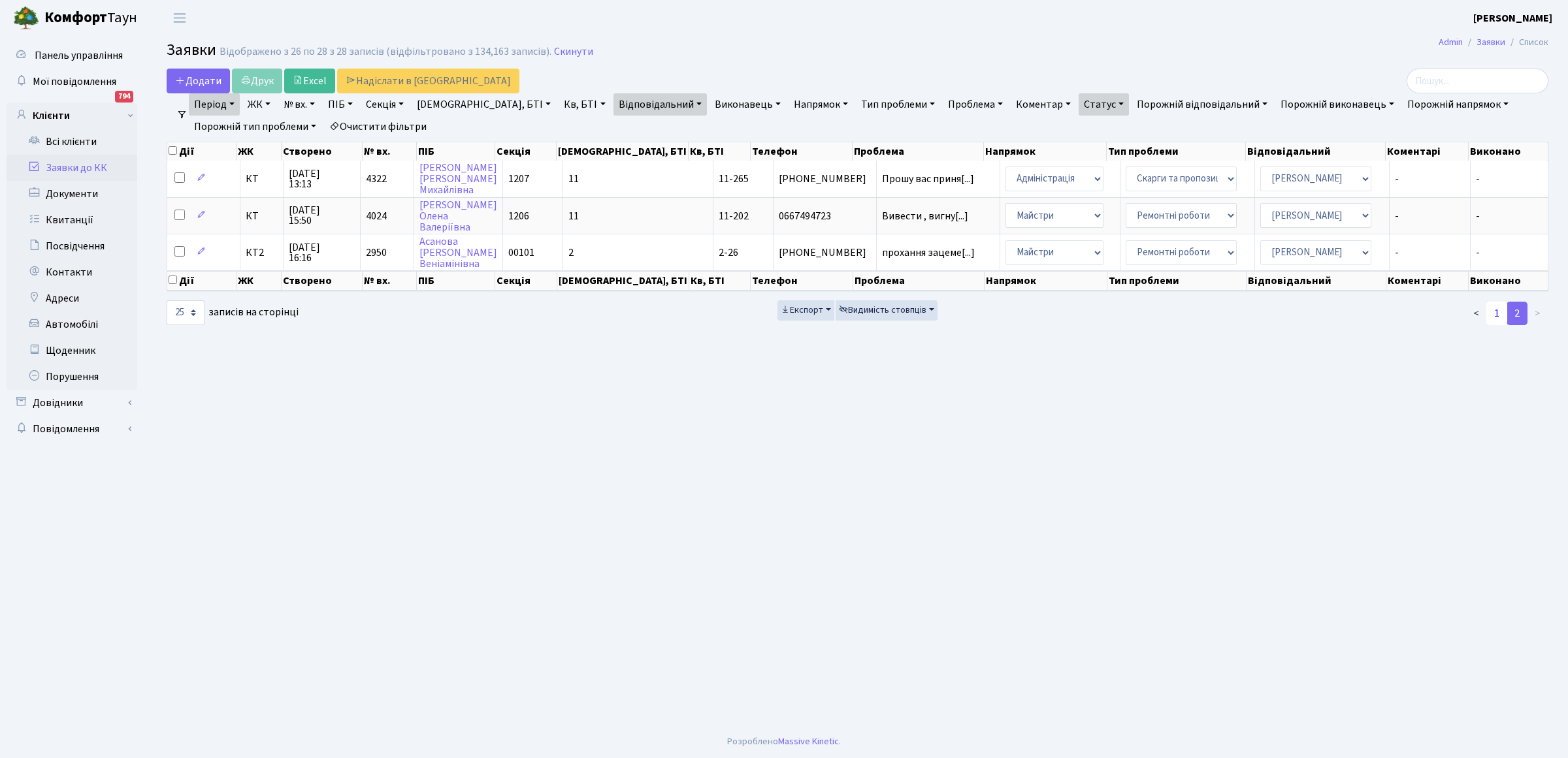
click at [1490, 310] on link "1" at bounding box center [1497, 313] width 21 height 24
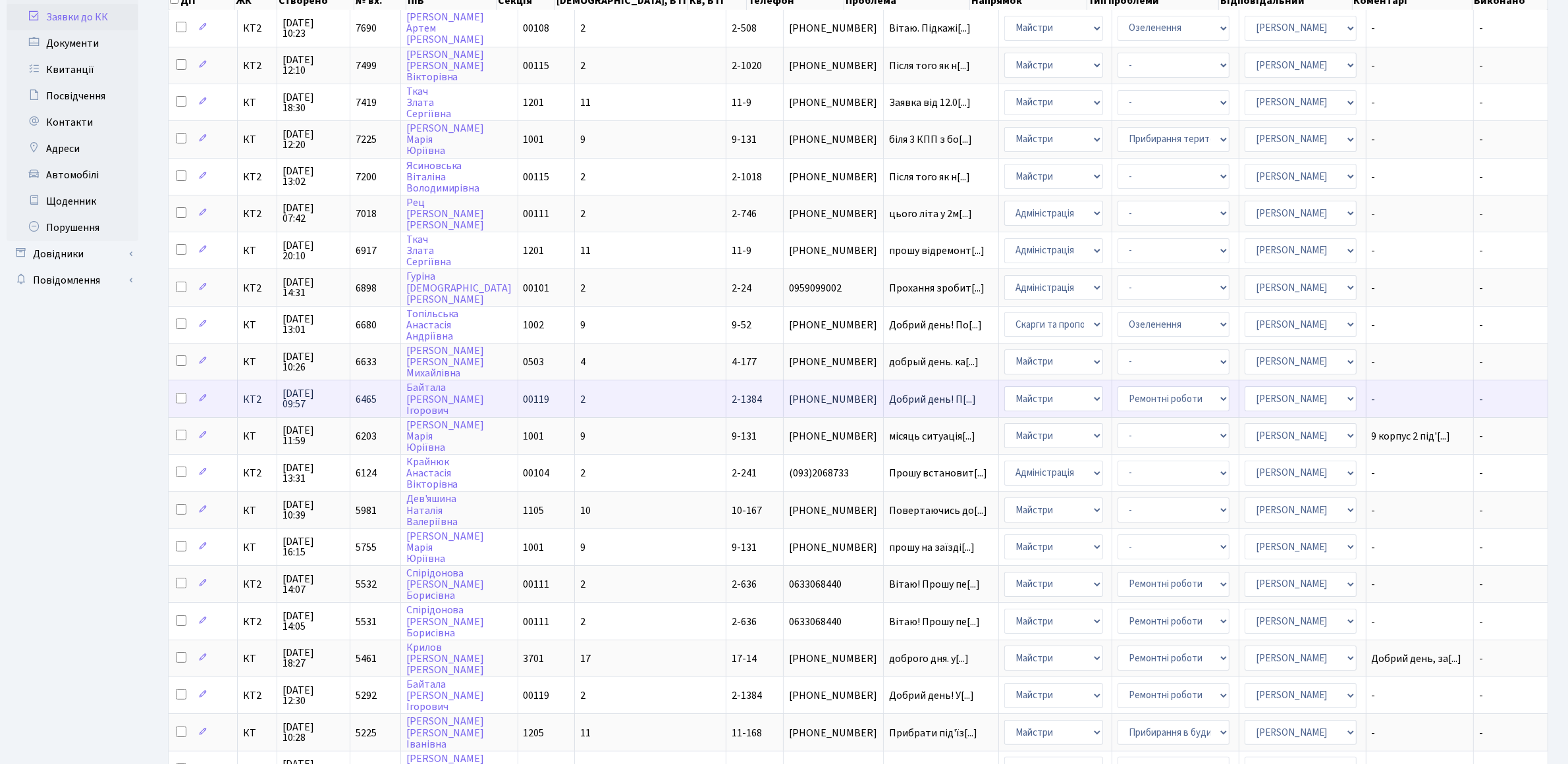
scroll to position [393, 0]
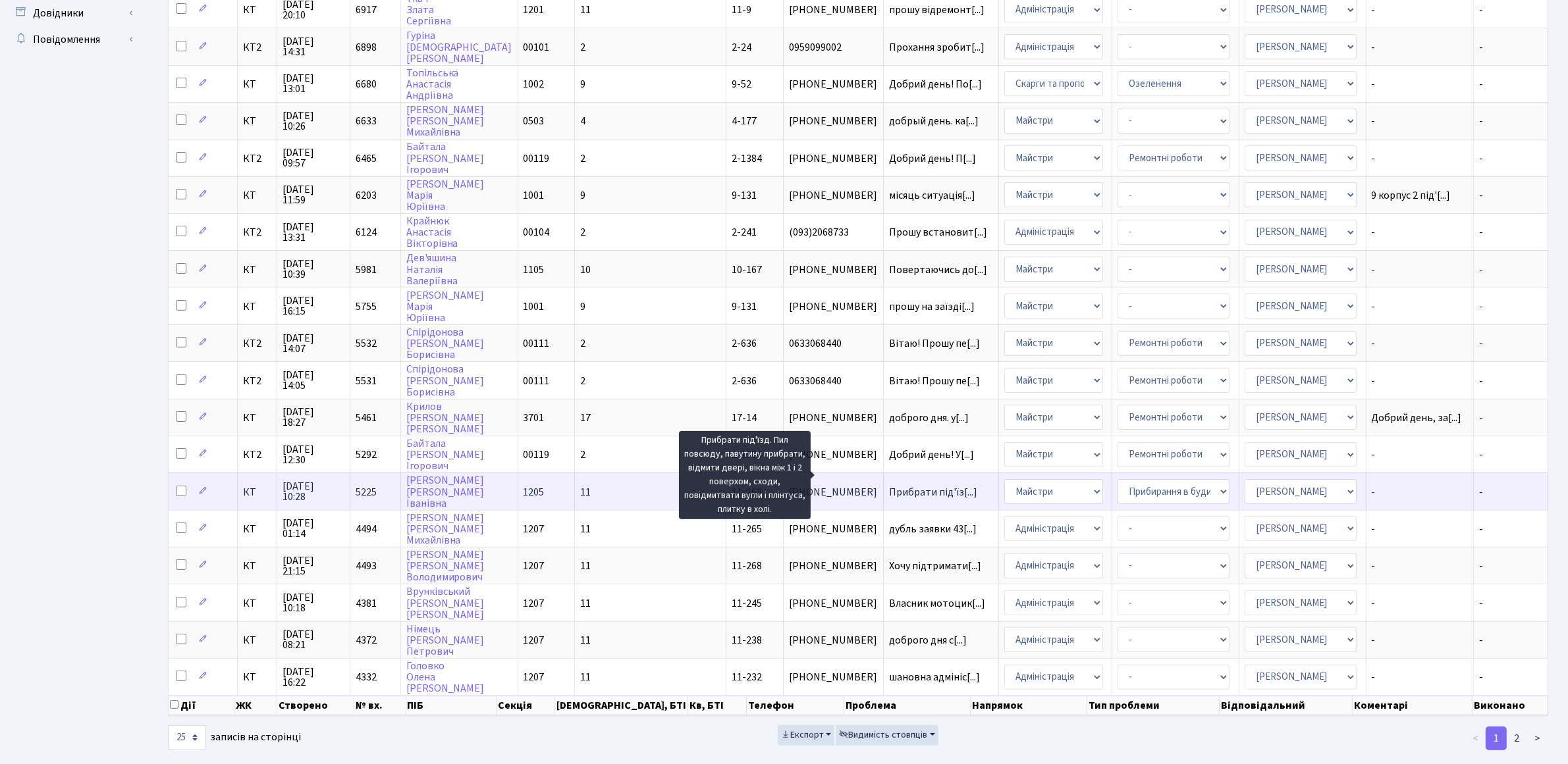
click at [889, 485] on span "Прибрати під'їз[...]" at bounding box center [933, 493] width 88 height 15
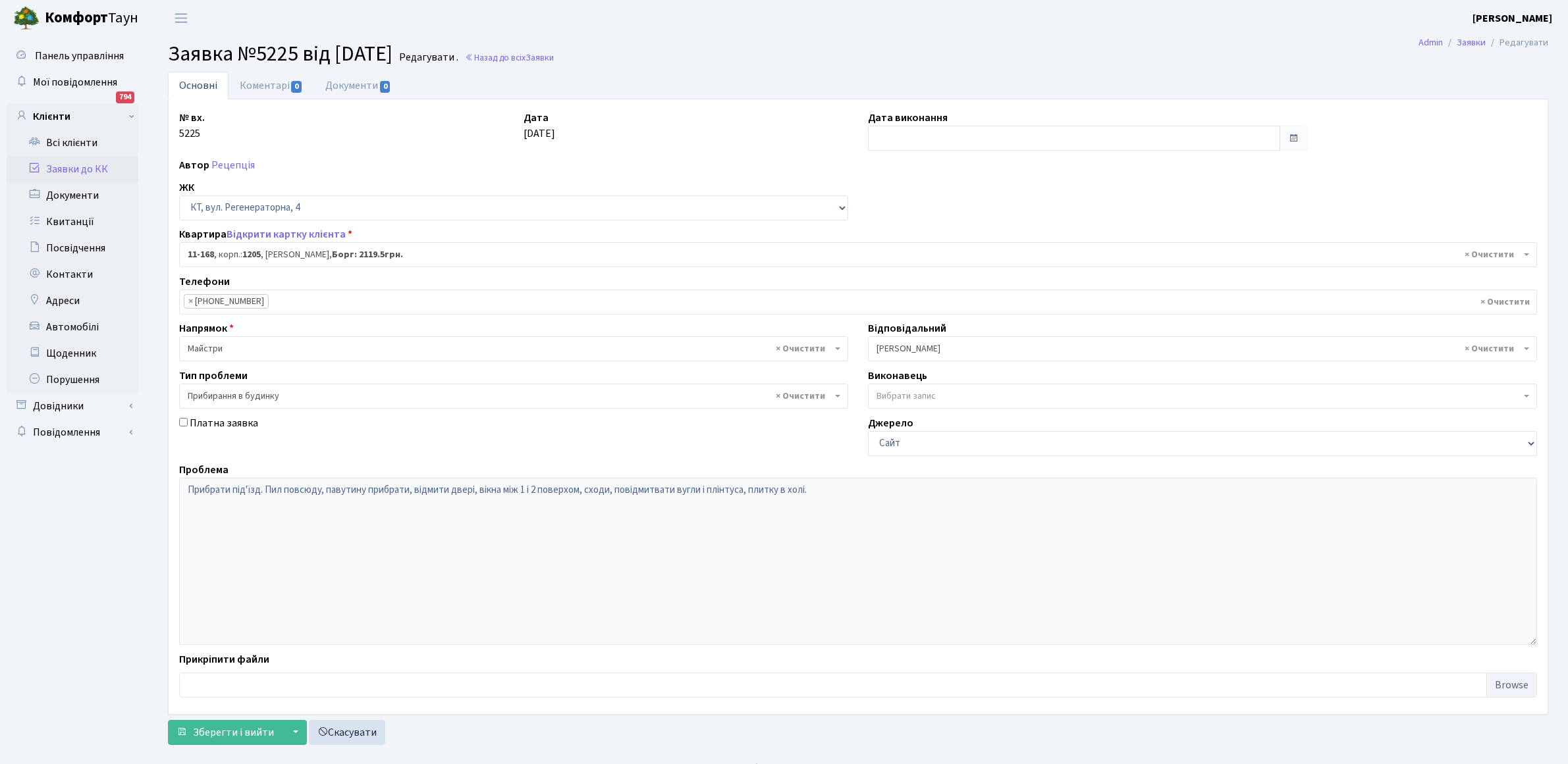
select select "7056"
select select "58"
click at [926, 134] on input "text" at bounding box center [1074, 138] width 412 height 25
click at [876, 166] on th "«" at bounding box center [881, 166] width 20 height 20
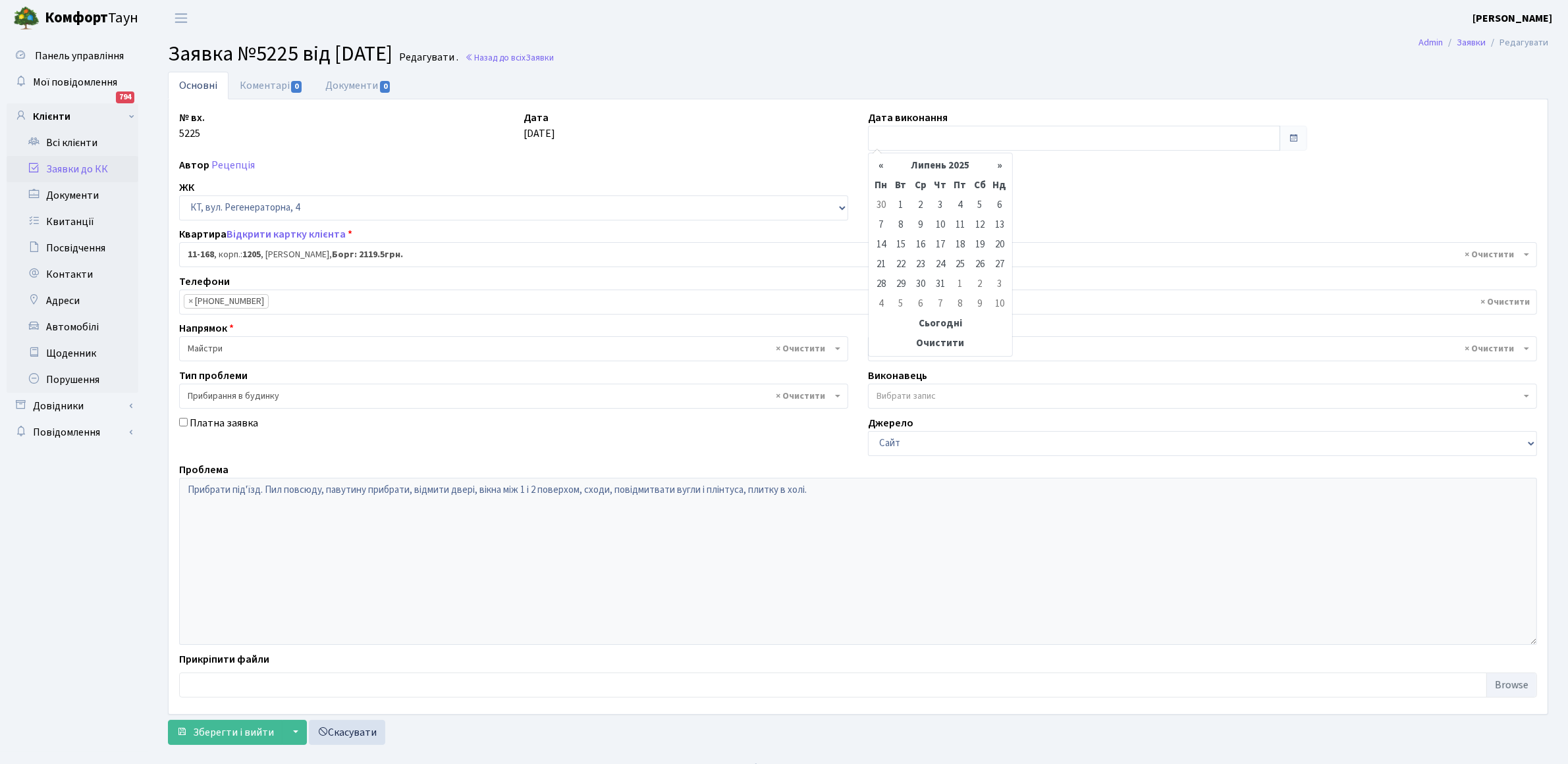
click at [876, 166] on th "«" at bounding box center [881, 166] width 20 height 20
click at [880, 302] on td "30" at bounding box center [881, 304] width 20 height 20
type input "30.06.2025"
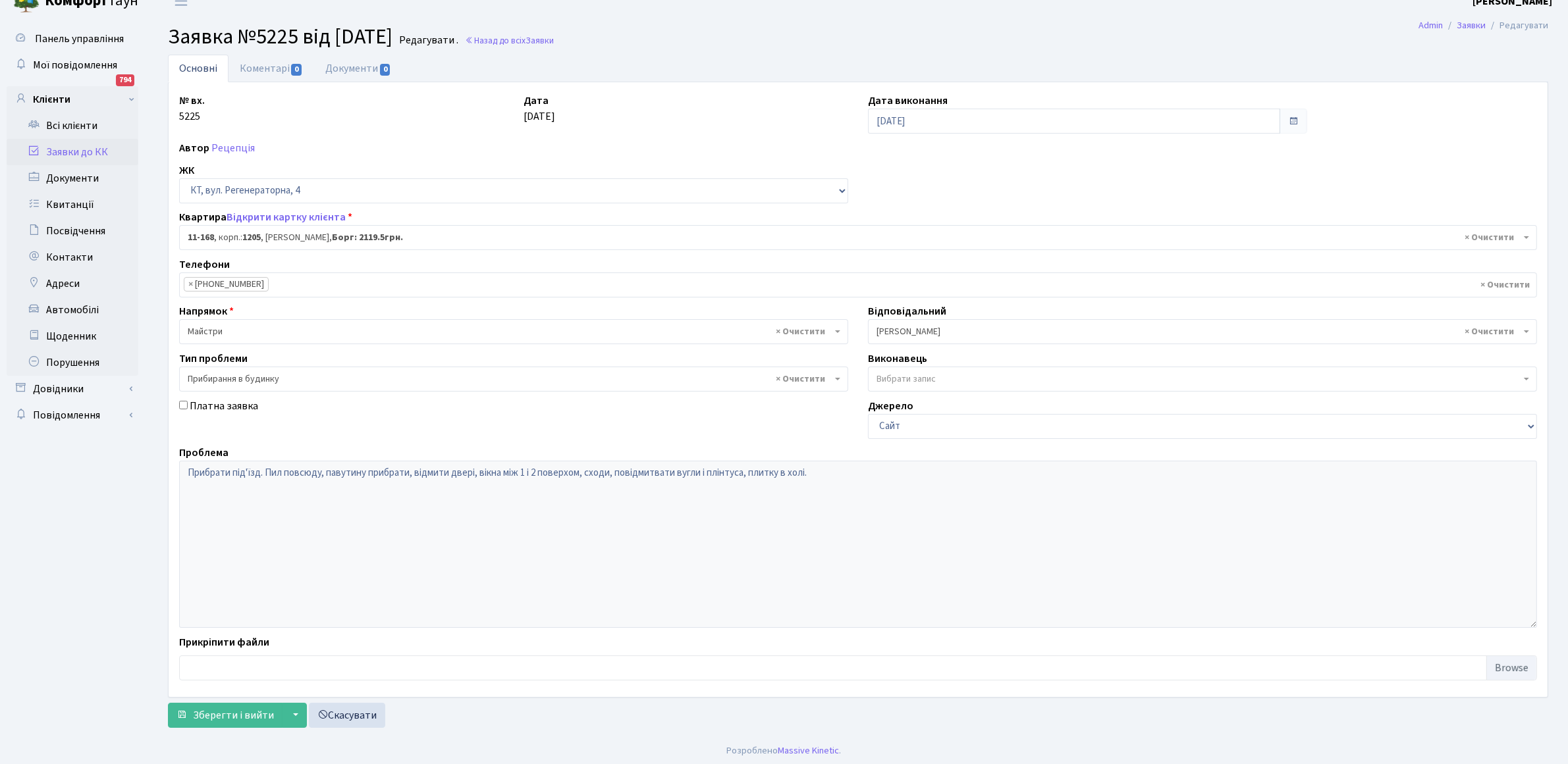
scroll to position [21, 0]
click at [231, 705] on span "Зберегти і вийти" at bounding box center [233, 713] width 81 height 15
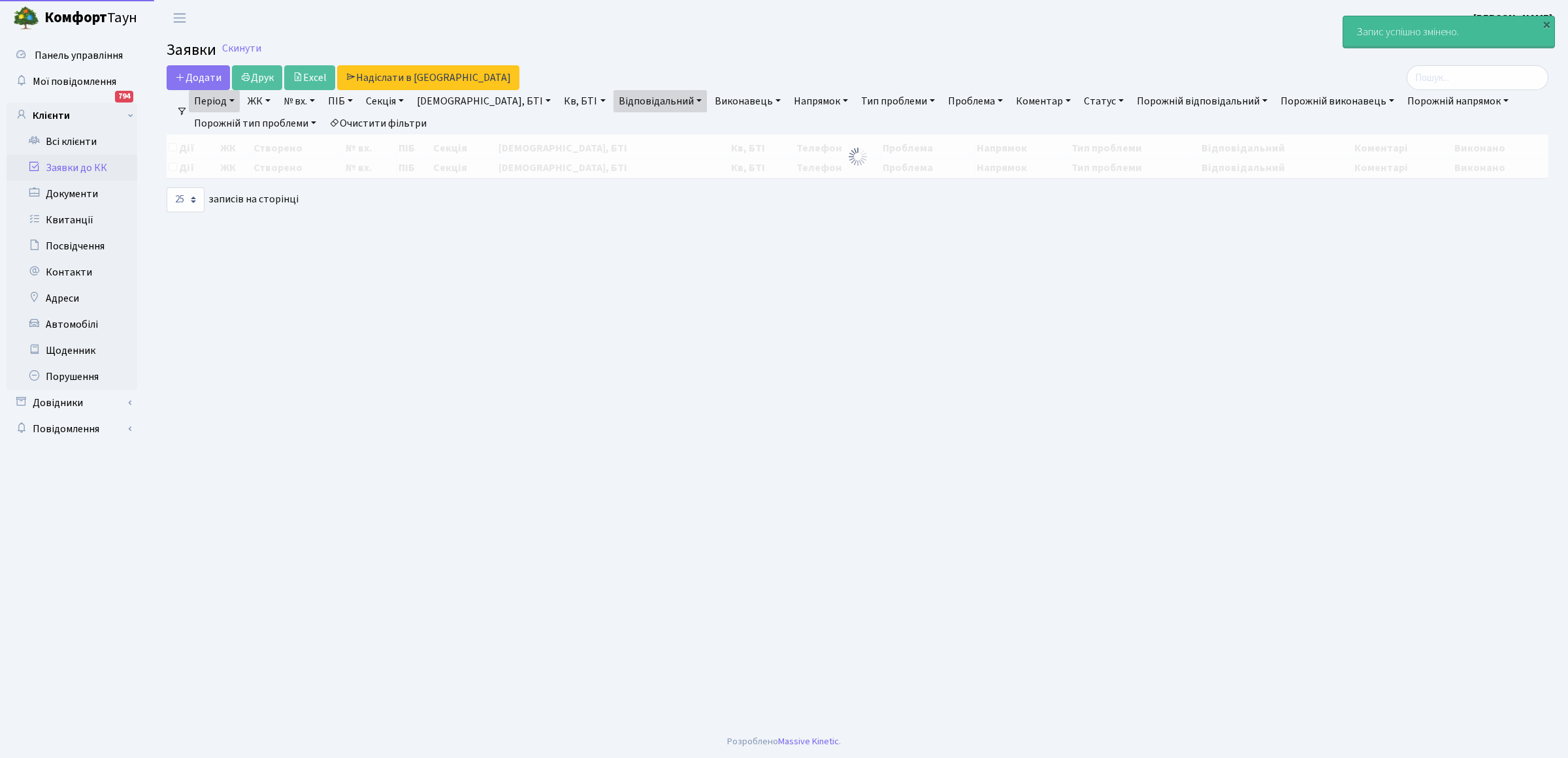
select select "25"
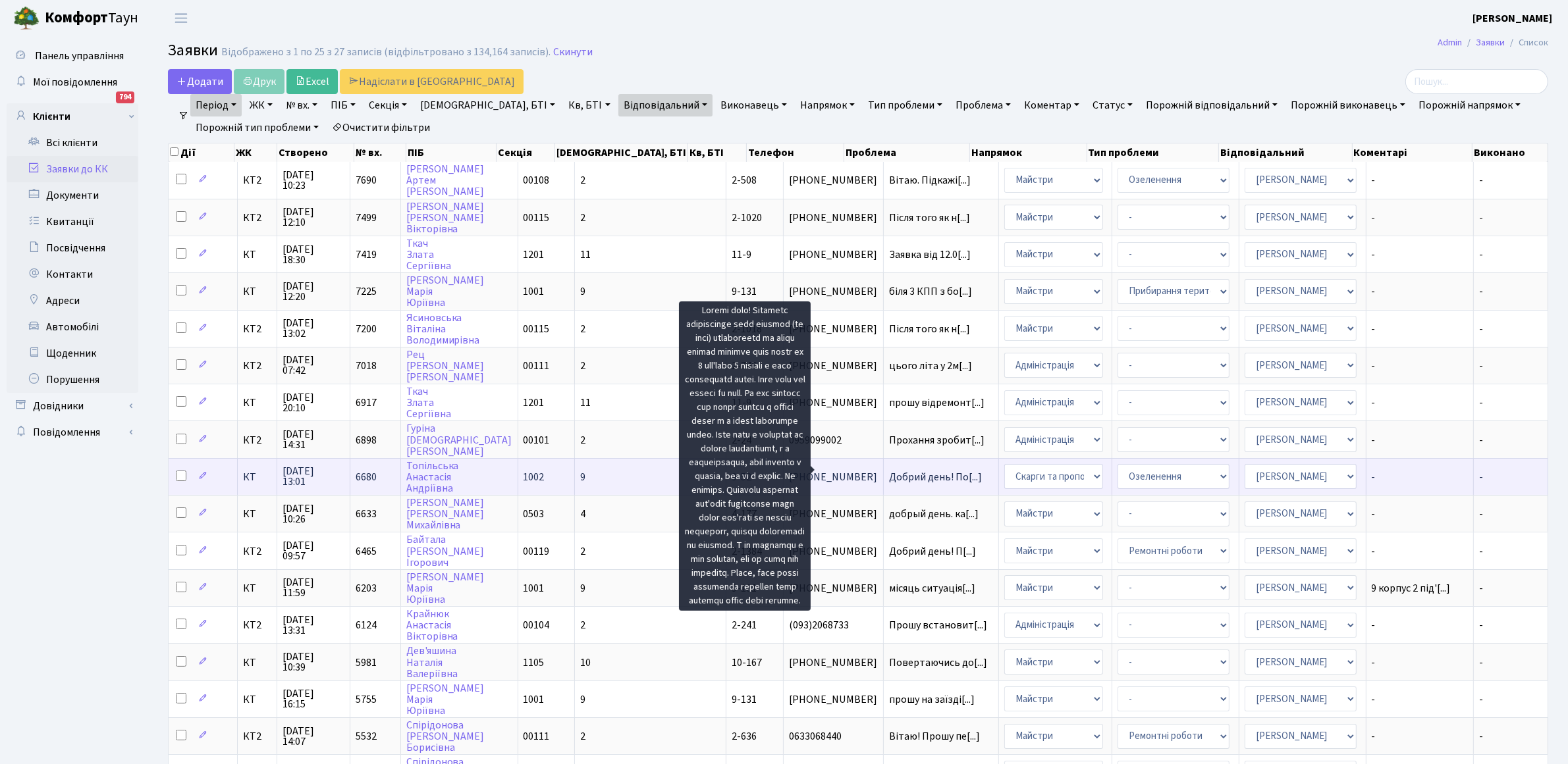
click at [889, 471] on span "Добрий день! По[...]" at bounding box center [935, 477] width 93 height 15
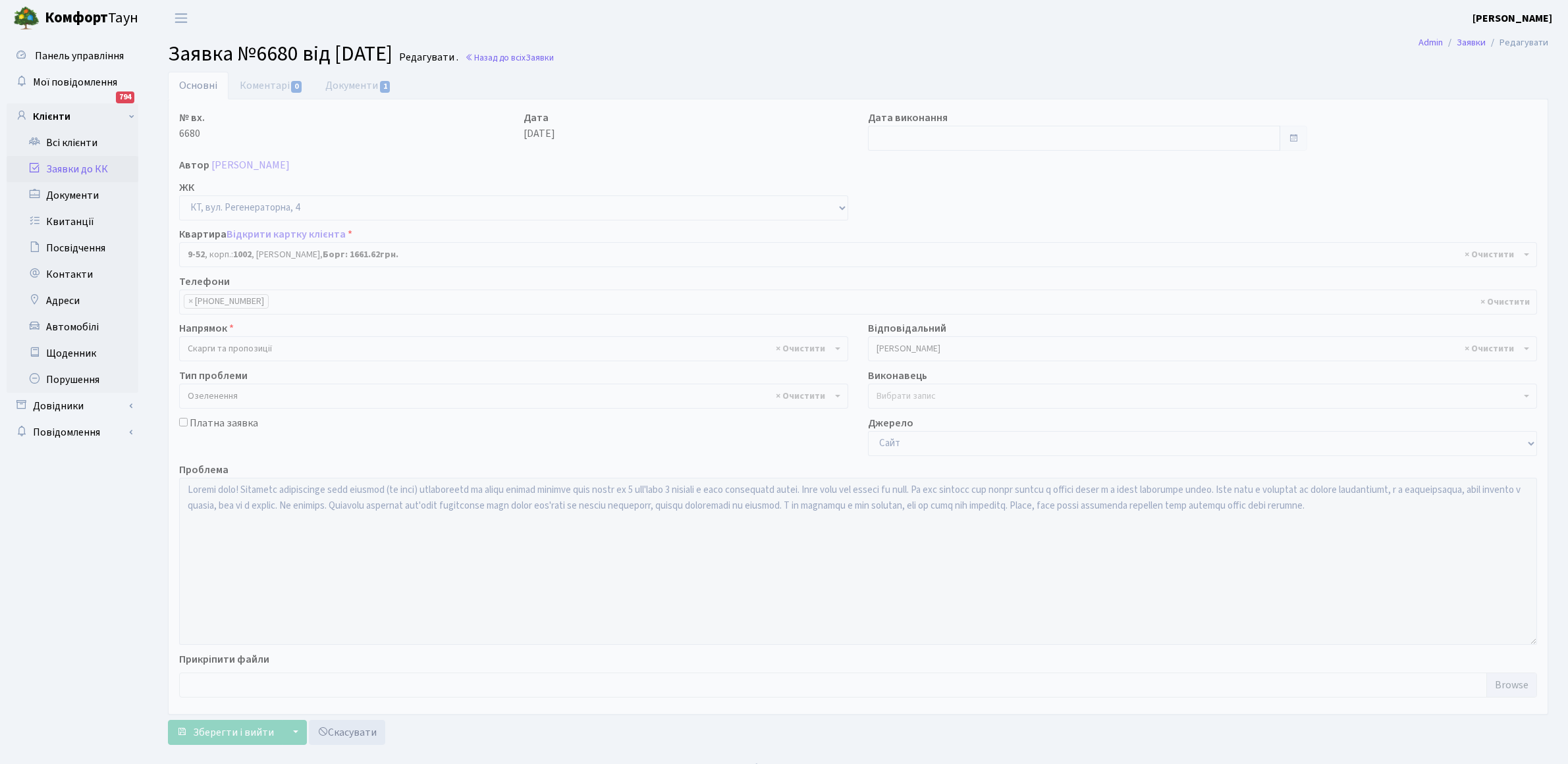
select select "6506"
select select "65"
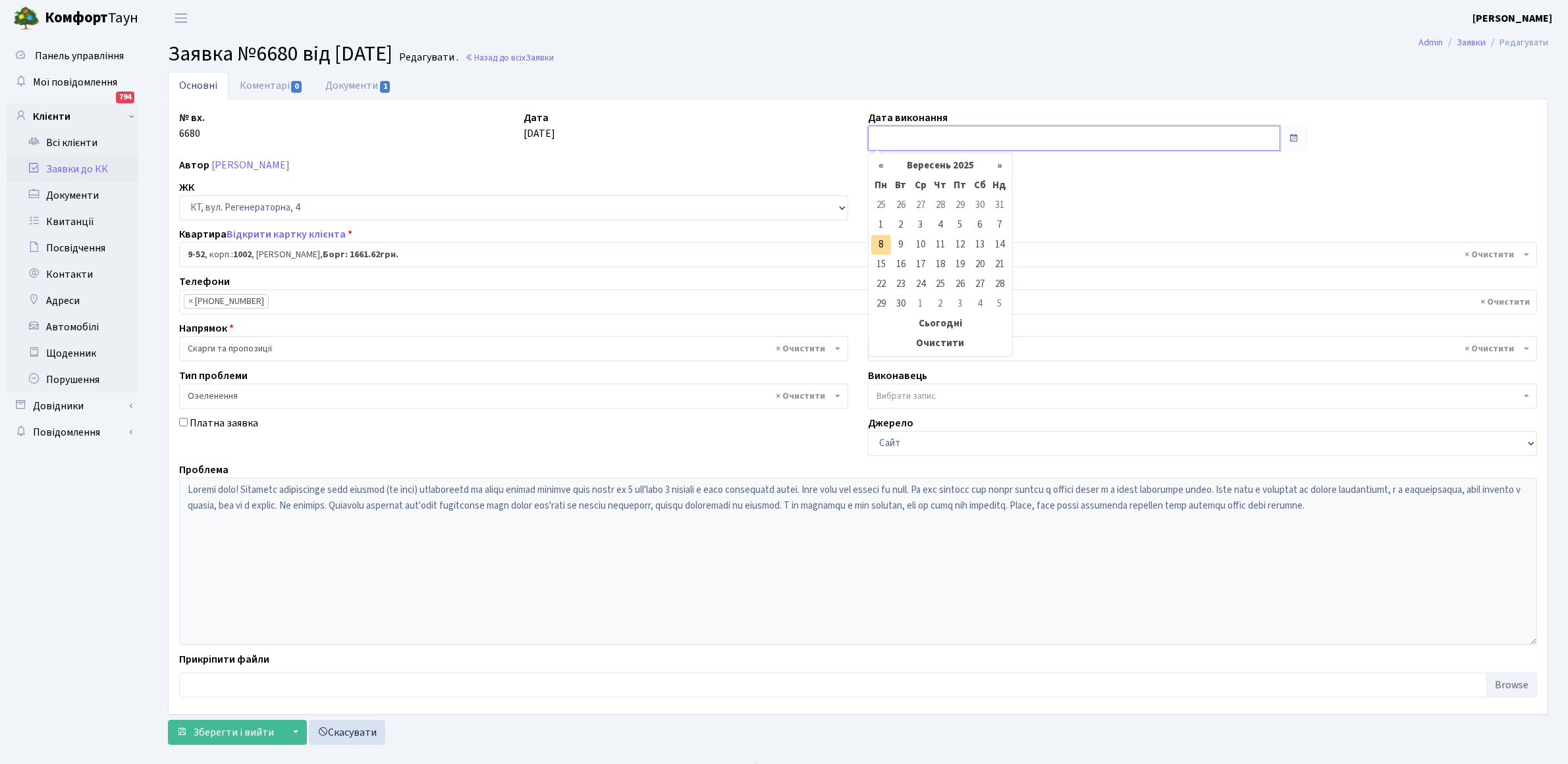
click at [934, 136] on input "text" at bounding box center [1074, 138] width 412 height 25
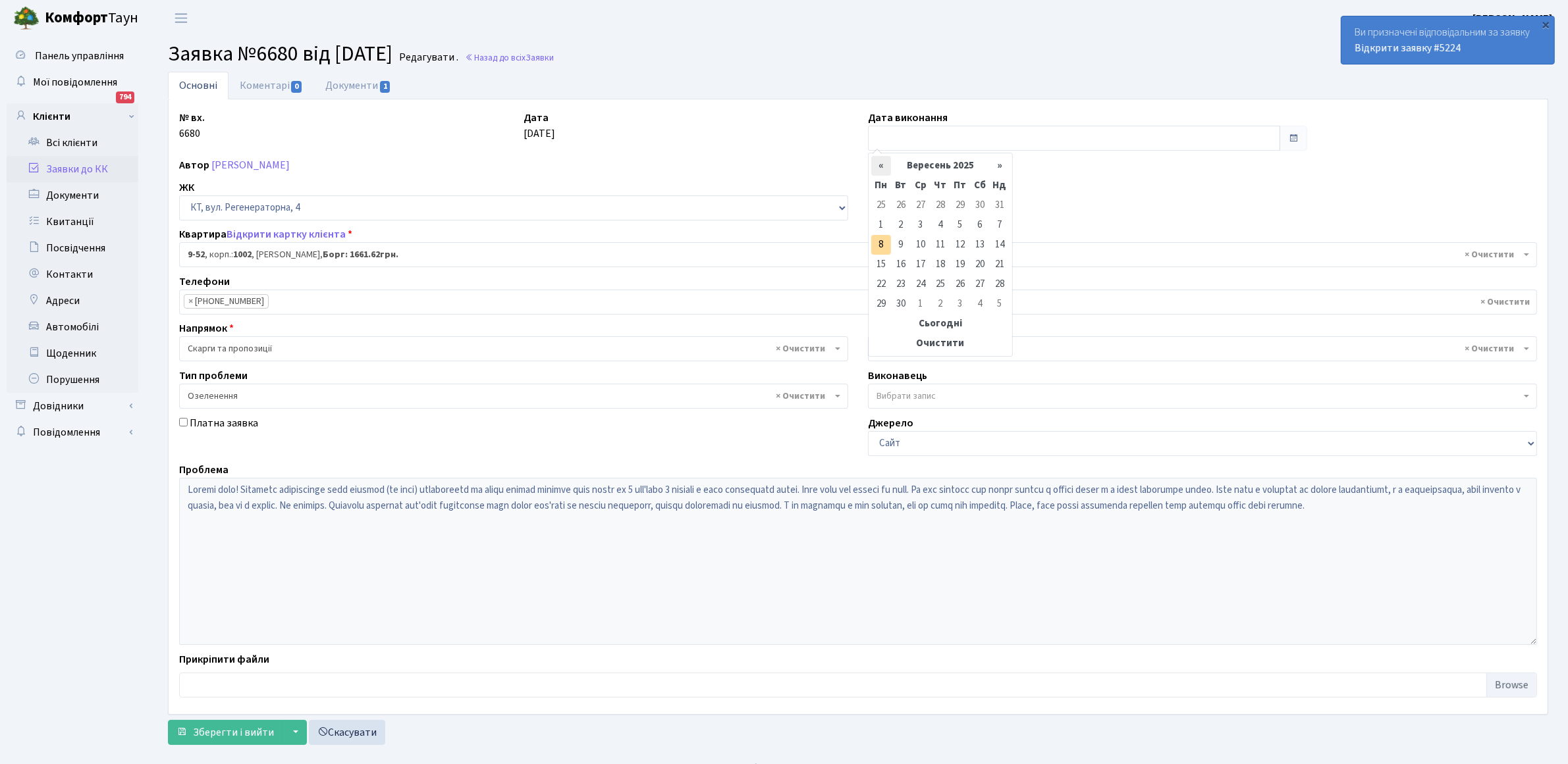
click at [882, 168] on th "«" at bounding box center [881, 166] width 20 height 20
click at [924, 268] on td "20" at bounding box center [921, 265] width 20 height 20
type input "[DATE]"
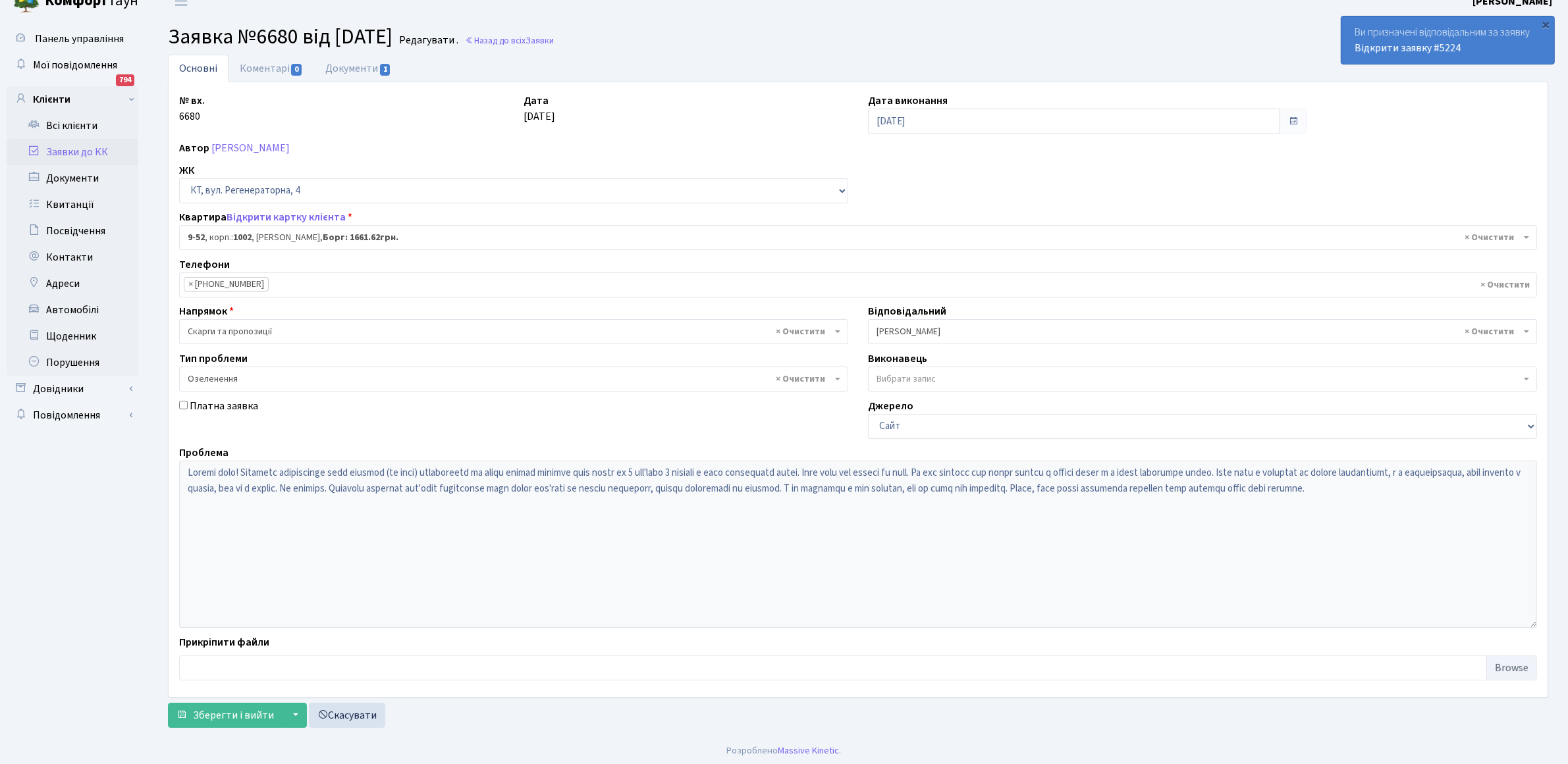
scroll to position [21, 0]
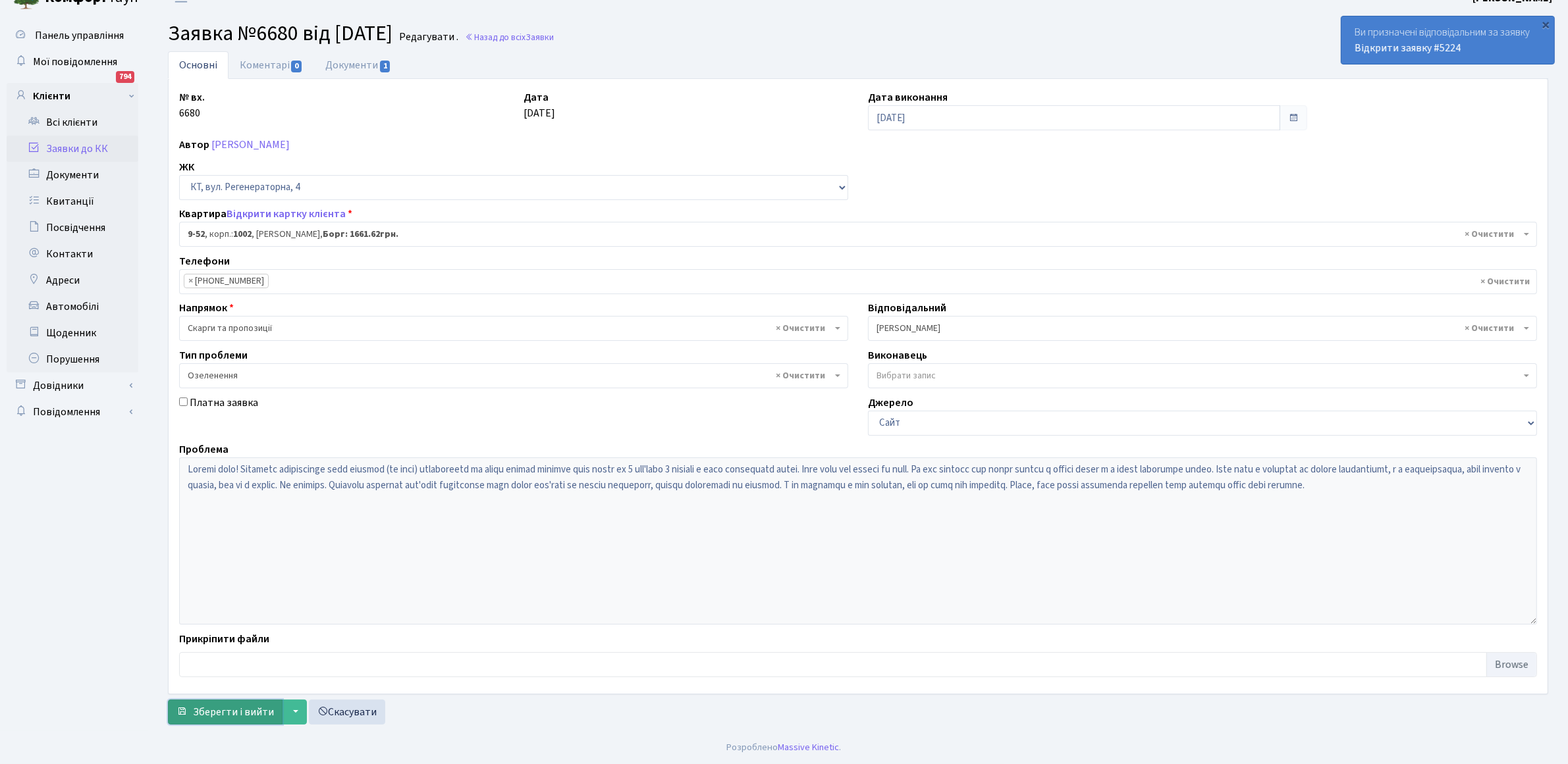
click at [219, 713] on span "Зберегти і вийти" at bounding box center [233, 713] width 81 height 15
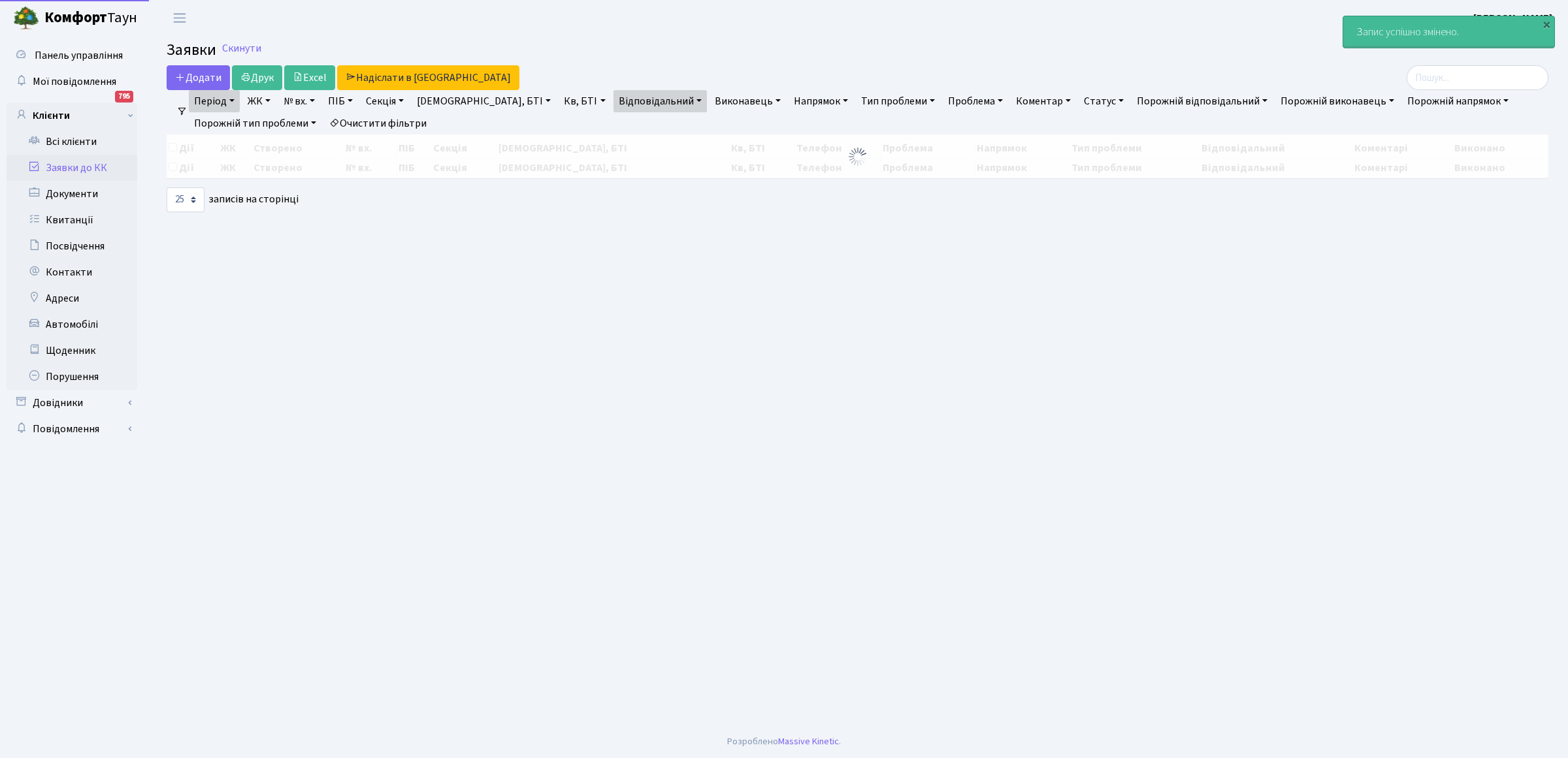
select select "25"
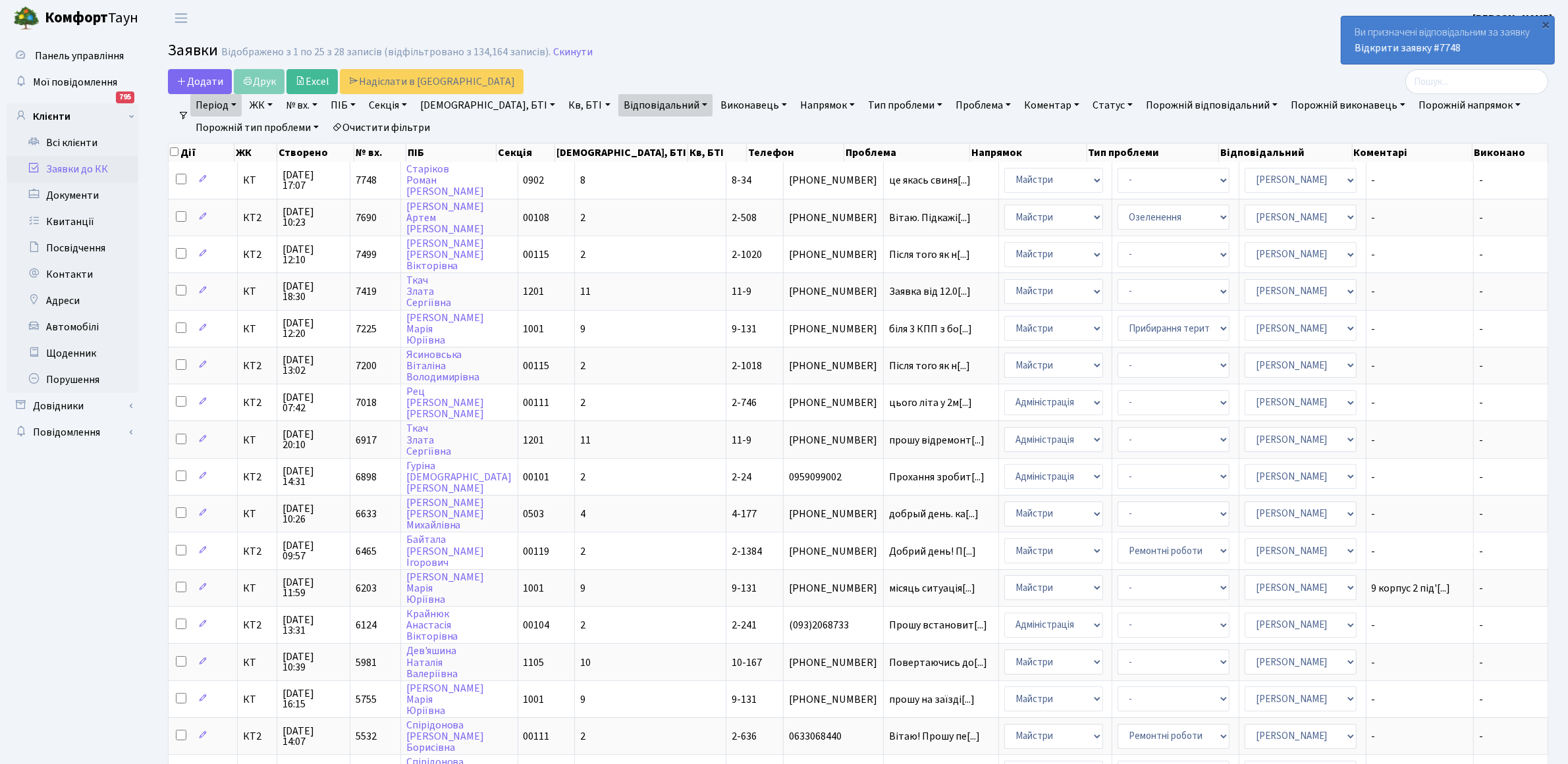
click at [1368, 31] on div "Ви призначені відповідальним за заявку Відкрити заявку #7748" at bounding box center [1448, 40] width 213 height 47
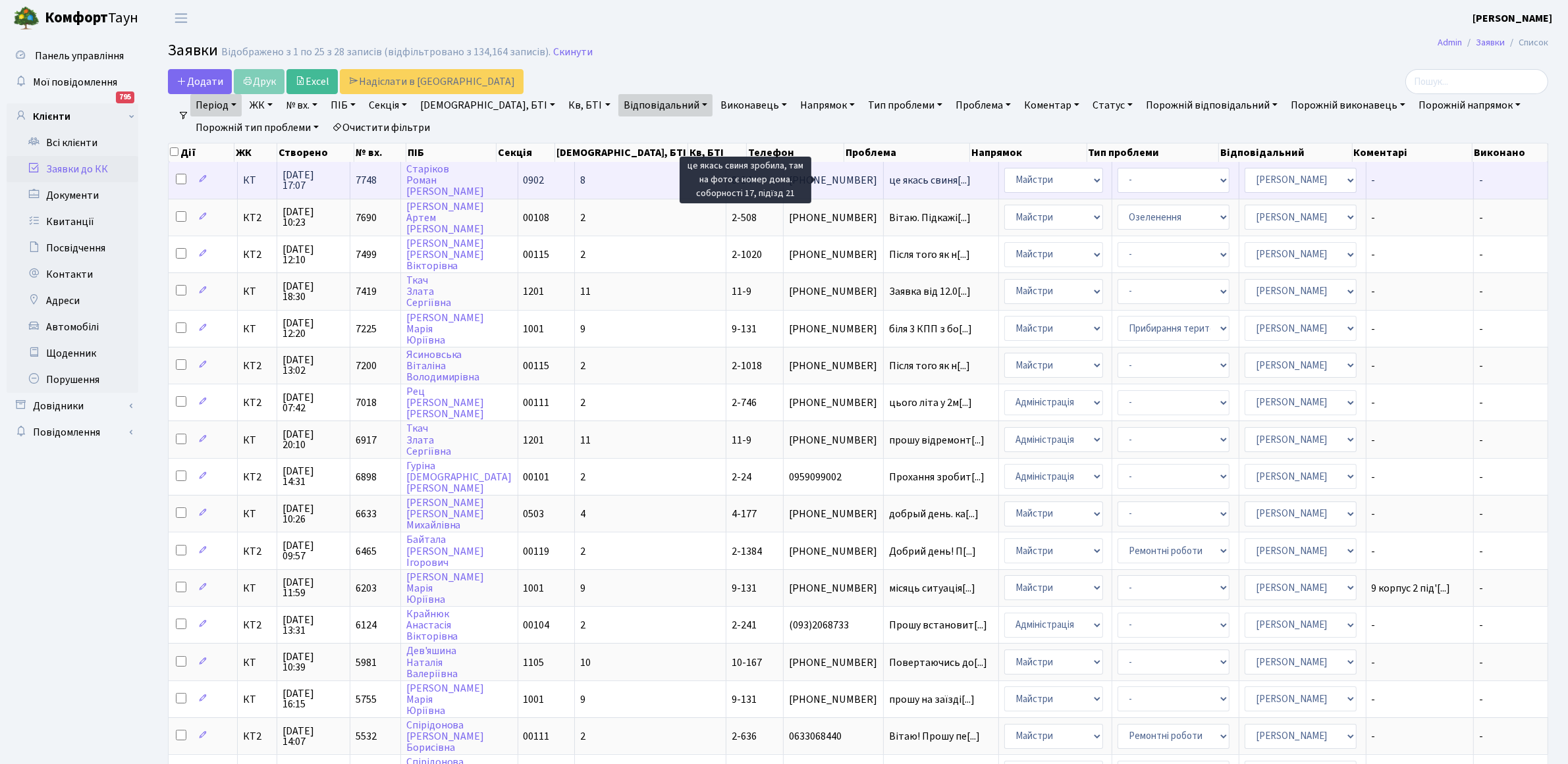
click at [889, 179] on span "це якась свиня[...]" at bounding box center [930, 181] width 82 height 15
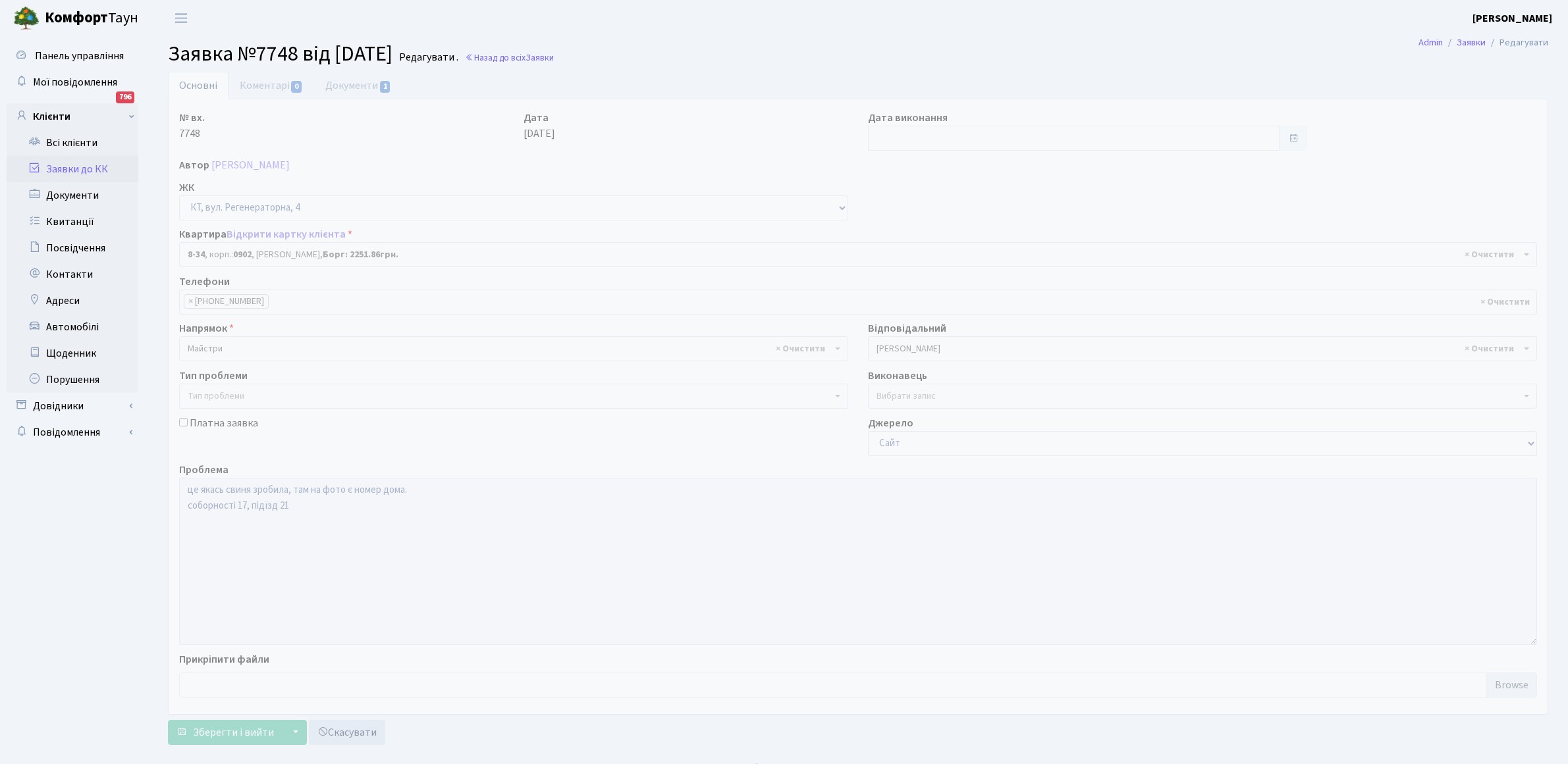
select select "6411"
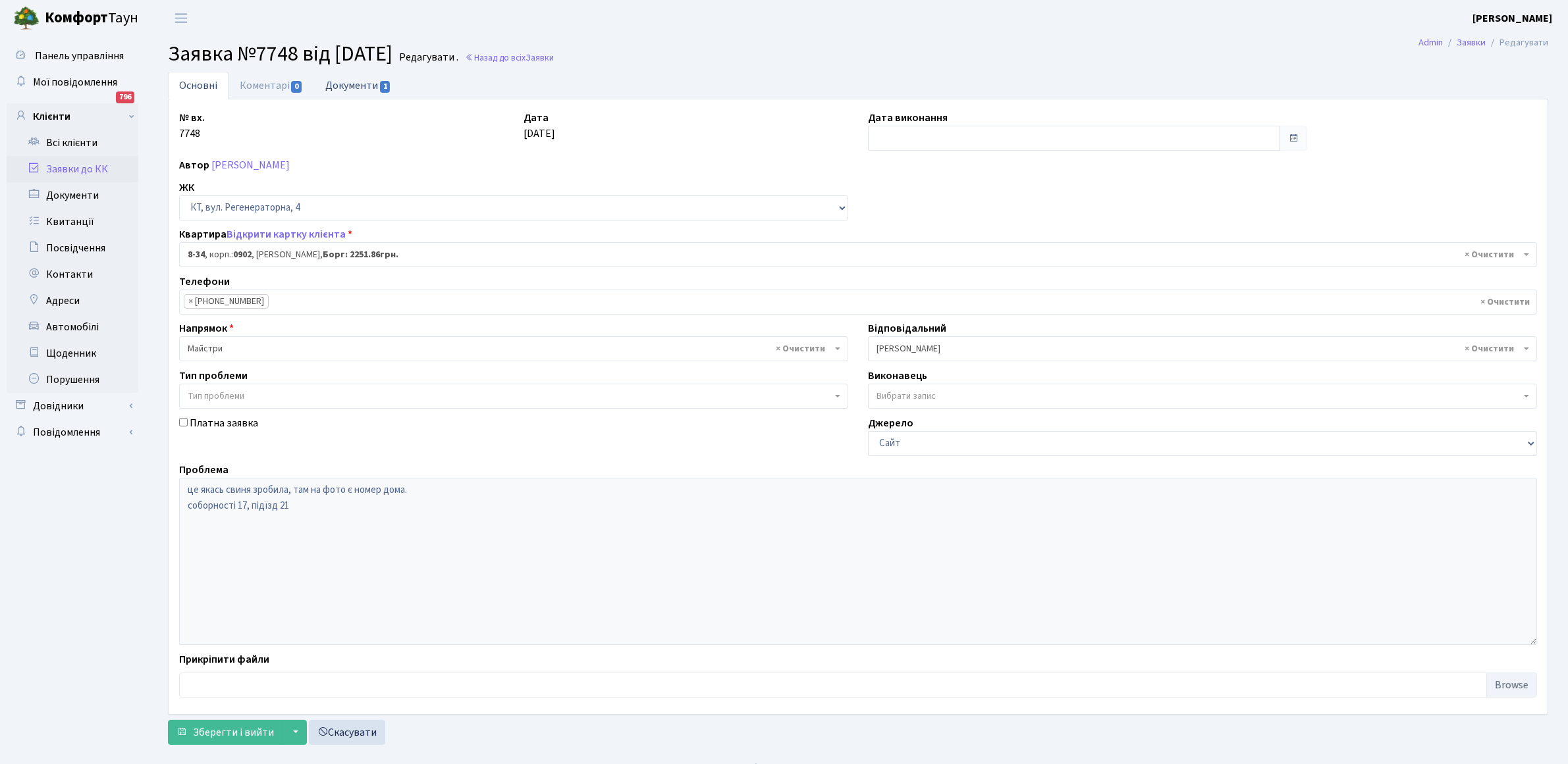
click at [360, 87] on link "Документи 1" at bounding box center [358, 85] width 88 height 27
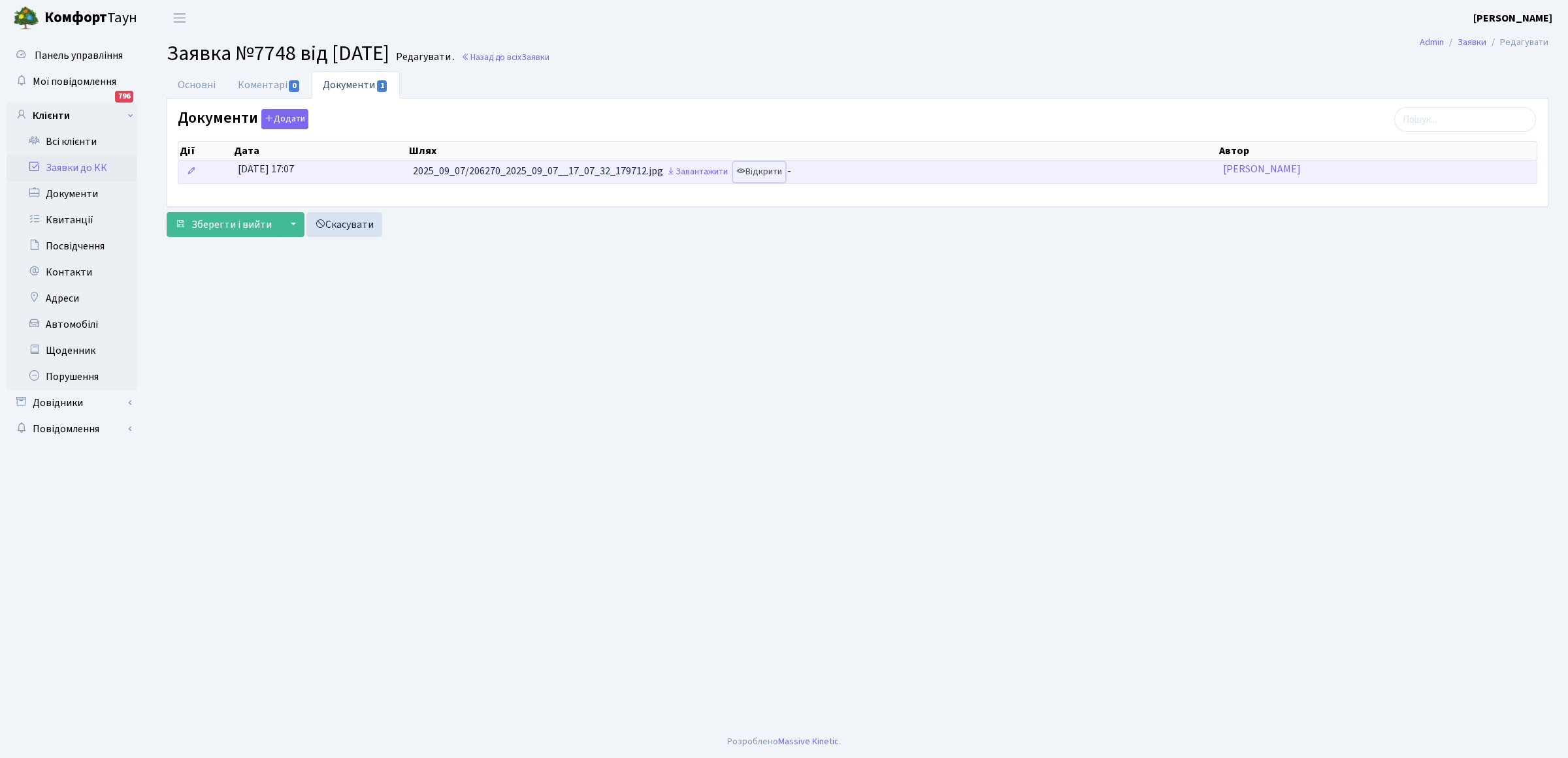
click at [771, 172] on link "Відкрити" at bounding box center [759, 172] width 52 height 20
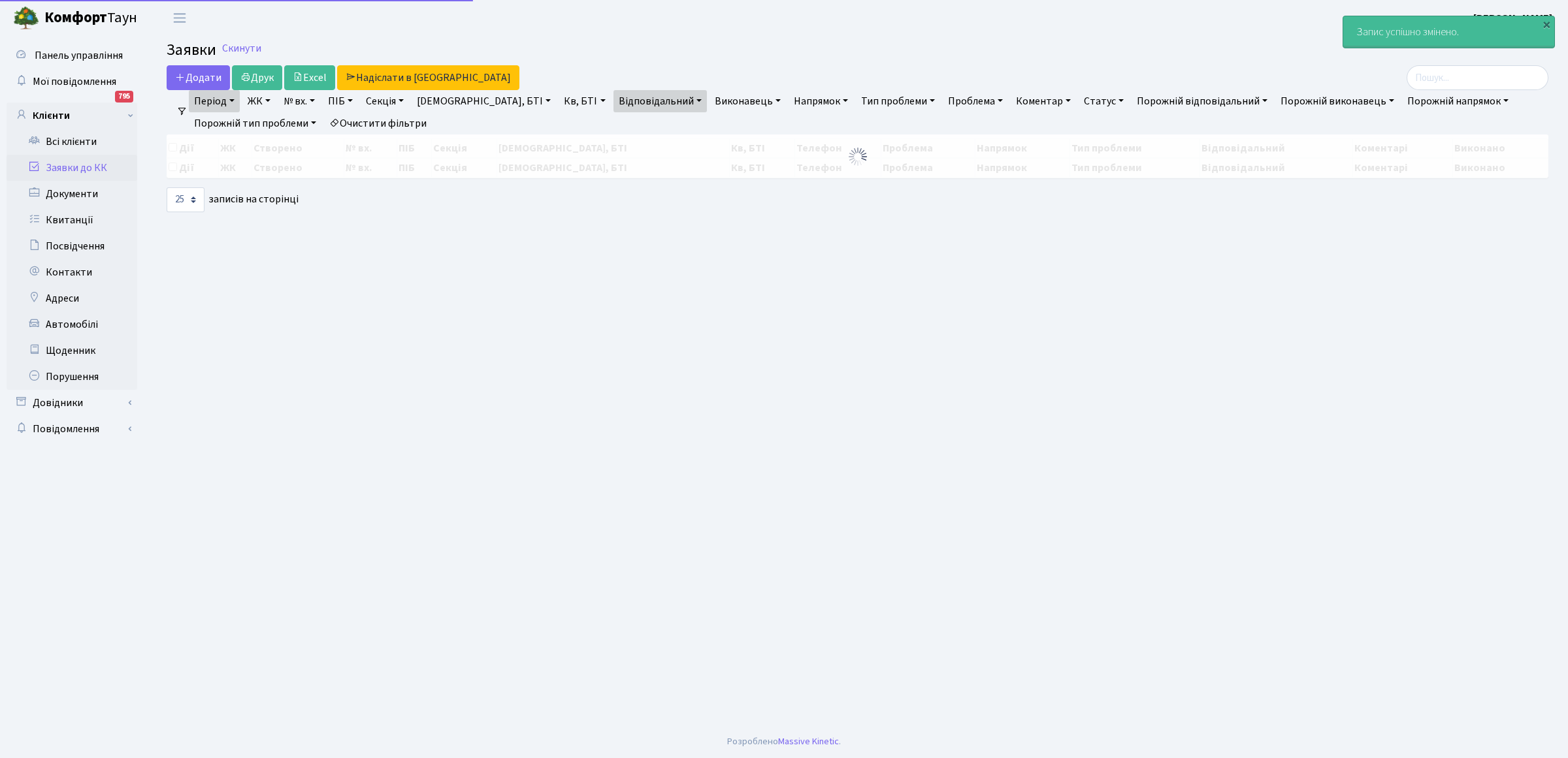
select select "25"
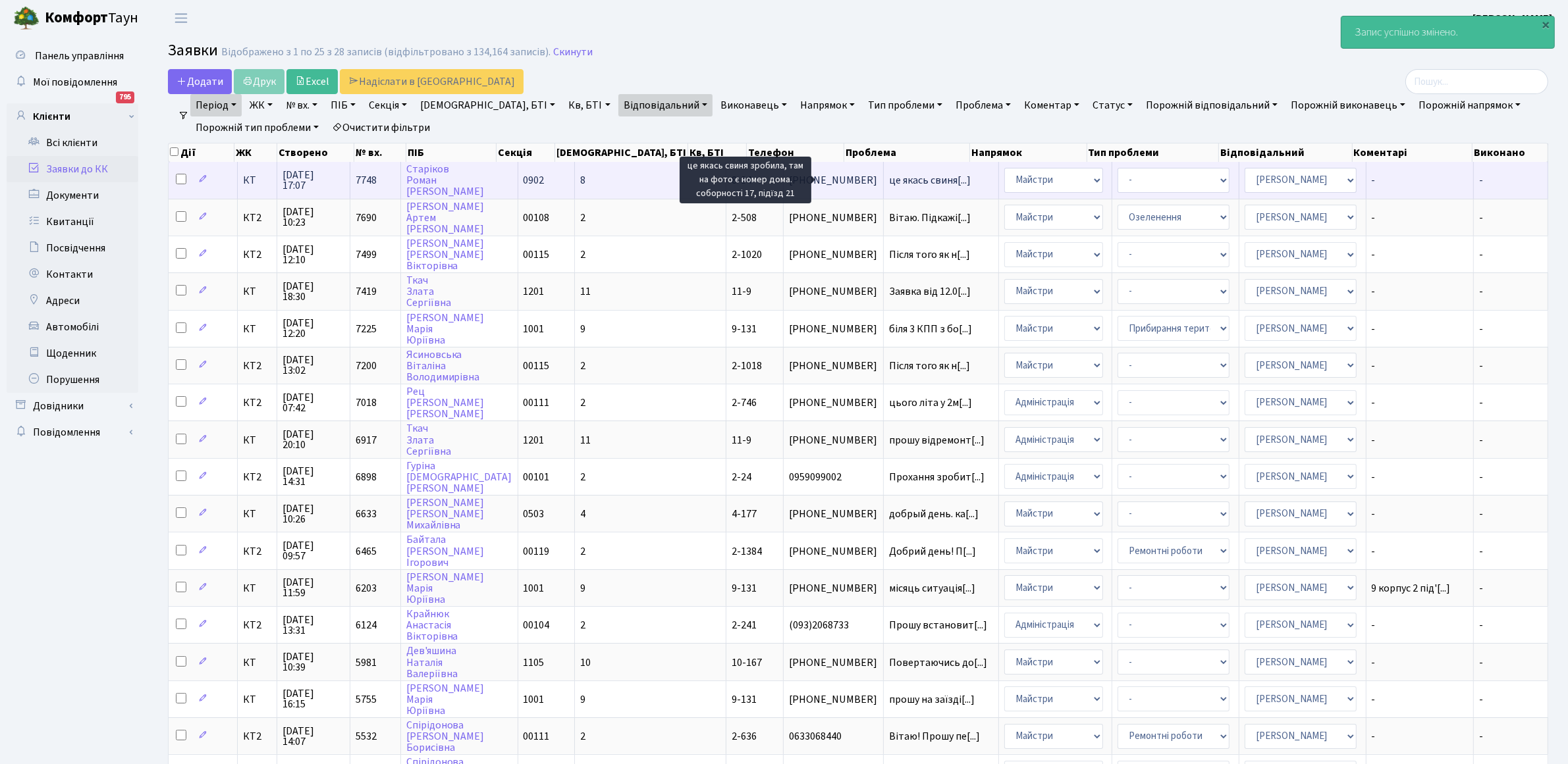
click at [889, 180] on span "це якась свиня[...]" at bounding box center [930, 181] width 82 height 15
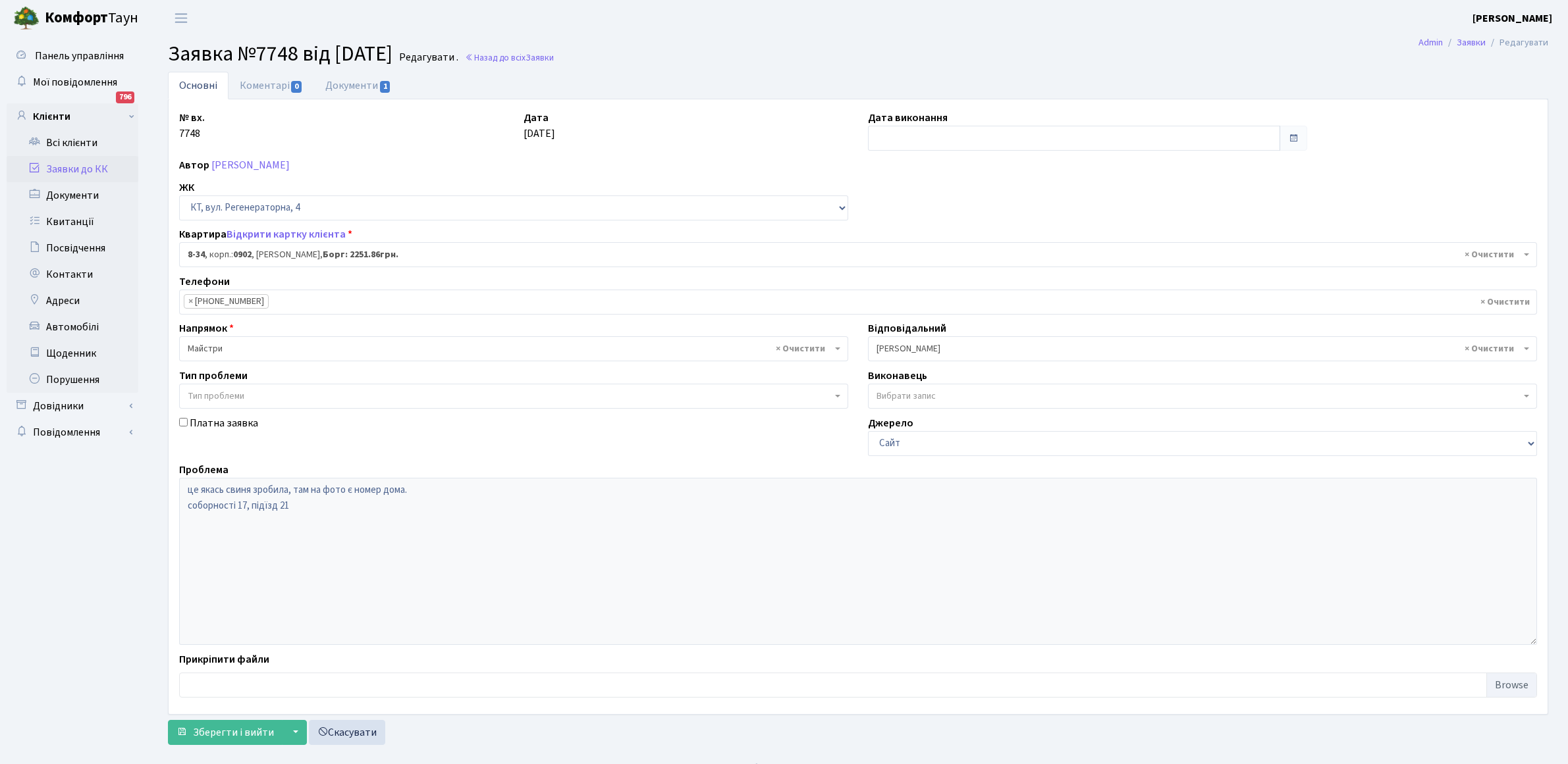
select select "6411"
click at [259, 83] on link "Коментарі 0" at bounding box center [271, 85] width 86 height 27
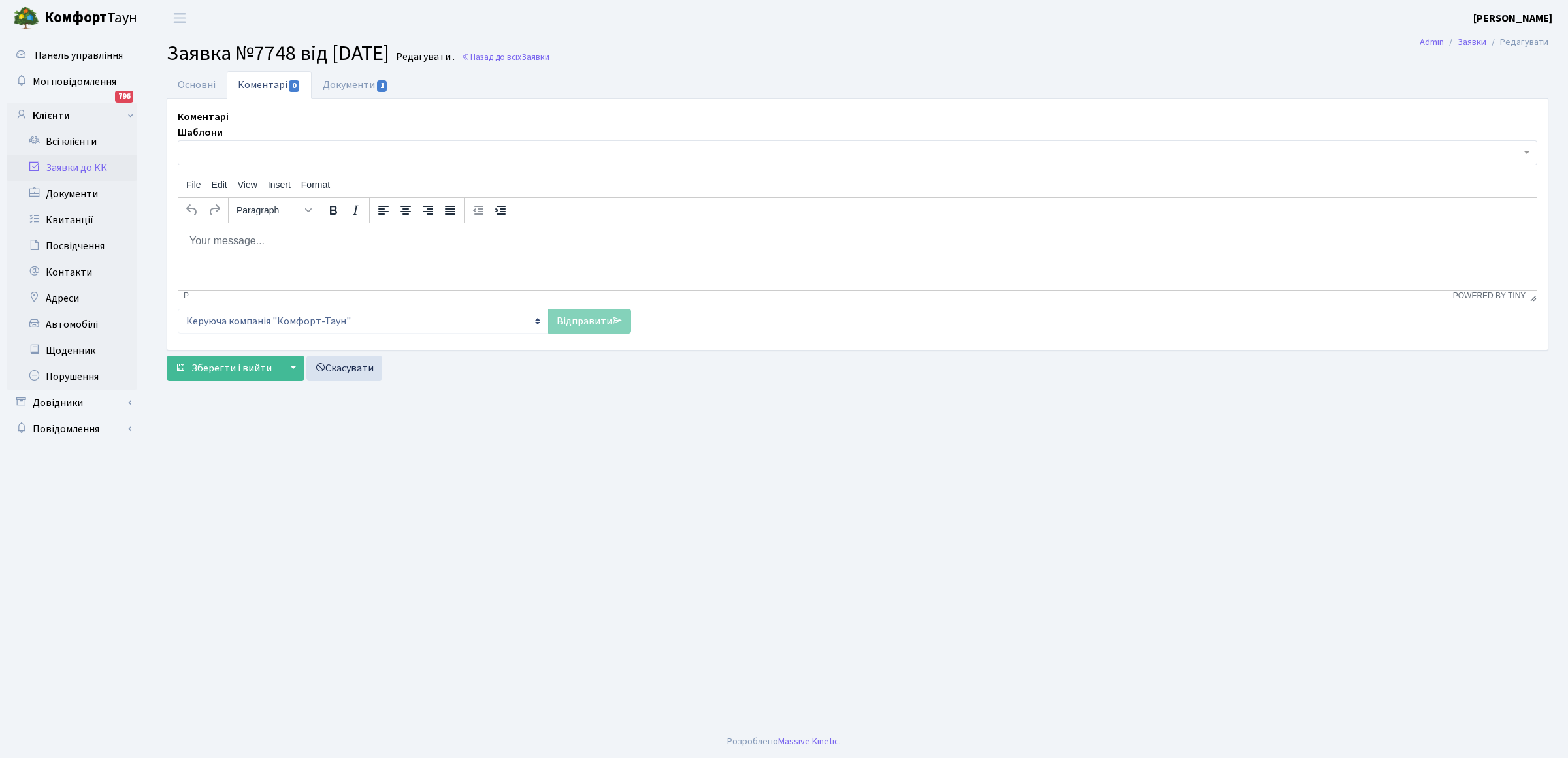
click at [221, 243] on body "Rich Text Area. Press ALT-0 for help." at bounding box center [857, 241] width 1338 height 15
click at [559, 315] on link "Відправити" at bounding box center [590, 321] width 83 height 25
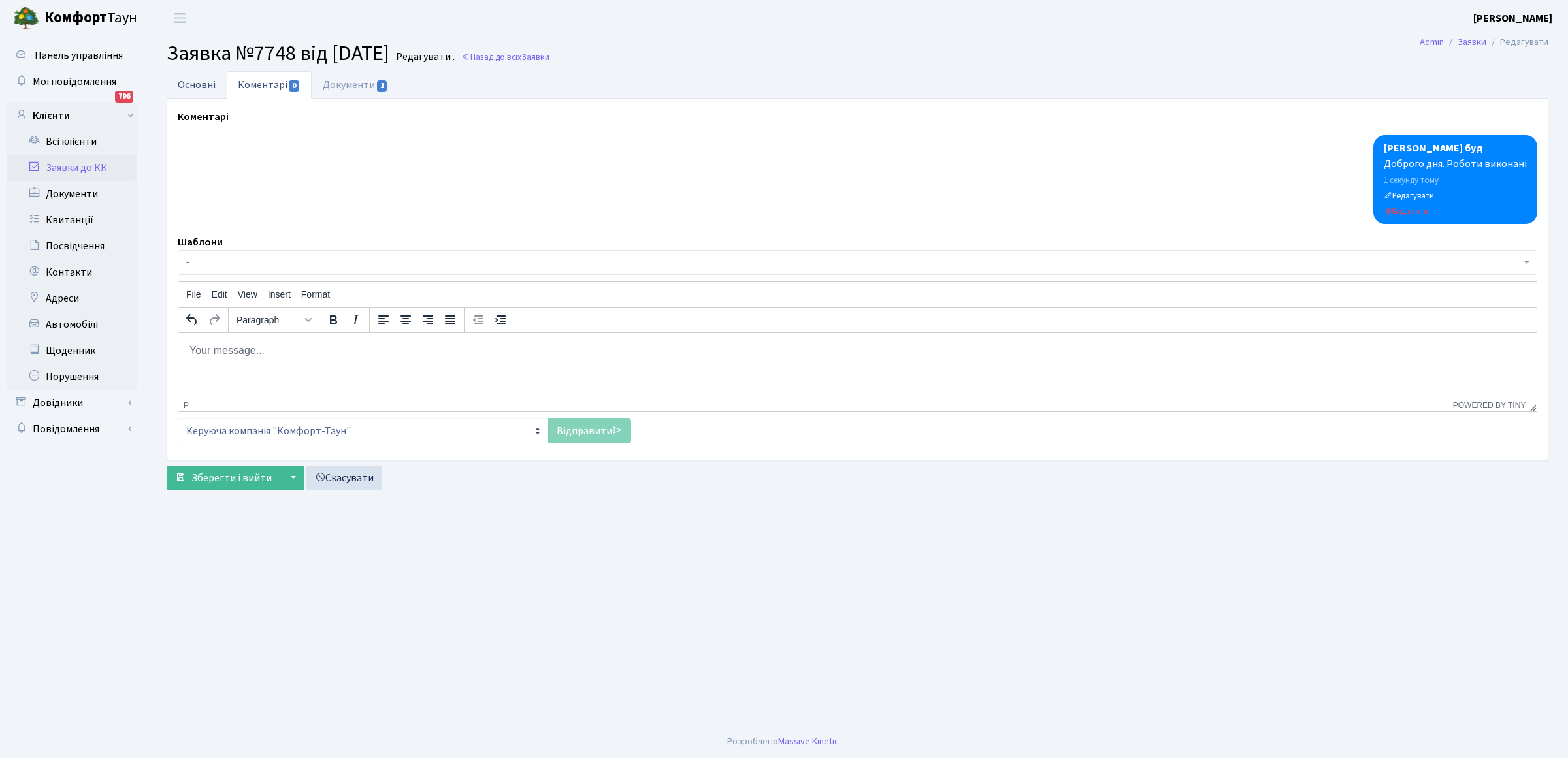
click at [187, 83] on link "Основні" at bounding box center [196, 84] width 60 height 27
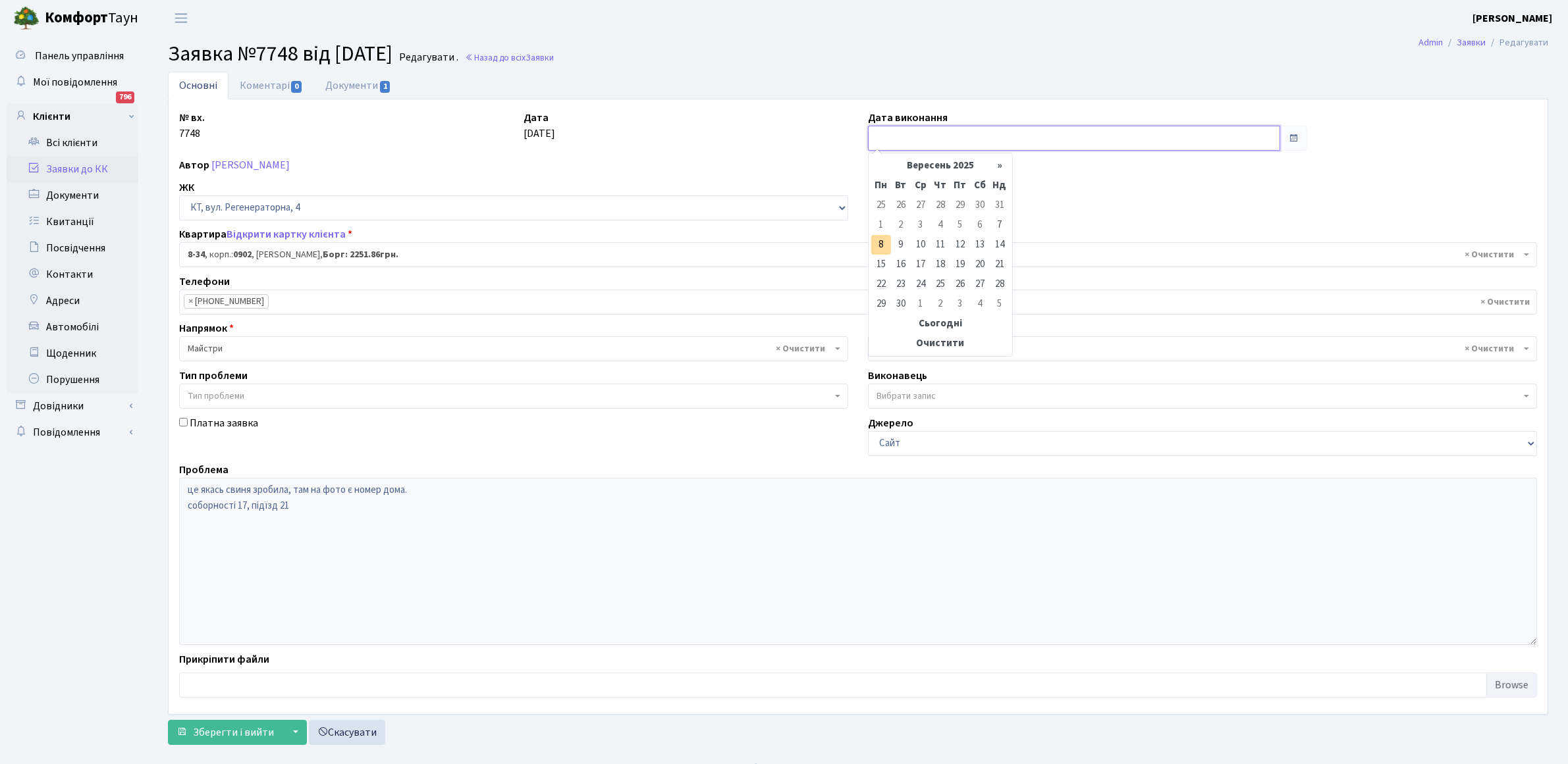
click at [916, 130] on input "text" at bounding box center [1074, 138] width 412 height 25
click at [881, 244] on td "8" at bounding box center [881, 245] width 20 height 20
type input "08.09.2025"
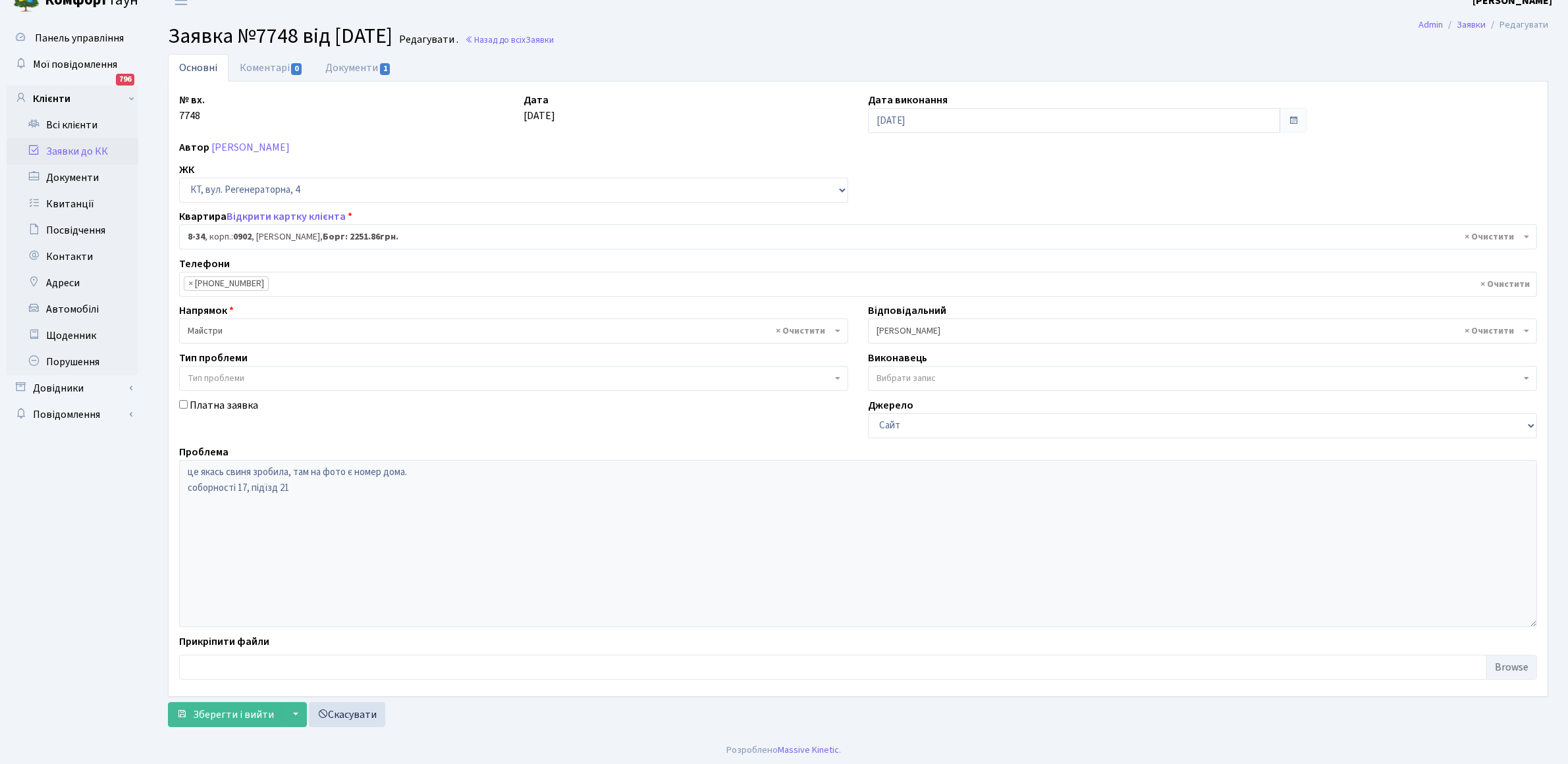
scroll to position [21, 0]
click at [218, 711] on span "Зберегти і вийти" at bounding box center [233, 713] width 81 height 15
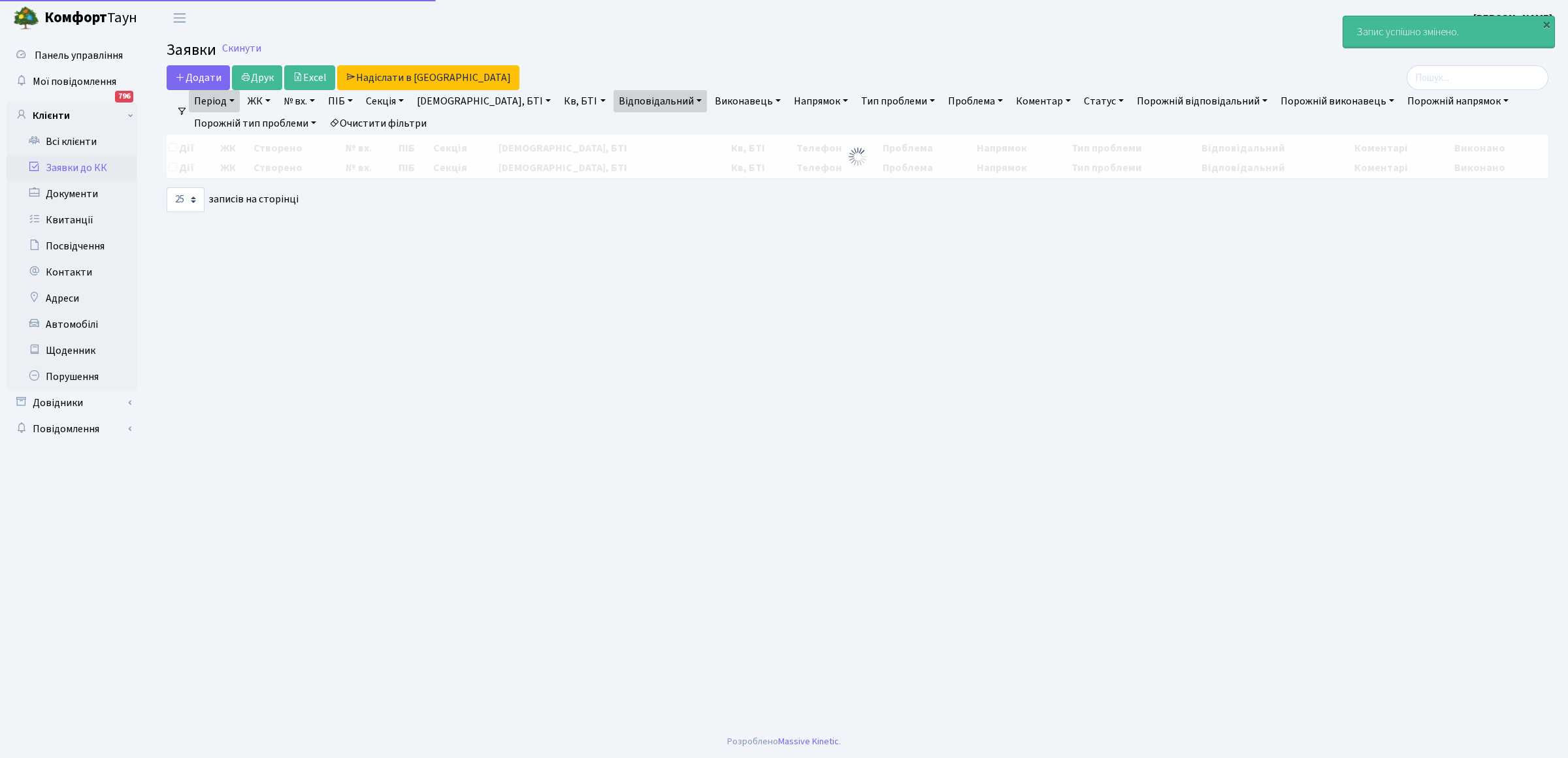
select select "25"
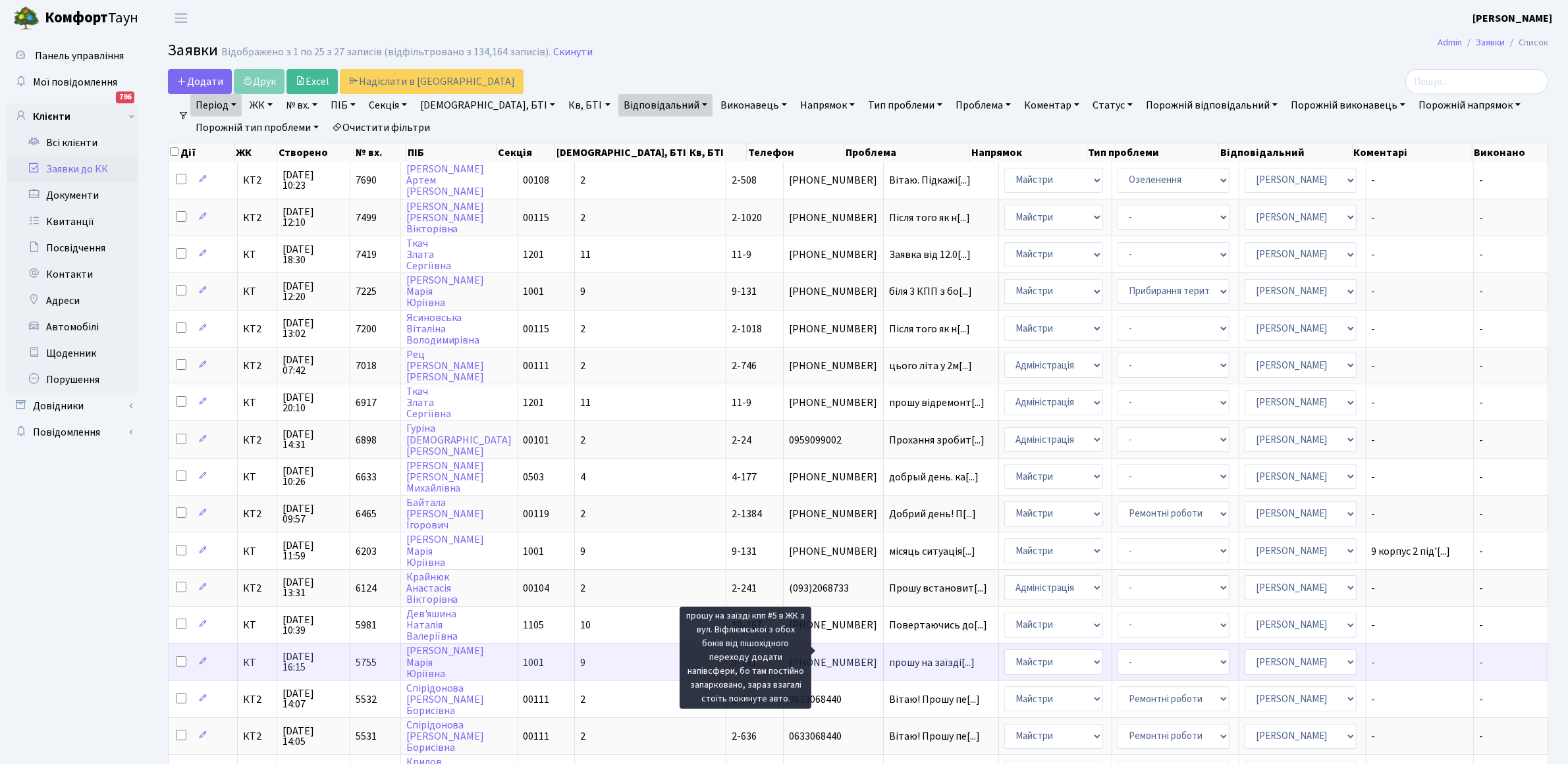
scroll to position [2, 0]
click at [889, 655] on span "прошу на заїзді[...]" at bounding box center [931, 662] width 86 height 15
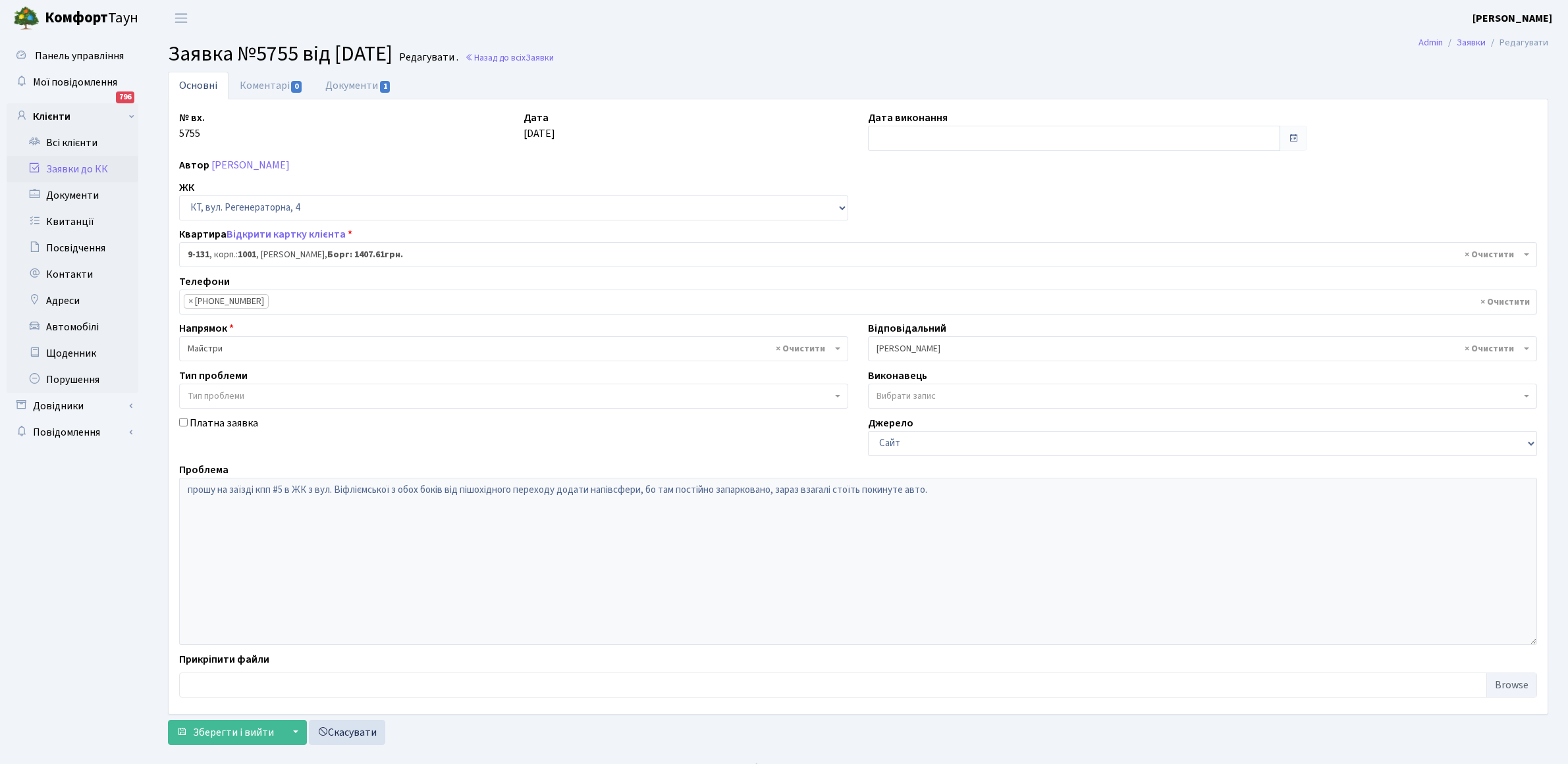
select select "6481"
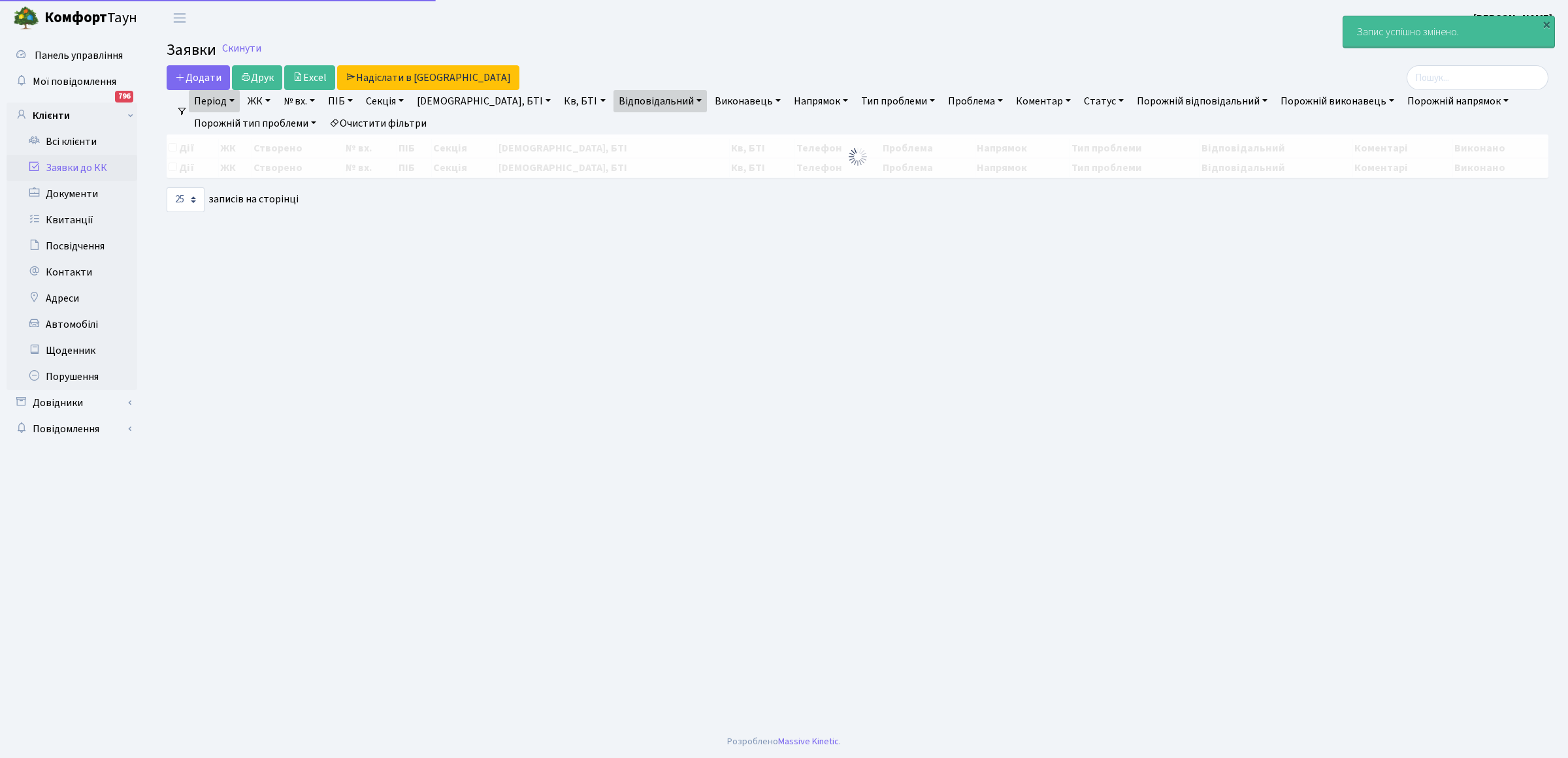
select select "25"
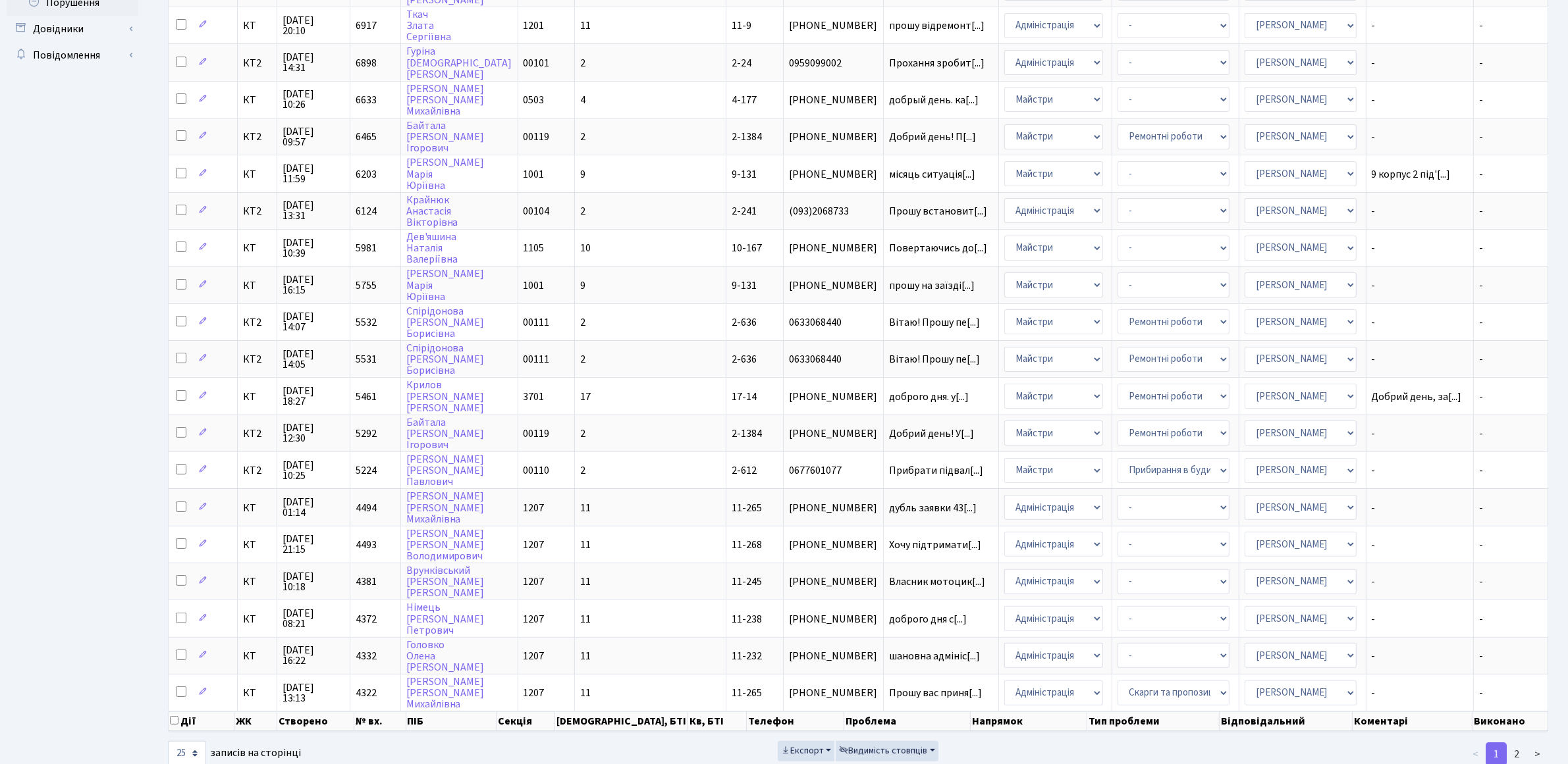
scroll to position [393, 0]
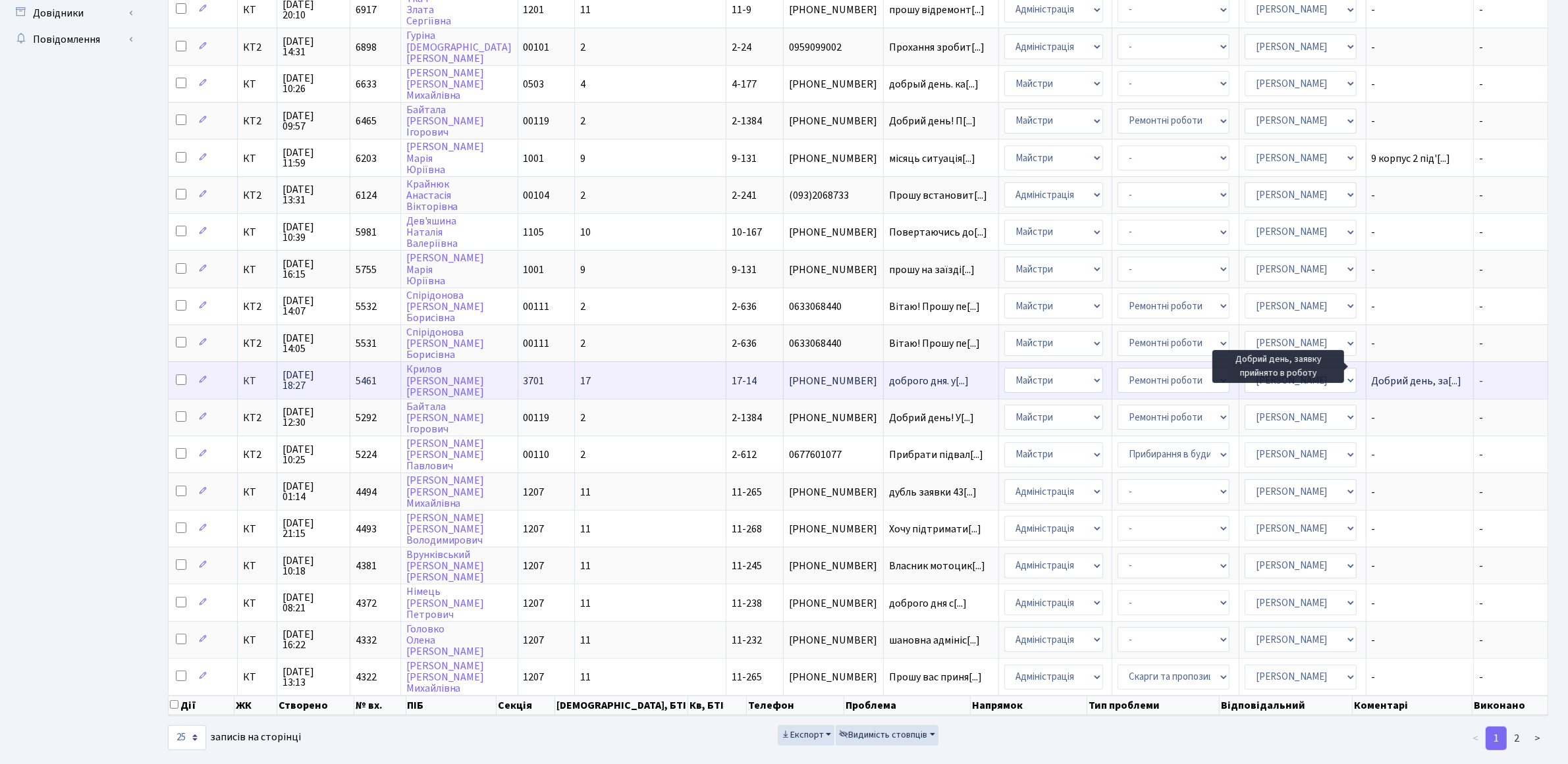
click at [1380, 374] on span "Добрий день, за[...]" at bounding box center [1417, 382] width 90 height 15
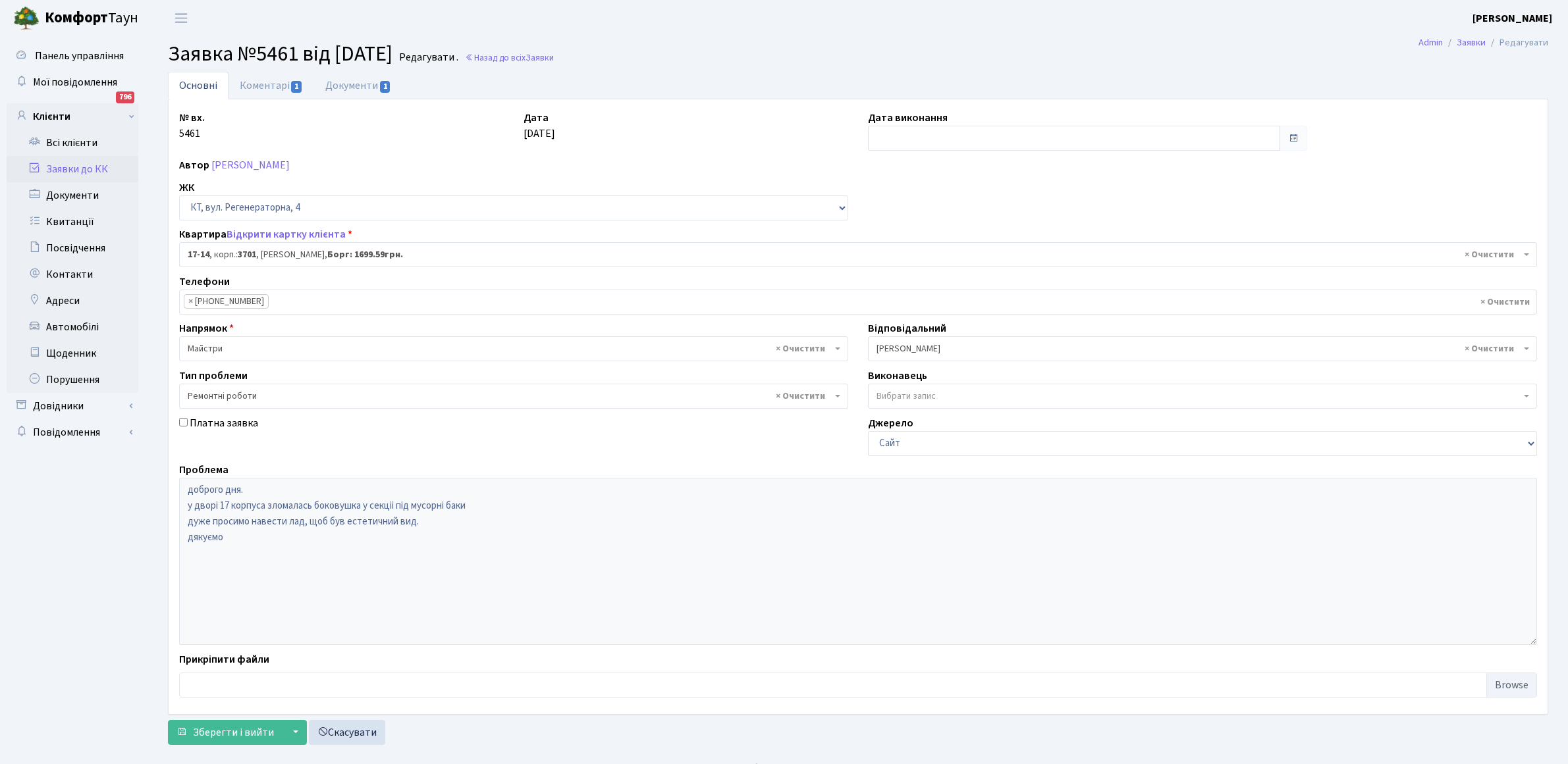
select select "8968"
select select "62"
click at [253, 83] on link "Коментарі 1" at bounding box center [271, 85] width 86 height 27
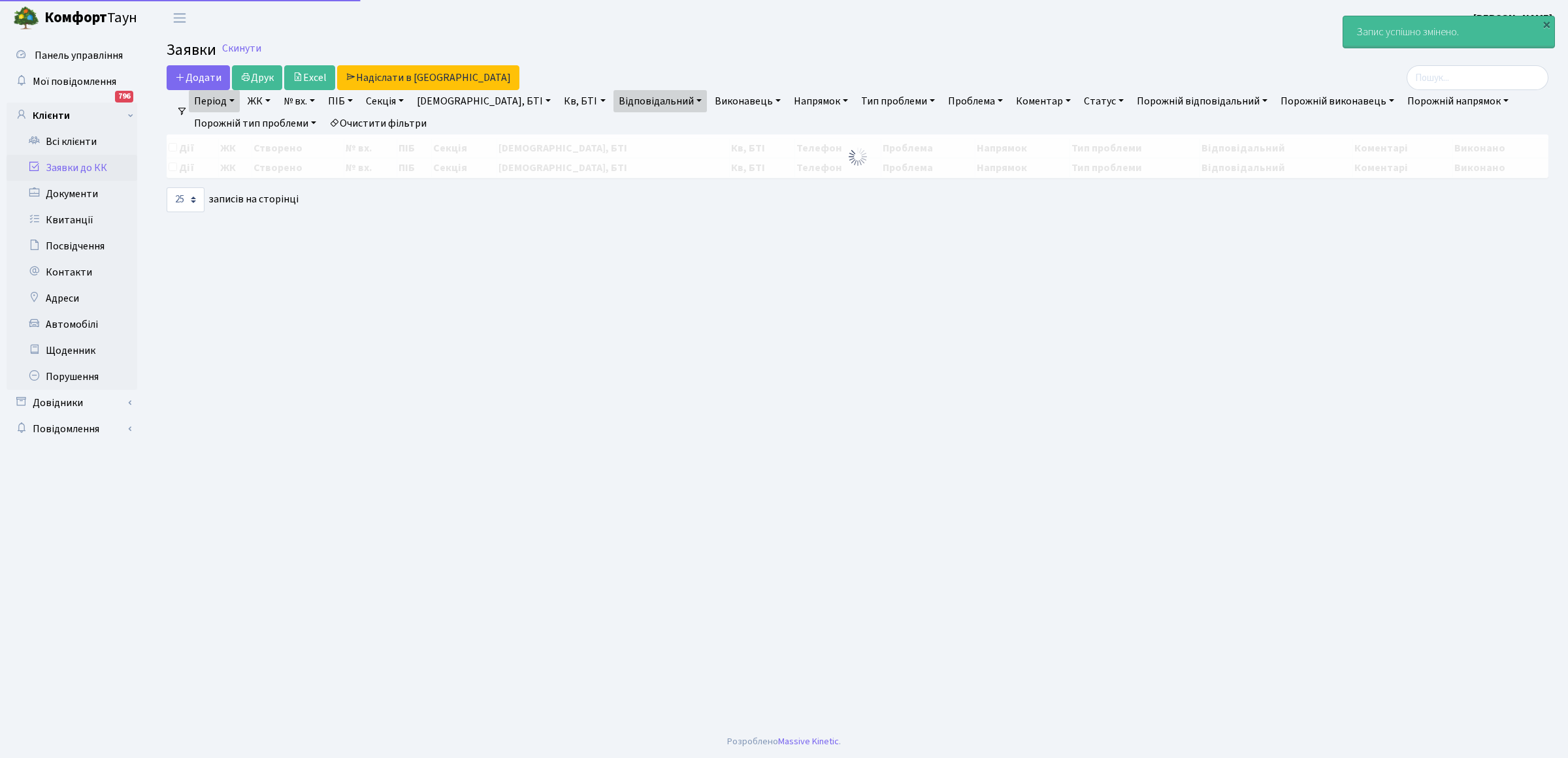
select select "25"
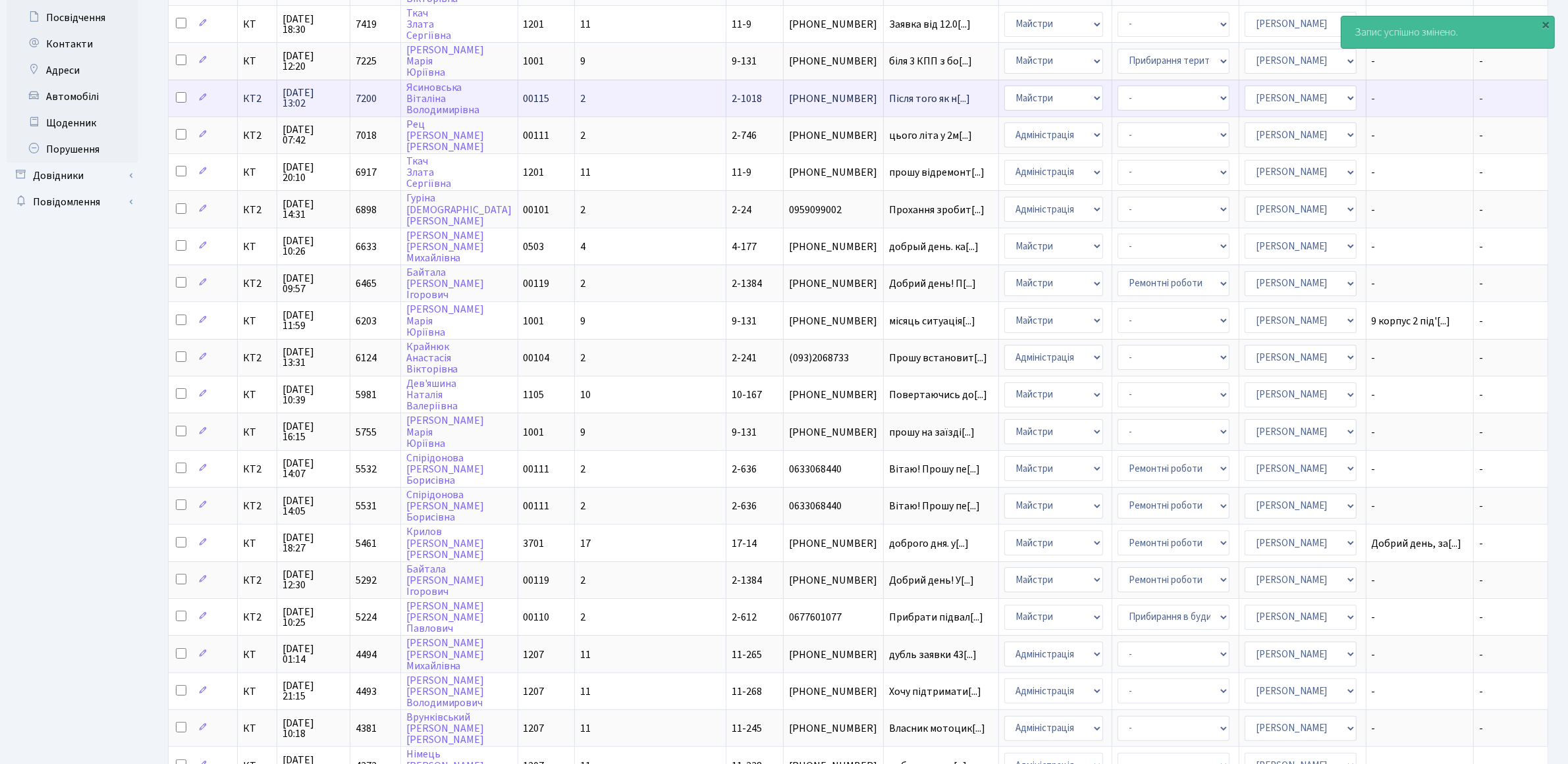
scroll to position [329, 0]
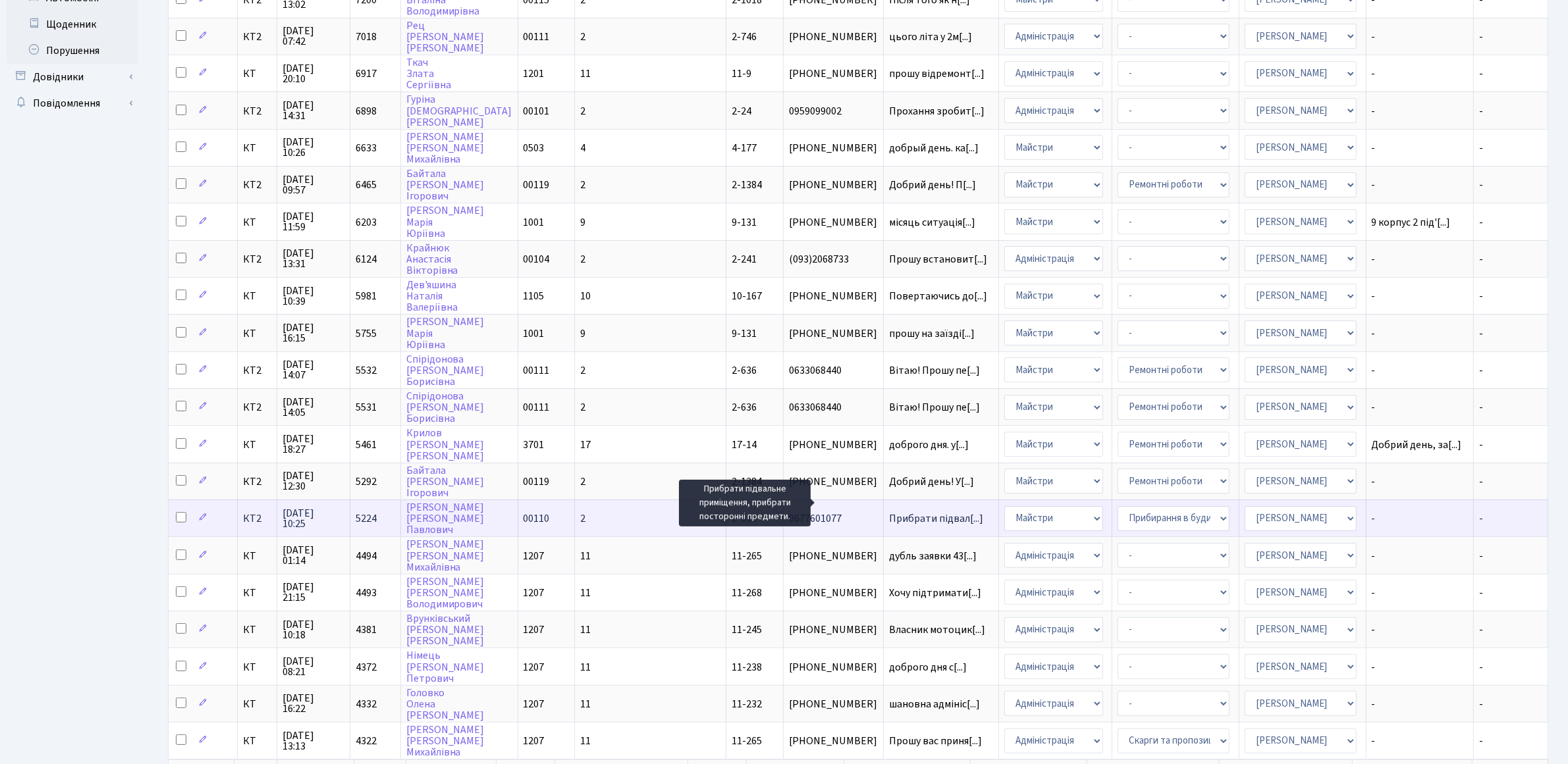
click at [889, 512] on span "Прибрати підвал[...]" at bounding box center [935, 519] width 94 height 15
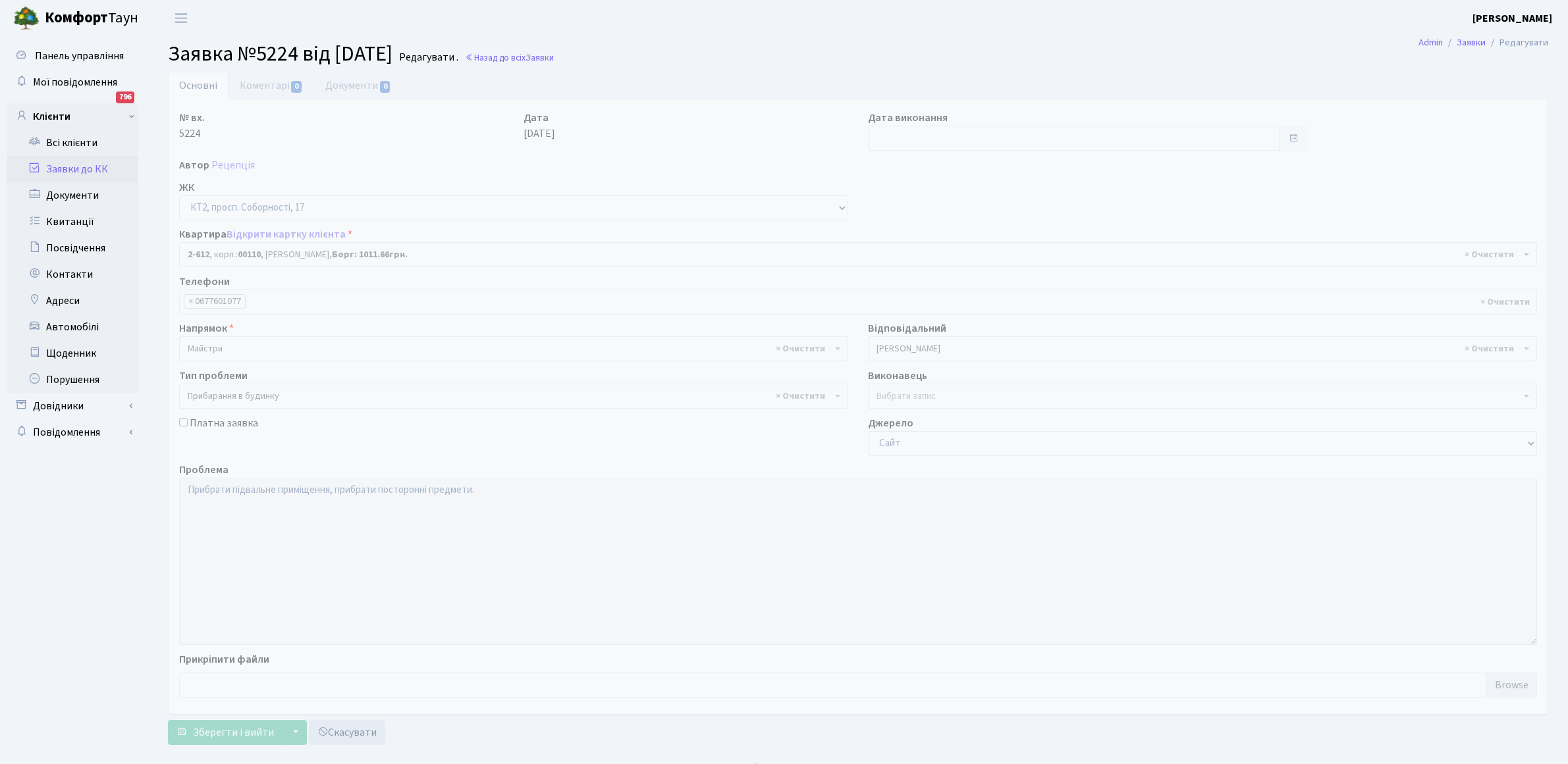
select select "15662"
select select "58"
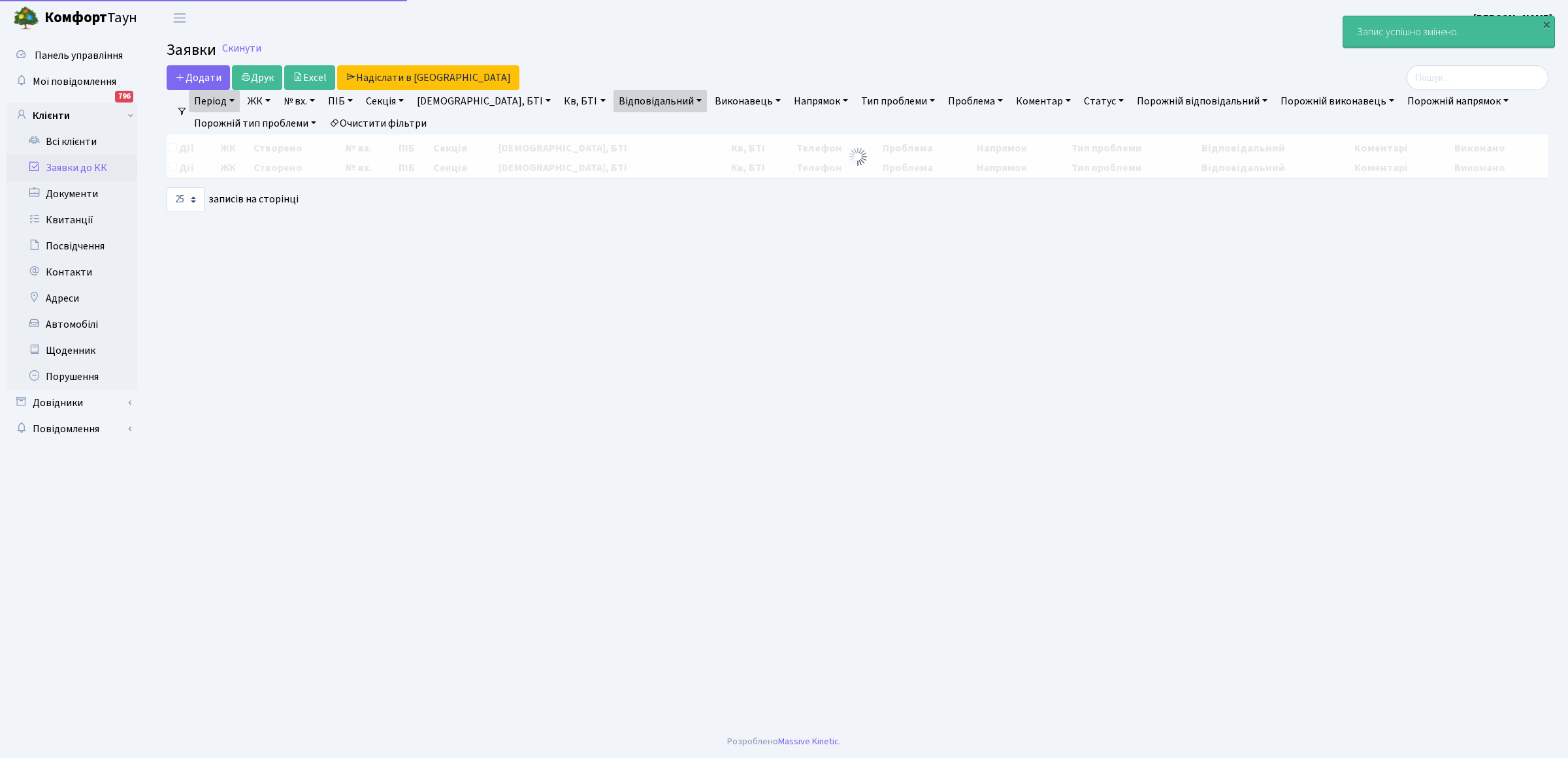
select select "25"
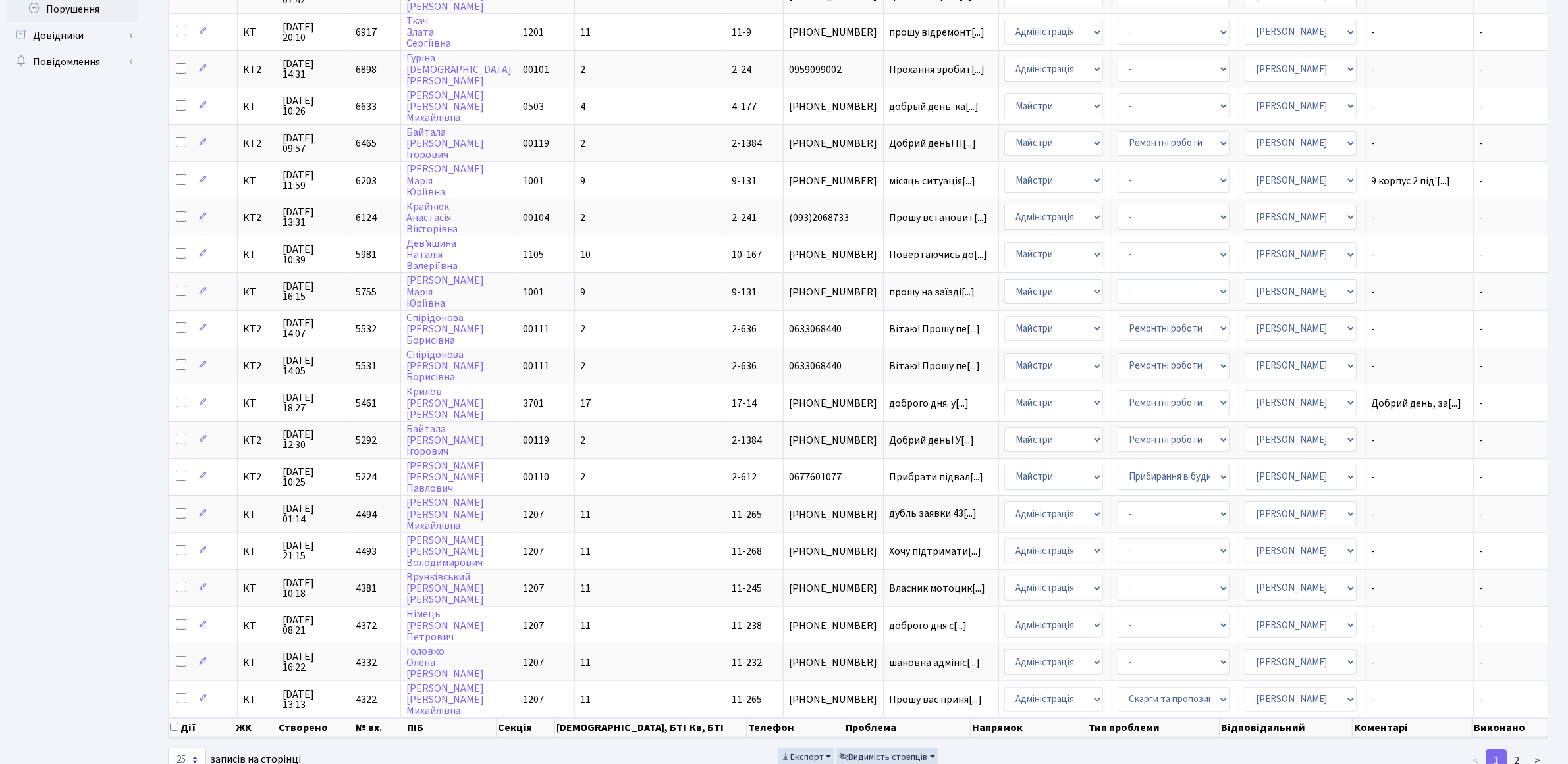
scroll to position [393, 0]
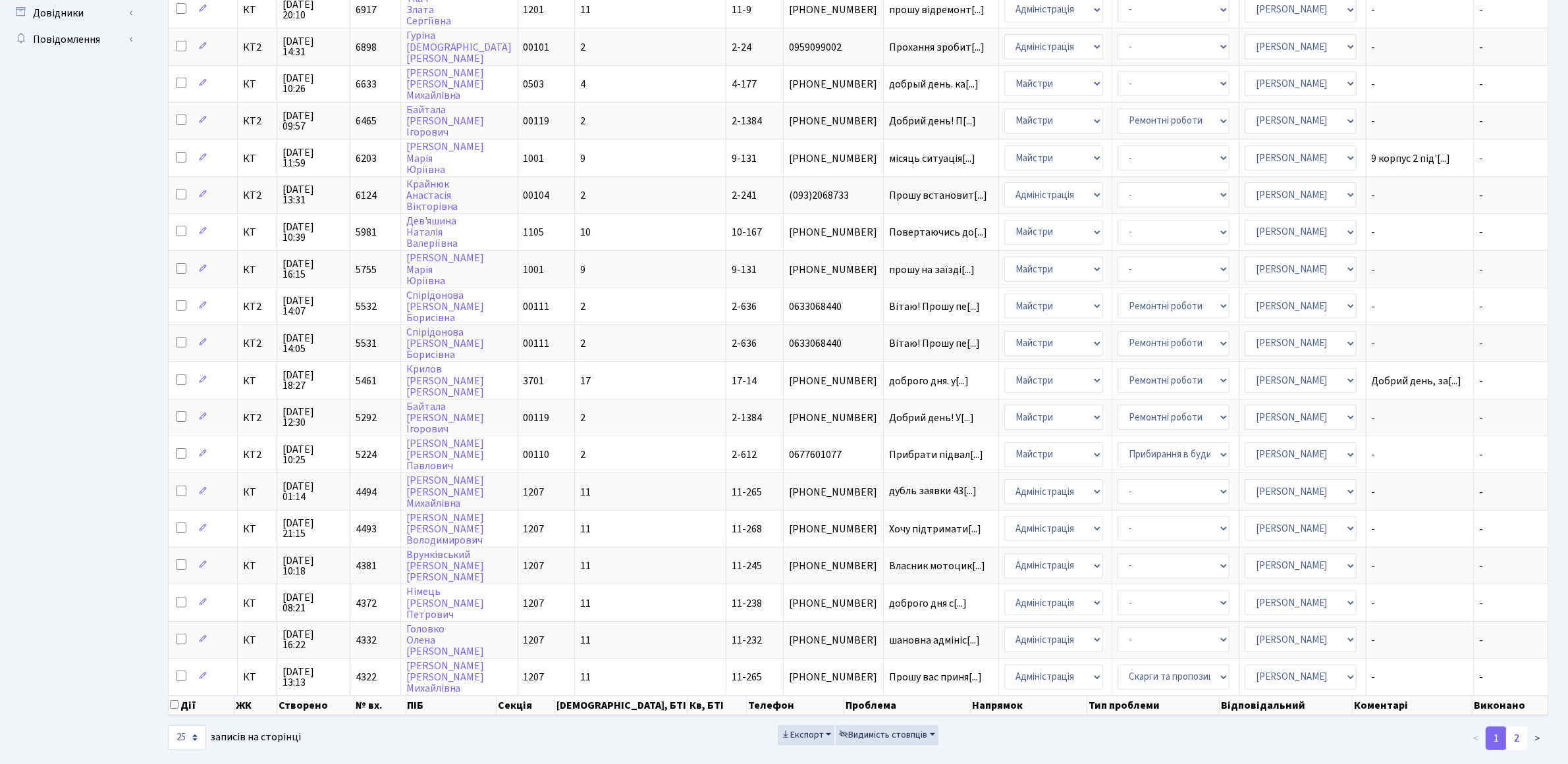
click at [1516, 726] on link "2" at bounding box center [1516, 738] width 21 height 24
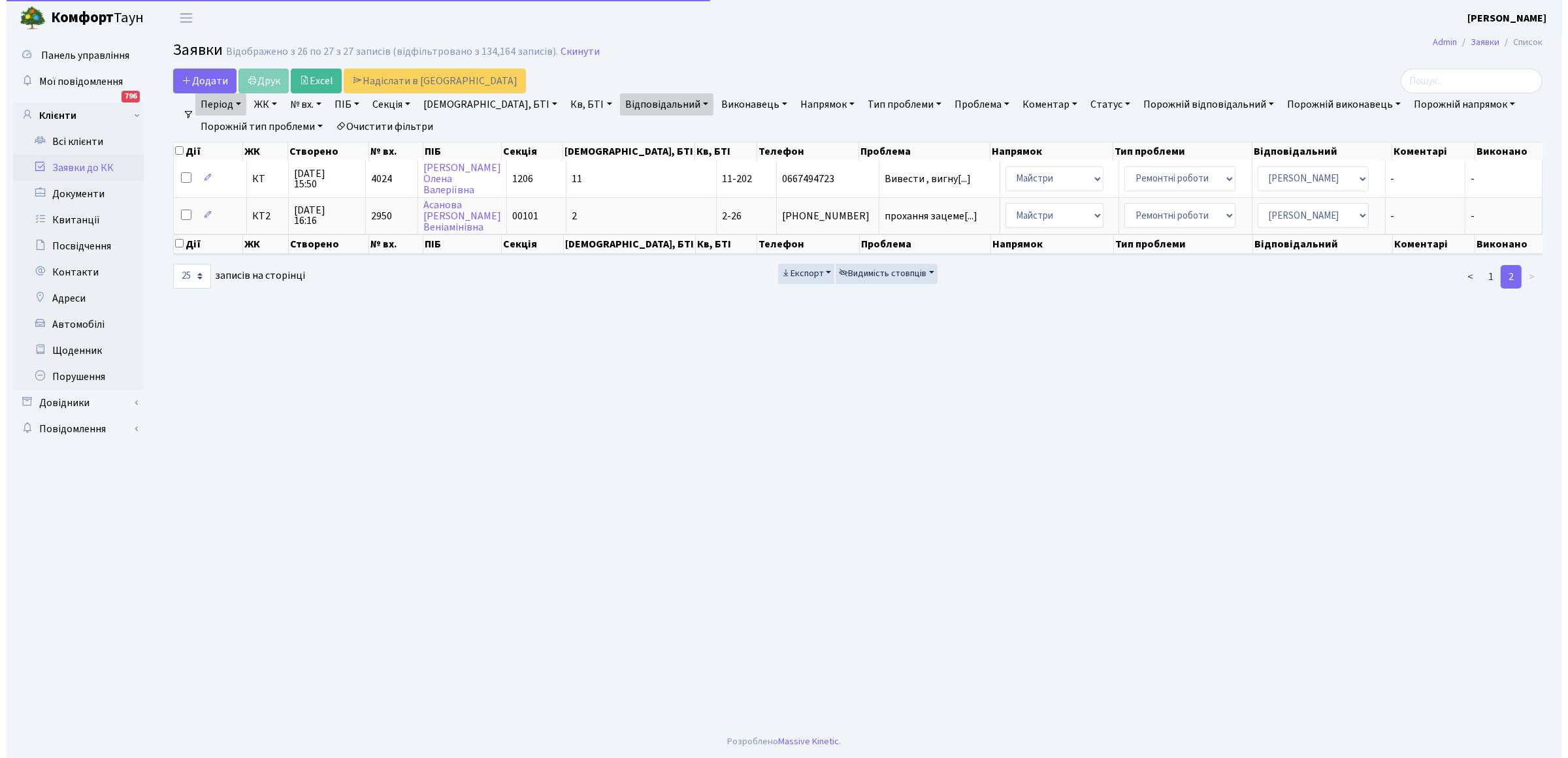
scroll to position [0, 0]
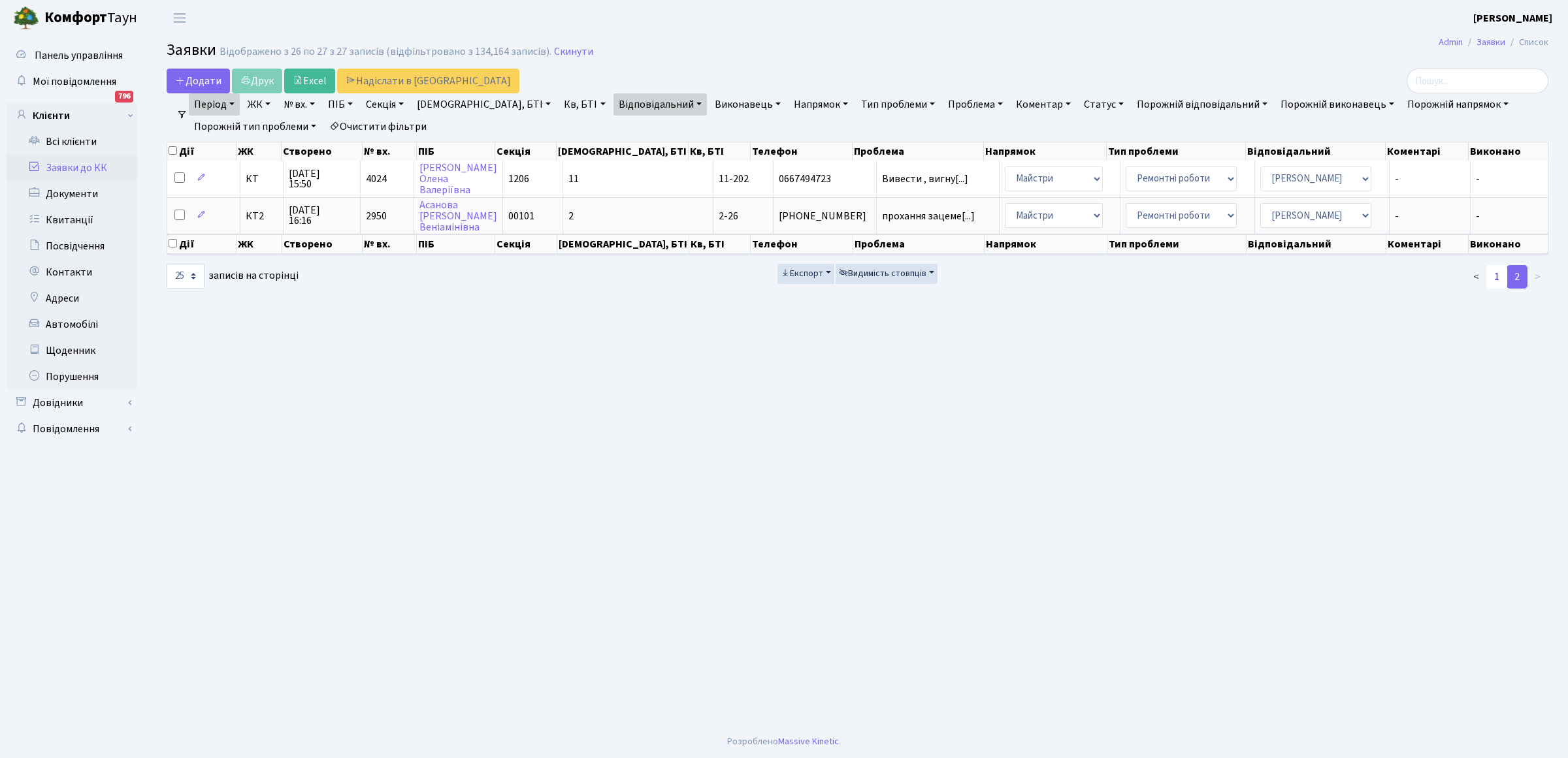
click at [1498, 272] on link "1" at bounding box center [1497, 276] width 21 height 24
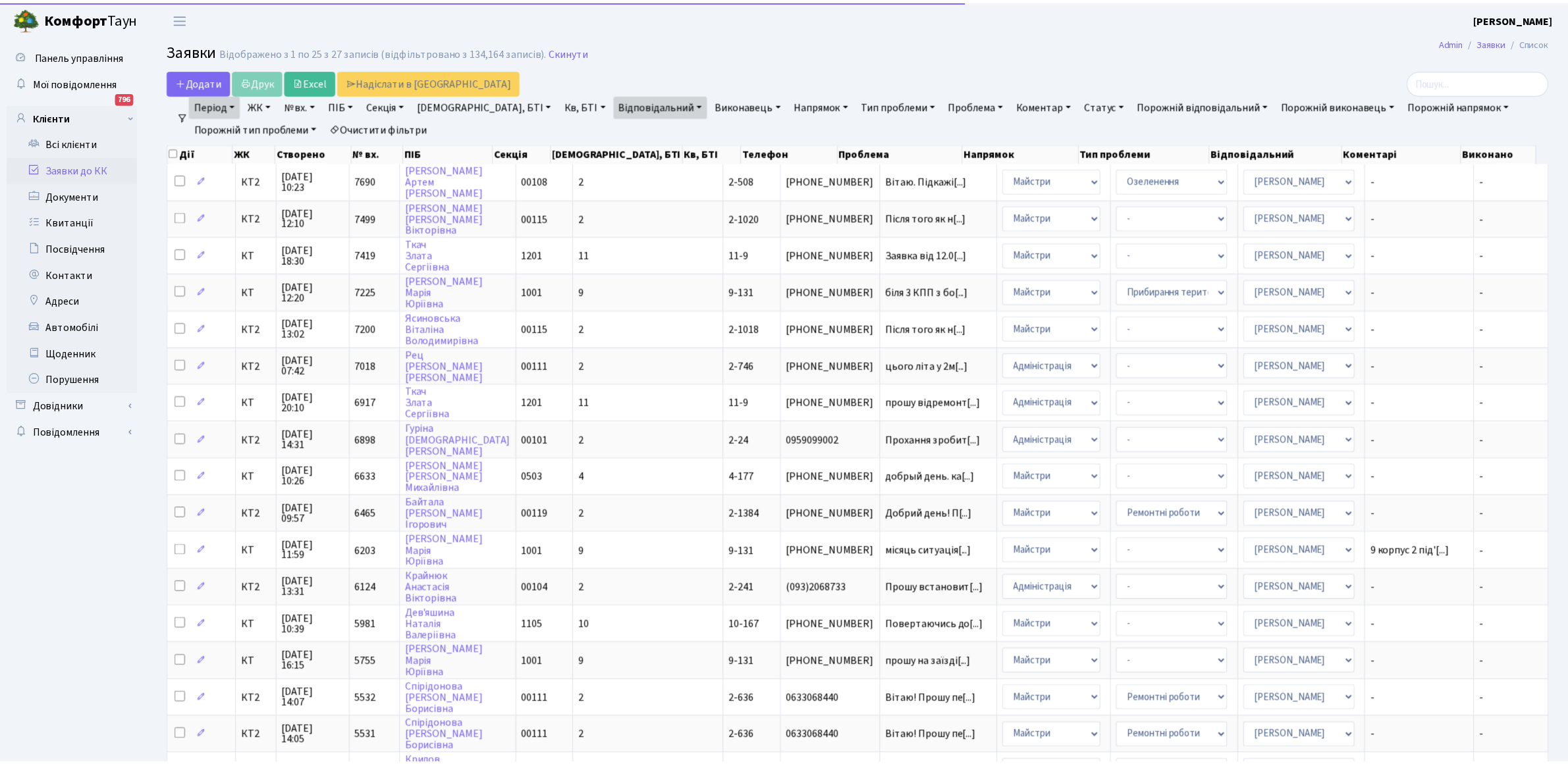
scroll to position [393, 0]
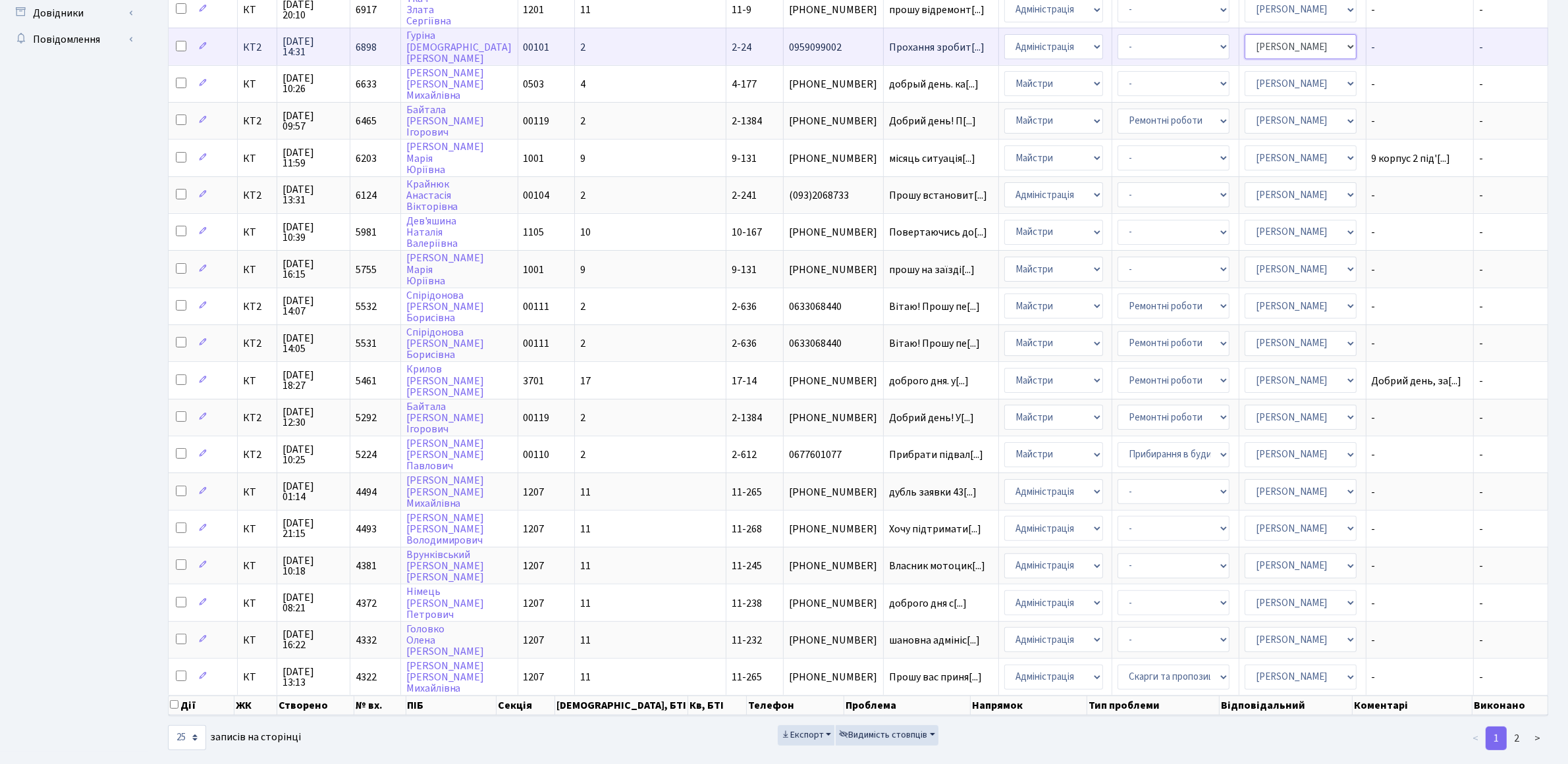
click at [1244, 42] on select "- Адміністратор ЖК КТ Вижул В. В. Гордієнко Н.В. Дядюшкін Д.Ю. Кипчук Т. А. Кла…" at bounding box center [1300, 47] width 112 height 25
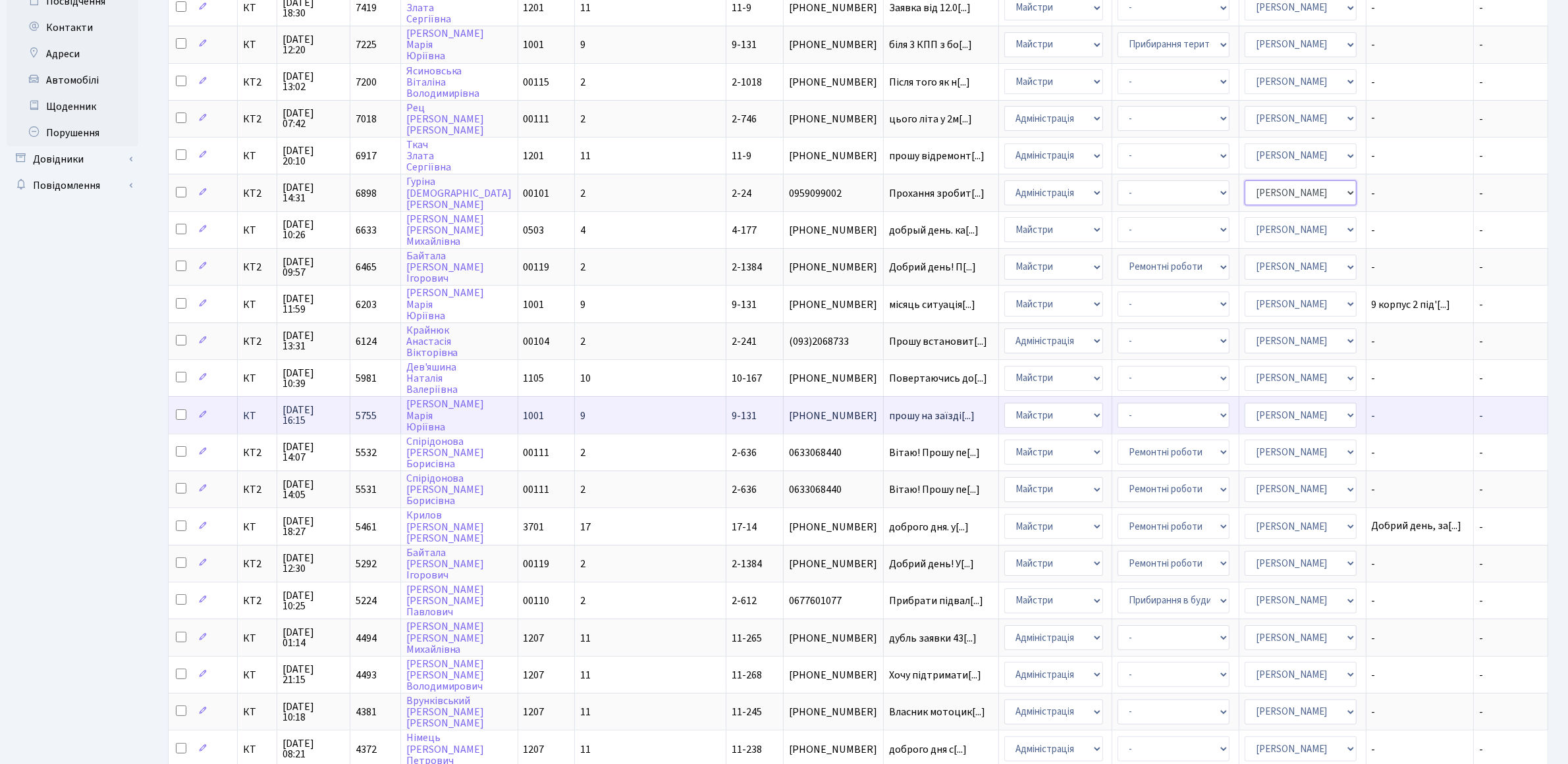
scroll to position [329, 0]
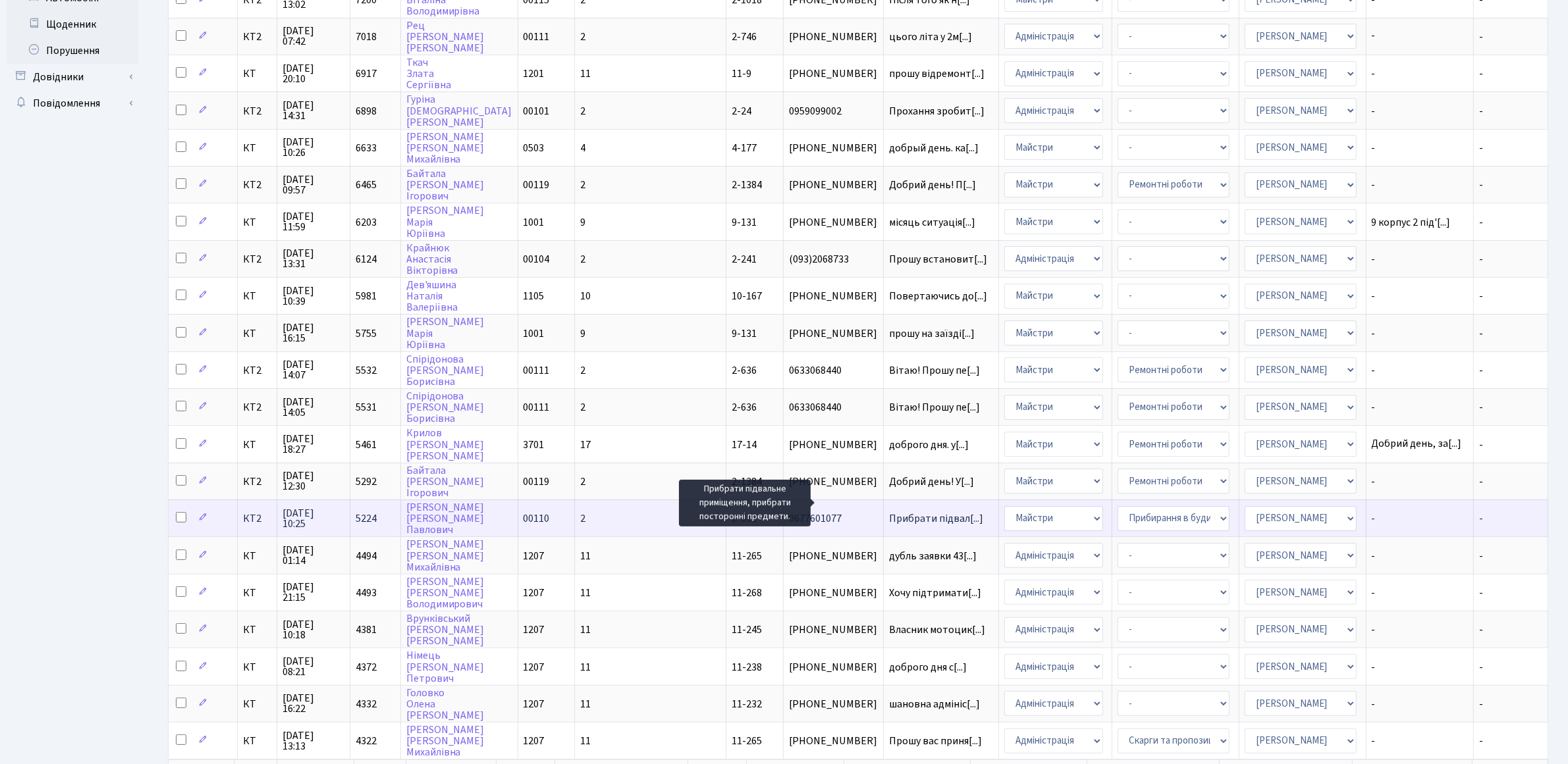
click at [889, 512] on span "Прибрати підвал[...]" at bounding box center [935, 519] width 94 height 15
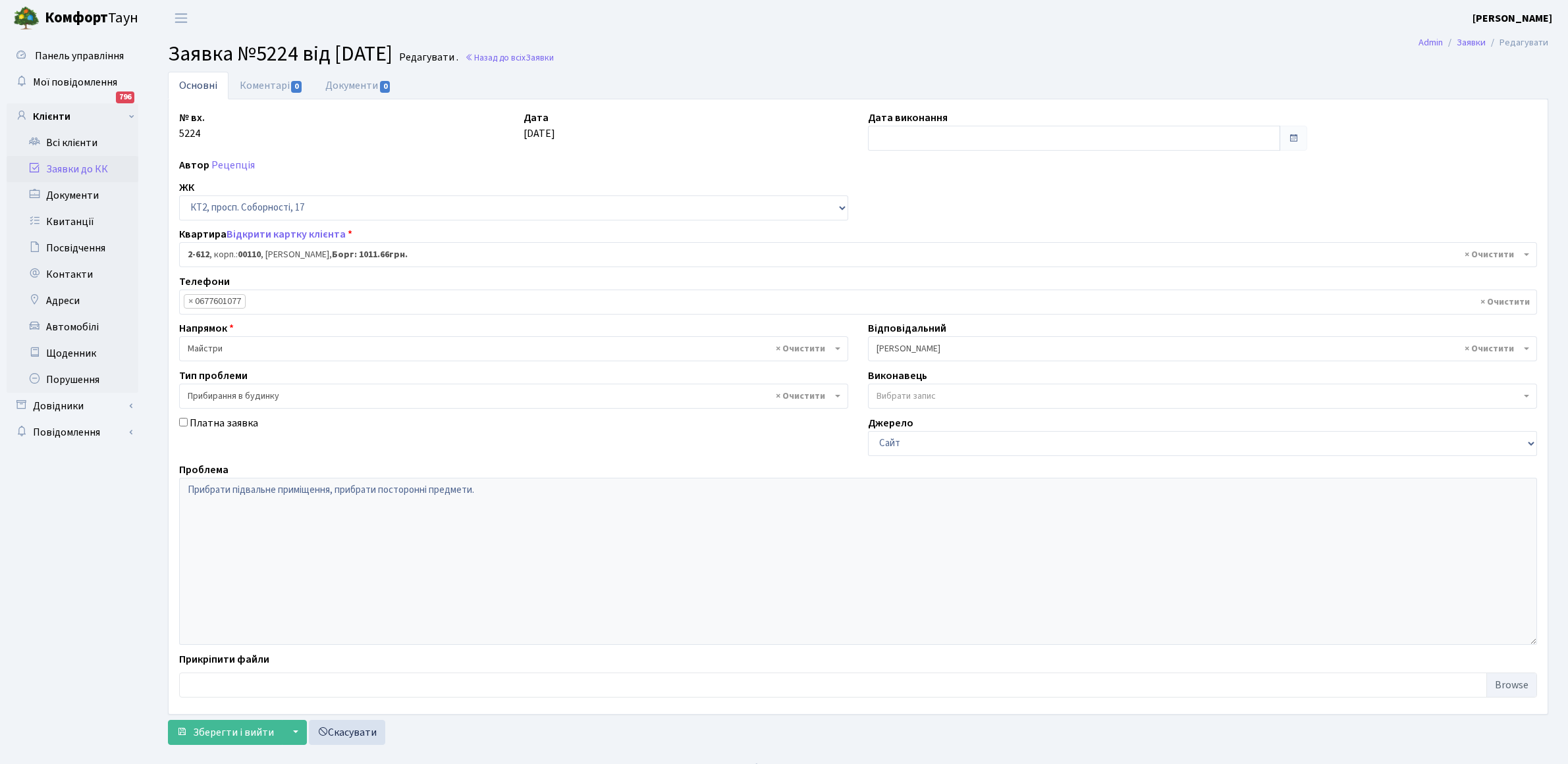
select select "15662"
select select "58"
click at [919, 138] on input "text" at bounding box center [1074, 138] width 412 height 25
click at [881, 168] on th "«" at bounding box center [881, 166] width 20 height 20
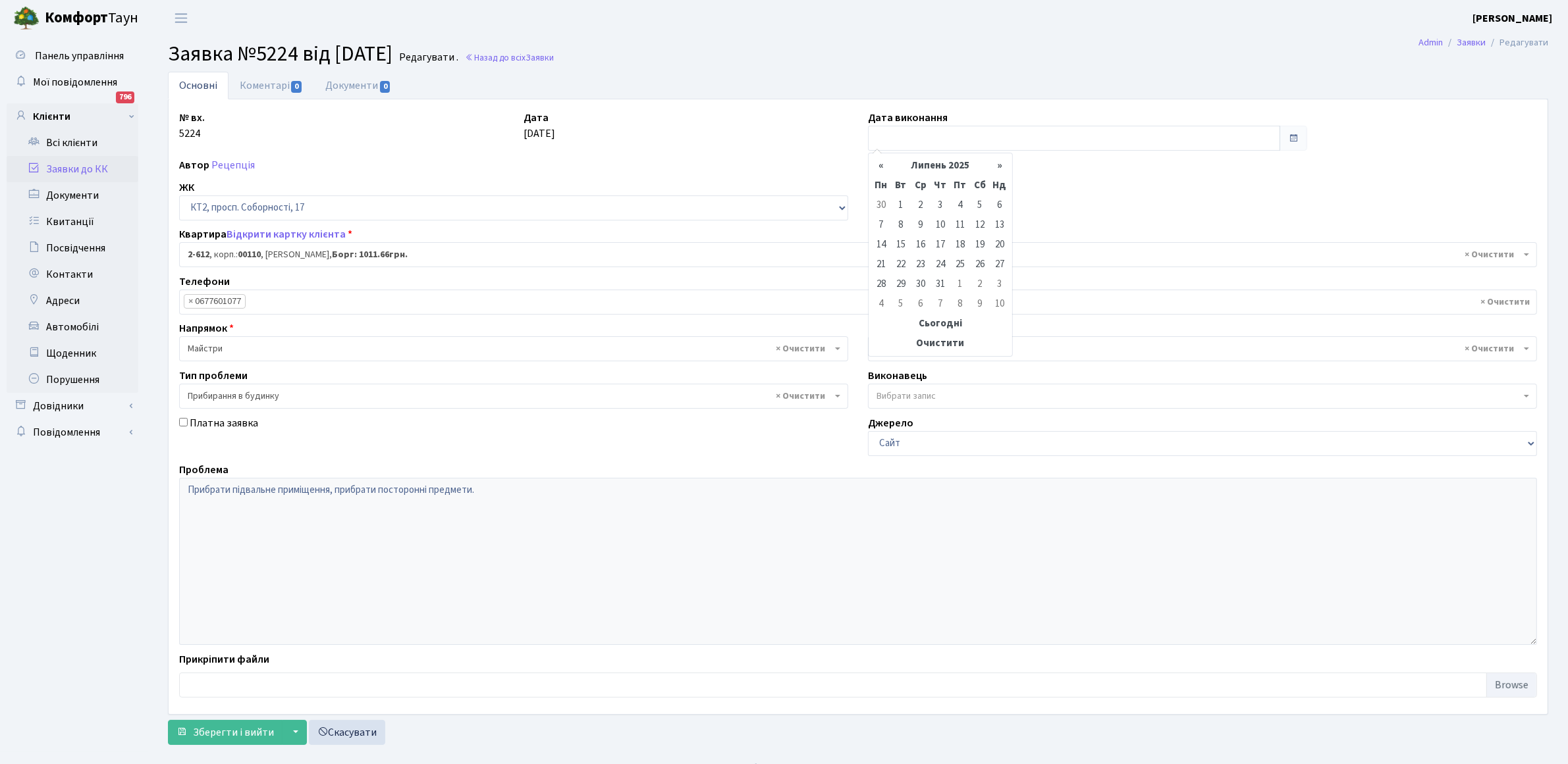
click at [881, 168] on th "«" at bounding box center [881, 166] width 20 height 20
click at [880, 301] on td "30" at bounding box center [881, 304] width 20 height 20
type input "[DATE]"
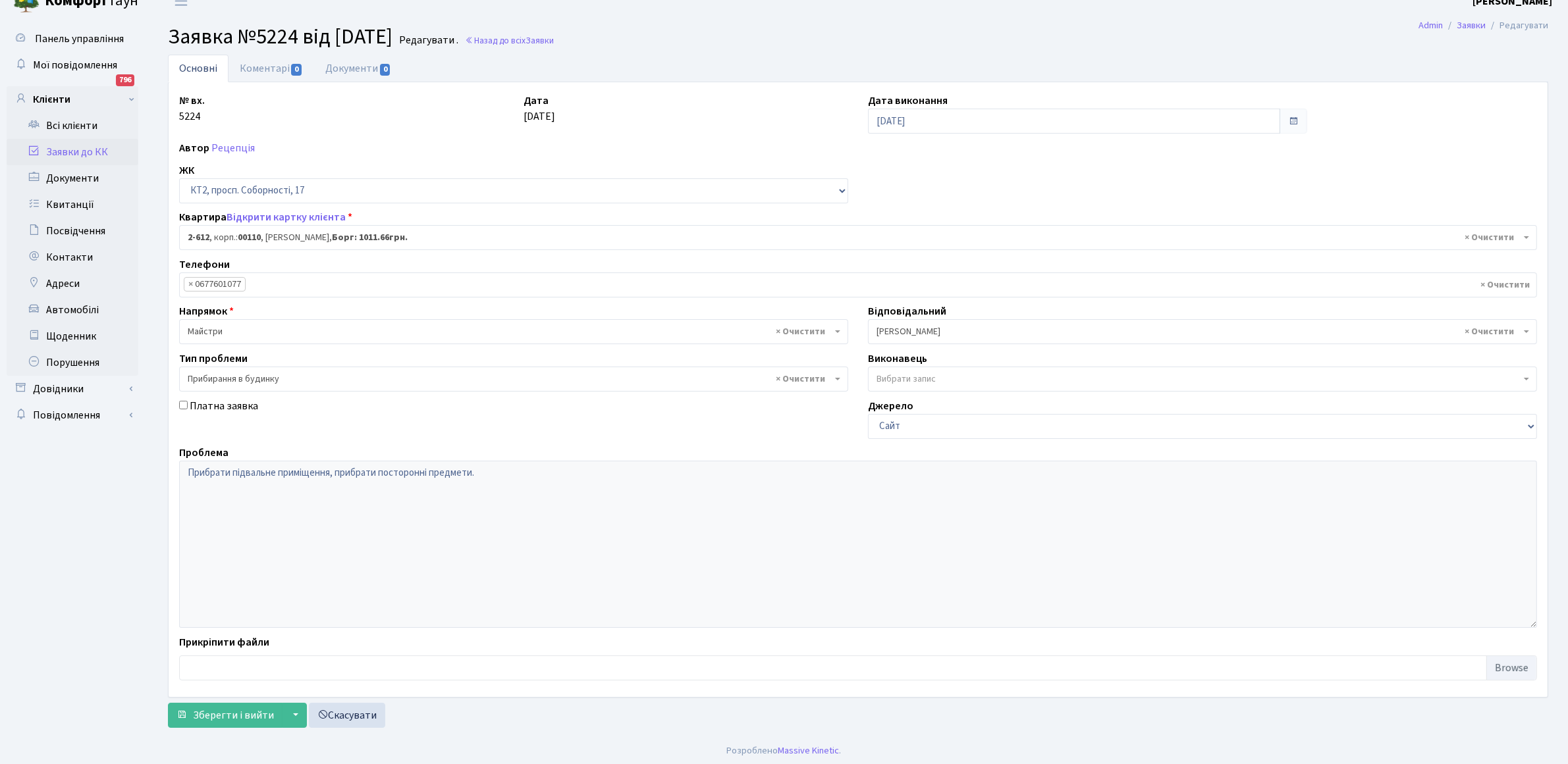
scroll to position [21, 0]
click at [205, 716] on span "Зберегти і вийти" at bounding box center [233, 713] width 81 height 15
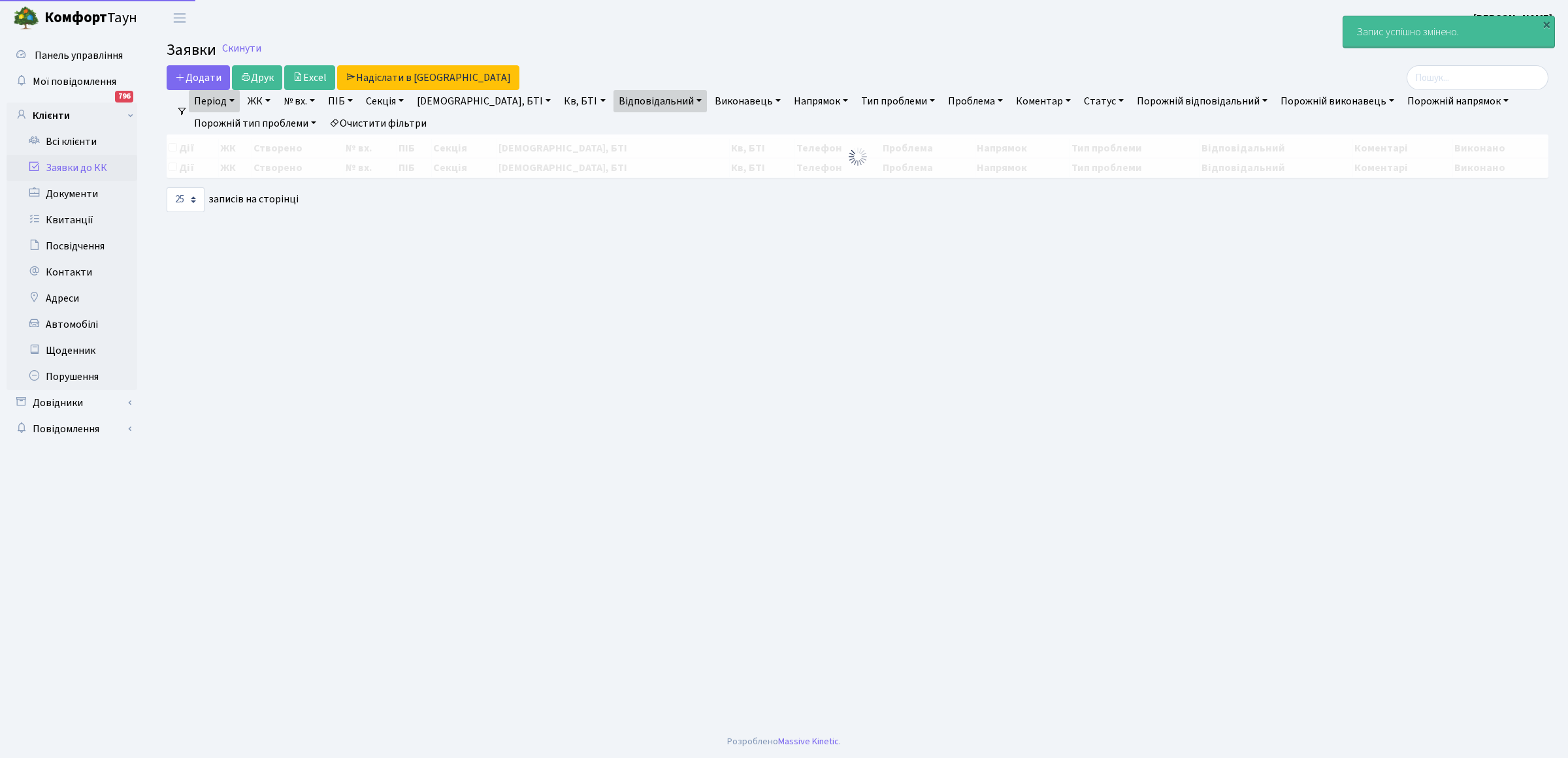
select select "25"
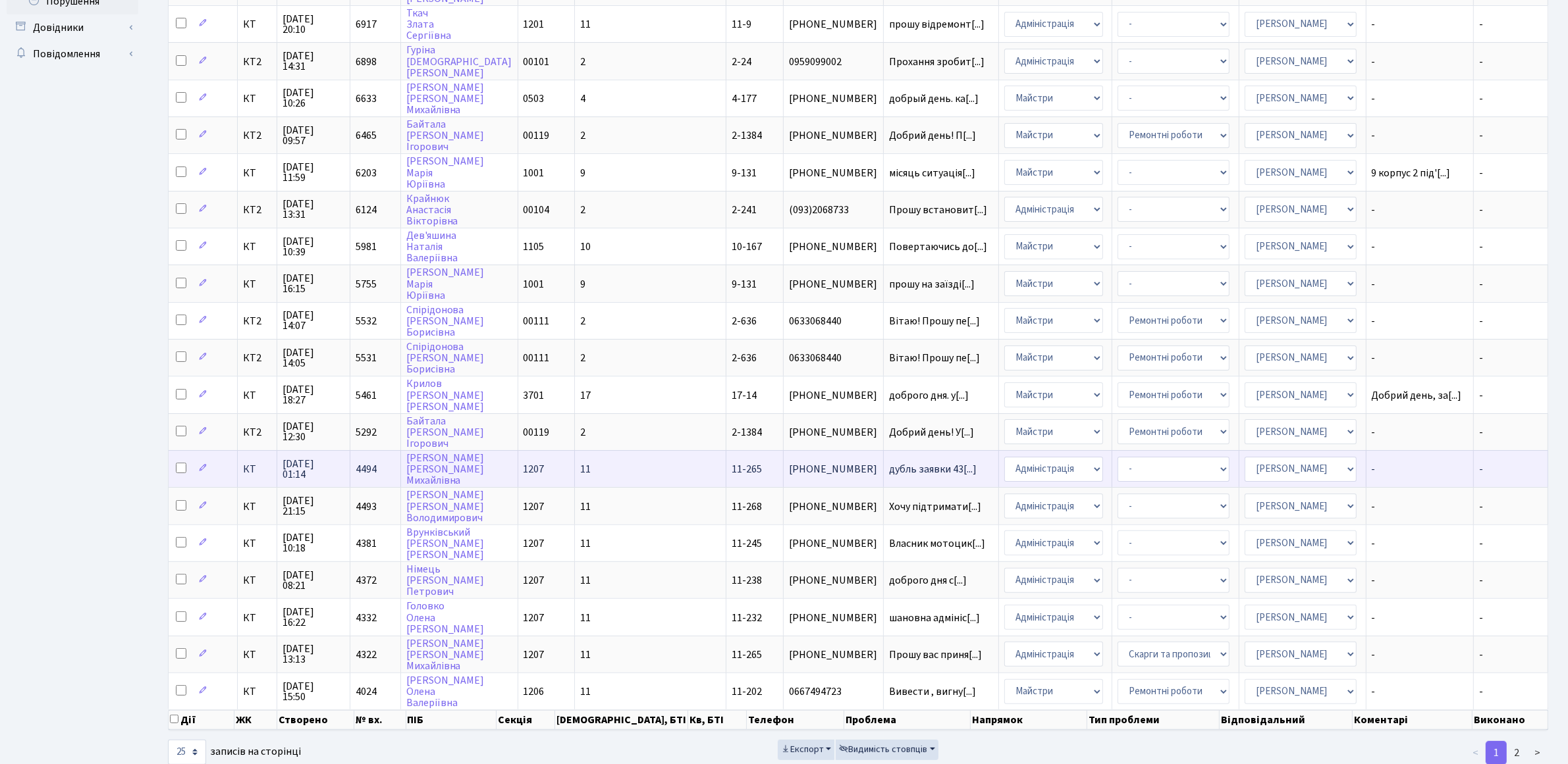
scroll to position [393, 0]
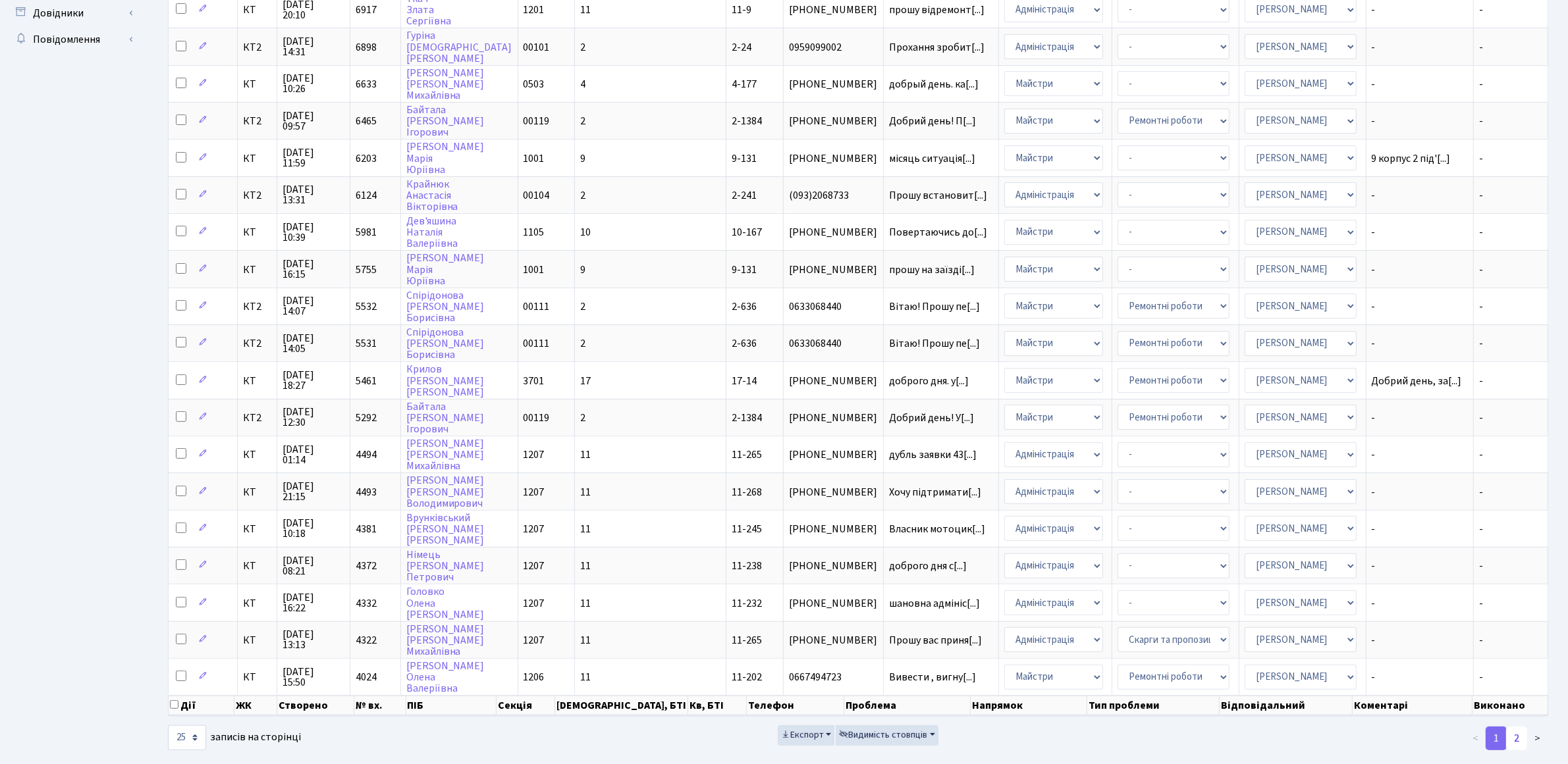
click at [1519, 726] on link "2" at bounding box center [1516, 738] width 21 height 24
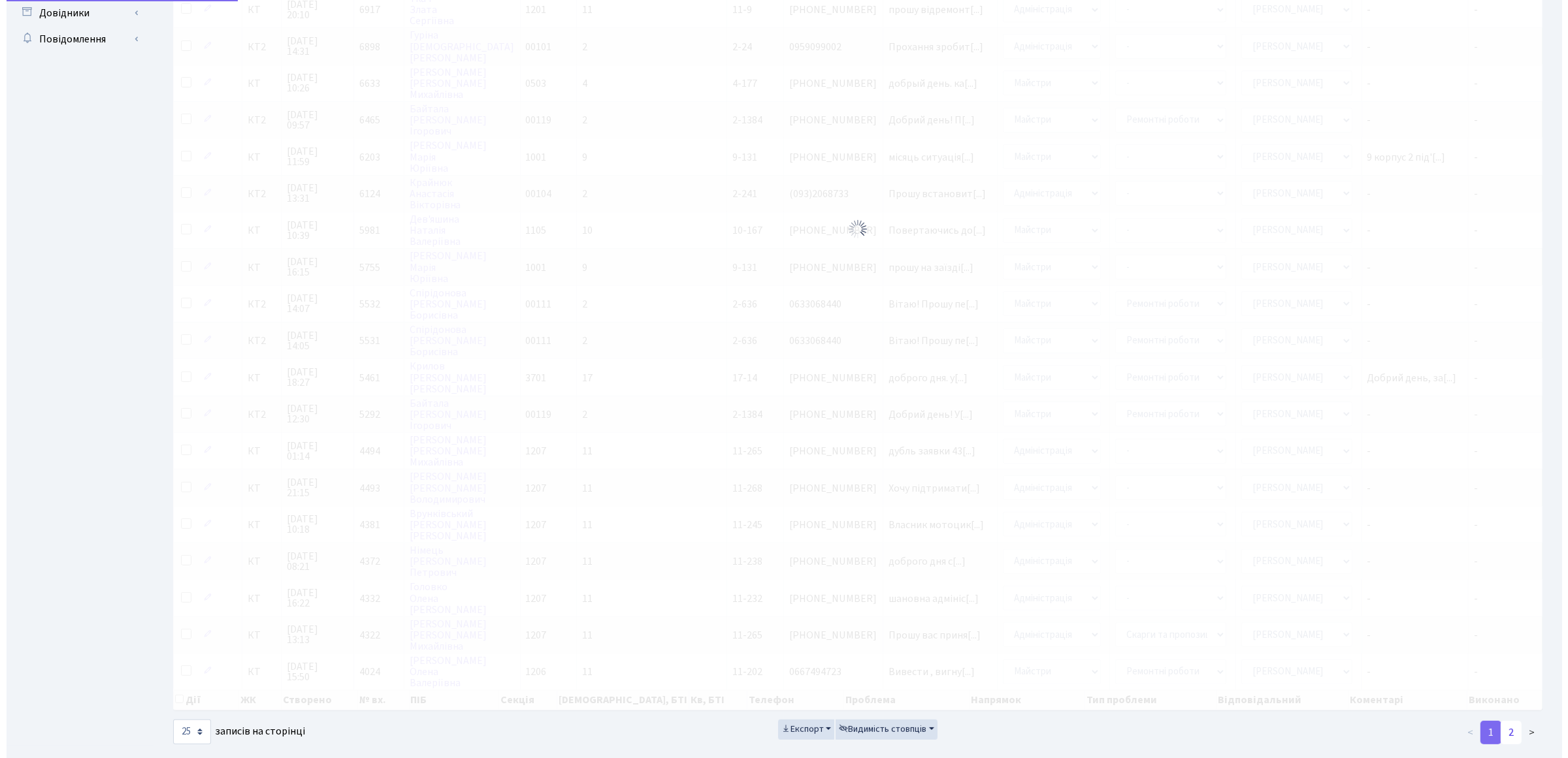
scroll to position [0, 0]
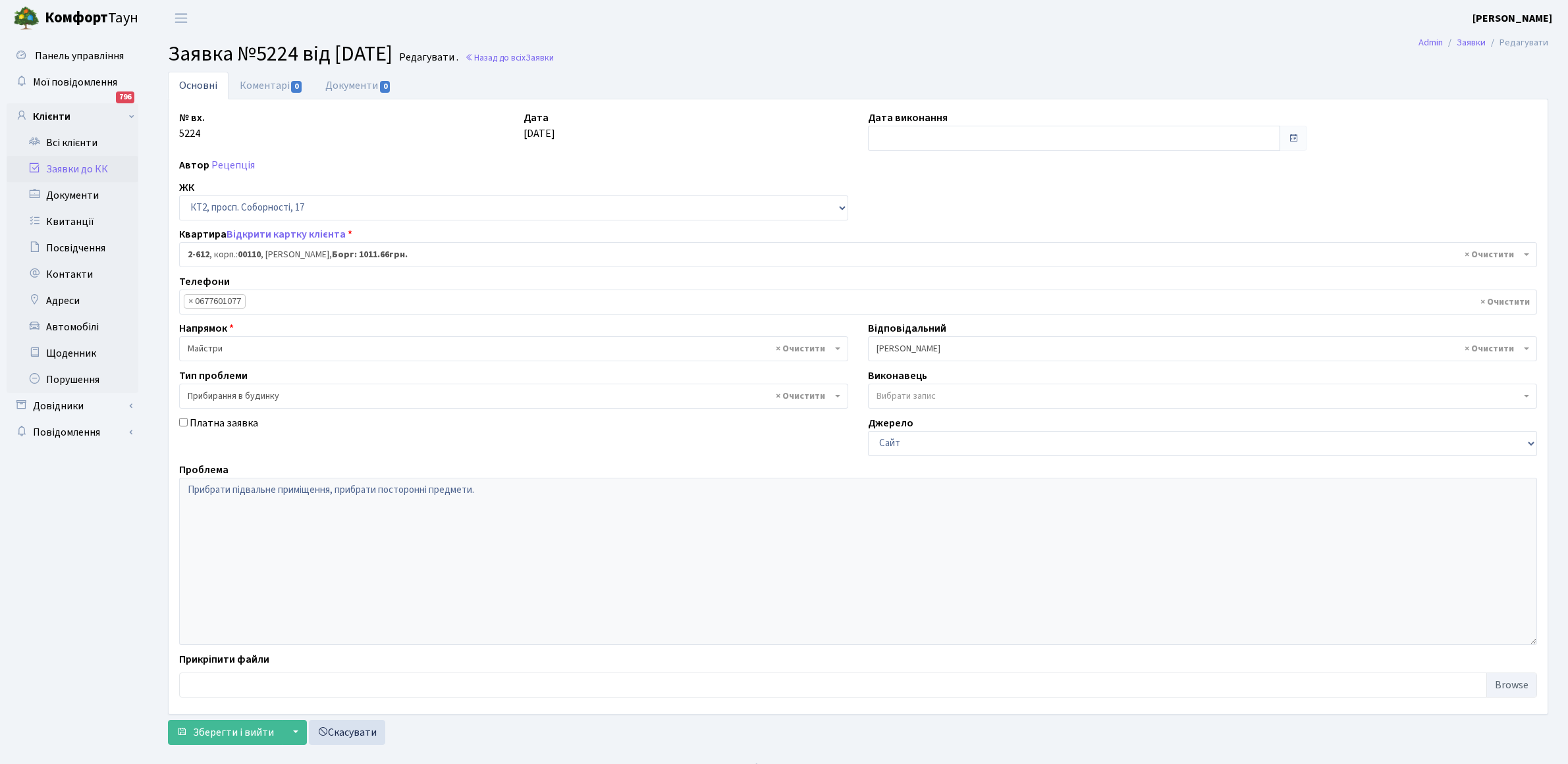
select select "15662"
select select "58"
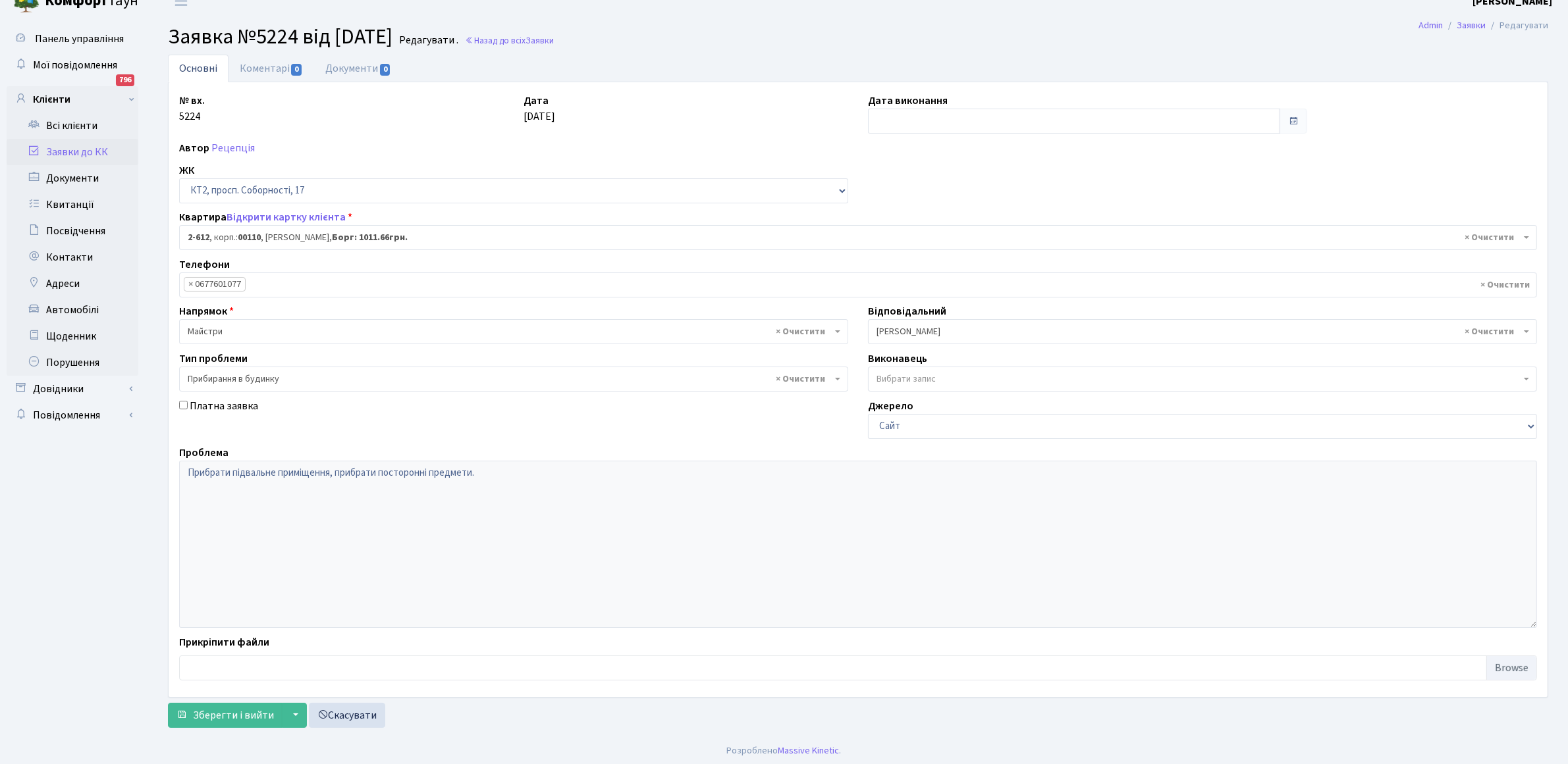
scroll to position [21, 0]
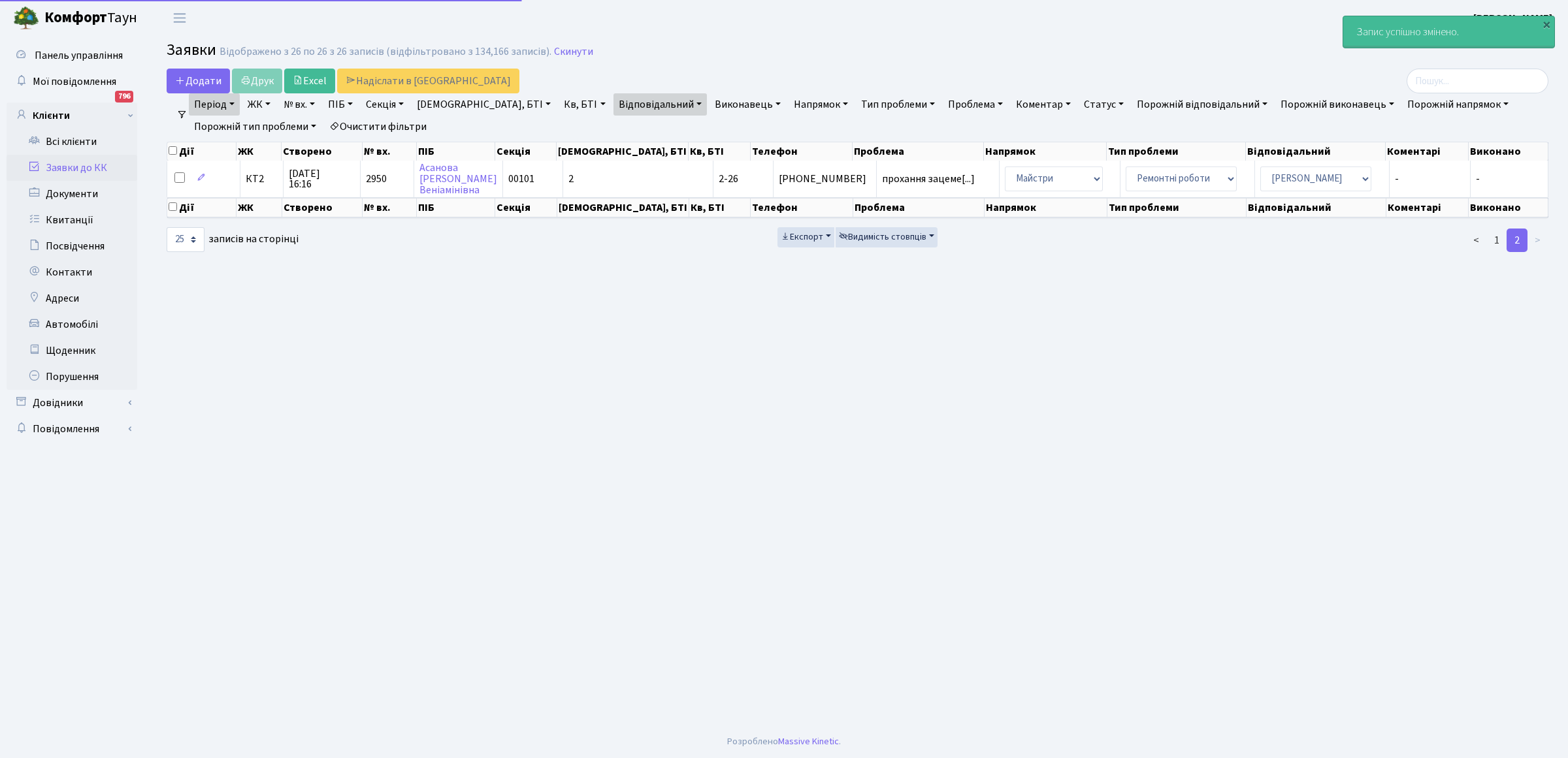
select select "25"
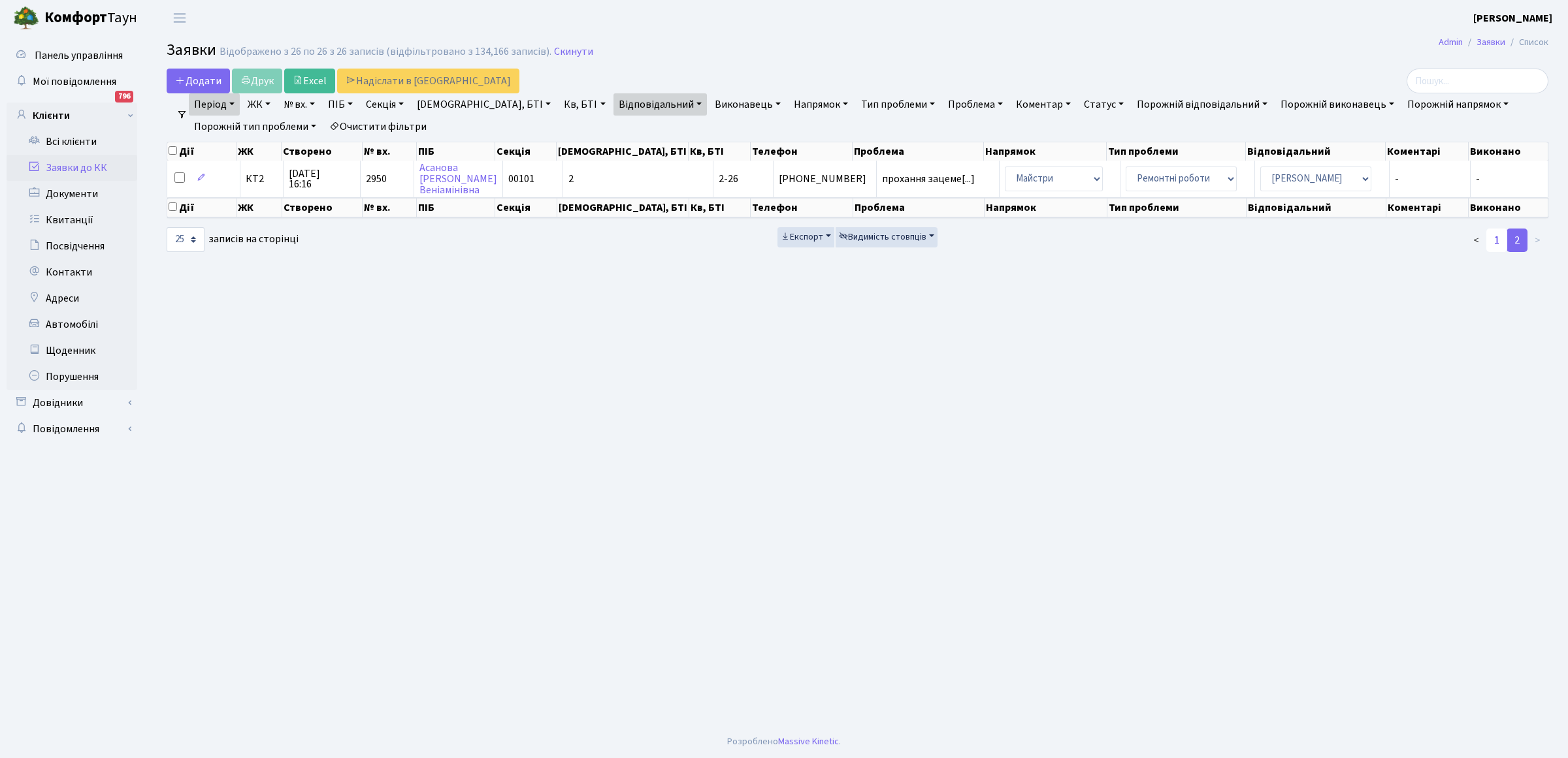
click at [1503, 238] on link "1" at bounding box center [1497, 240] width 21 height 24
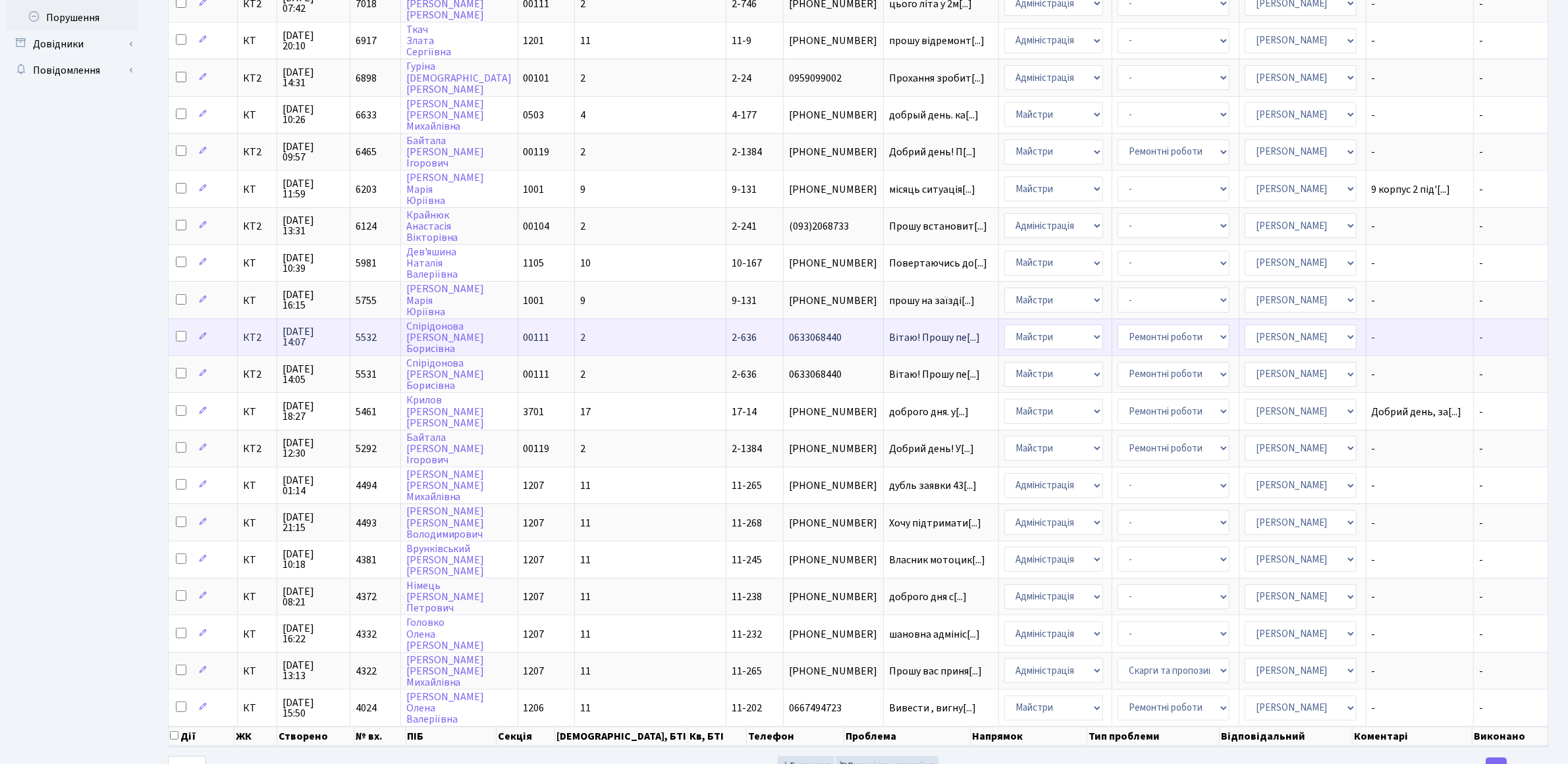
scroll to position [393, 0]
